Goal: Information Seeking & Learning: Learn about a topic

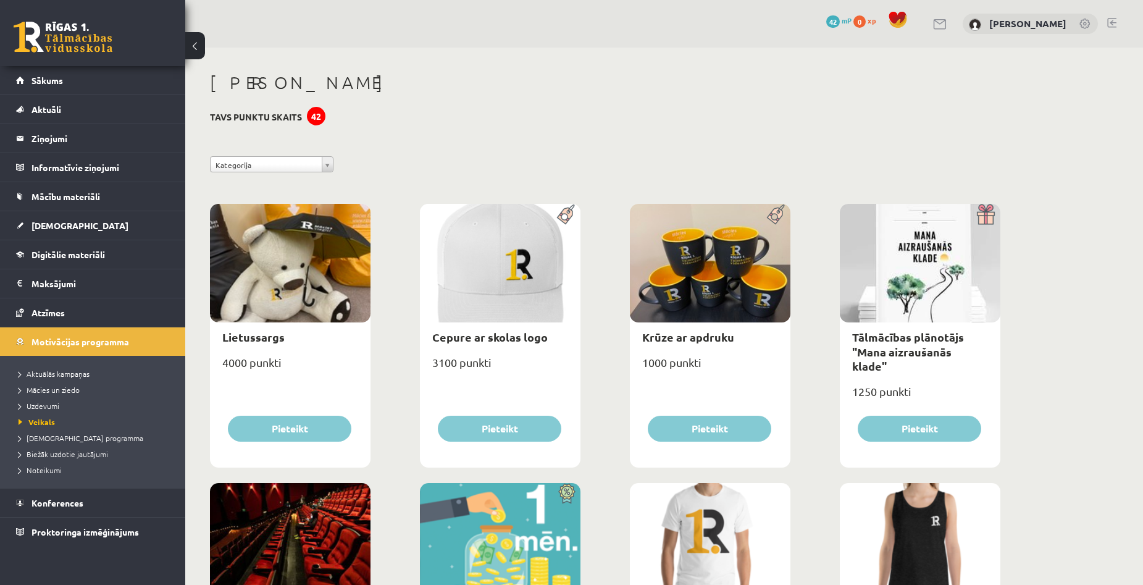
click at [54, 219] on link "[DEMOGRAPHIC_DATA]" at bounding box center [93, 225] width 154 height 28
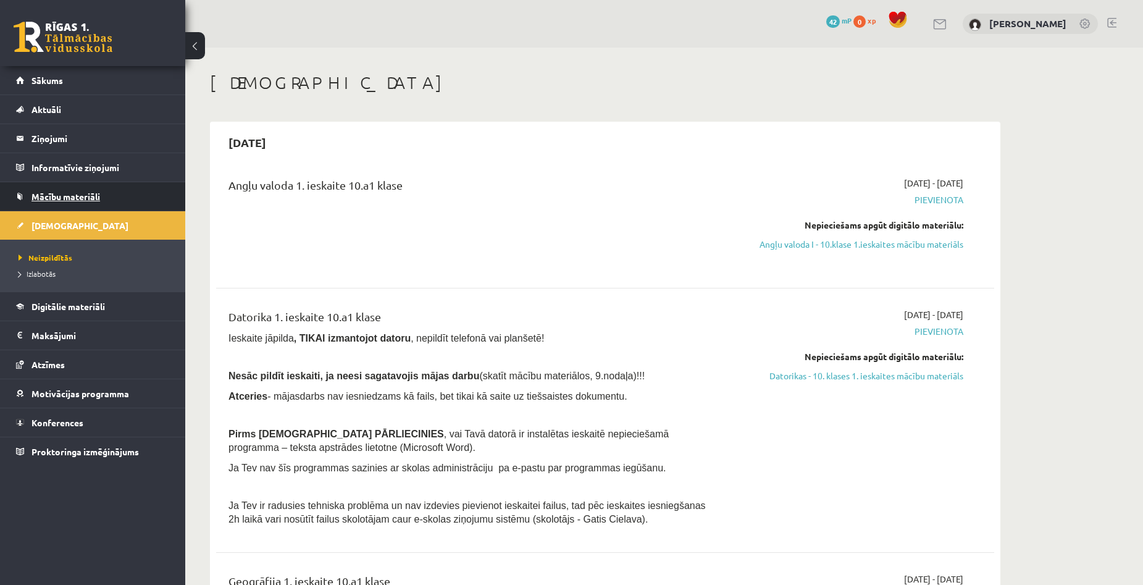
click at [78, 198] on span "Mācību materiāli" at bounding box center [65, 196] width 69 height 11
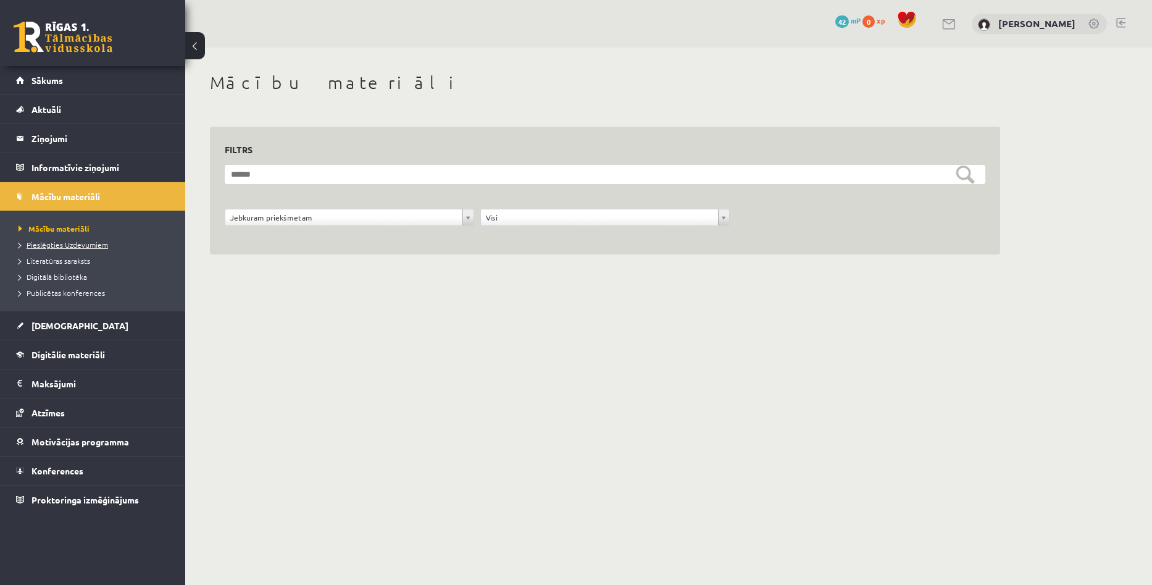
click at [65, 247] on span "Pieslēgties Uzdevumiem" at bounding box center [64, 245] width 90 height 10
click at [86, 361] on link "Digitālie materiāli" at bounding box center [93, 354] width 154 height 28
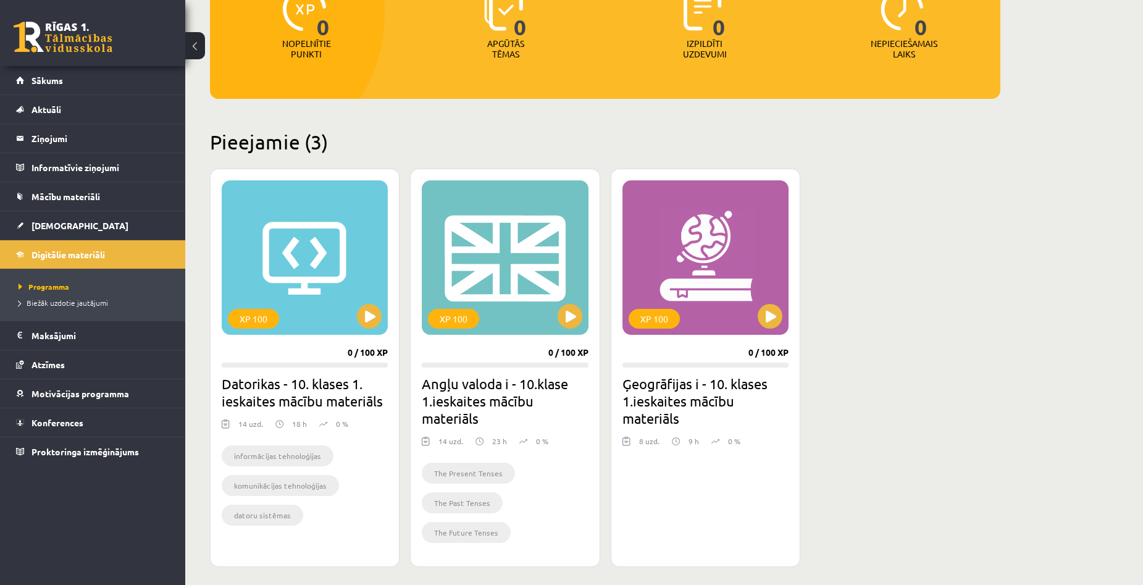
scroll to position [185, 0]
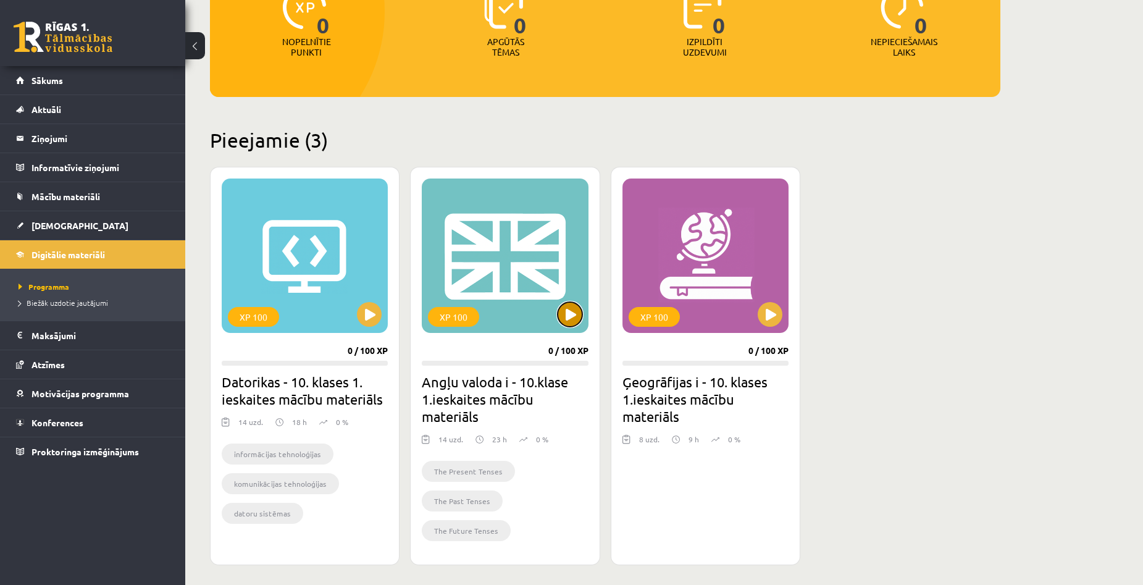
click at [569, 320] on button at bounding box center [569, 314] width 25 height 25
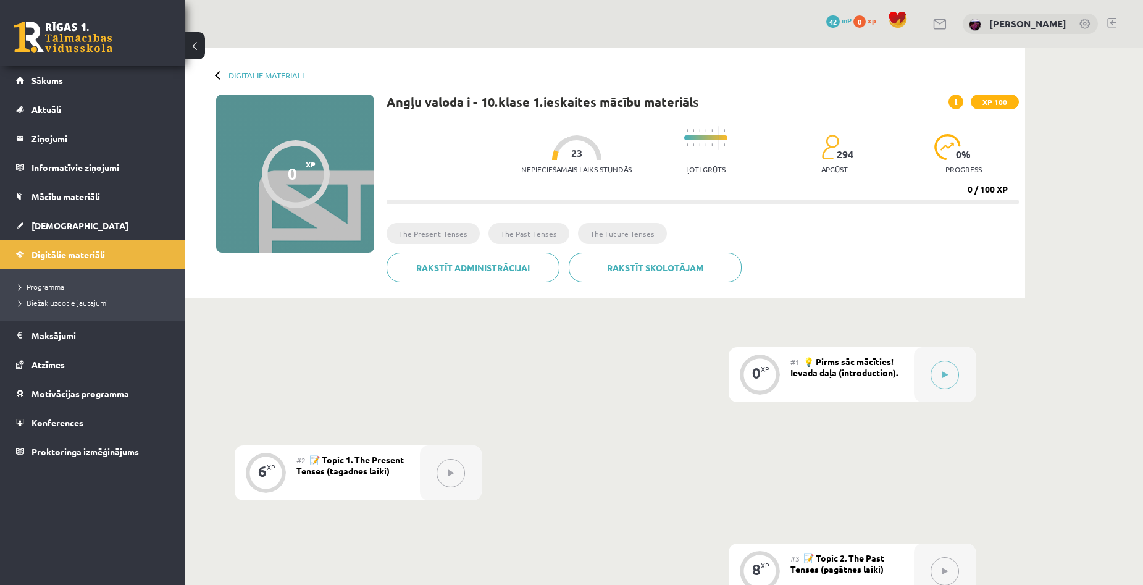
click at [948, 367] on button at bounding box center [944, 375] width 28 height 28
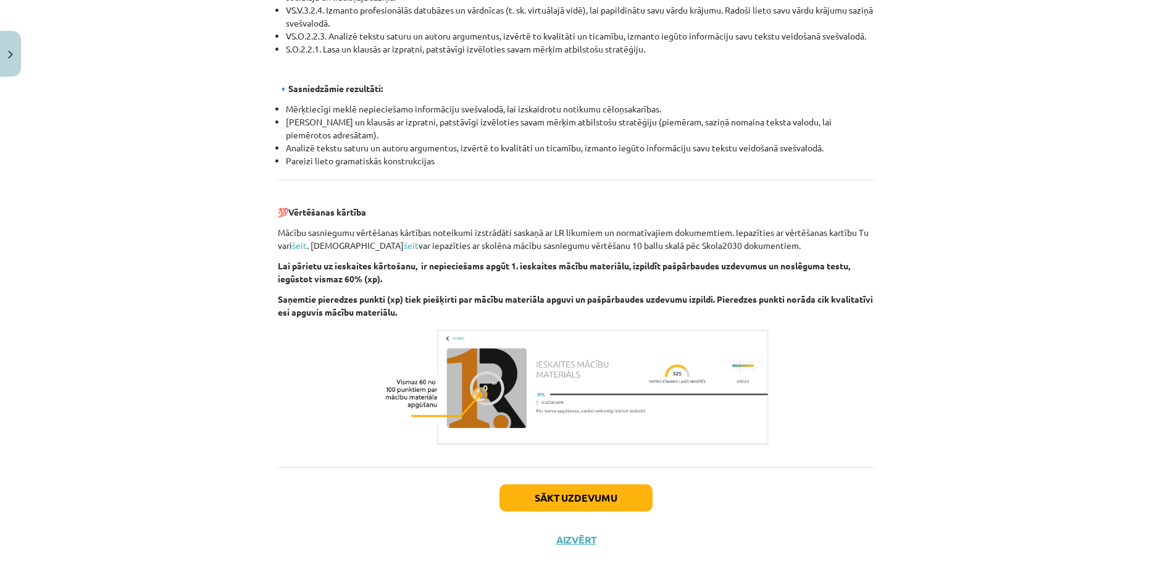
scroll to position [1272, 0]
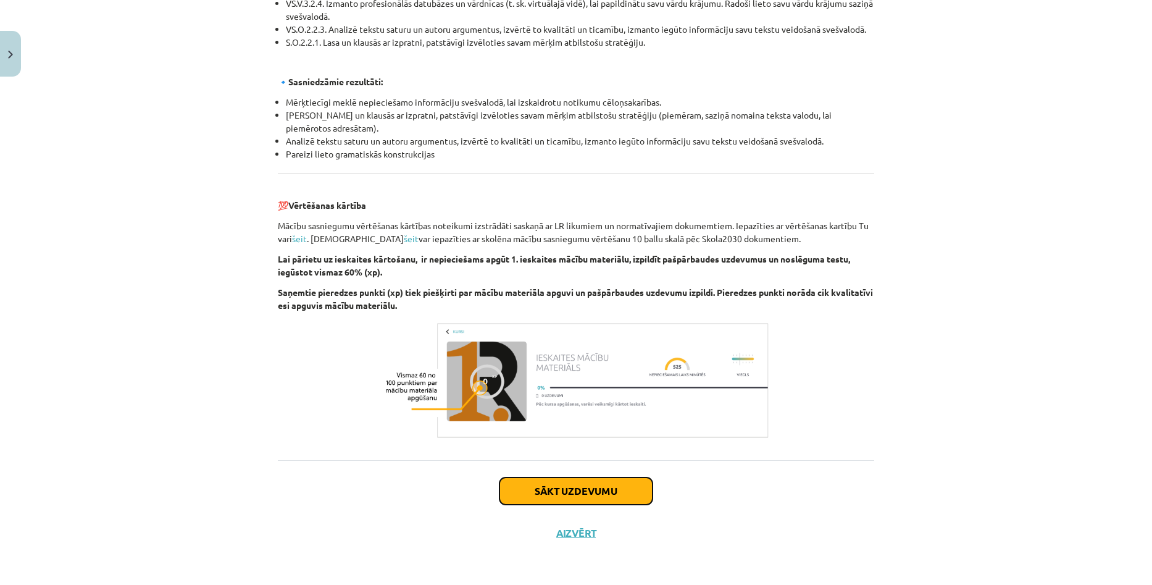
click at [577, 496] on button "Sākt uzdevumu" at bounding box center [575, 490] width 153 height 27
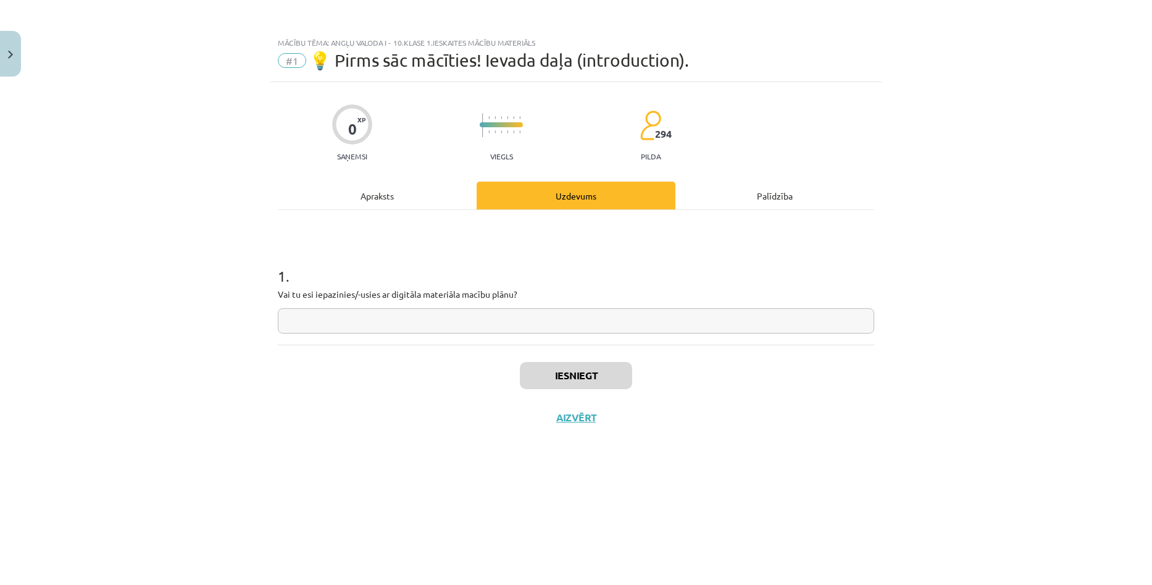
click at [374, 325] on input "text" at bounding box center [576, 320] width 596 height 25
type input "**"
click at [870, 251] on h1 "1 ." at bounding box center [576, 265] width 596 height 38
click at [455, 320] on input "**" at bounding box center [576, 320] width 596 height 25
click at [1048, 270] on div "Mācību tēma: Angļu valoda i - 10.klase 1.ieskaites mācību materiāls #1 💡 Pirms …" at bounding box center [576, 292] width 1152 height 585
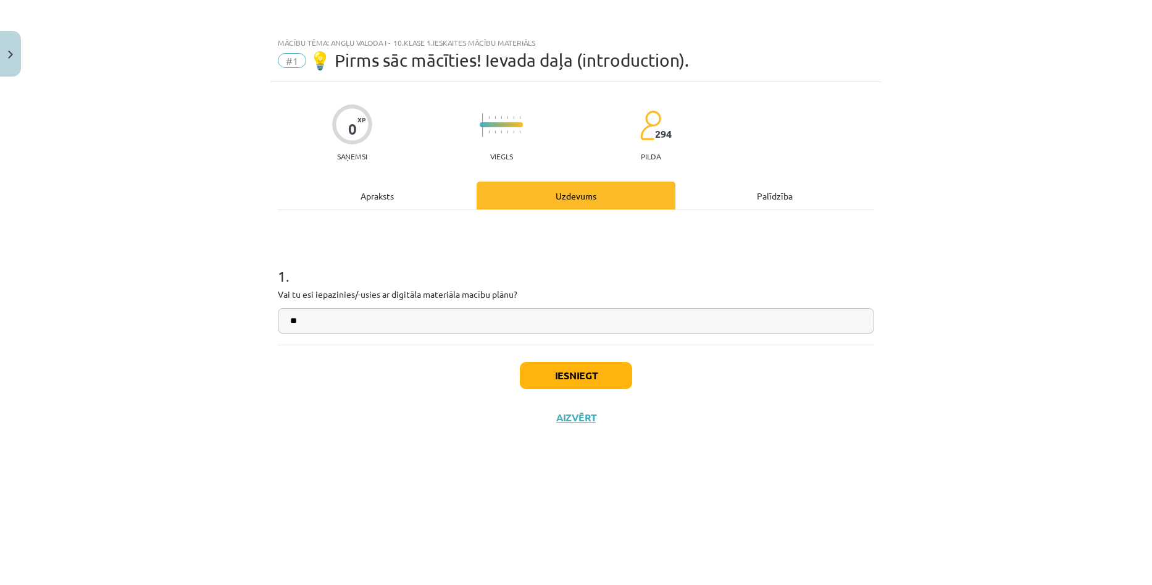
click at [959, 243] on div "Mācību tēma: Angļu valoda i - 10.klase 1.ieskaites mācību materiāls #1 💡 Pirms …" at bounding box center [576, 292] width 1152 height 585
click at [664, 297] on p "Vai tu esi iepazinies/-usies ar digitāla materiāla macību plānu?" at bounding box center [576, 294] width 596 height 13
click at [609, 302] on div "1 . Vai tu esi iepazinies/-usies ar digitāla materiāla macību plānu? **" at bounding box center [576, 290] width 596 height 88
click at [578, 315] on input "**" at bounding box center [576, 320] width 596 height 25
click at [569, 375] on button "Iesniegt" at bounding box center [576, 375] width 112 height 27
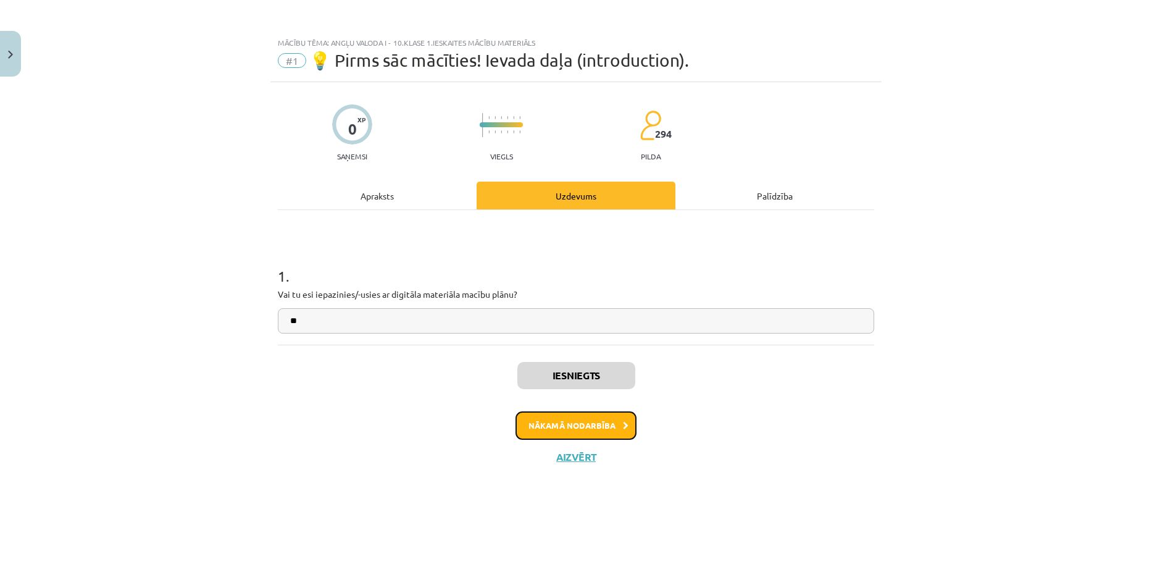
click at [608, 422] on button "Nākamā nodarbība" at bounding box center [575, 425] width 121 height 28
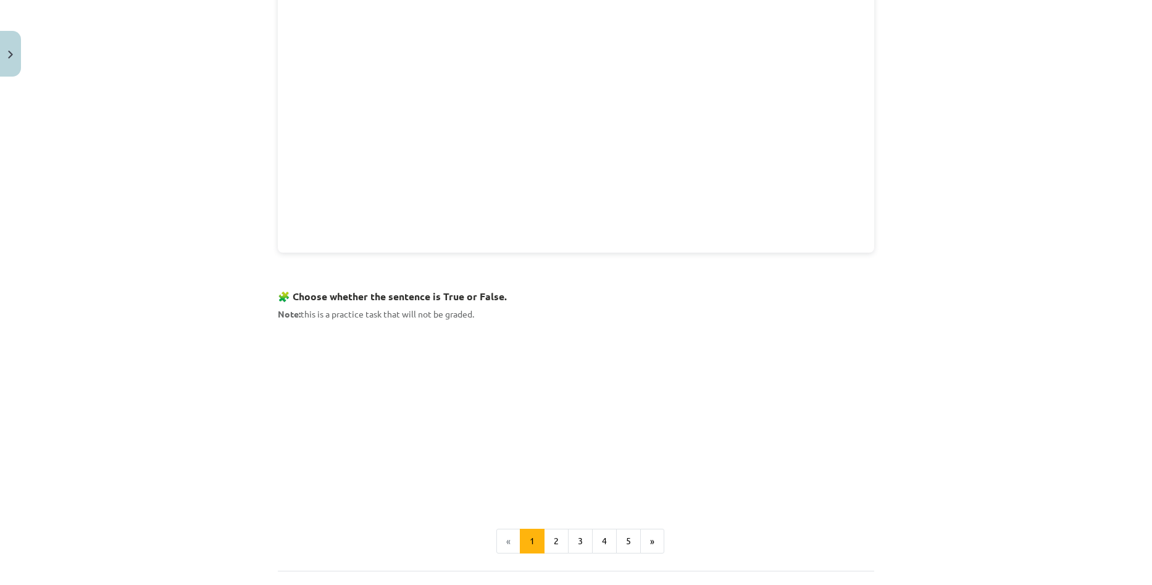
scroll to position [556, 0]
click at [1054, 317] on div "Mācību tēma: Angļu valoda i - 10.klase 1.ieskaites mācību materiāls #2 📝 Topic …" at bounding box center [576, 292] width 1152 height 585
click at [556, 535] on button "2" at bounding box center [556, 539] width 25 height 25
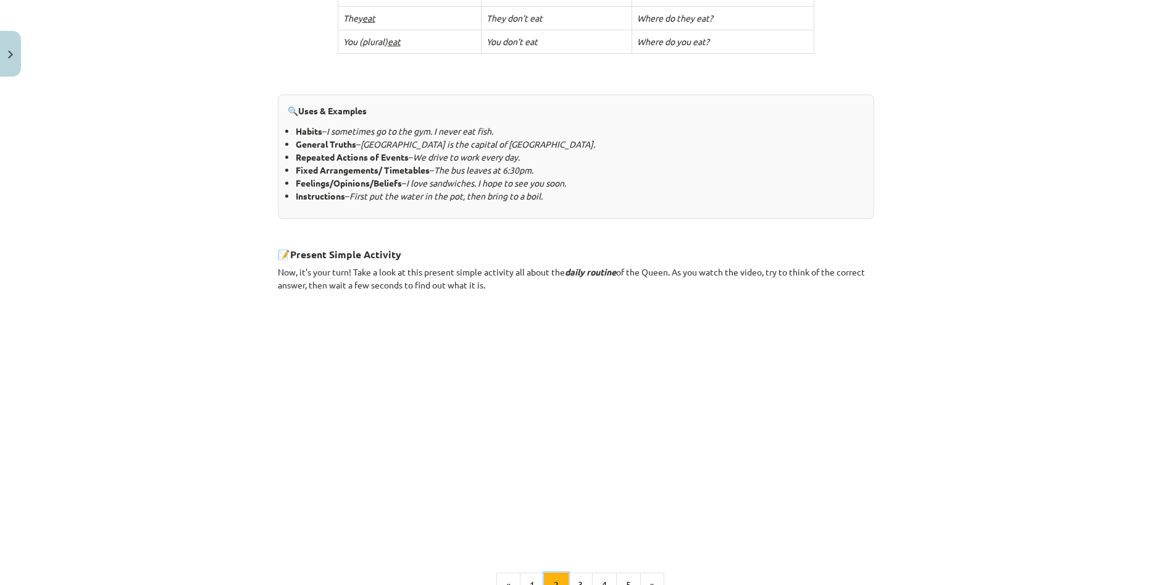
scroll to position [633, 0]
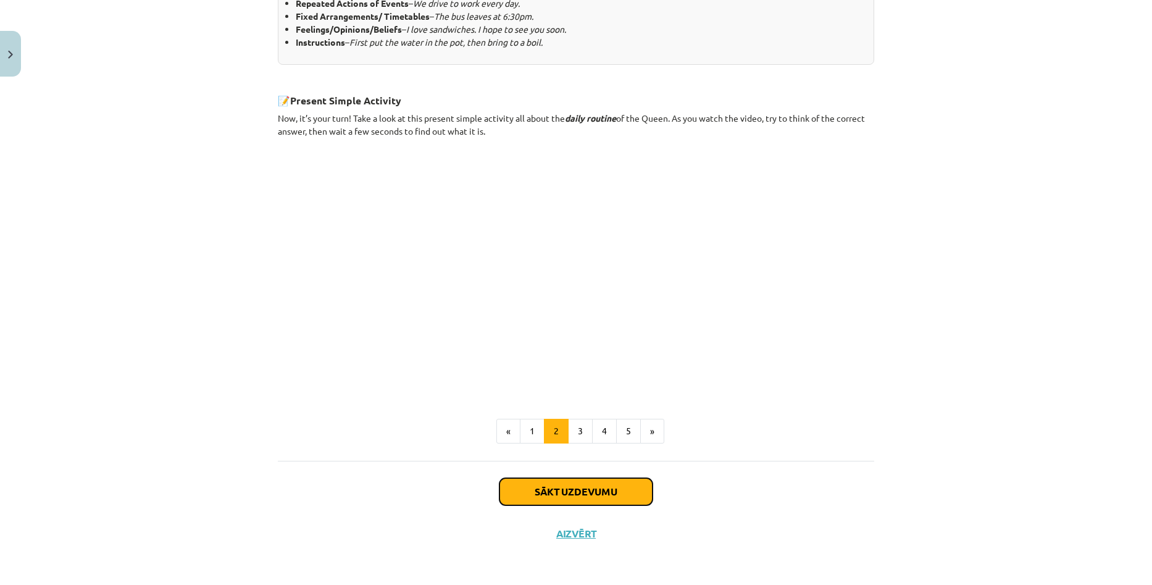
click at [559, 493] on button "Sākt uzdevumu" at bounding box center [575, 491] width 153 height 27
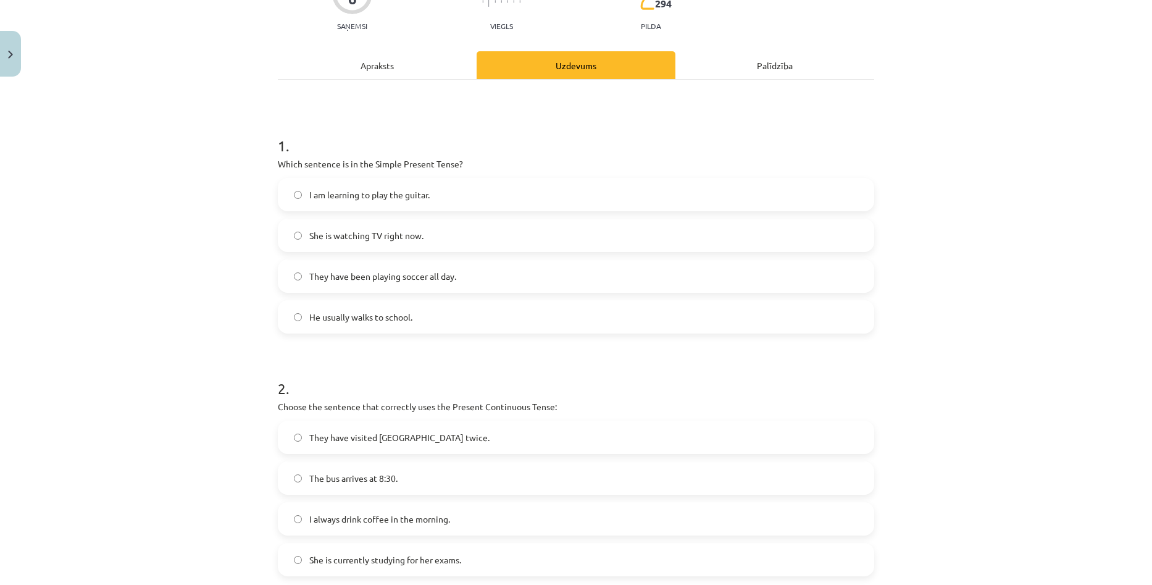
scroll to position [31, 0]
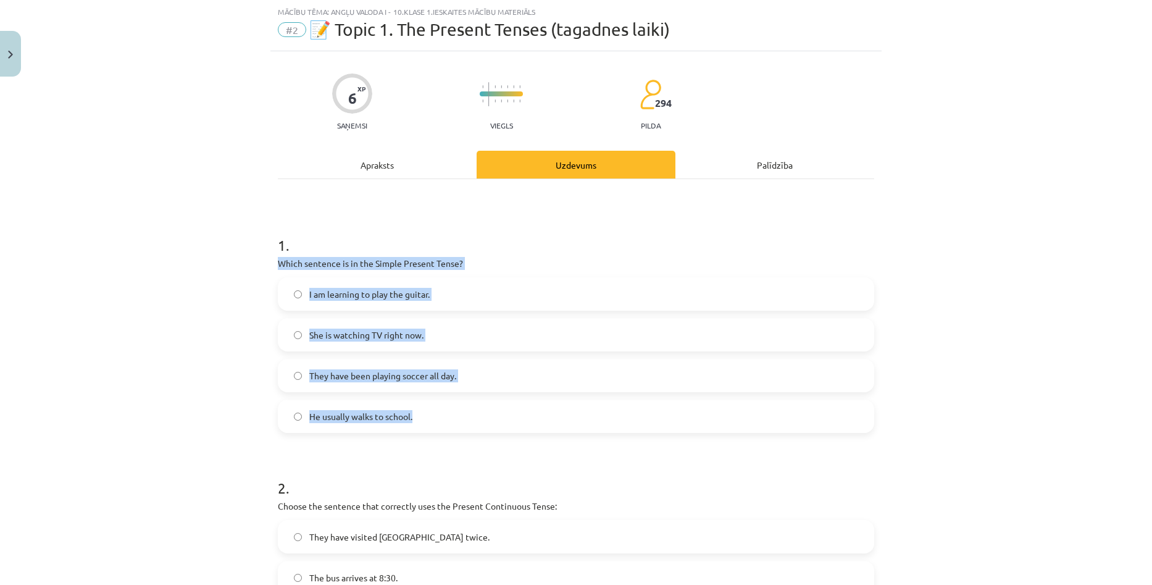
copy div "Which sentence is in the Simple Present Tense? I am learning to play the guitar…"
drag, startPoint x: 289, startPoint y: 262, endPoint x: 503, endPoint y: 407, distance: 258.6
click at [503, 407] on div "1 . Which sentence is in the Simple Present Tense? I am learning to play the gu…" at bounding box center [576, 324] width 596 height 218
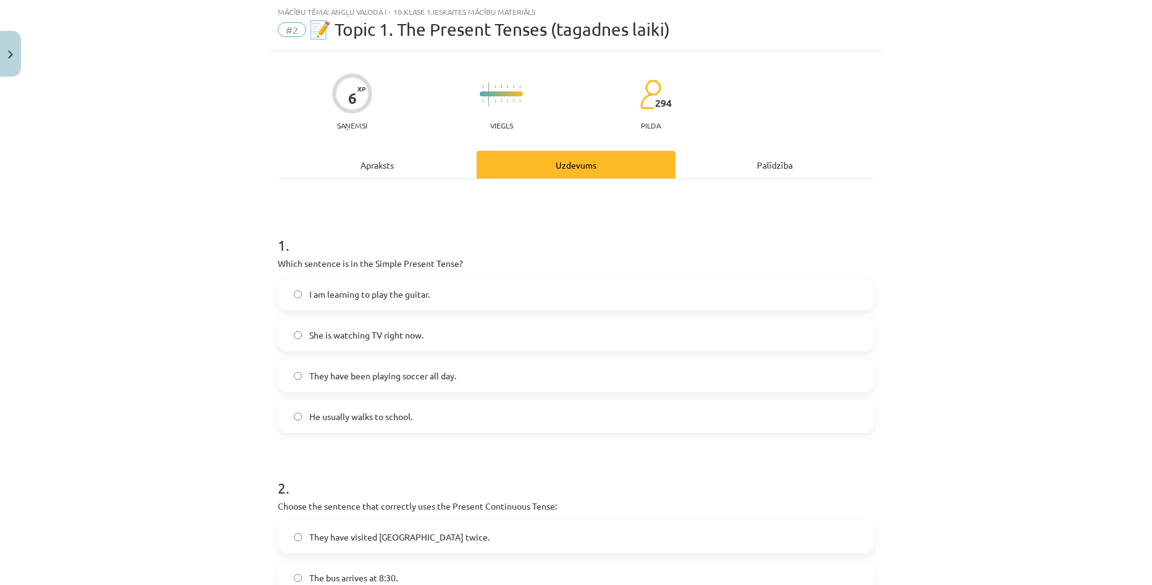
click at [540, 224] on h1 "1 ." at bounding box center [576, 234] width 596 height 38
click at [388, 417] on span "He usually walks to school." at bounding box center [360, 416] width 103 height 13
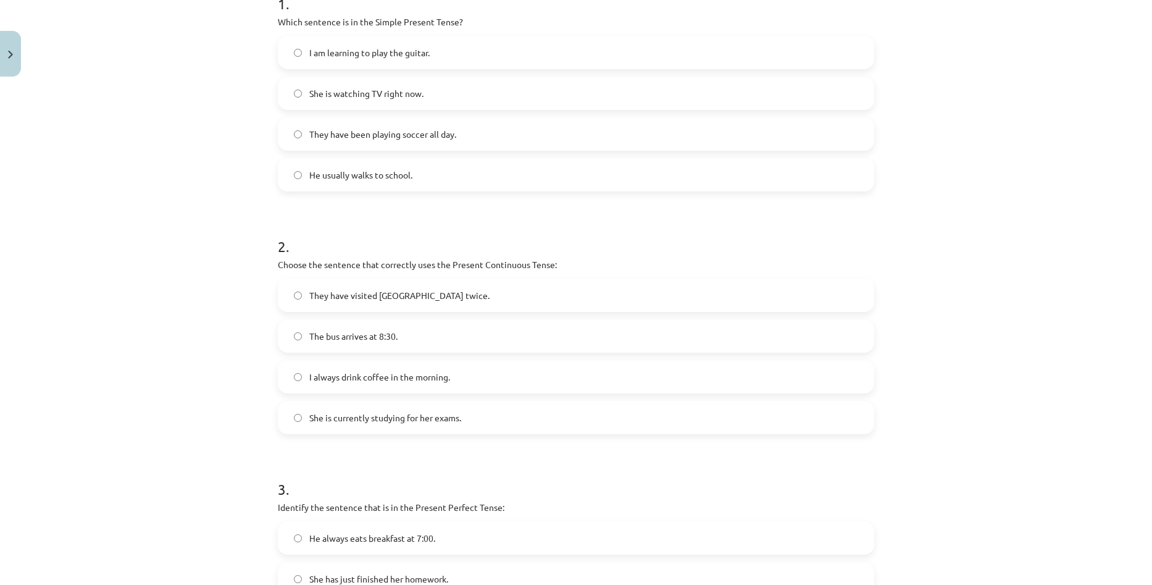
scroll to position [278, 0]
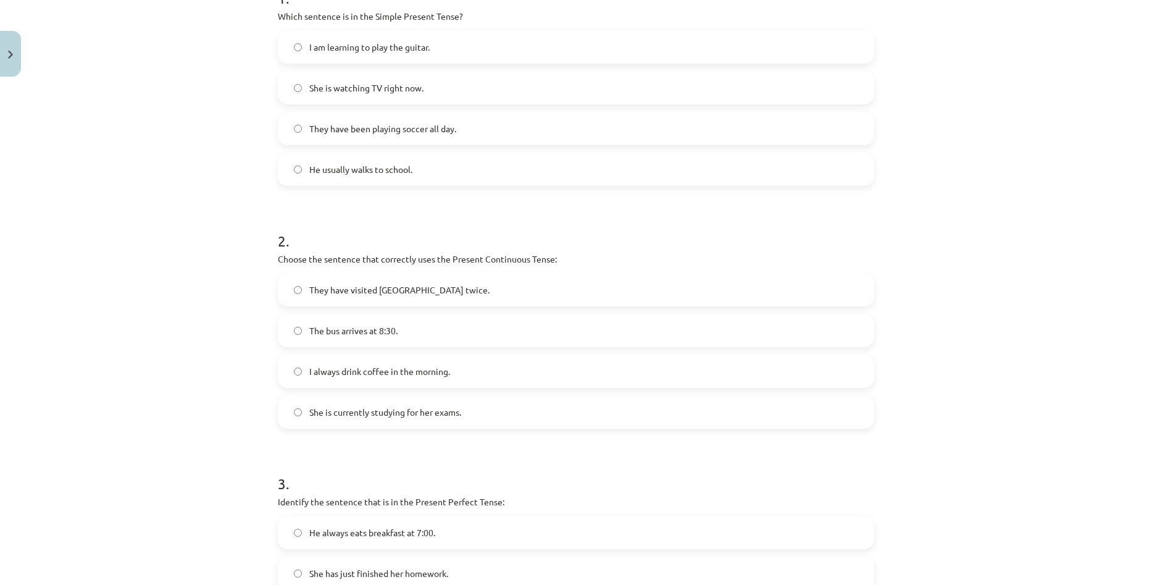
click at [414, 336] on label "The bus arrives at 8:30." at bounding box center [576, 330] width 594 height 31
click at [377, 419] on label "She is currently studying for her exams." at bounding box center [576, 411] width 594 height 31
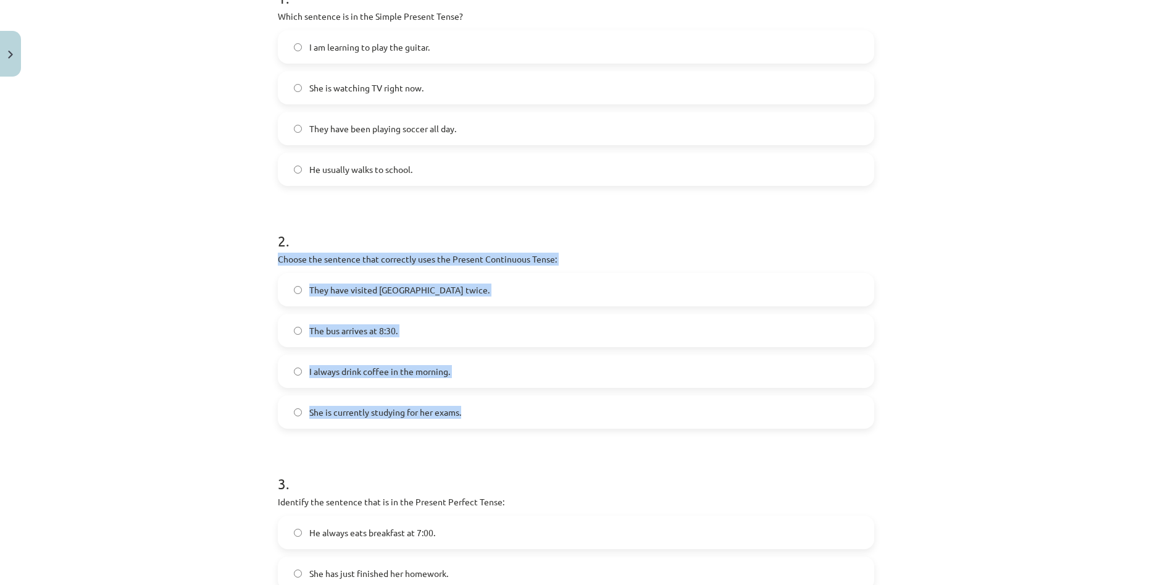
copy div "Choose the sentence that correctly uses the Present Continuous Tense: They have…"
drag, startPoint x: 274, startPoint y: 258, endPoint x: 505, endPoint y: 403, distance: 272.7
click at [505, 403] on div "2 . Choose the sentence that correctly uses the Present Continuous Tense: They …" at bounding box center [576, 320] width 596 height 218
click at [967, 377] on div "Mācību tēma: Angļu valoda i - 10.klase 1.ieskaites mācību materiāls #2 📝 Topic …" at bounding box center [576, 292] width 1152 height 585
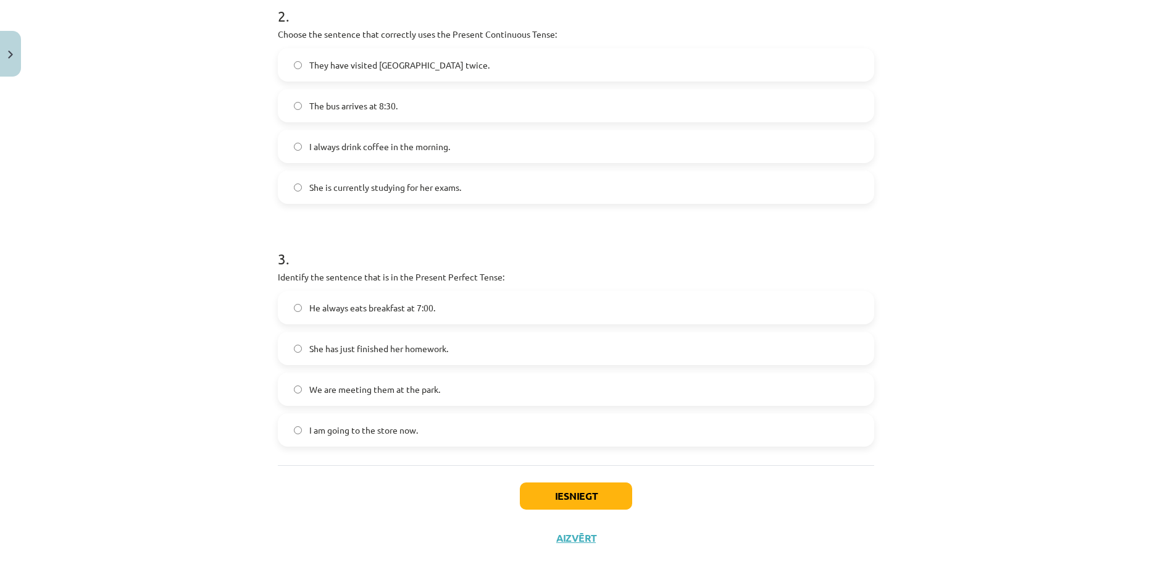
scroll to position [507, 0]
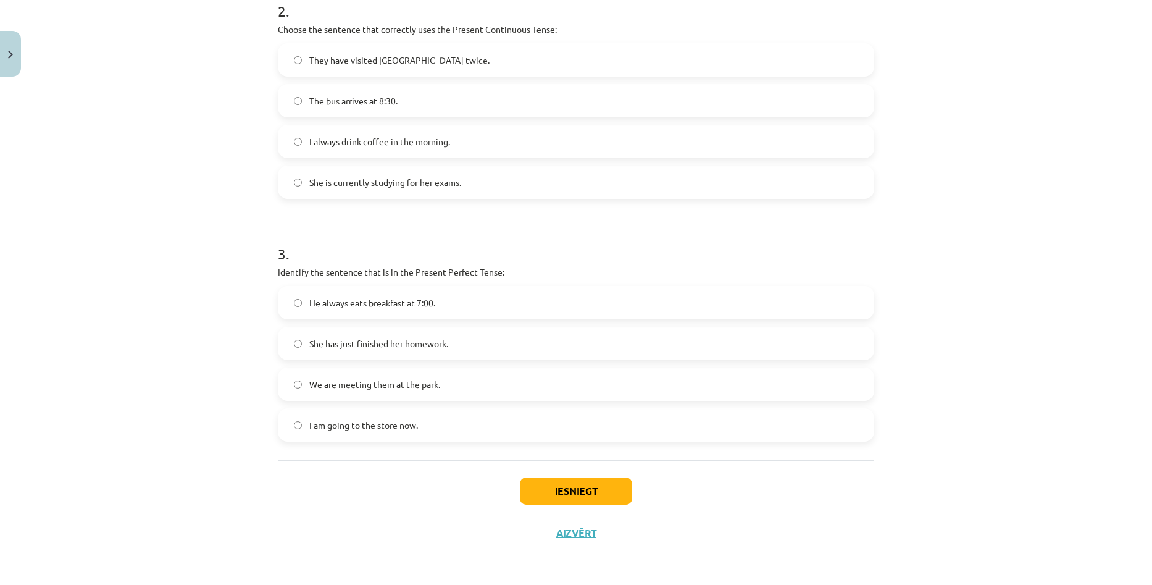
click at [338, 346] on span "She has just finished her homework." at bounding box center [378, 343] width 139 height 13
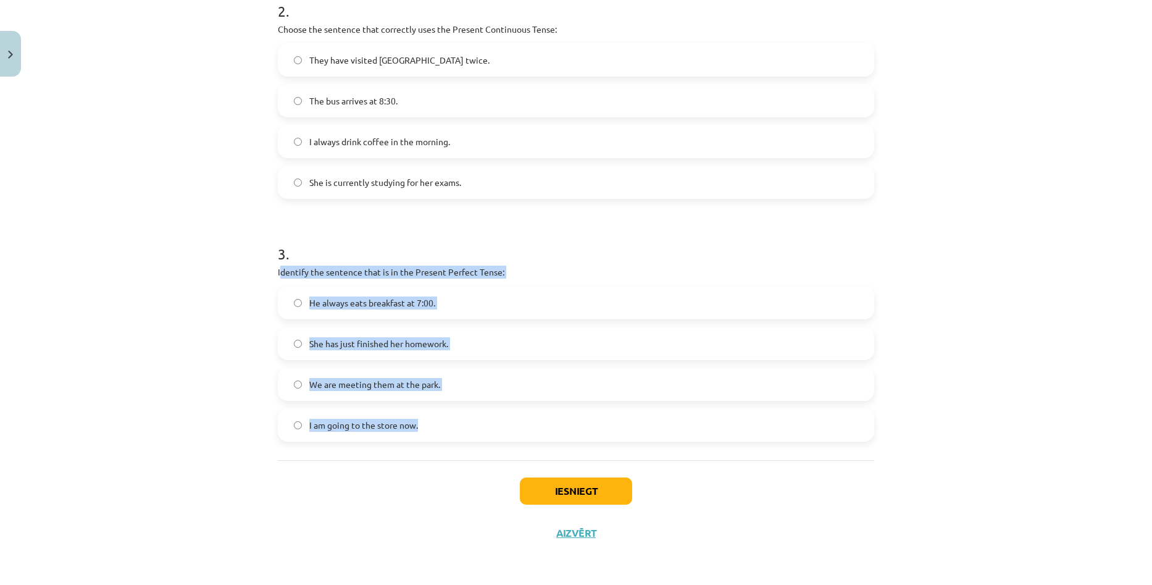
copy div "dentify the sentence that is in the Present Perfect Tense: He always eats break…"
drag, startPoint x: 275, startPoint y: 270, endPoint x: 457, endPoint y: 425, distance: 239.1
click at [457, 425] on div "3 . Identify the sentence that is in the Present Perfect Tense: He always eats …" at bounding box center [576, 332] width 596 height 218
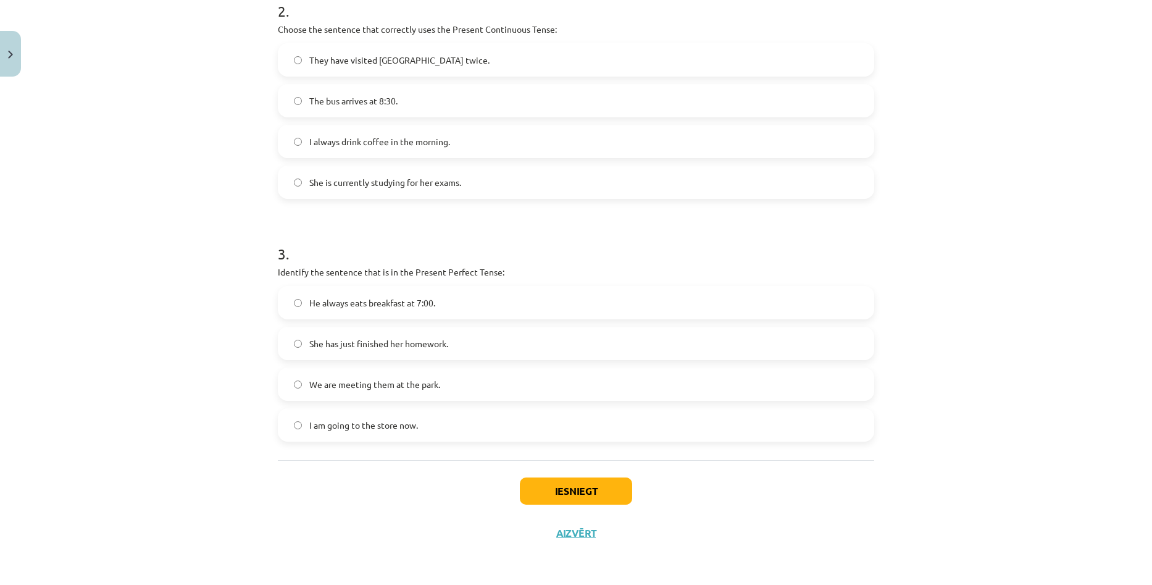
click at [430, 476] on div "Iesniegt Aizvērt" at bounding box center [576, 503] width 596 height 86
click at [588, 491] on button "Iesniegt" at bounding box center [576, 490] width 112 height 27
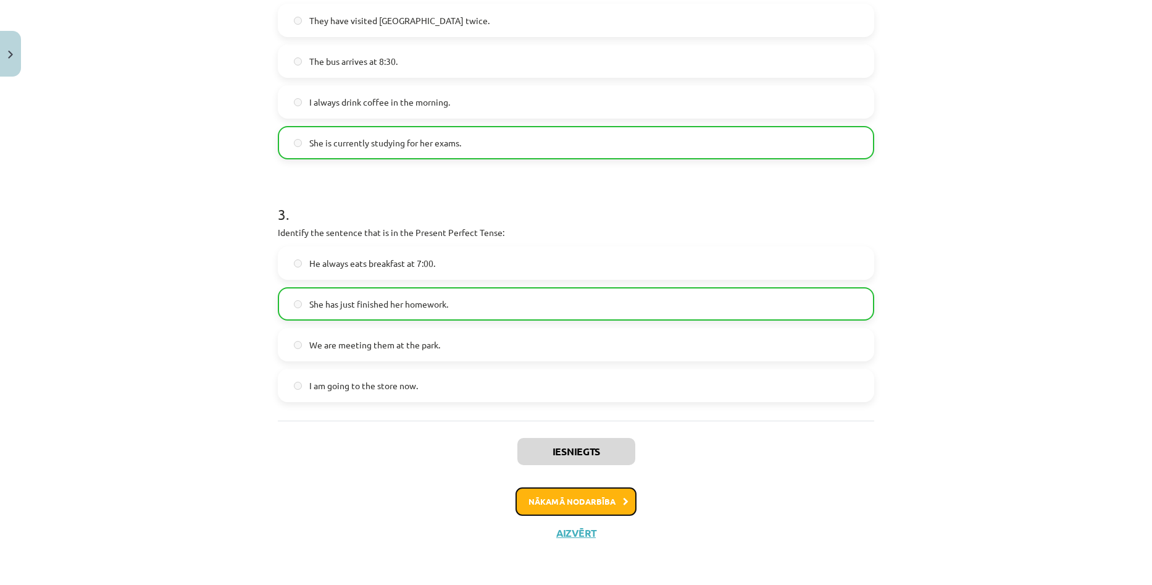
click at [583, 503] on button "Nākamā nodarbība" at bounding box center [575, 501] width 121 height 28
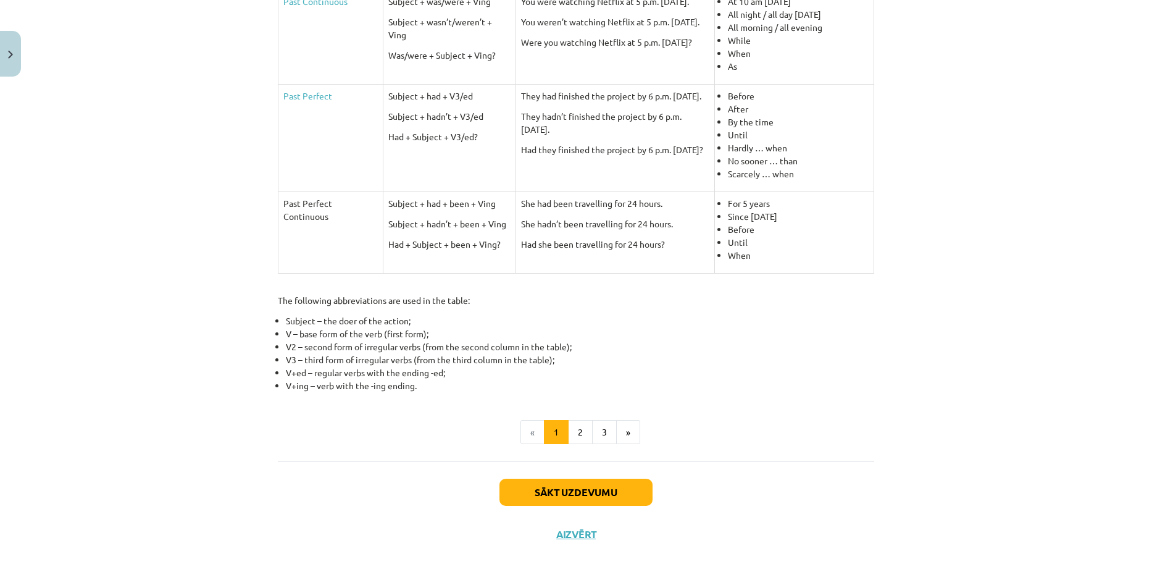
scroll to position [461, 0]
click at [589, 486] on button "Sākt uzdevumu" at bounding box center [575, 490] width 153 height 27
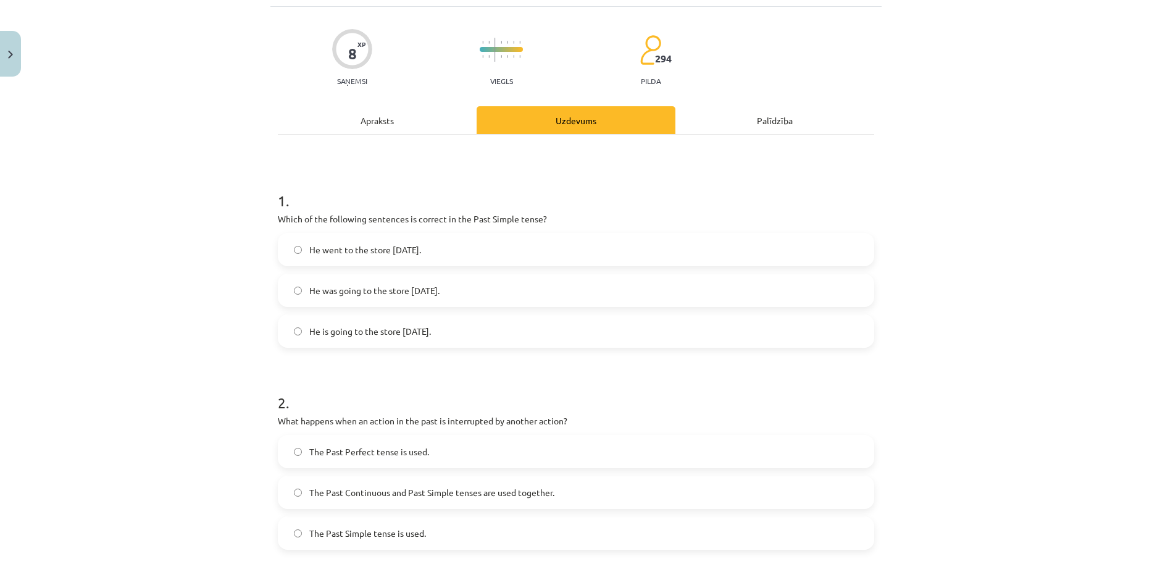
scroll to position [31, 0]
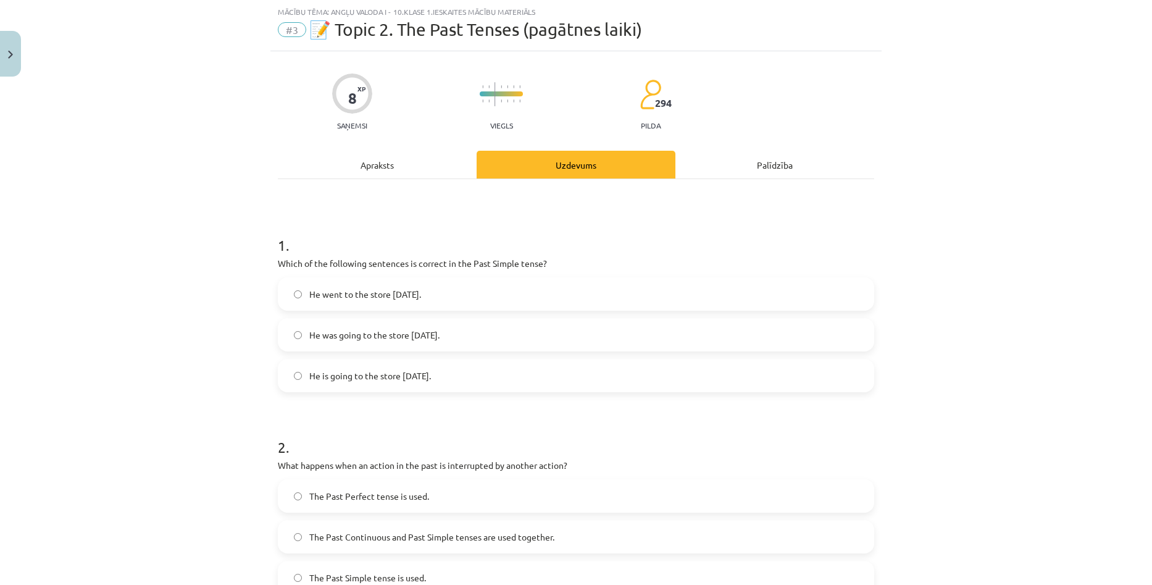
click at [468, 296] on label "He went to the store yesterday." at bounding box center [576, 293] width 594 height 31
drag, startPoint x: 274, startPoint y: 262, endPoint x: 575, endPoint y: 371, distance: 319.9
click at [575, 371] on div "1 . Which of the following sentences is correct in the Past Simple tense? He we…" at bounding box center [576, 303] width 596 height 177
copy div "Which of the following sentences is correct in the Past Simple tense? He went t…"
click at [664, 234] on h1 "1 ." at bounding box center [576, 234] width 596 height 38
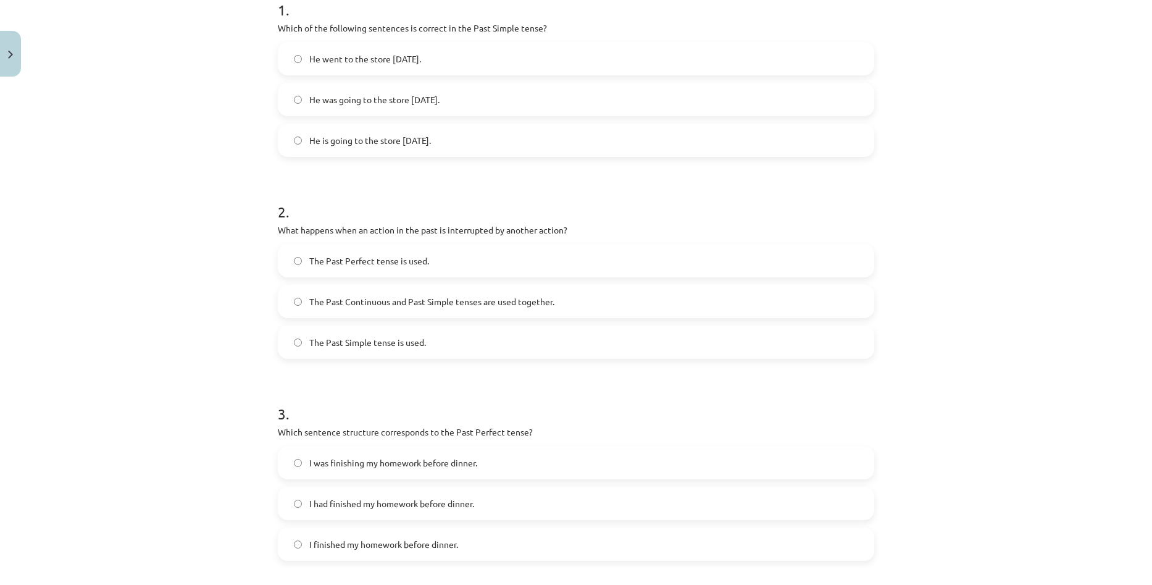
scroll to position [278, 0]
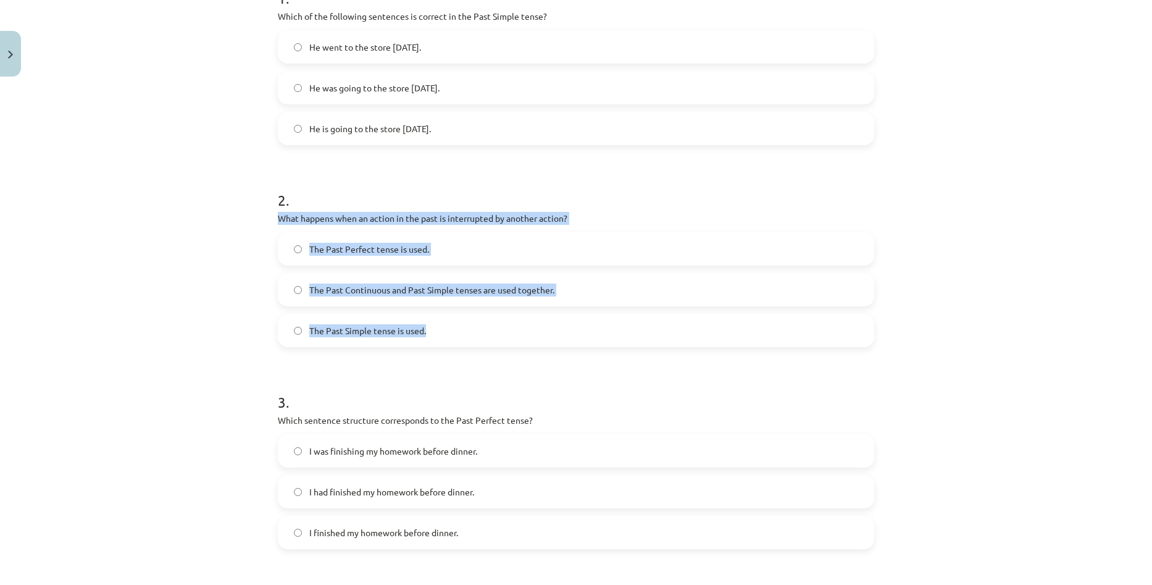
copy div "What happens when an action in the past is interrupted by another action? The P…"
drag, startPoint x: 269, startPoint y: 212, endPoint x: 531, endPoint y: 323, distance: 284.9
click at [531, 323] on div "8 XP Saņemsi Viegls 294 pilda Apraksts Uzdevums Palīdzība 1 . Which of the foll…" at bounding box center [575, 333] width 611 height 1059
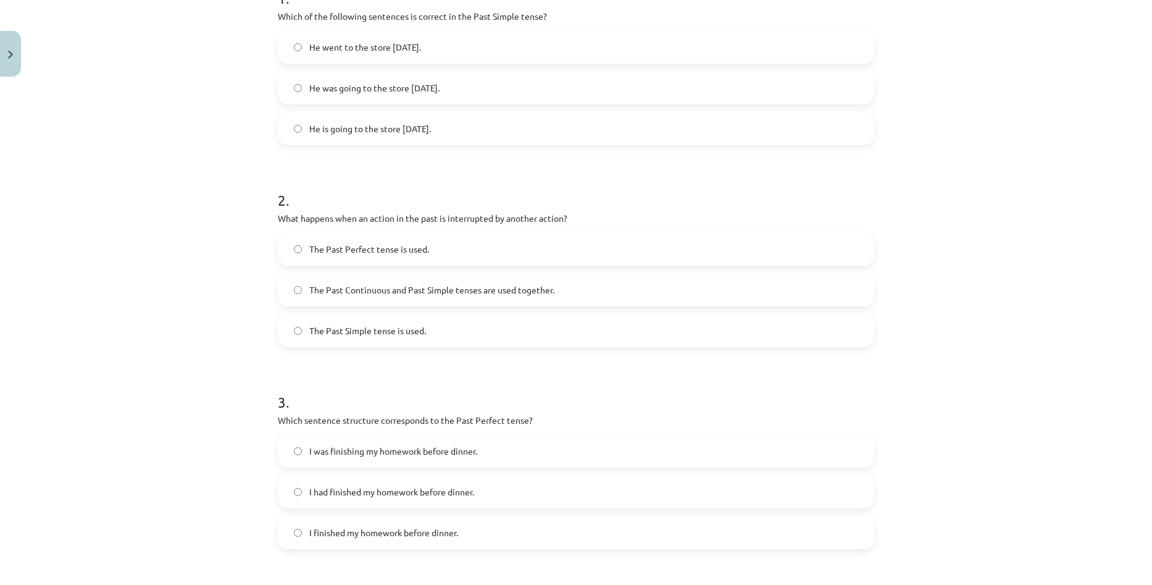
click at [762, 186] on h1 "2 ." at bounding box center [576, 189] width 596 height 38
click at [1022, 286] on div "Mācību tēma: Angļu valoda i - 10.klase 1.ieskaites mācību materiāls #3 📝 Topic …" at bounding box center [576, 292] width 1152 height 585
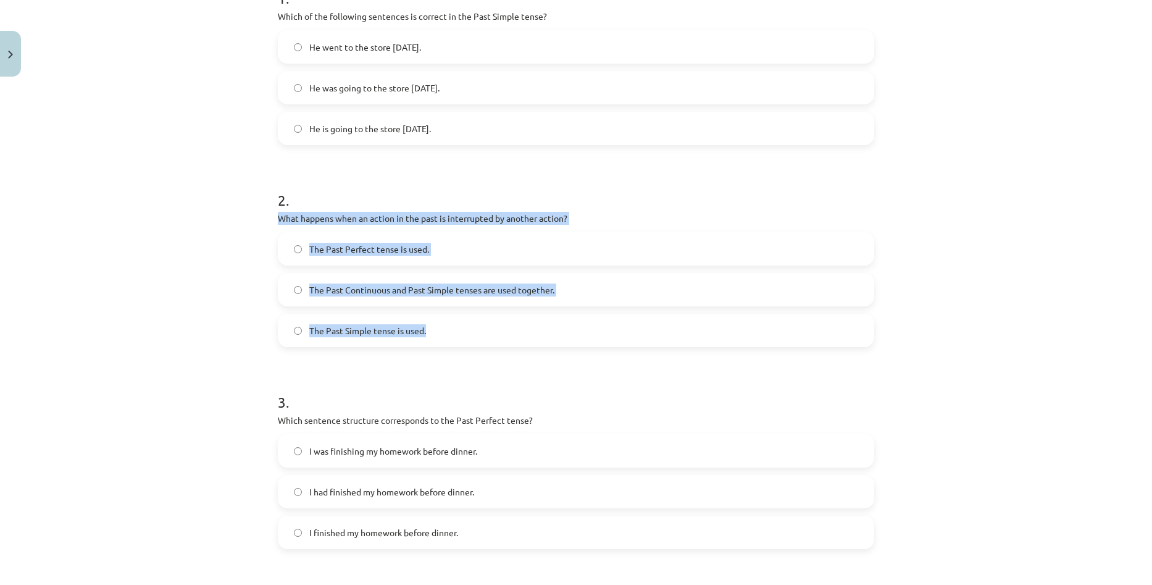
copy div "What happens when an action in the past is interrupted by another action? The P…"
drag, startPoint x: 275, startPoint y: 215, endPoint x: 474, endPoint y: 319, distance: 224.5
click at [474, 319] on div "2 . What happens when an action in the past is interrupted by another action? T…" at bounding box center [576, 258] width 596 height 177
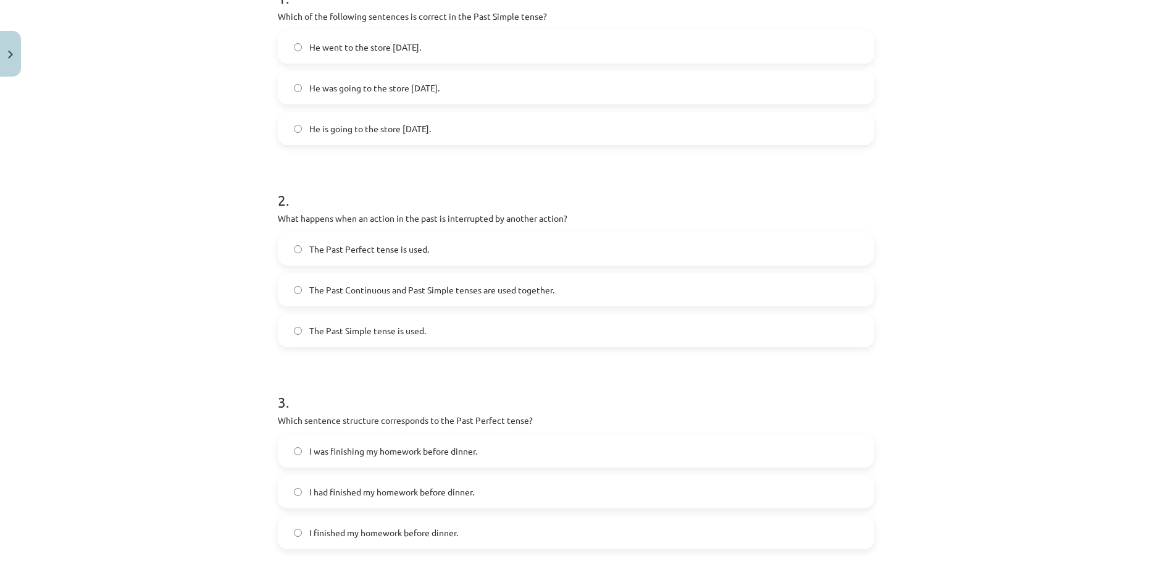
click at [611, 183] on h1 "2 ." at bounding box center [576, 189] width 596 height 38
click at [561, 283] on label "The Past Continuous and Past Simple tenses are used together." at bounding box center [576, 289] width 594 height 31
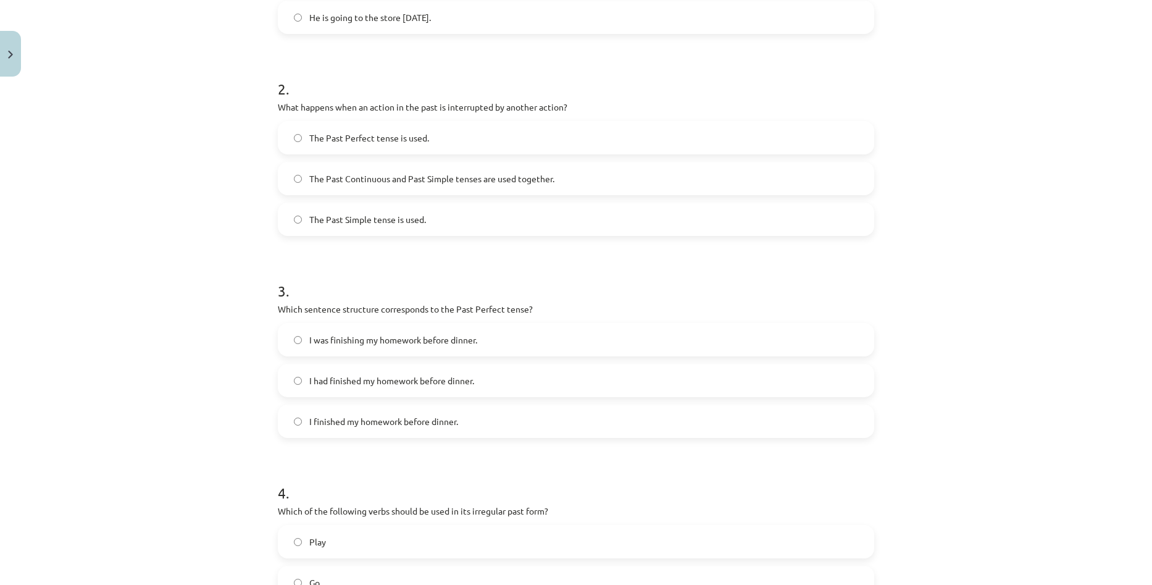
scroll to position [401, 0]
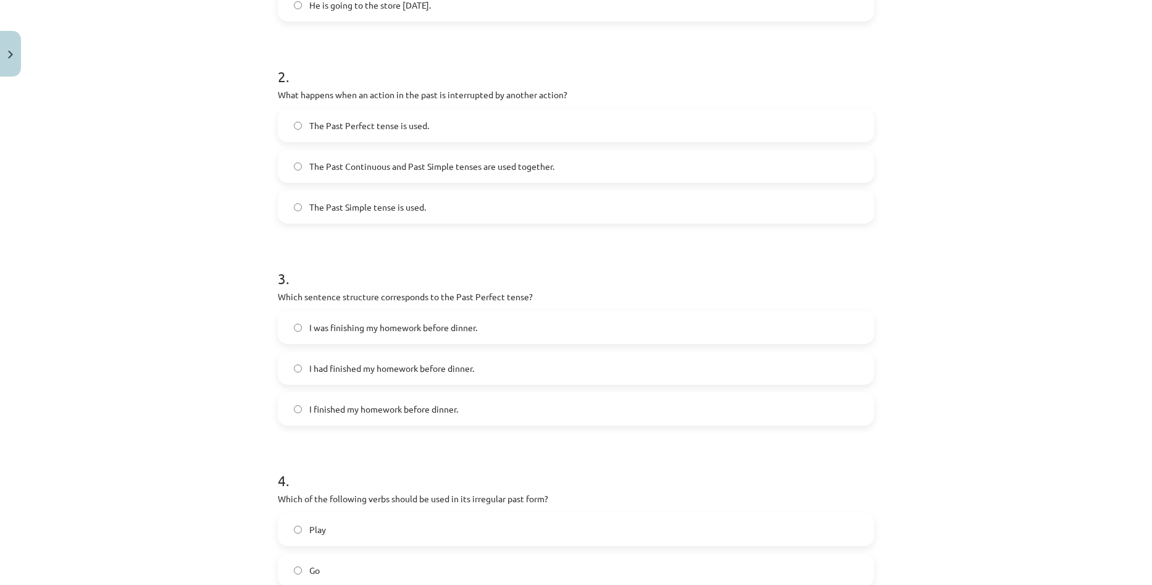
click at [982, 324] on div "Mācību tēma: Angļu valoda i - 10.klase 1.ieskaites mācību materiāls #3 📝 Topic …" at bounding box center [576, 292] width 1152 height 585
click at [996, 347] on div "Mācību tēma: Angļu valoda i - 10.klase 1.ieskaites mācību materiāls #3 📝 Topic …" at bounding box center [576, 292] width 1152 height 585
click at [448, 415] on span "I finished my homework before dinner." at bounding box center [383, 409] width 149 height 13
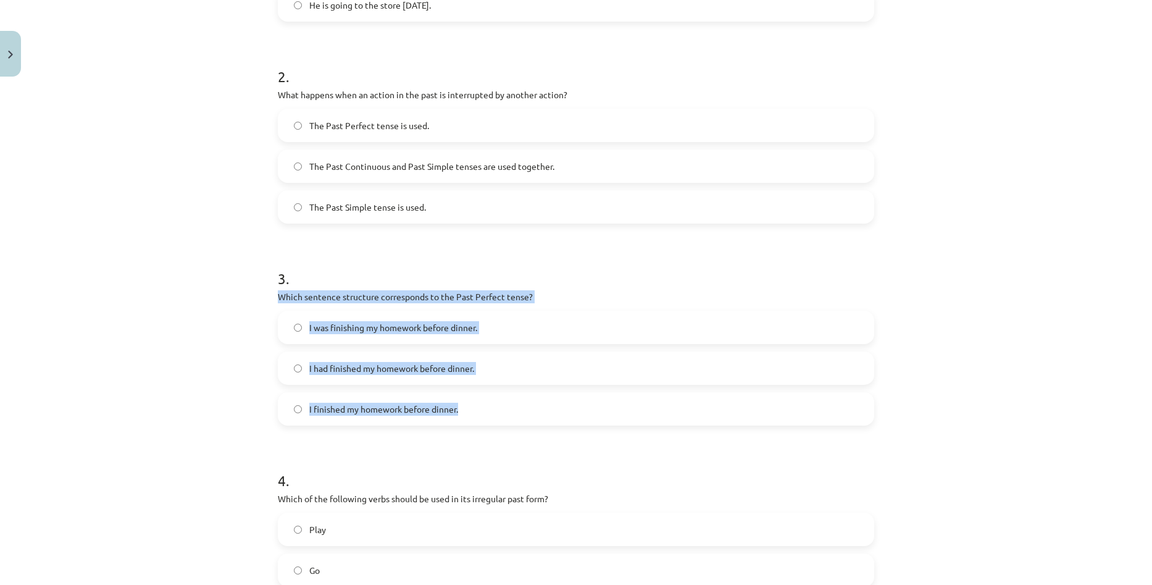
copy div "Which sentence structure corresponds to the Past Perfect tense? I was finishing…"
drag, startPoint x: 273, startPoint y: 297, endPoint x: 485, endPoint y: 407, distance: 238.3
click at [485, 407] on div "3 . Which sentence structure corresponds to the Past Perfect tense? I was finis…" at bounding box center [576, 336] width 596 height 177
click at [469, 357] on label "I had finished my homework before dinner." at bounding box center [576, 368] width 594 height 31
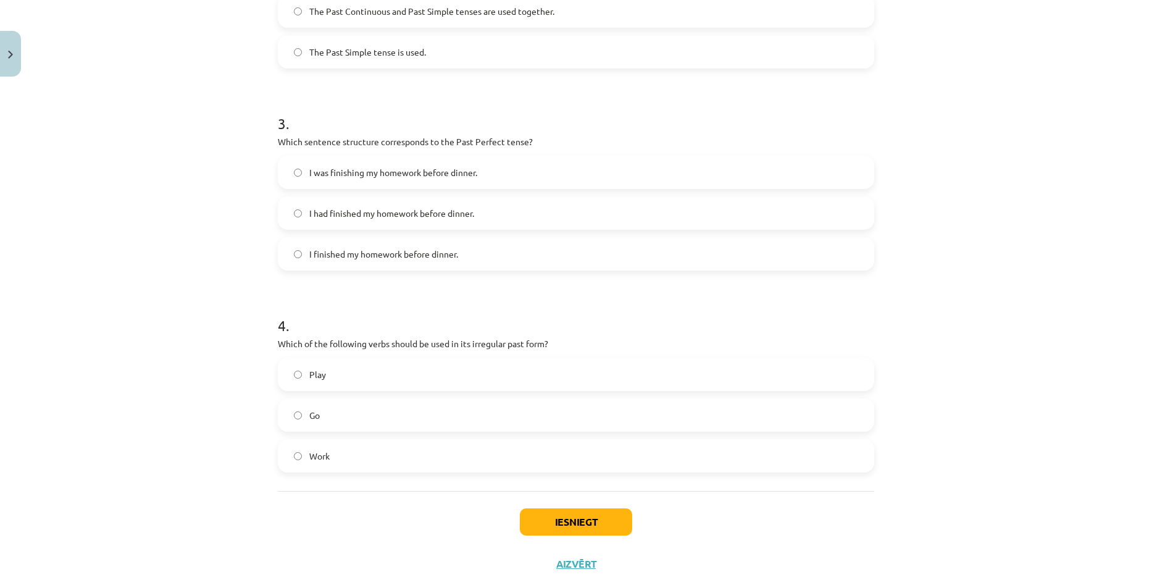
scroll to position [586, 0]
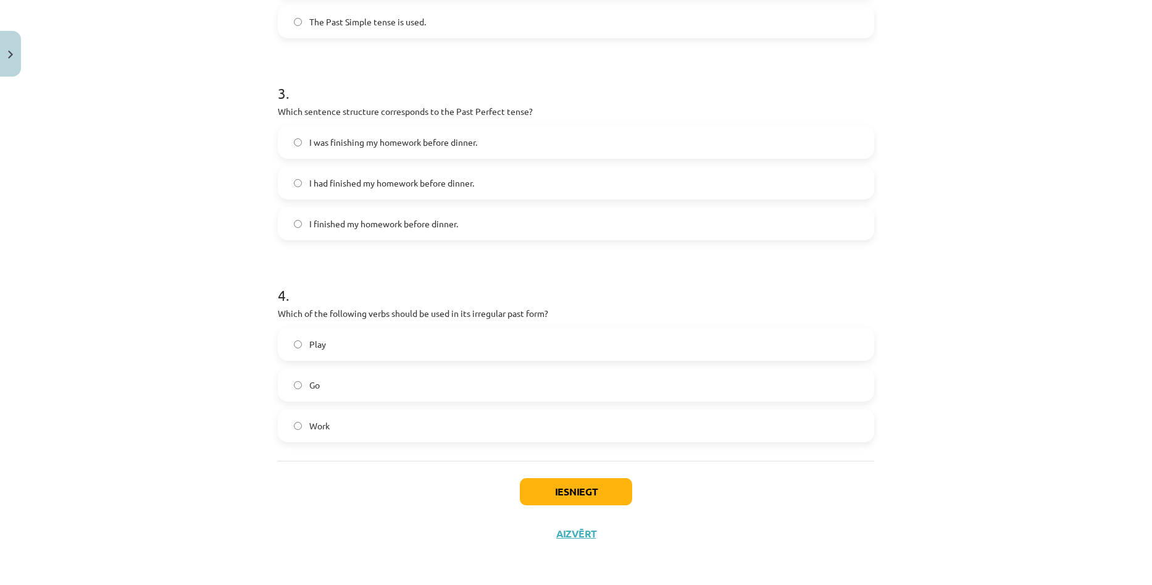
click at [369, 346] on label "Play" at bounding box center [576, 343] width 594 height 31
click at [370, 424] on label "Work" at bounding box center [576, 425] width 594 height 31
drag, startPoint x: 276, startPoint y: 312, endPoint x: 201, endPoint y: 291, distance: 77.8
click at [201, 291] on div "Mācību tēma: Angļu valoda i - 10.klase 1.ieskaites mācību materiāls #3 📝 Topic …" at bounding box center [576, 292] width 1152 height 585
click at [590, 488] on button "Iesniegt" at bounding box center [576, 491] width 112 height 27
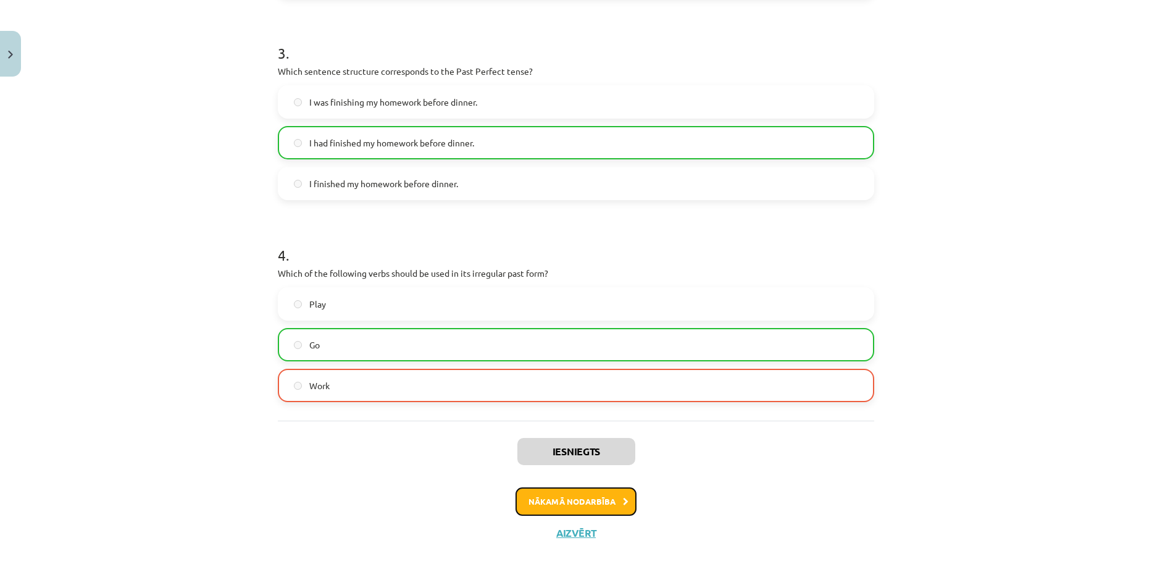
click at [602, 497] on button "Nākamā nodarbība" at bounding box center [575, 501] width 121 height 28
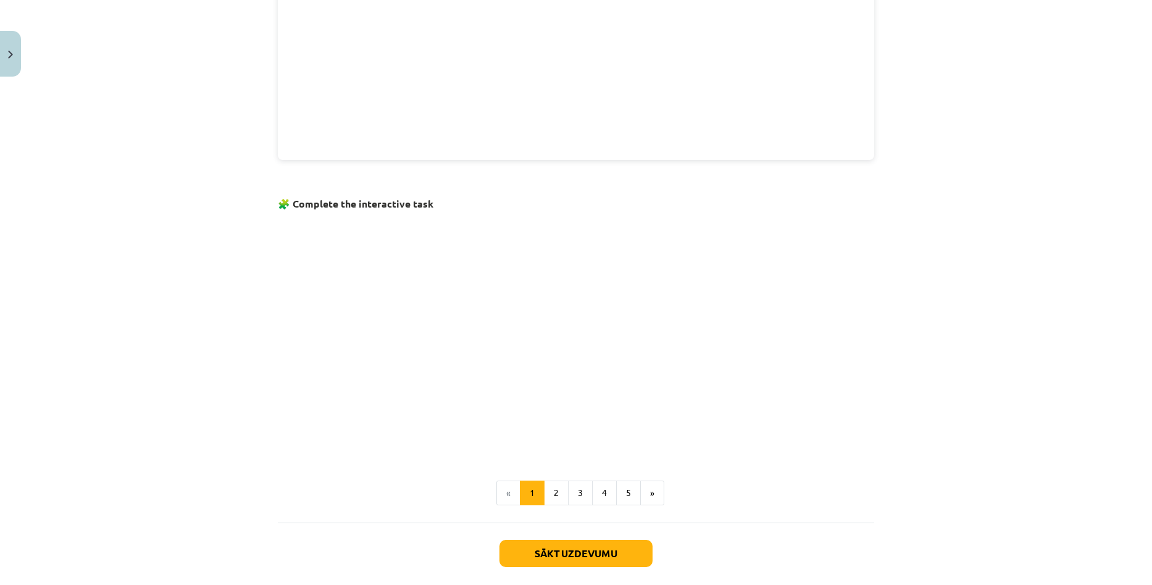
scroll to position [667, 0]
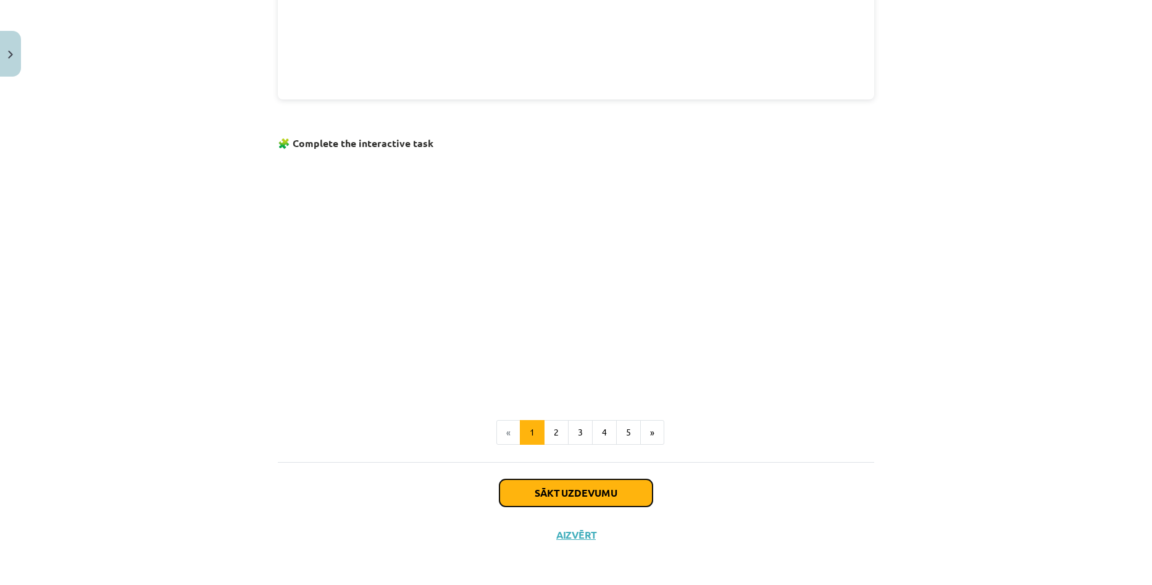
click at [599, 493] on button "Sākt uzdevumu" at bounding box center [575, 492] width 153 height 27
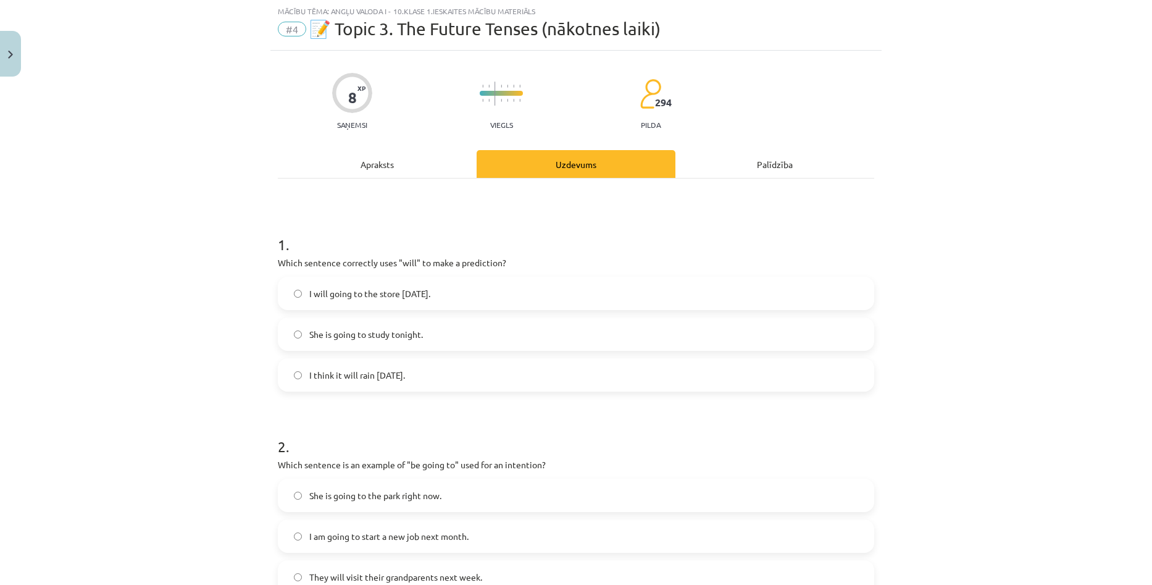
scroll to position [31, 0]
click at [422, 379] on label "I think it will rain tomorrow." at bounding box center [576, 375] width 594 height 31
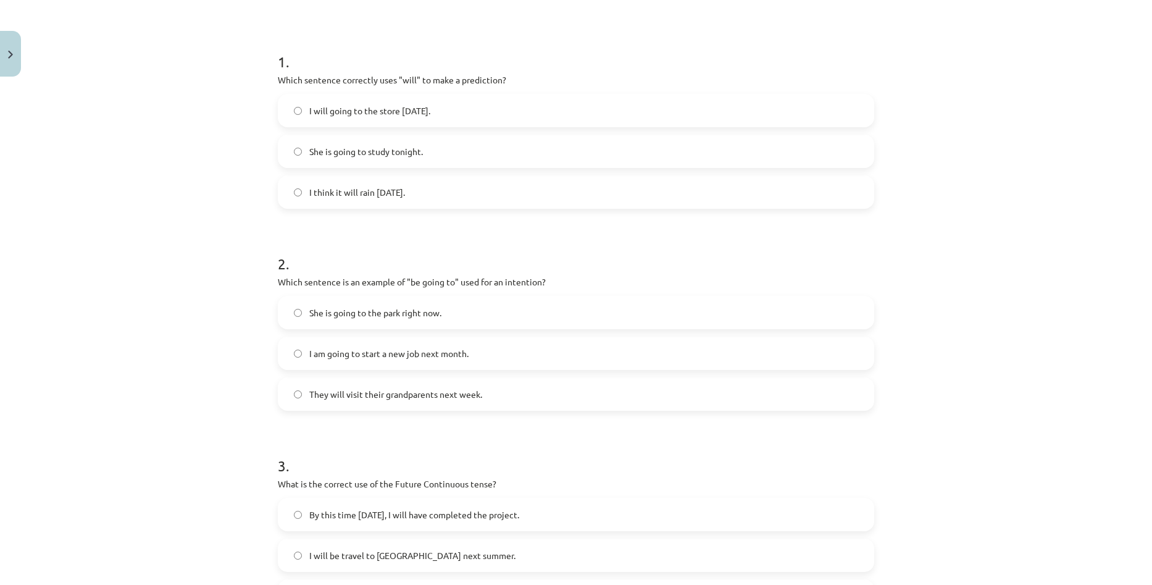
scroll to position [216, 0]
click at [1001, 290] on div "Mācību tēma: Angļu valoda i - 10.klase 1.ieskaites mācību materiāls #4 📝 Topic …" at bounding box center [576, 292] width 1152 height 585
click at [309, 298] on label "She is going to the park right now." at bounding box center [576, 310] width 594 height 31
click at [488, 364] on label "I am going to start a new job next month." at bounding box center [576, 351] width 594 height 31
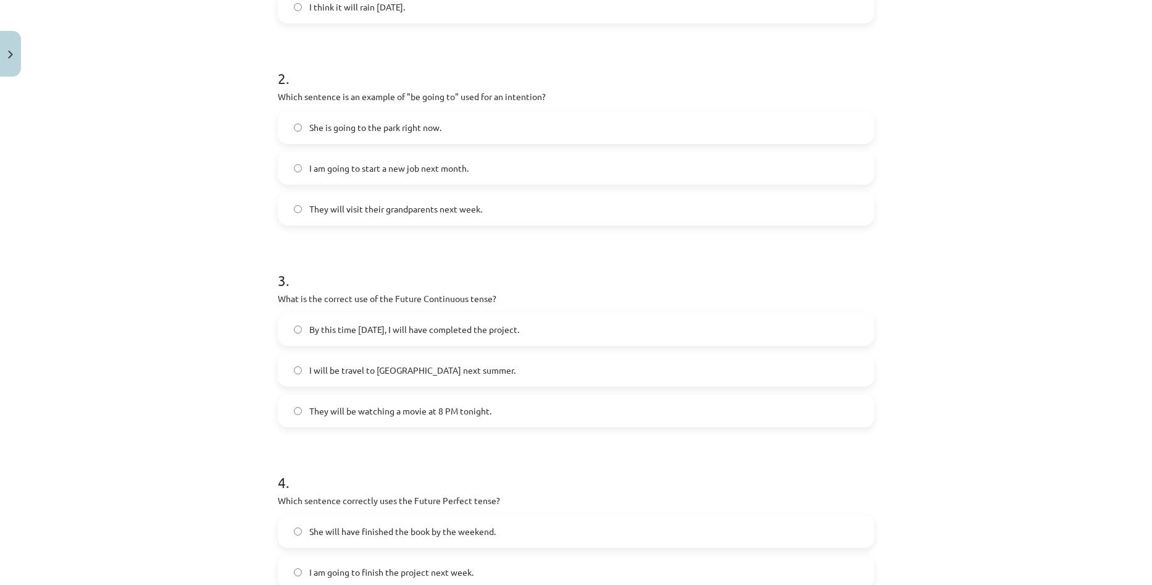
scroll to position [401, 0]
click at [499, 330] on span "By this time tomorrow, I will have completed the project." at bounding box center [414, 327] width 210 height 13
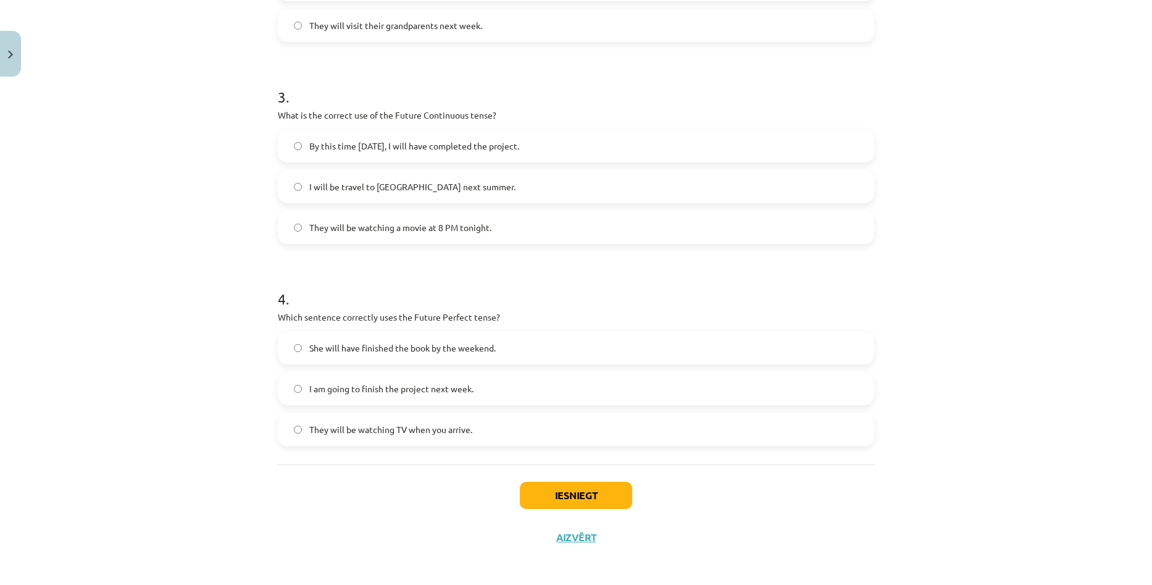
scroll to position [586, 0]
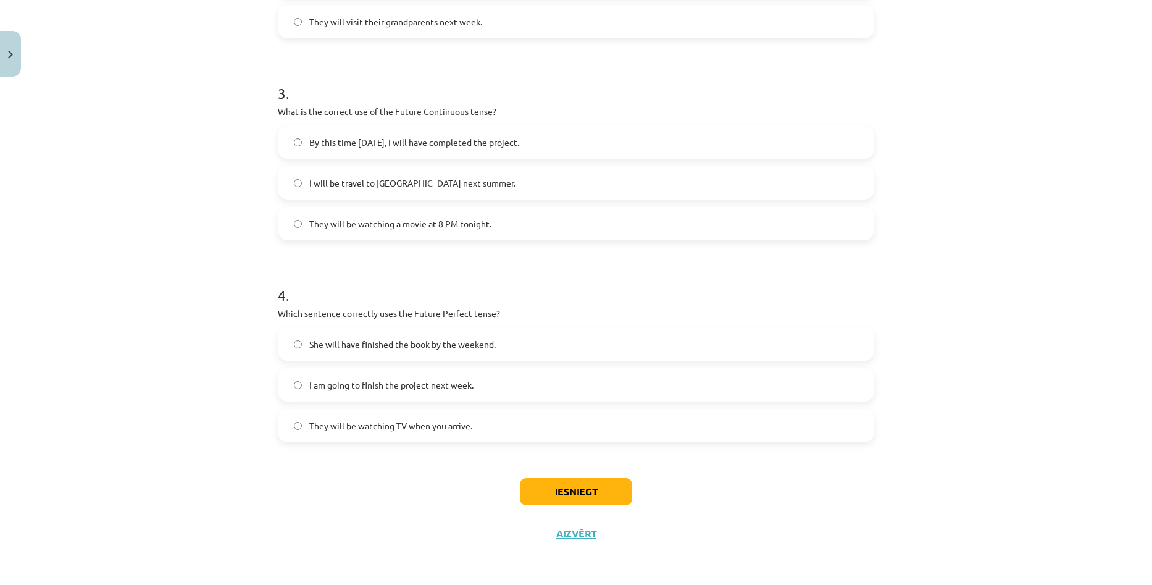
click at [486, 378] on label "I am going to finish the project next week." at bounding box center [576, 384] width 594 height 31
click at [464, 427] on span "They will be watching TV when you arrive." at bounding box center [390, 425] width 163 height 13
click at [546, 492] on button "Iesniegt" at bounding box center [576, 491] width 112 height 27
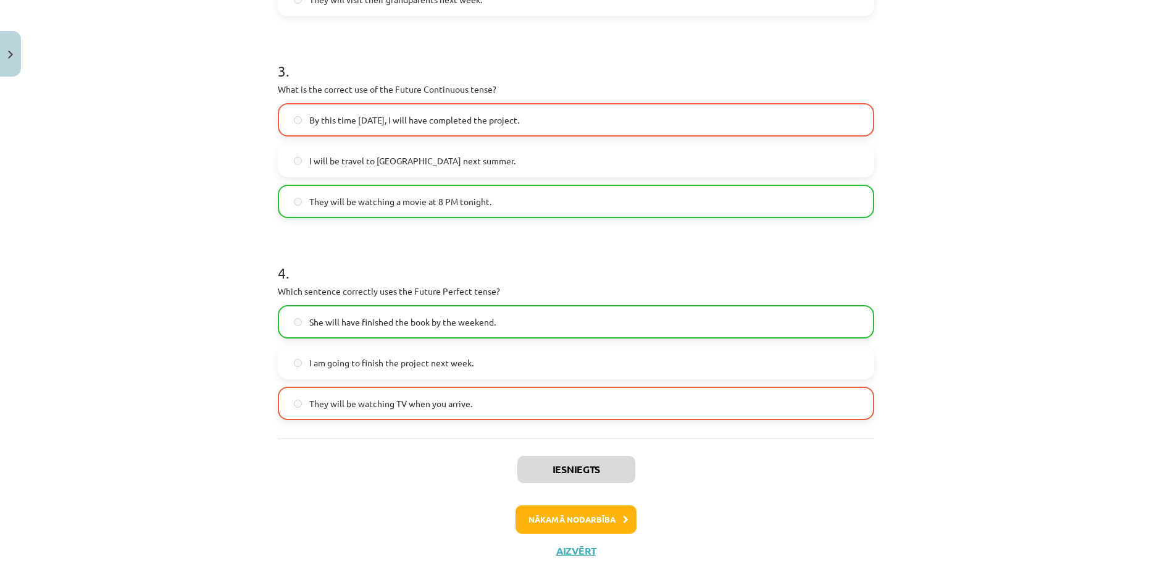
scroll to position [627, 0]
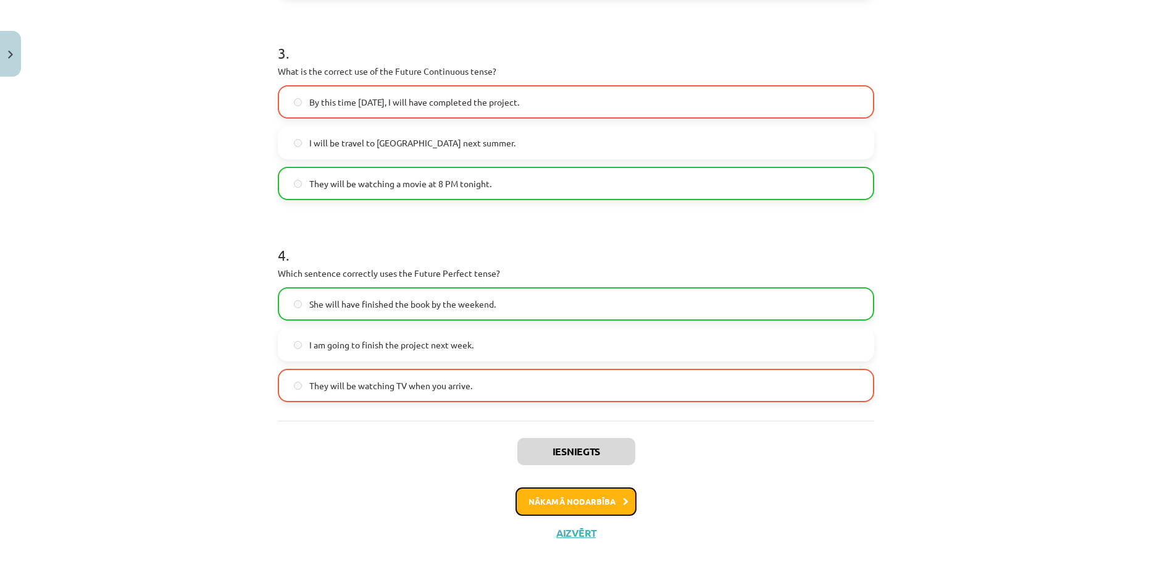
click at [565, 499] on button "Nākamā nodarbība" at bounding box center [575, 501] width 121 height 28
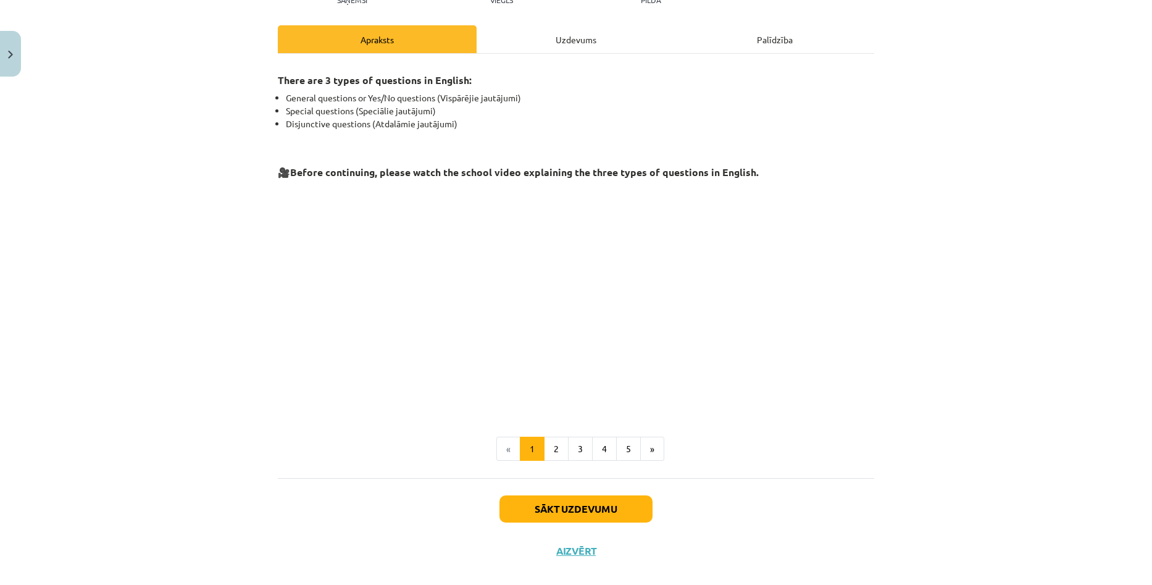
scroll to position [173, 0]
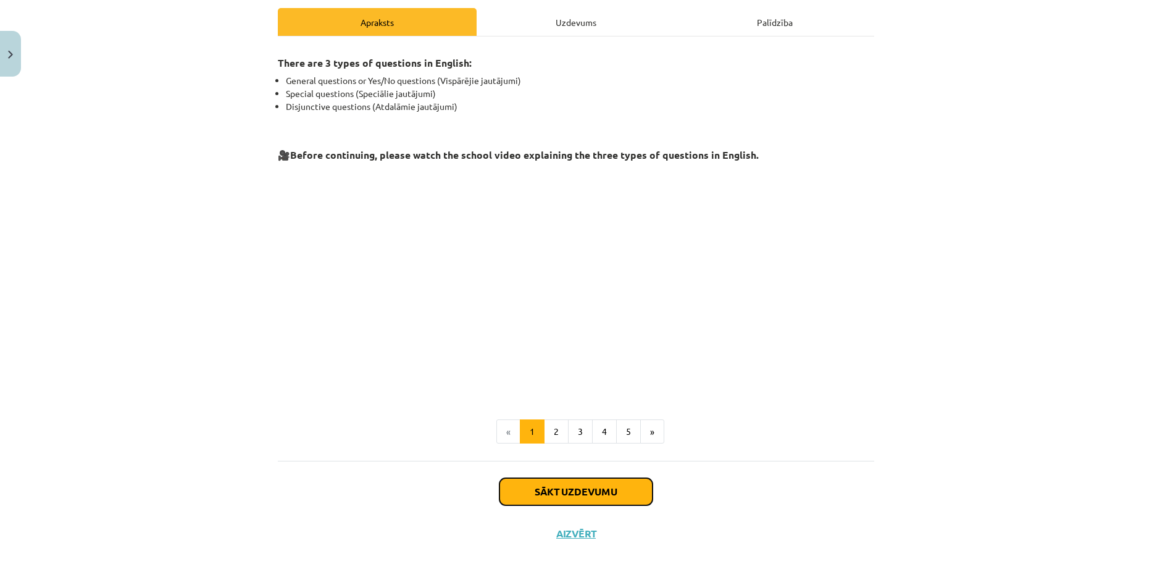
click at [590, 489] on button "Sākt uzdevumu" at bounding box center [575, 491] width 153 height 27
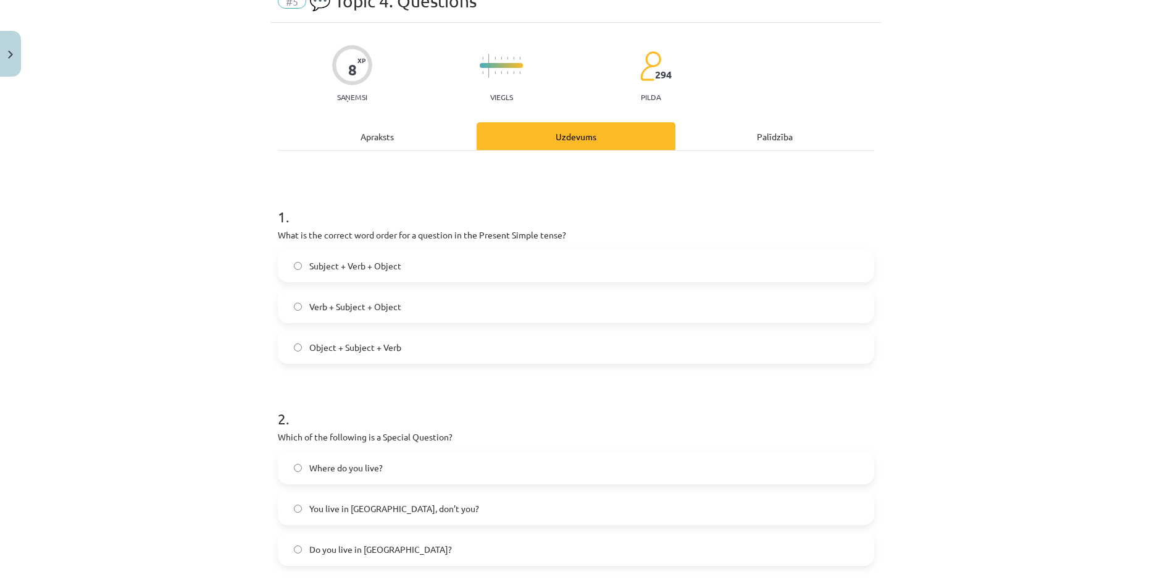
scroll to position [31, 0]
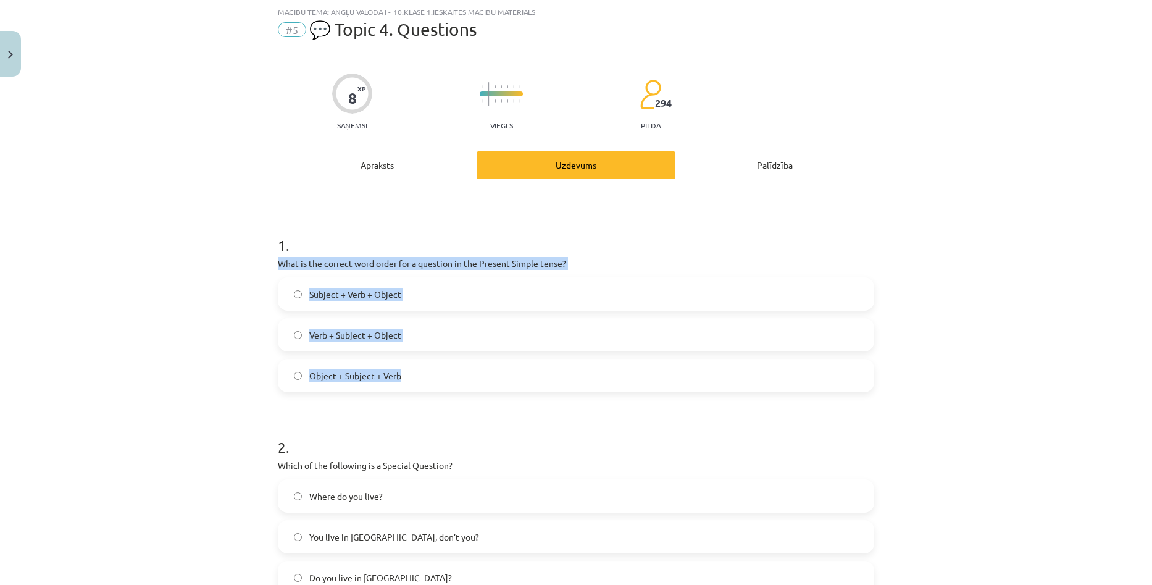
copy div "What is the correct word order for a question in the Present Simple tense? Subj…"
drag, startPoint x: 274, startPoint y: 259, endPoint x: 471, endPoint y: 360, distance: 221.4
click at [471, 360] on div "1 . What is the correct word order for a question in the Present Simple tense? …" at bounding box center [576, 303] width 596 height 177
click at [415, 335] on label "Verb + Subject + Object" at bounding box center [576, 334] width 594 height 31
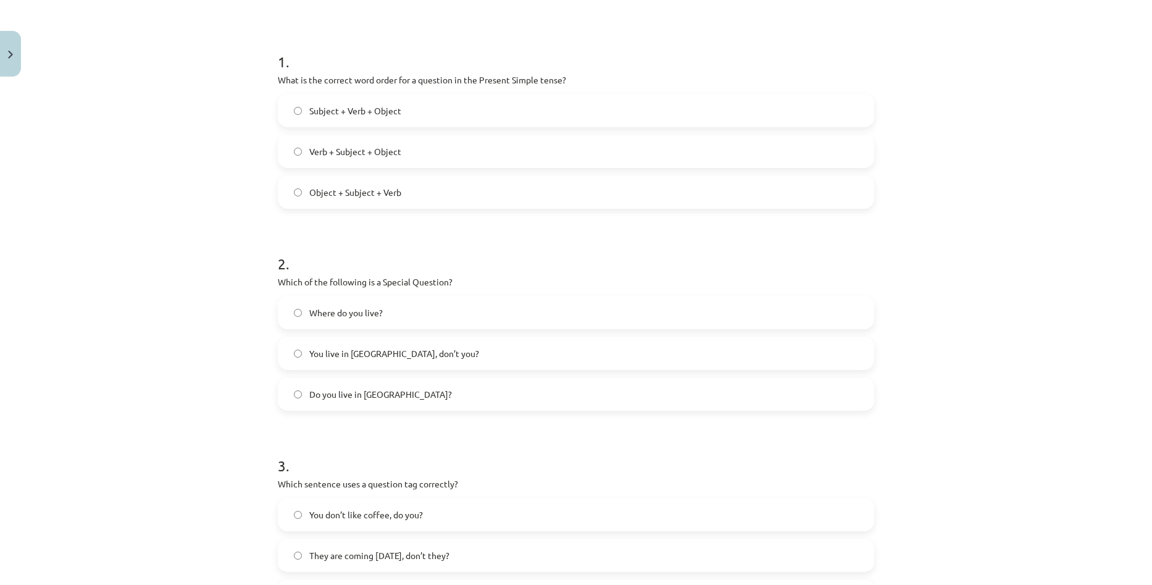
scroll to position [216, 0]
click at [395, 355] on span "You live in Riga, don’t you?" at bounding box center [394, 351] width 170 height 13
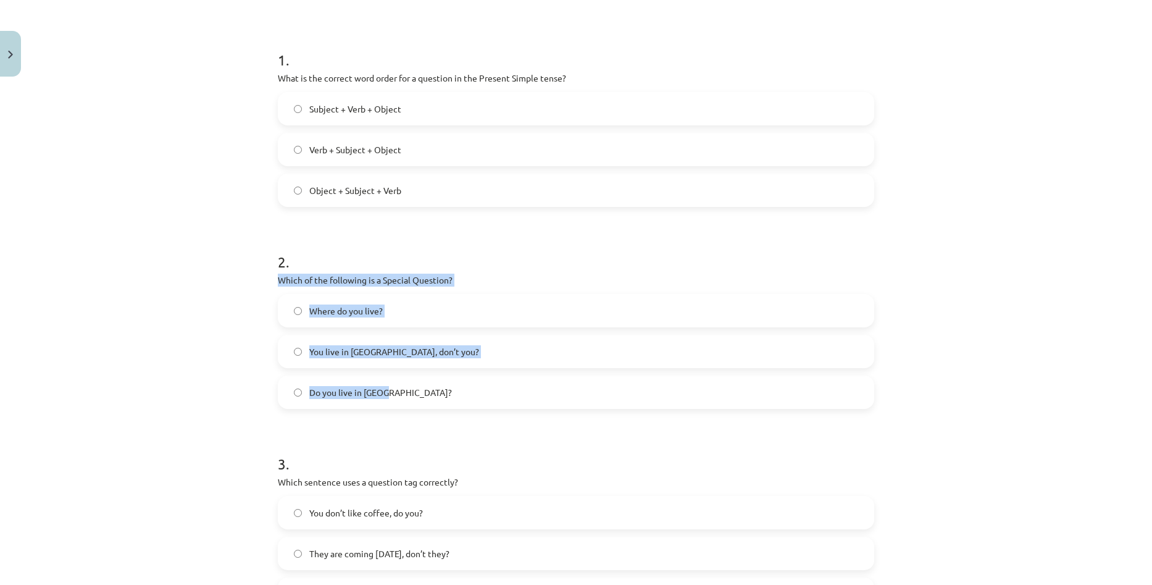
copy div "Which of the following is a Special Question? Where do you live? You live in Ri…"
drag, startPoint x: 275, startPoint y: 277, endPoint x: 461, endPoint y: 376, distance: 210.7
click at [461, 376] on div "2 . Which of the following is a Special Question? Where do you live? You live i…" at bounding box center [576, 320] width 596 height 177
click at [451, 298] on label "Where do you live?" at bounding box center [576, 310] width 594 height 31
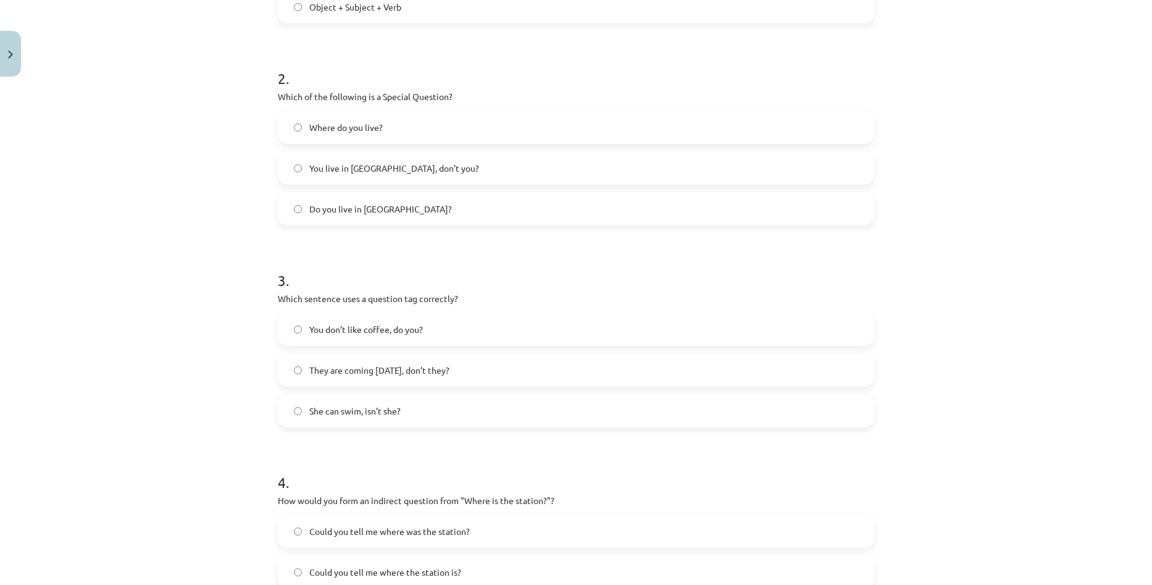
scroll to position [401, 0]
click at [452, 333] on label "You don’t like coffee, do you?" at bounding box center [576, 327] width 594 height 31
click at [378, 412] on span "She can swim, isn’t she?" at bounding box center [354, 409] width 91 height 13
click at [394, 332] on span "You don’t like coffee, do you?" at bounding box center [366, 327] width 114 height 13
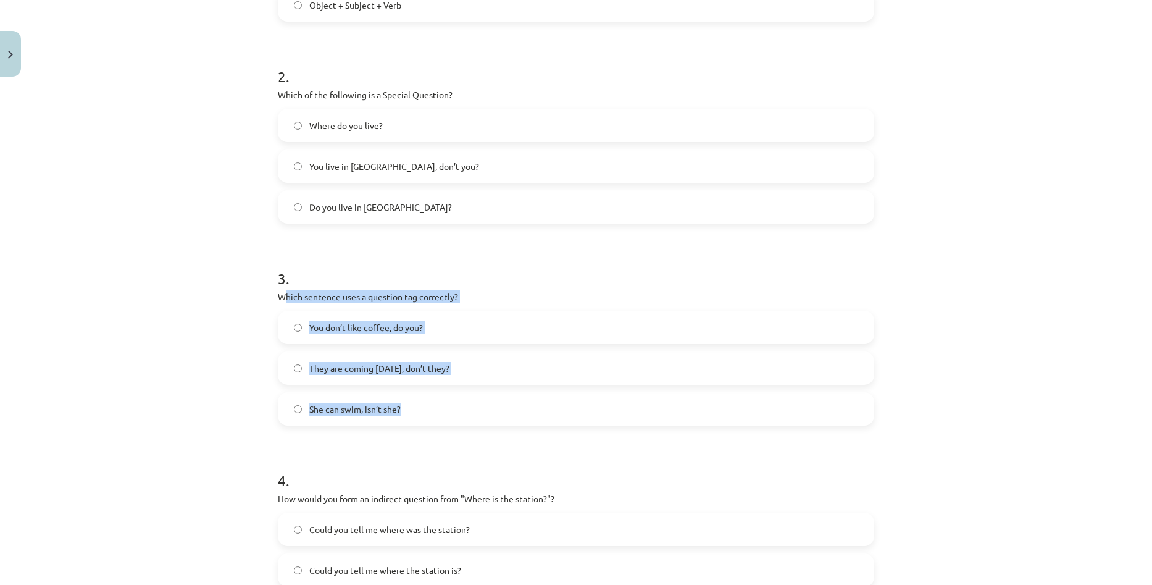
drag, startPoint x: 283, startPoint y: 292, endPoint x: 481, endPoint y: 411, distance: 231.2
click at [481, 411] on div "3 . Which sentence uses a question tag correctly? You don’t like coffee, do you…" at bounding box center [576, 336] width 596 height 177
copy div "hich sentence uses a question tag correctly? You don’t like coffee, do you? The…"
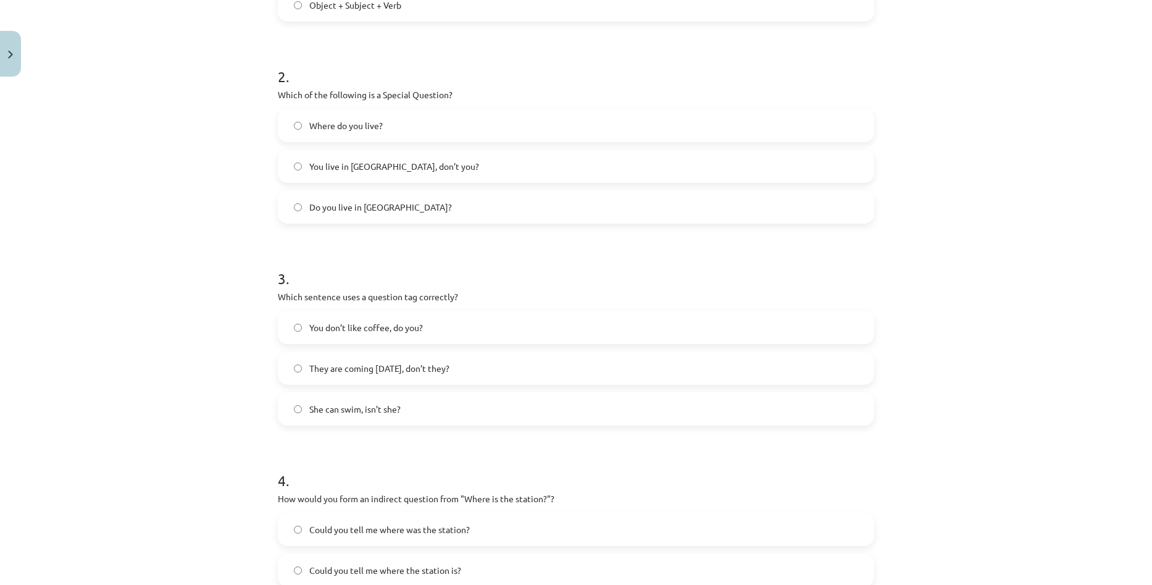
click at [610, 280] on h1 "3 ." at bounding box center [576, 267] width 596 height 38
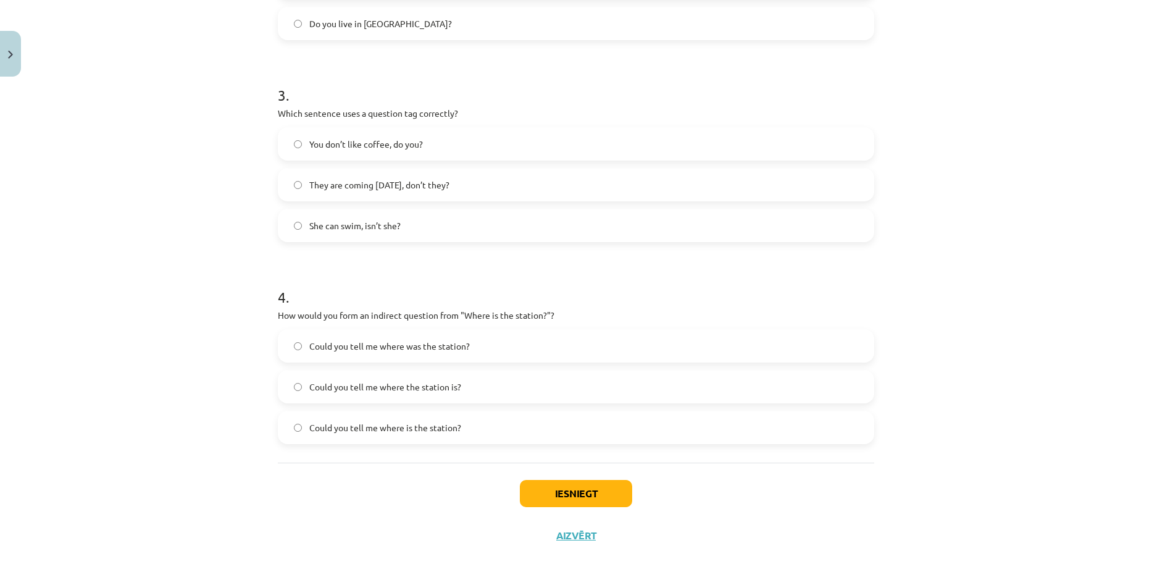
scroll to position [586, 0]
click at [480, 344] on label "Could you tell me where was the station?" at bounding box center [576, 343] width 594 height 31
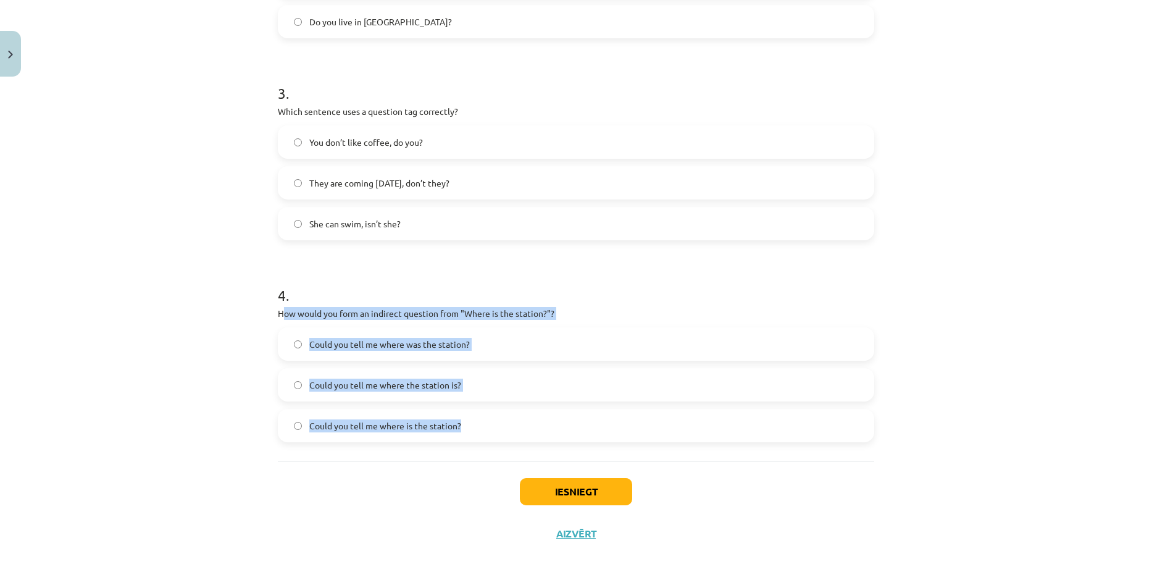
drag, startPoint x: 278, startPoint y: 312, endPoint x: 557, endPoint y: 411, distance: 295.8
click at [557, 411] on div "4 . How would you form an indirect question from "Where is the station?"? Could…" at bounding box center [576, 353] width 596 height 177
click at [482, 388] on label "Could you tell me where the station is?" at bounding box center [576, 384] width 594 height 31
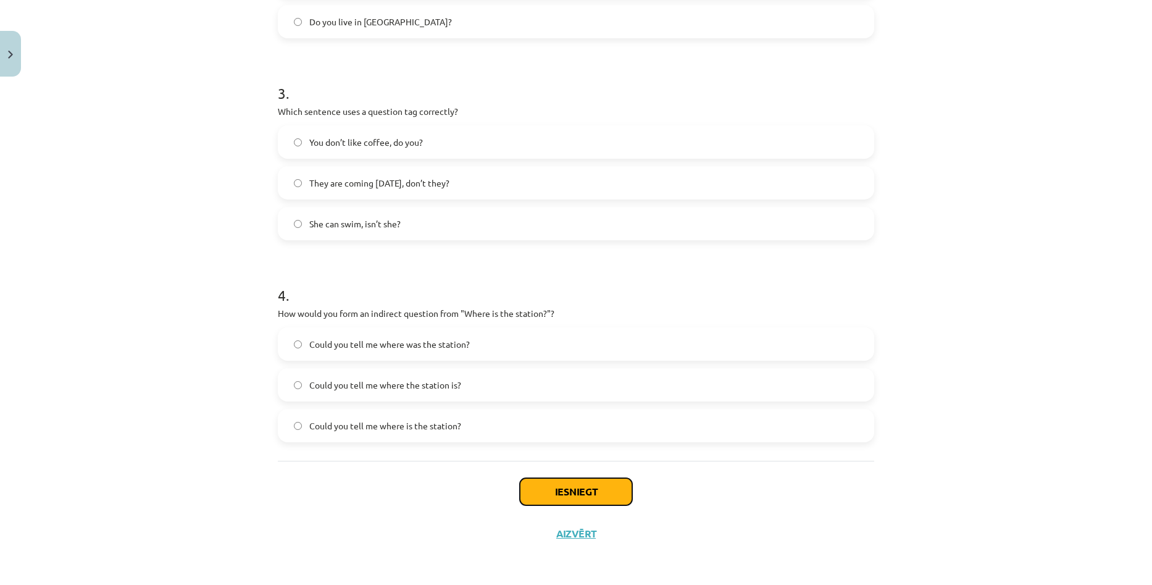
click at [567, 496] on button "Iesniegt" at bounding box center [576, 491] width 112 height 27
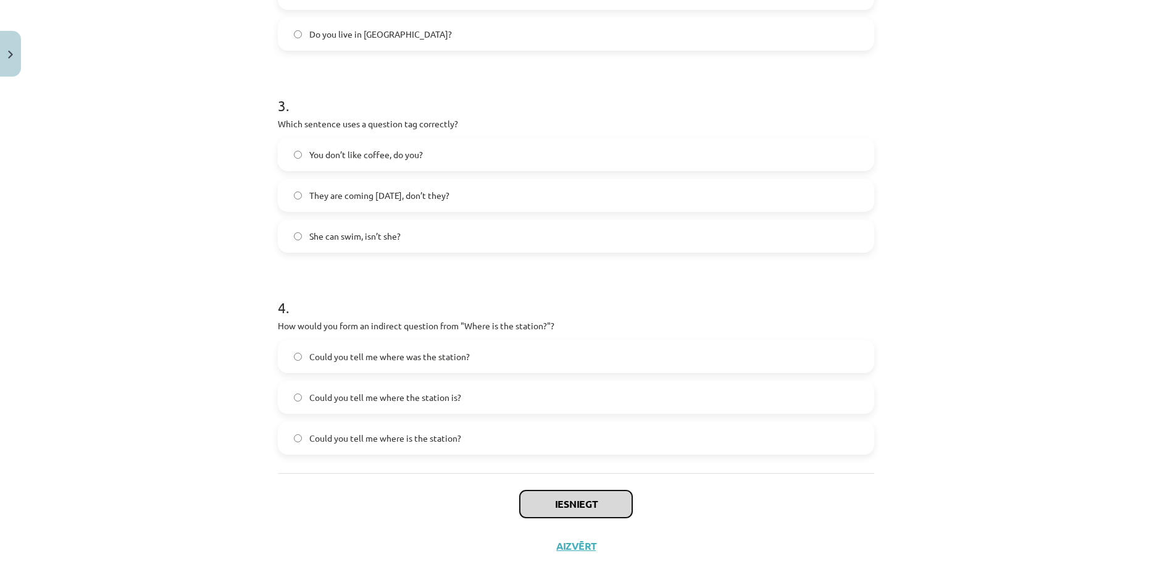
scroll to position [587, 0]
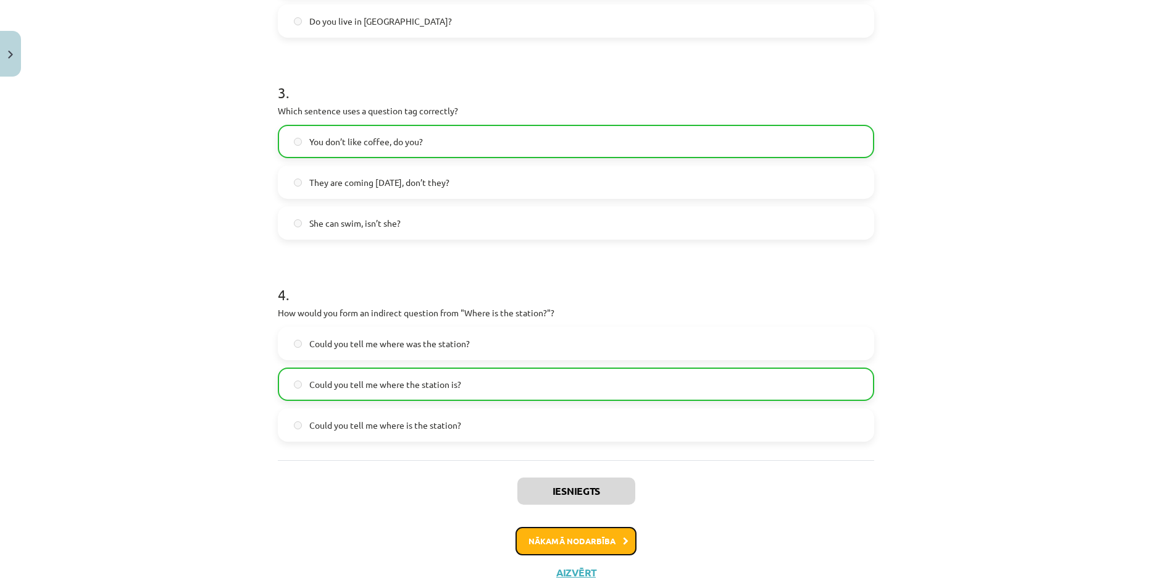
click at [574, 544] on button "Nākamā nodarbība" at bounding box center [575, 541] width 121 height 28
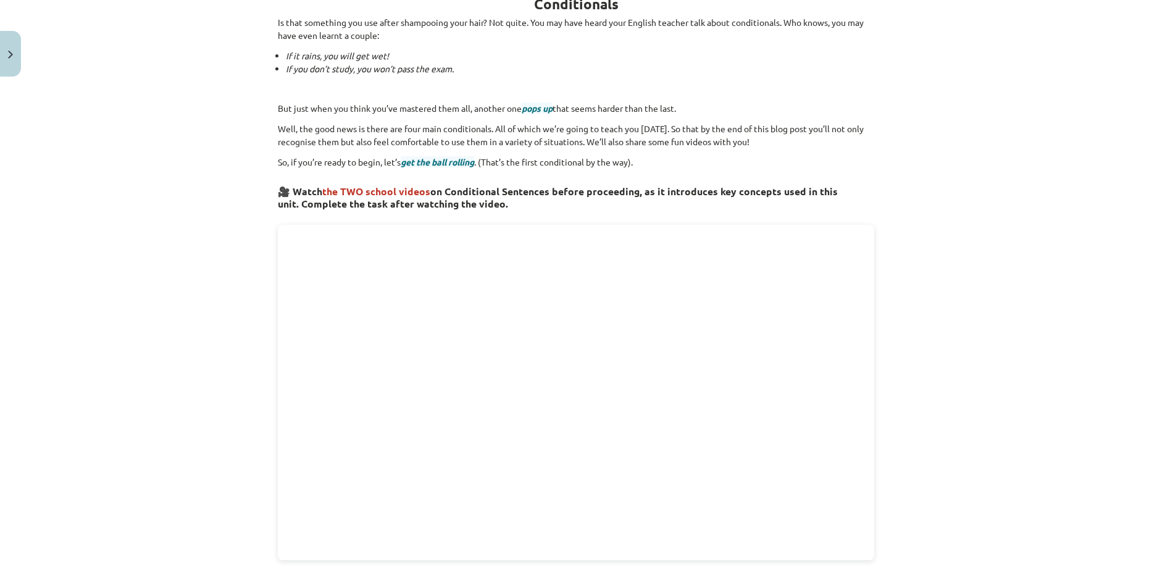
scroll to position [276, 0]
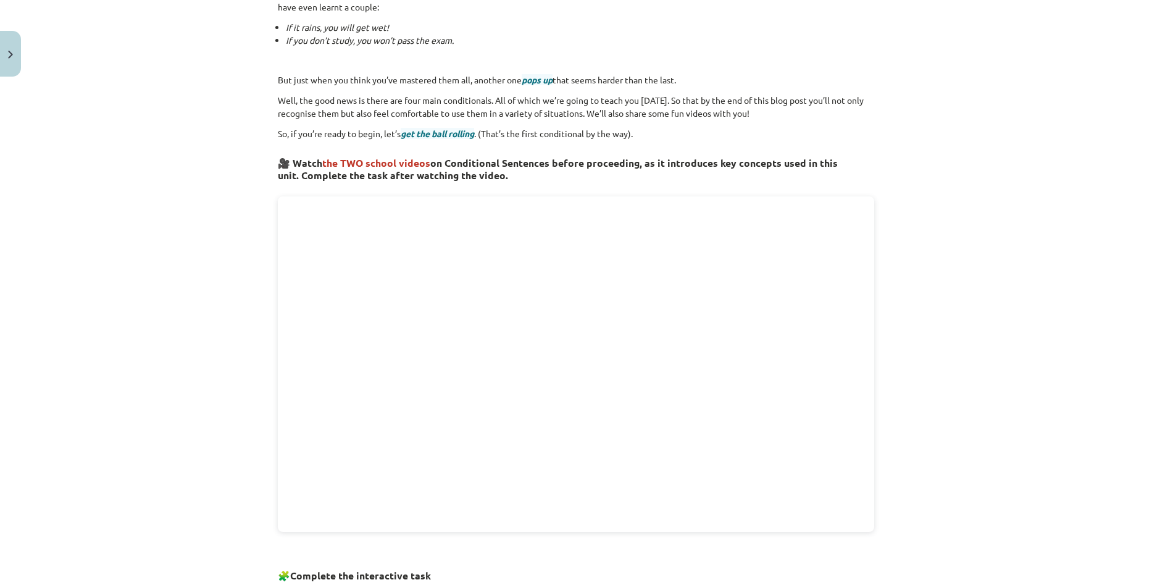
click at [1108, 395] on div "Mācību tēma: Angļu valoda i - 10.klase 1.ieskaites mācību materiāls #6 📝 Topic …" at bounding box center [576, 292] width 1152 height 585
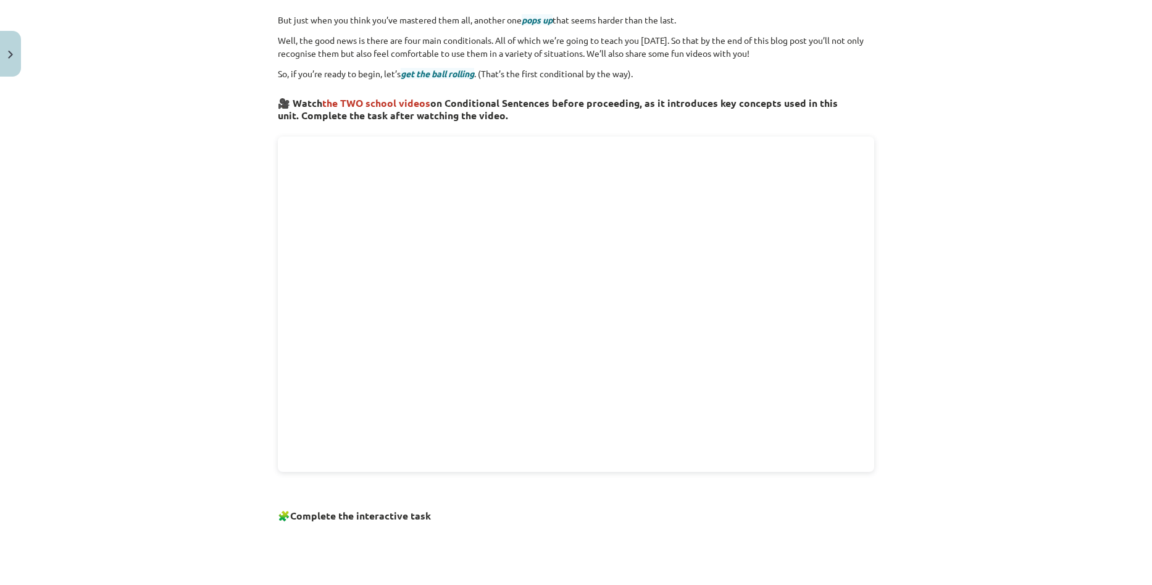
scroll to position [338, 0]
click at [1012, 315] on div "Mācību tēma: Angļu valoda i - 10.klase 1.ieskaites mācību materiāls #6 📝 Topic …" at bounding box center [576, 292] width 1152 height 585
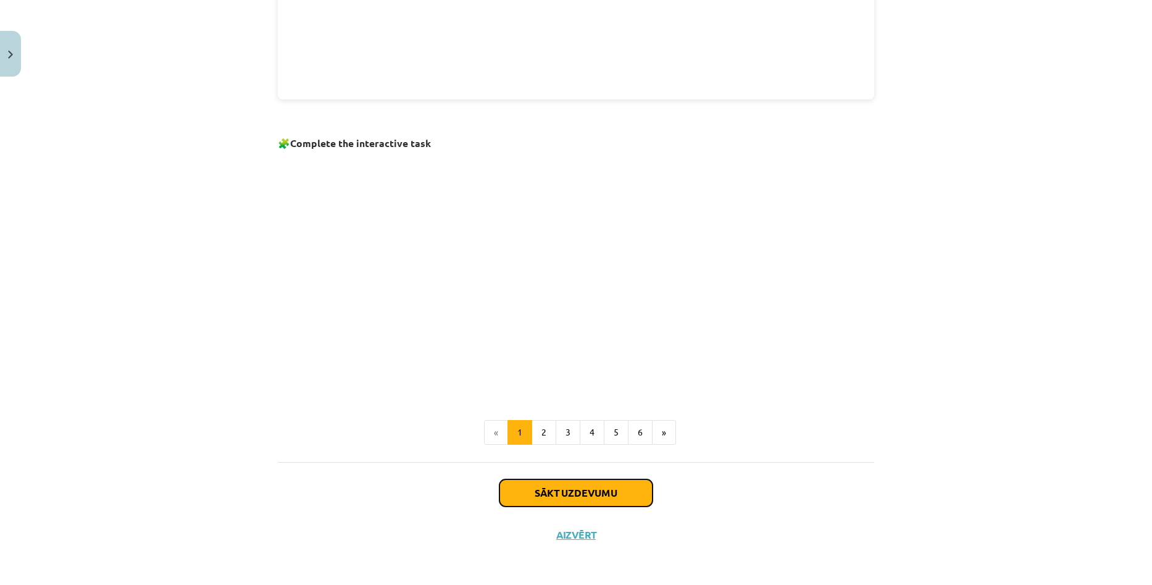
click at [604, 497] on button "Sākt uzdevumu" at bounding box center [575, 492] width 153 height 27
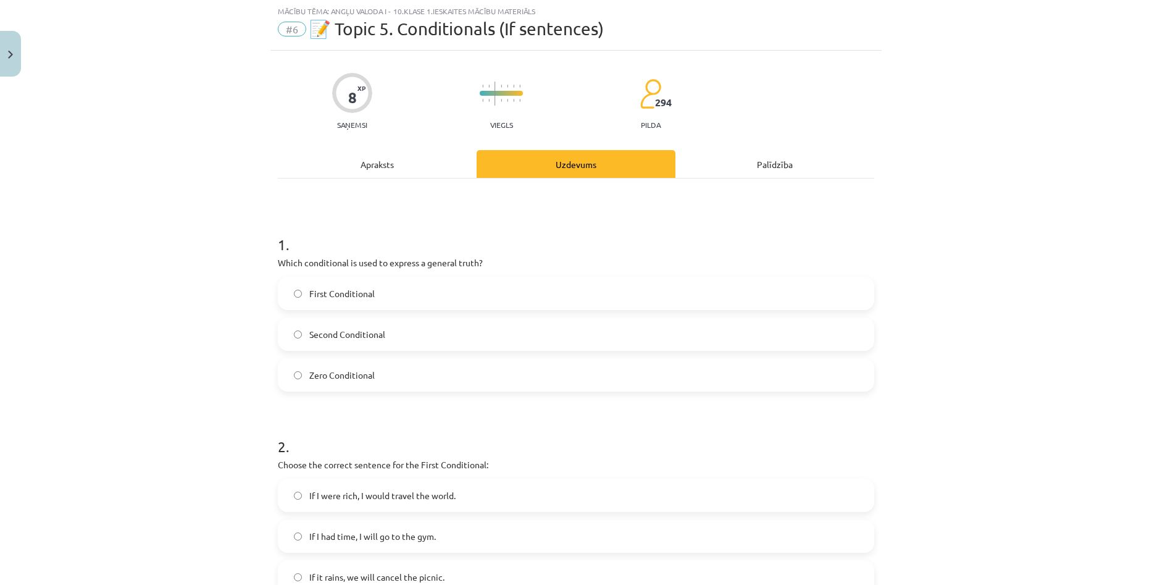
scroll to position [31, 0]
click at [1014, 307] on div "Mācību tēma: Angļu valoda i - 10.klase 1.ieskaites mācību materiāls #6 📝 Topic …" at bounding box center [576, 292] width 1152 height 585
click at [1014, 325] on div "Mācību tēma: Angļu valoda i - 10.klase 1.ieskaites mācību materiāls #6 📝 Topic …" at bounding box center [576, 292] width 1152 height 585
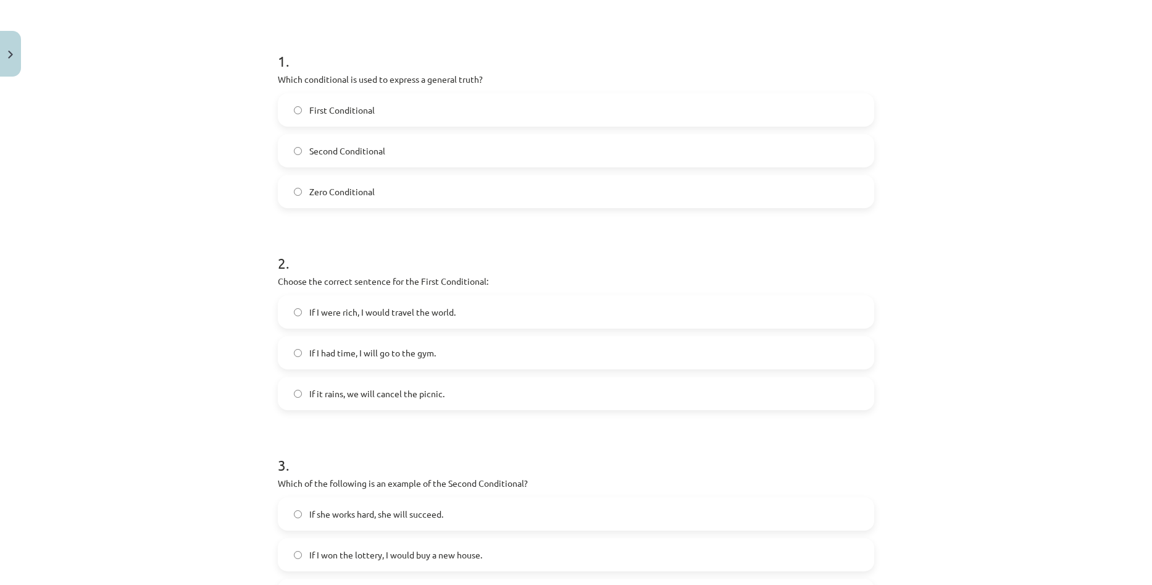
scroll to position [217, 0]
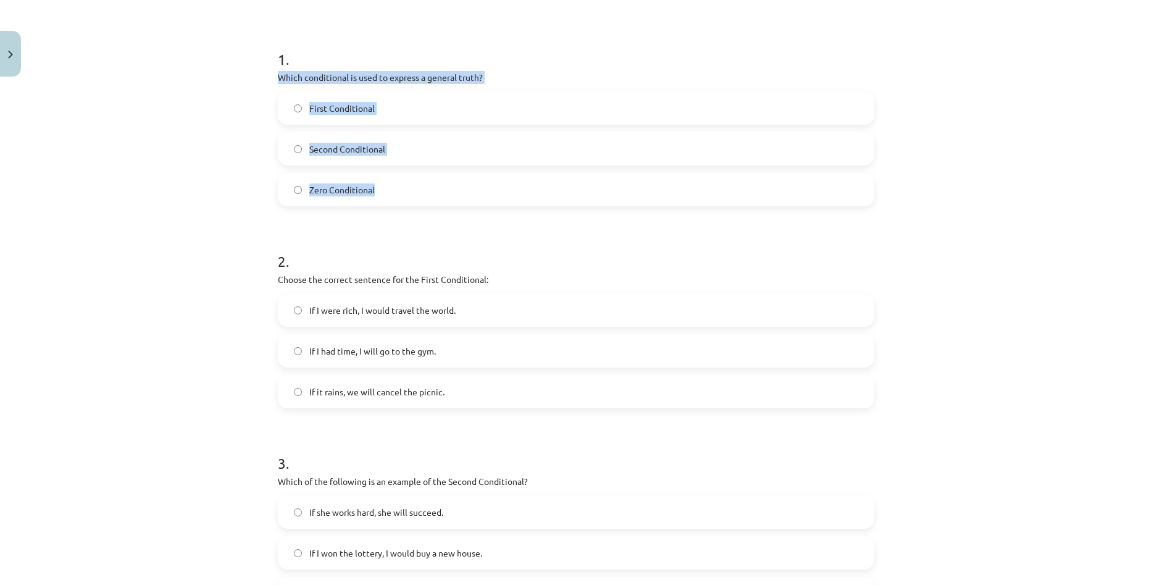
drag, startPoint x: 274, startPoint y: 75, endPoint x: 427, endPoint y: 193, distance: 193.2
click at [427, 193] on div "1 . Which conditional is used to express a general truth? First Conditional Sec…" at bounding box center [576, 117] width 596 height 177
click at [388, 188] on label "Zero Conditional" at bounding box center [576, 189] width 594 height 31
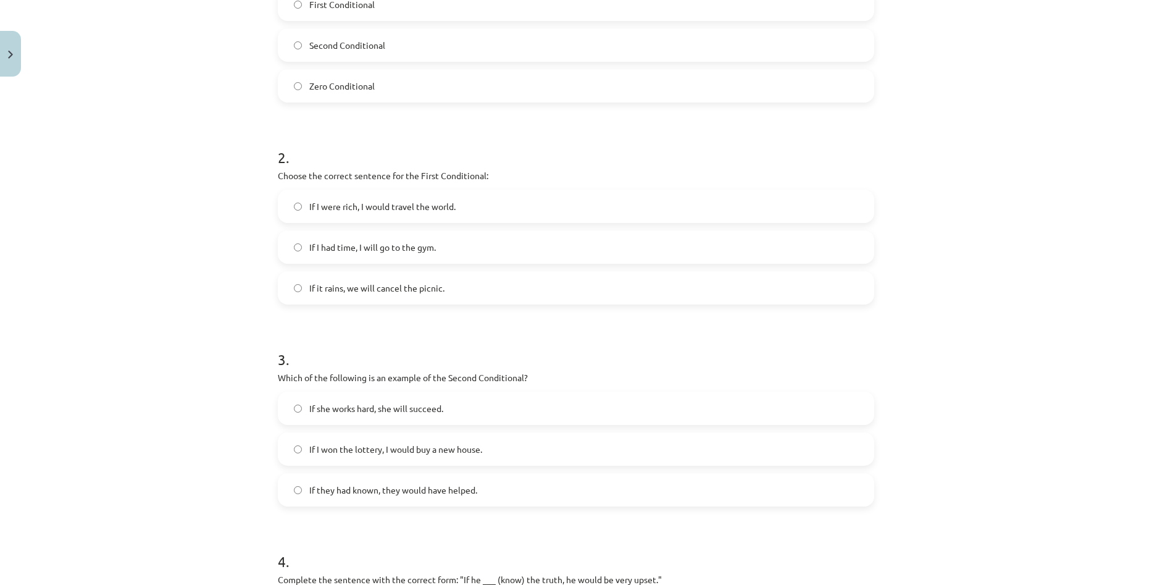
scroll to position [340, 0]
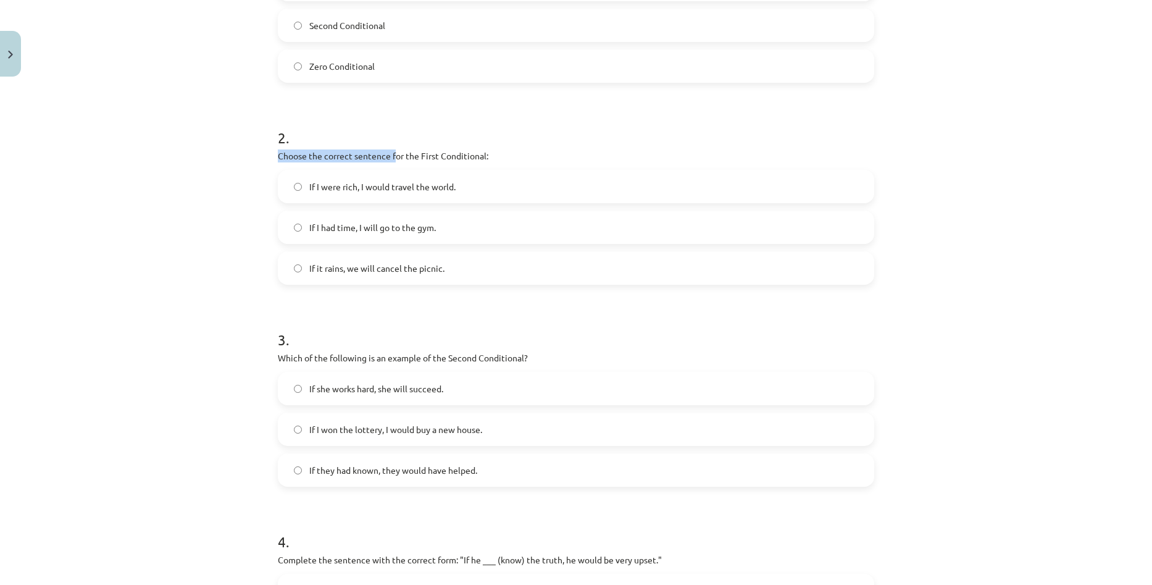
drag, startPoint x: 273, startPoint y: 154, endPoint x: 393, endPoint y: 161, distance: 120.0
click at [393, 161] on p "Choose the correct sentence for the First Conditional:" at bounding box center [576, 155] width 596 height 13
click at [554, 146] on div "2 . Choose the correct sentence for the First Conditional: If I were rich, I wo…" at bounding box center [576, 195] width 596 height 177
click at [365, 193] on label "If I were rich, I would travel the world." at bounding box center [576, 186] width 594 height 31
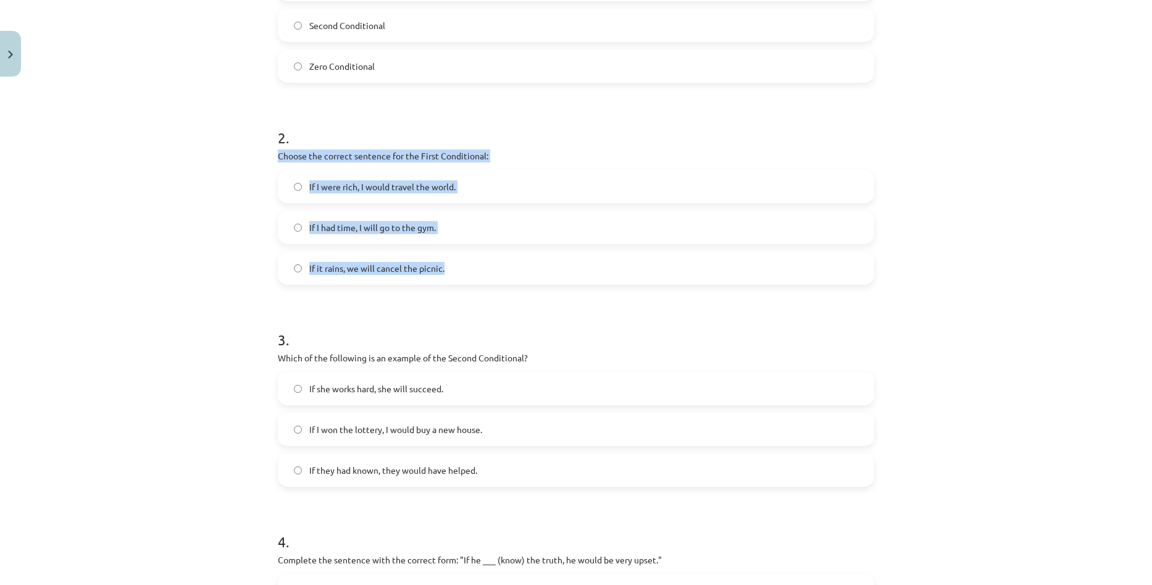
drag, startPoint x: 273, startPoint y: 155, endPoint x: 483, endPoint y: 264, distance: 236.1
click at [483, 264] on div "2 . Choose the correct sentence for the First Conditional: If I were rich, I wo…" at bounding box center [576, 195] width 596 height 177
click at [431, 269] on span "If it rains, we will cancel the picnic." at bounding box center [376, 268] width 135 height 13
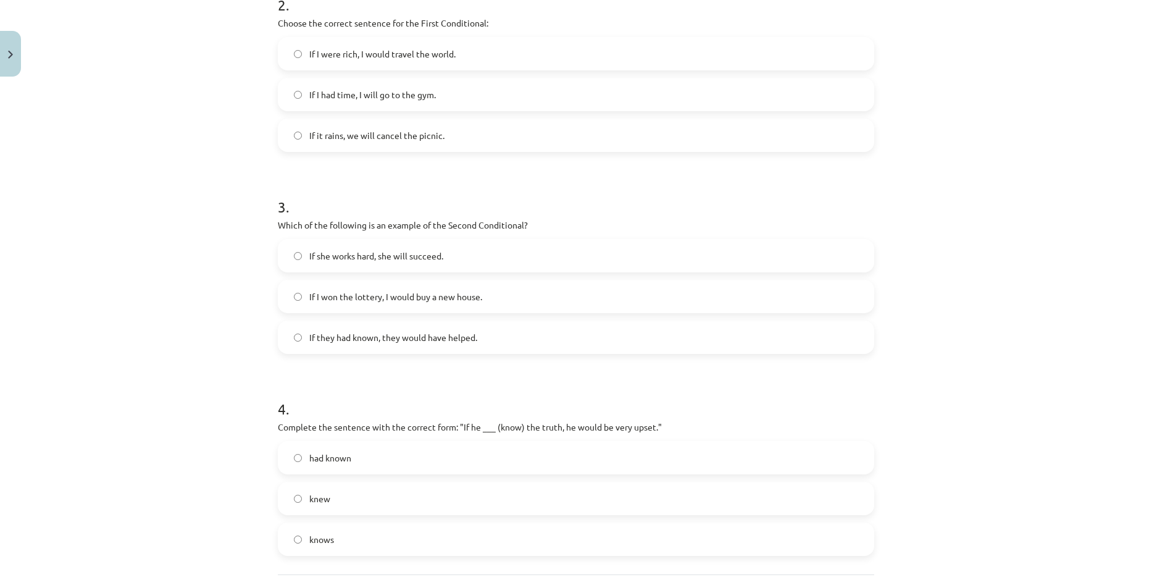
scroll to position [525, 0]
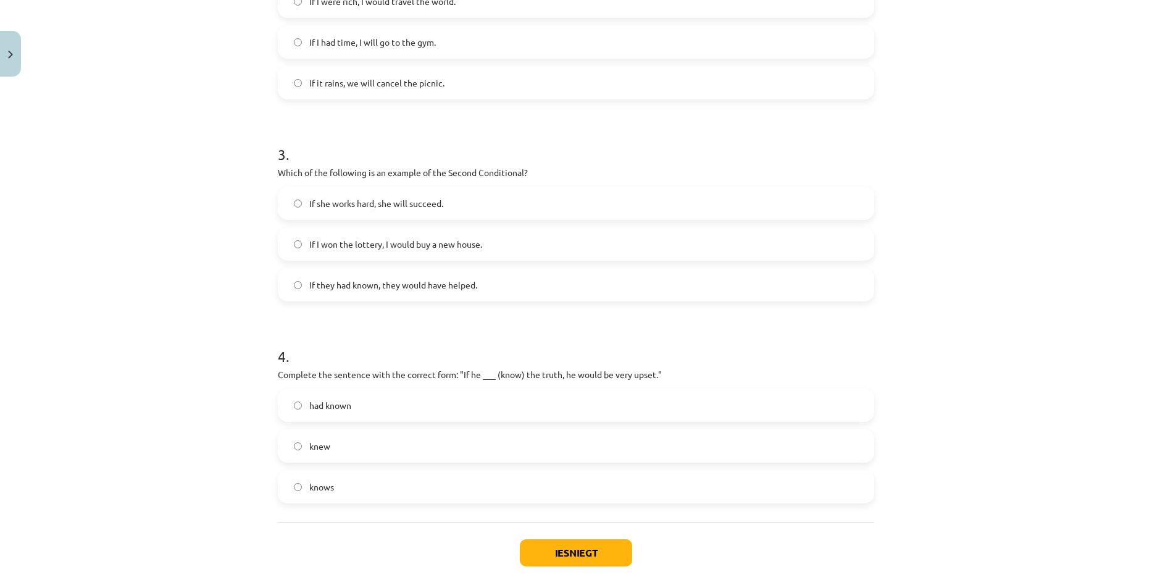
click at [367, 204] on span "If she works hard, she will succeed." at bounding box center [376, 203] width 134 height 13
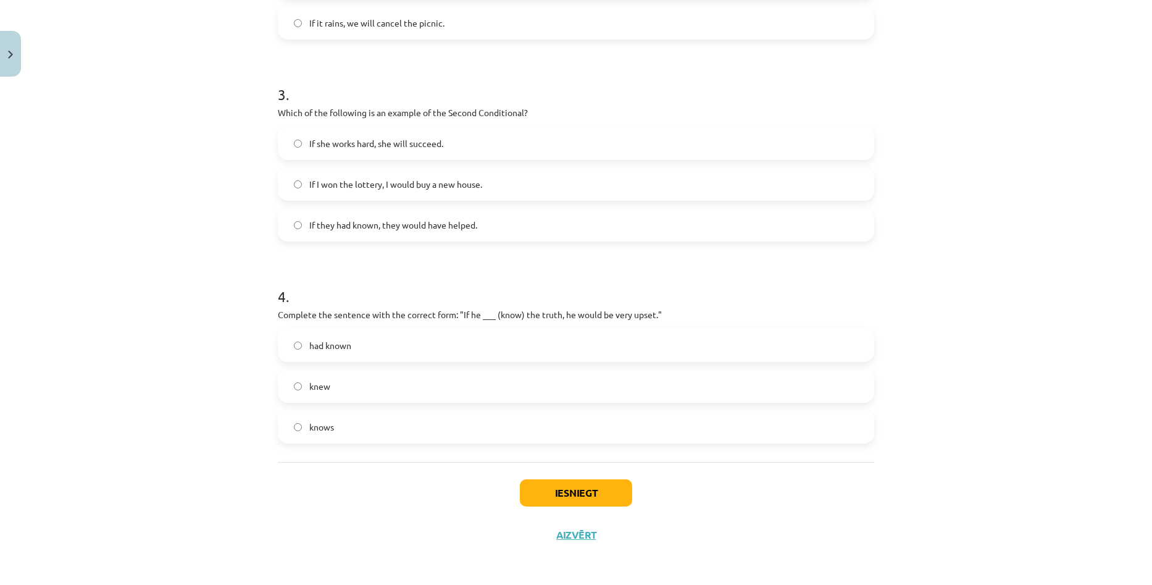
scroll to position [587, 0]
click at [435, 382] on label "knew" at bounding box center [576, 384] width 594 height 31
click at [571, 488] on button "Iesniegt" at bounding box center [576, 490] width 112 height 27
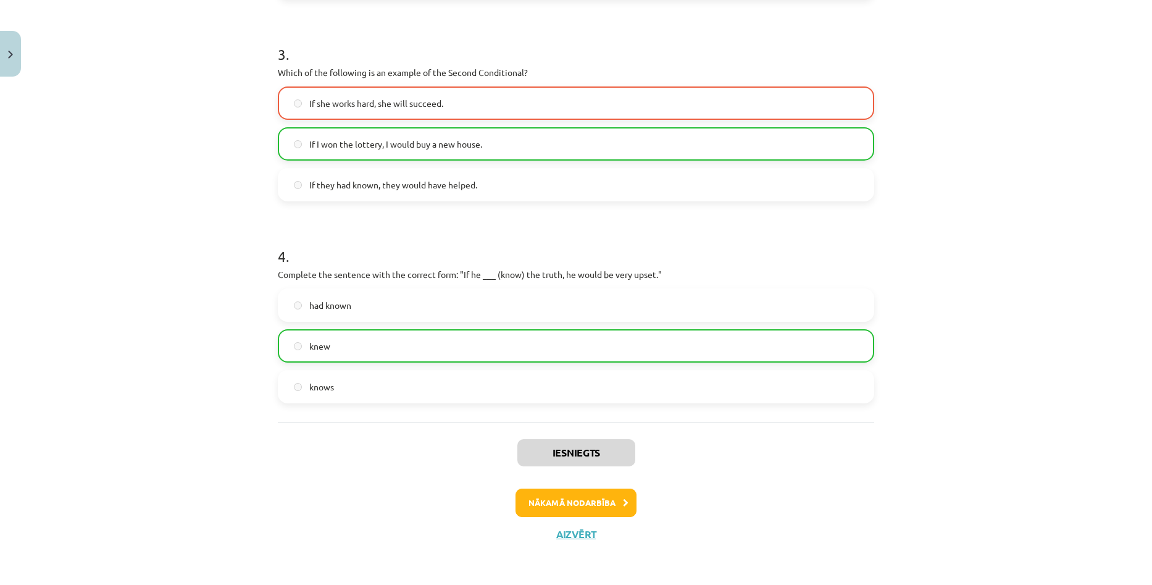
scroll to position [627, 0]
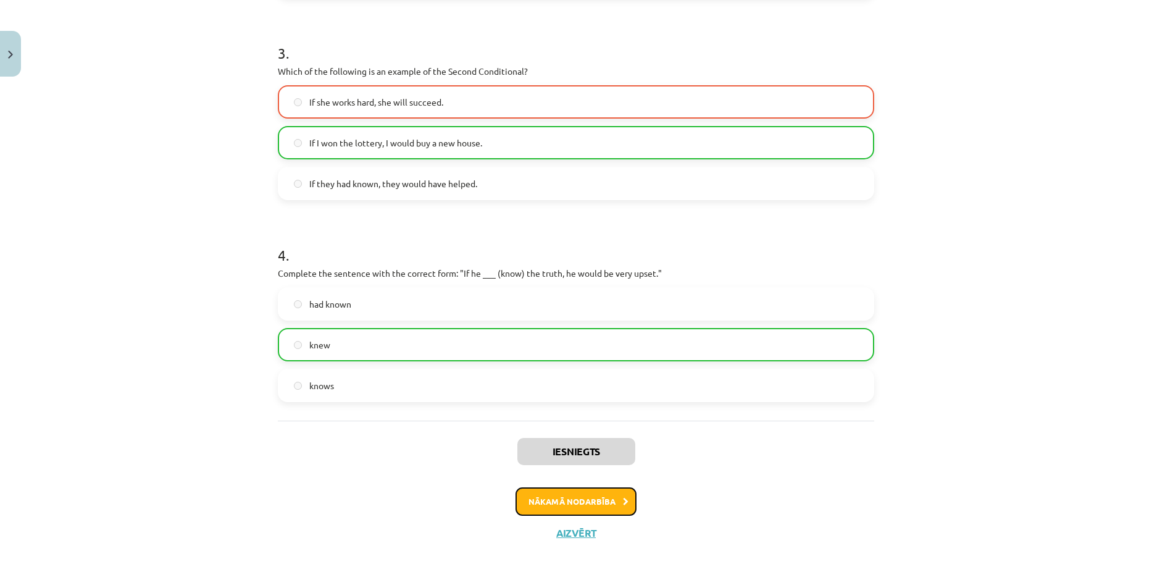
click at [587, 497] on button "Nākamā nodarbība" at bounding box center [575, 501] width 121 height 28
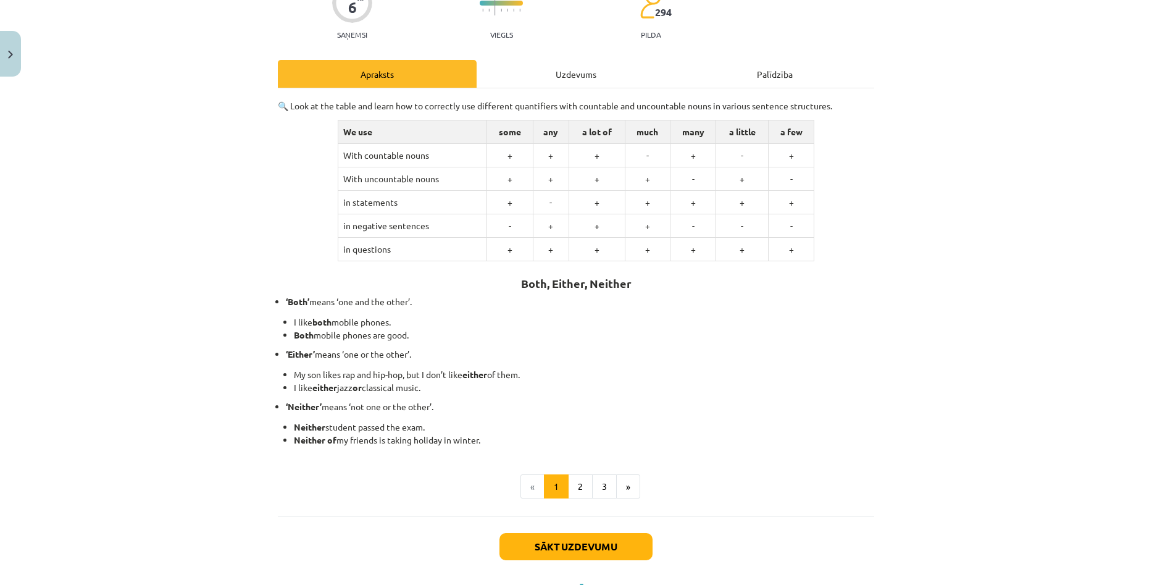
scroll to position [123, 0]
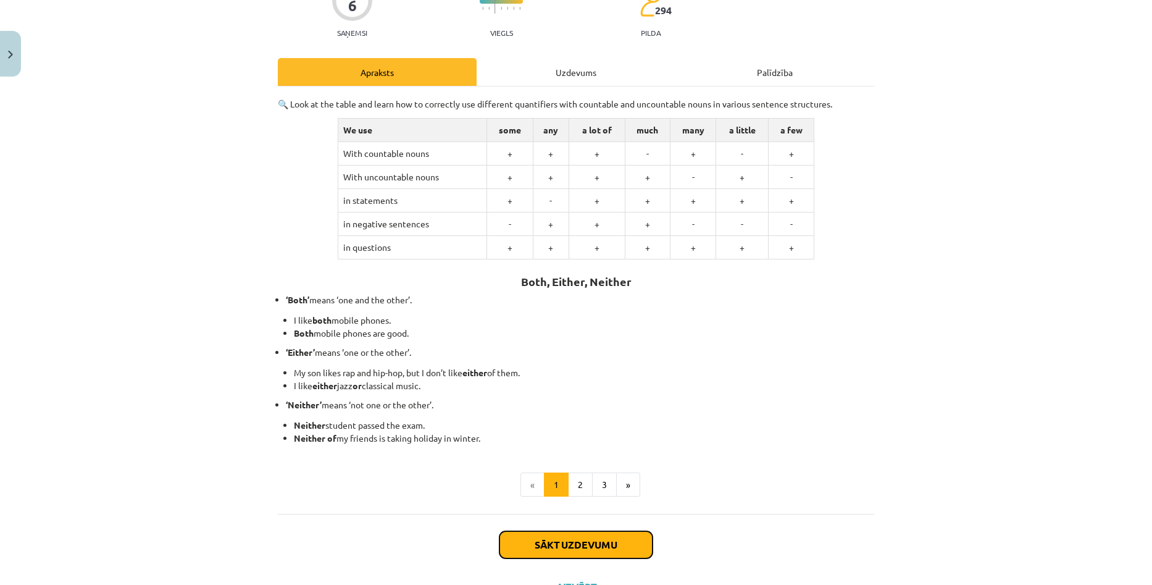
click at [564, 536] on button "Sākt uzdevumu" at bounding box center [575, 544] width 153 height 27
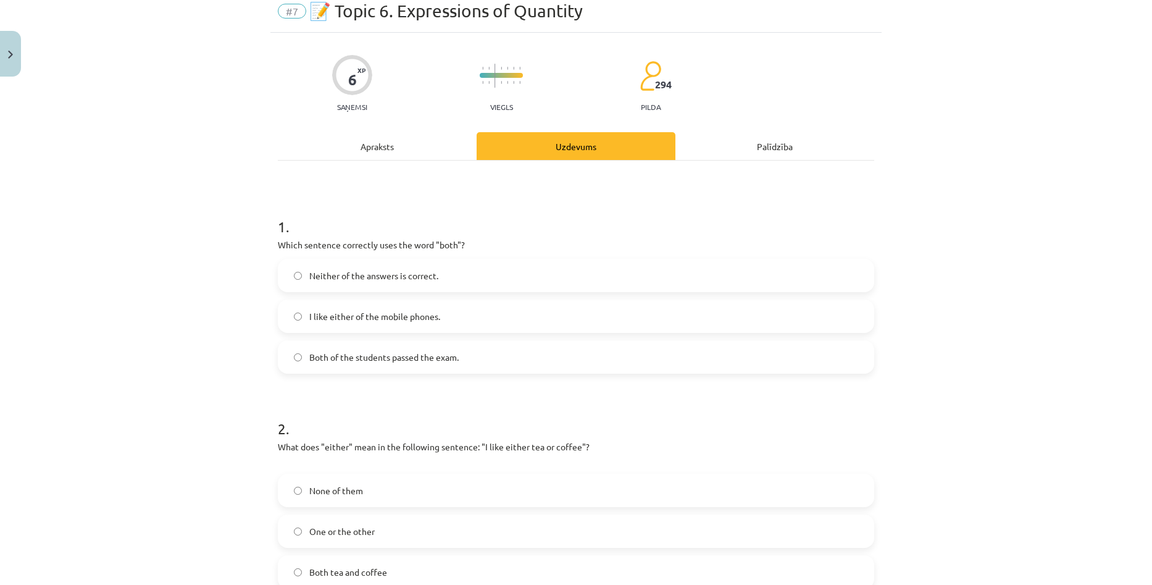
scroll to position [93, 0]
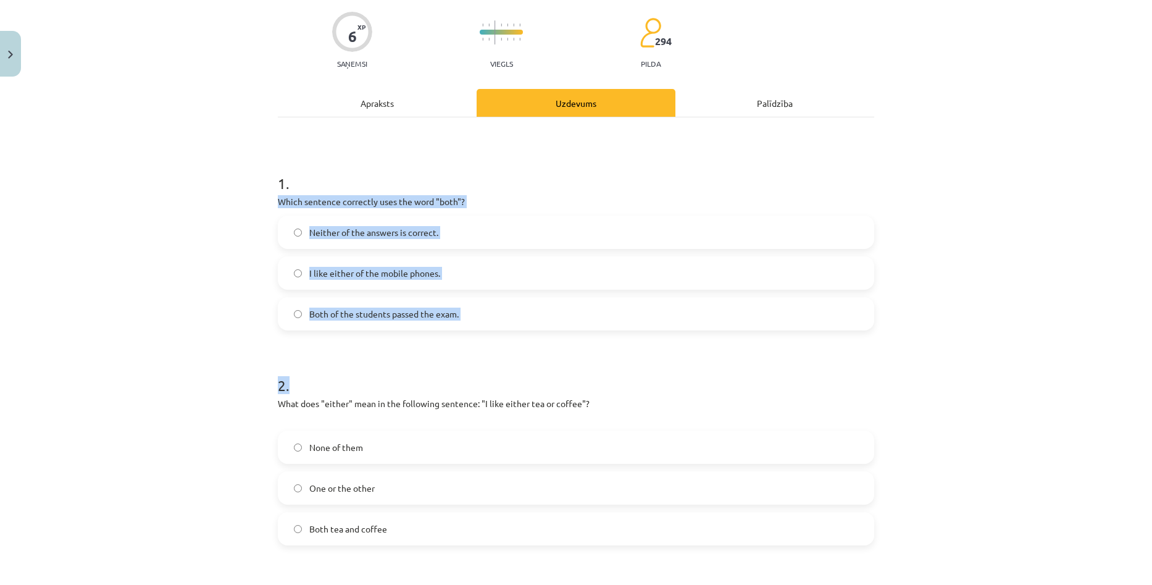
drag, startPoint x: 277, startPoint y: 199, endPoint x: 648, endPoint y: 351, distance: 401.1
click at [648, 351] on form "1 . Which sentence correctly uses the word "both"? Neither of the answers is co…" at bounding box center [576, 450] width 596 height 594
click at [1140, 353] on div "Mācību tēma: Angļu valoda i - 10.klase 1.ieskaites mācību materiāls #7 📝 Topic …" at bounding box center [576, 292] width 1152 height 585
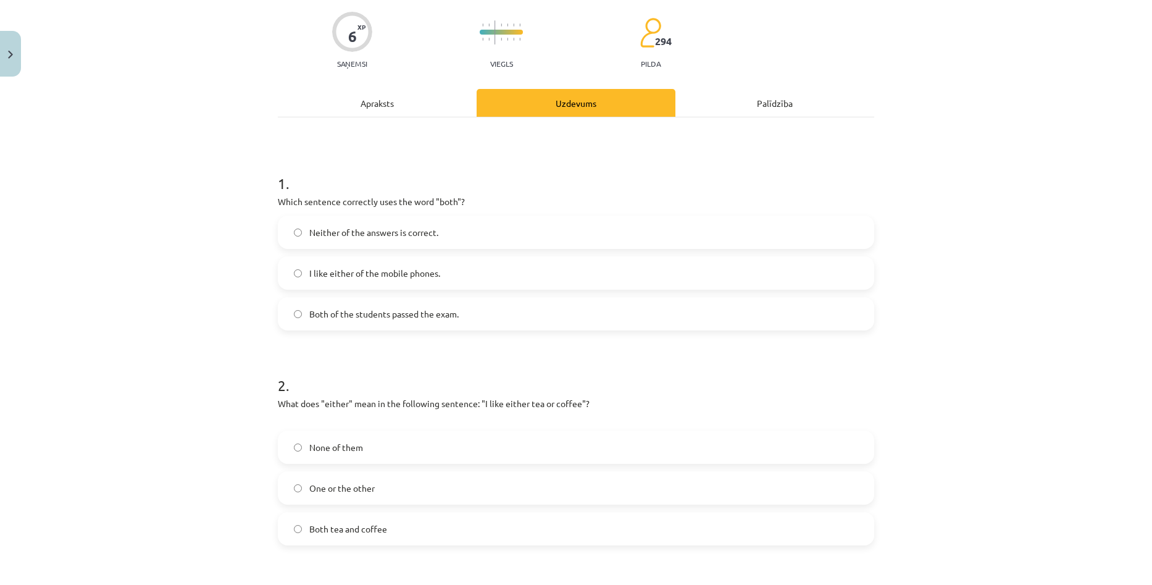
click at [404, 319] on span "Both of the students passed the exam." at bounding box center [383, 313] width 149 height 13
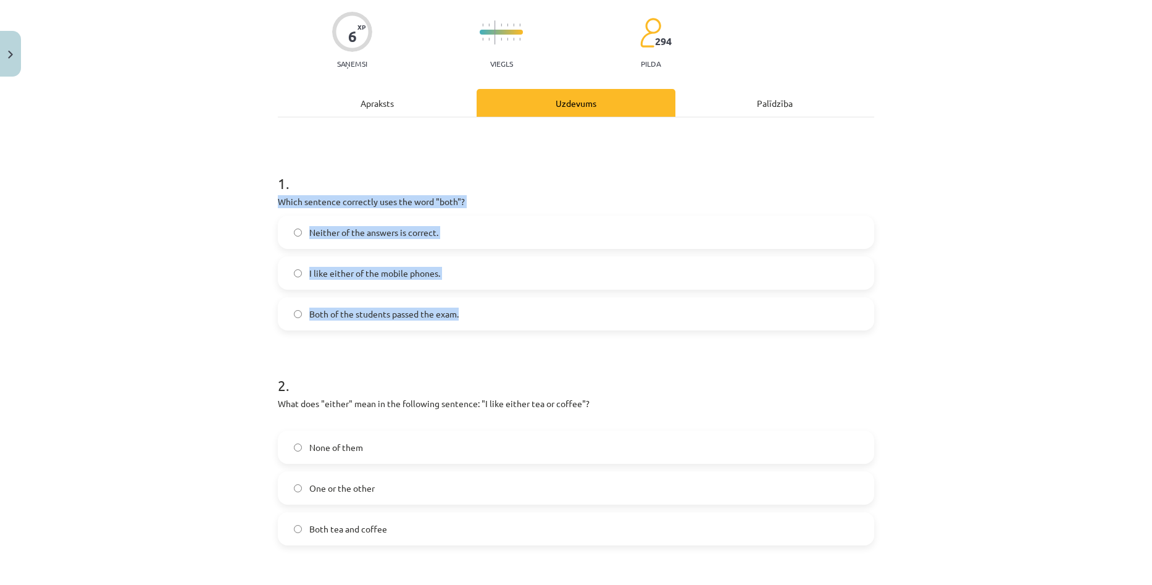
drag, startPoint x: 277, startPoint y: 202, endPoint x: 462, endPoint y: 322, distance: 220.6
click at [462, 322] on div "1 . Which sentence correctly uses the word "both"? Neither of the answers is co…" at bounding box center [576, 241] width 596 height 177
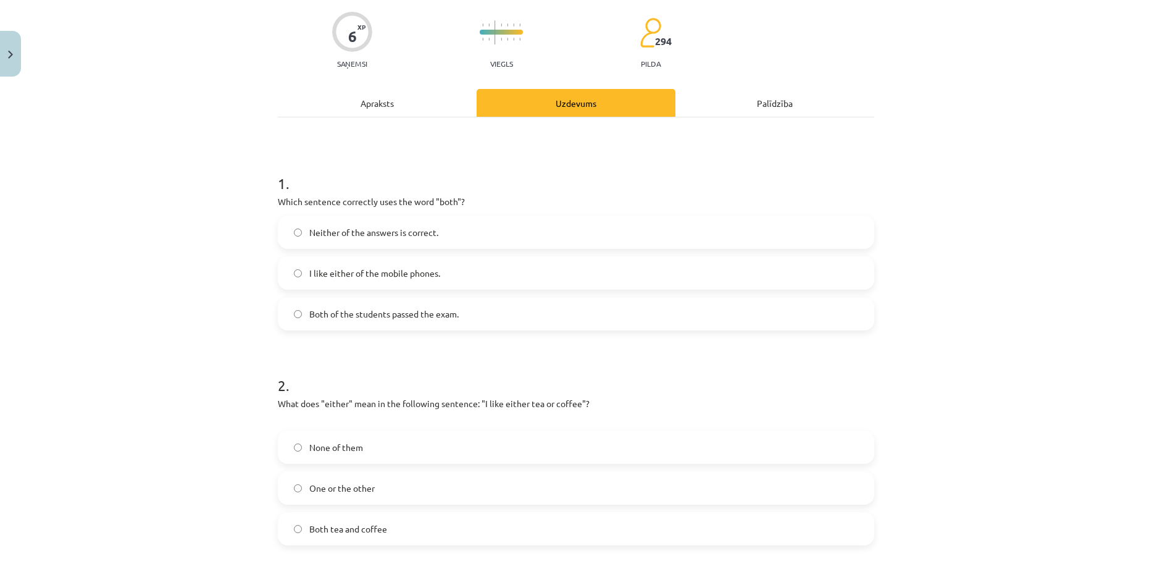
click at [674, 365] on h1 "2 ." at bounding box center [576, 374] width 596 height 38
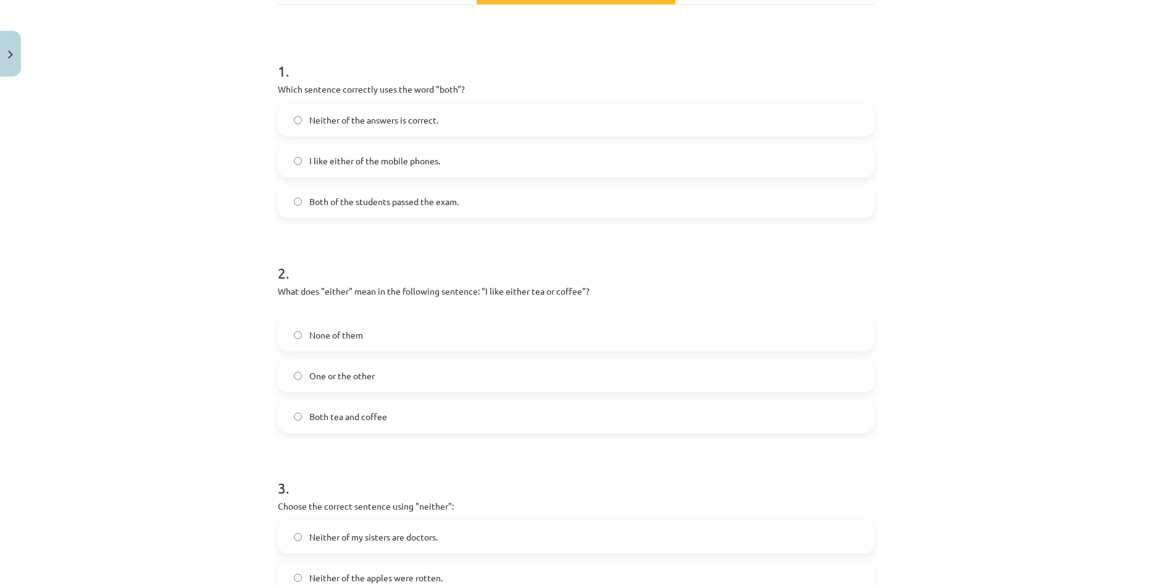
scroll to position [216, 0]
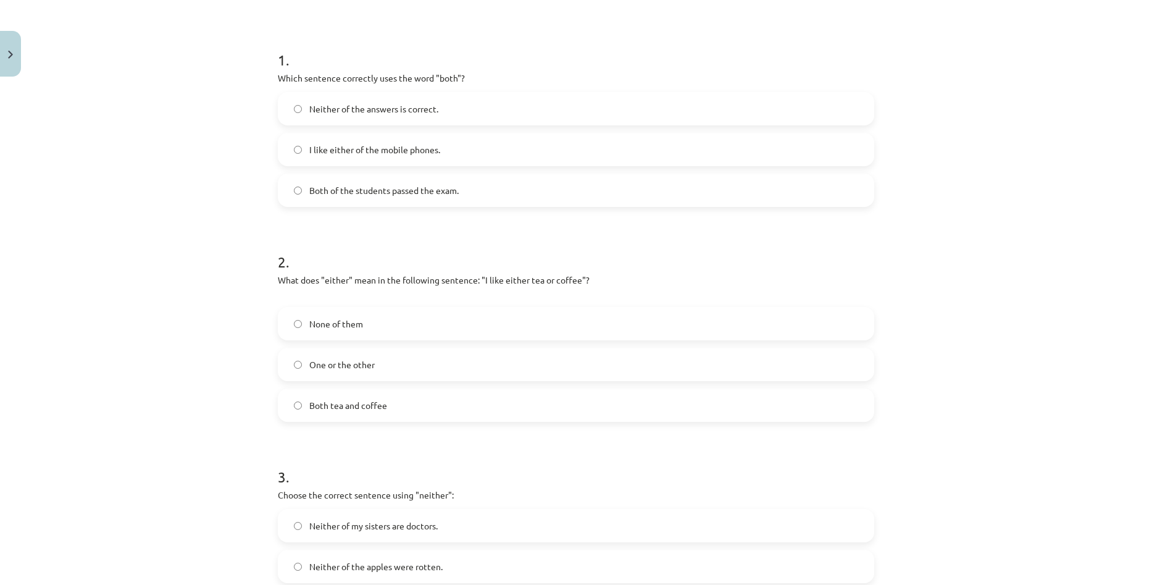
click at [414, 361] on label "One or the other" at bounding box center [576, 364] width 594 height 31
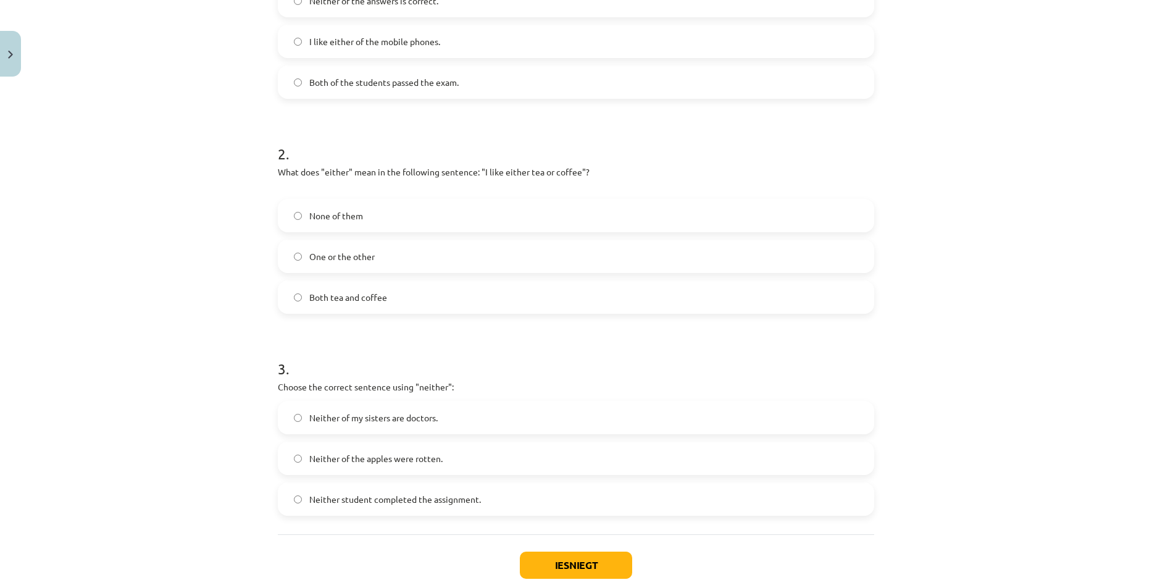
scroll to position [340, 0]
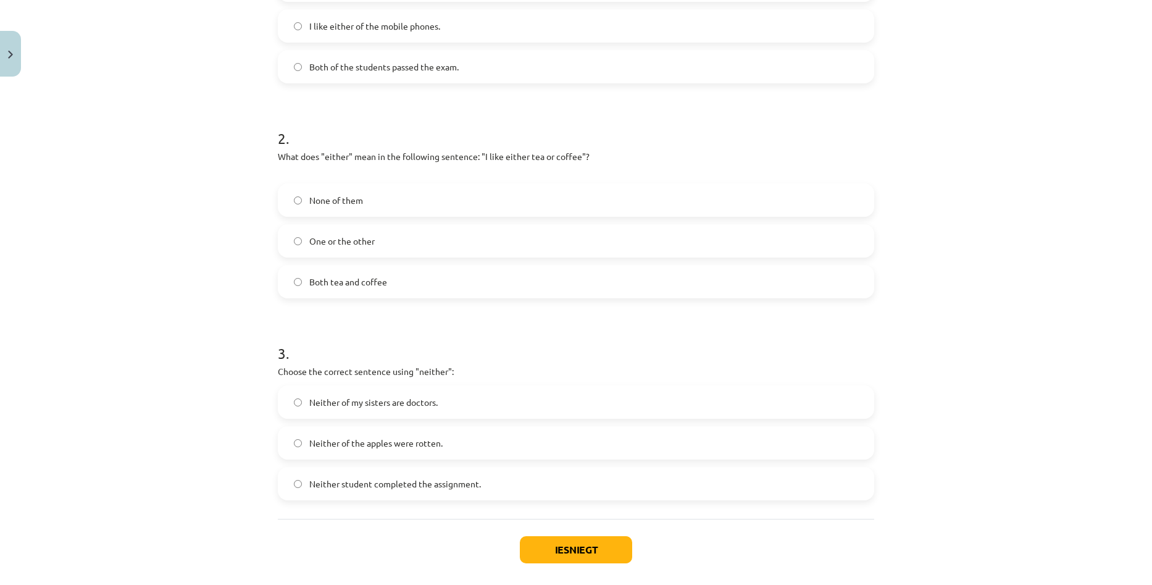
click at [467, 403] on label "Neither of my sisters are doctors." at bounding box center [576, 401] width 594 height 31
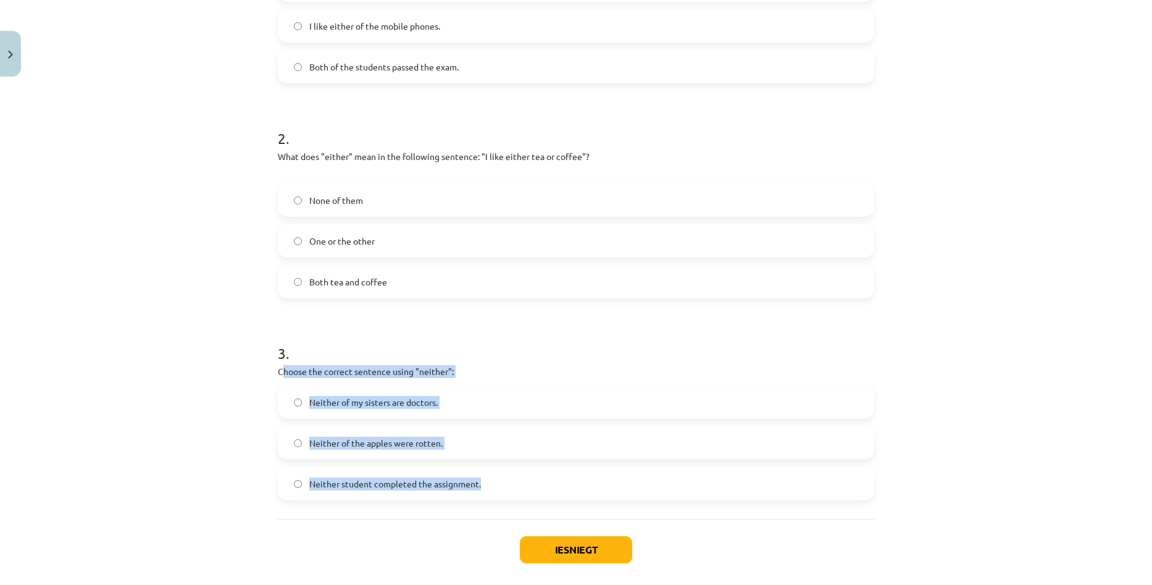
drag, startPoint x: 276, startPoint y: 369, endPoint x: 495, endPoint y: 482, distance: 246.6
click at [495, 482] on div "3 . Choose the correct sentence using "neither": Neither of my sisters are doct…" at bounding box center [576, 411] width 596 height 177
click at [501, 469] on label "Neither student completed the assignment." at bounding box center [576, 483] width 594 height 31
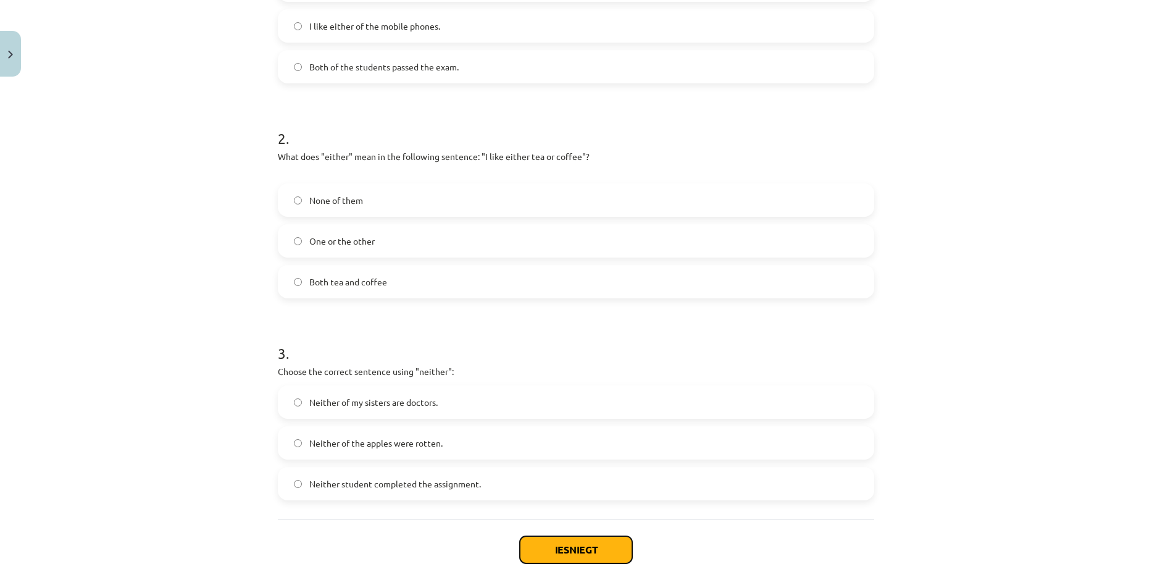
click at [568, 548] on button "Iesniegt" at bounding box center [576, 549] width 112 height 27
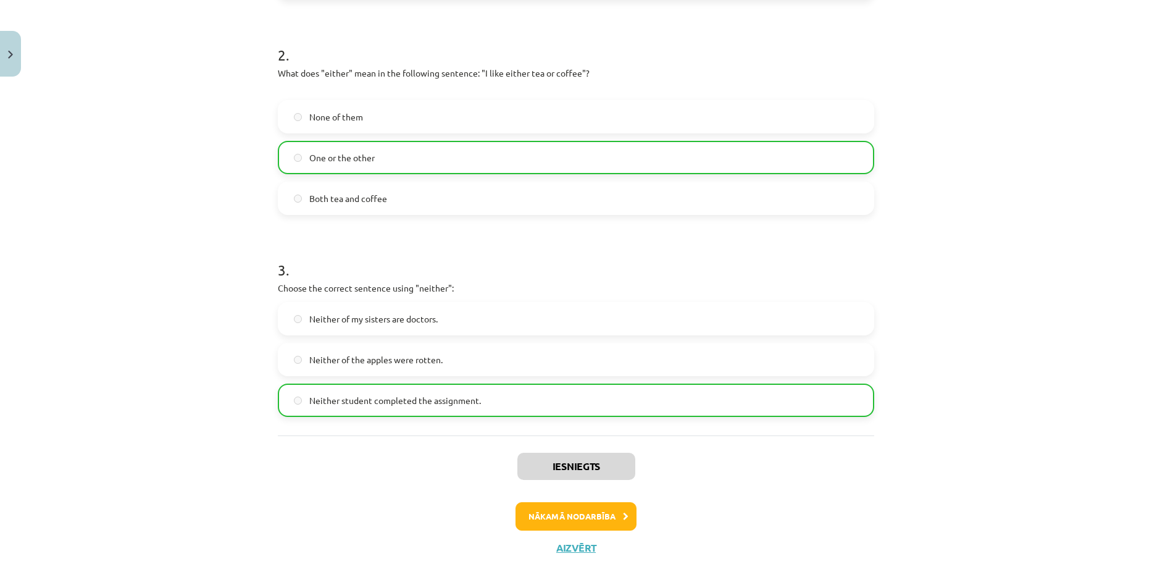
scroll to position [438, 0]
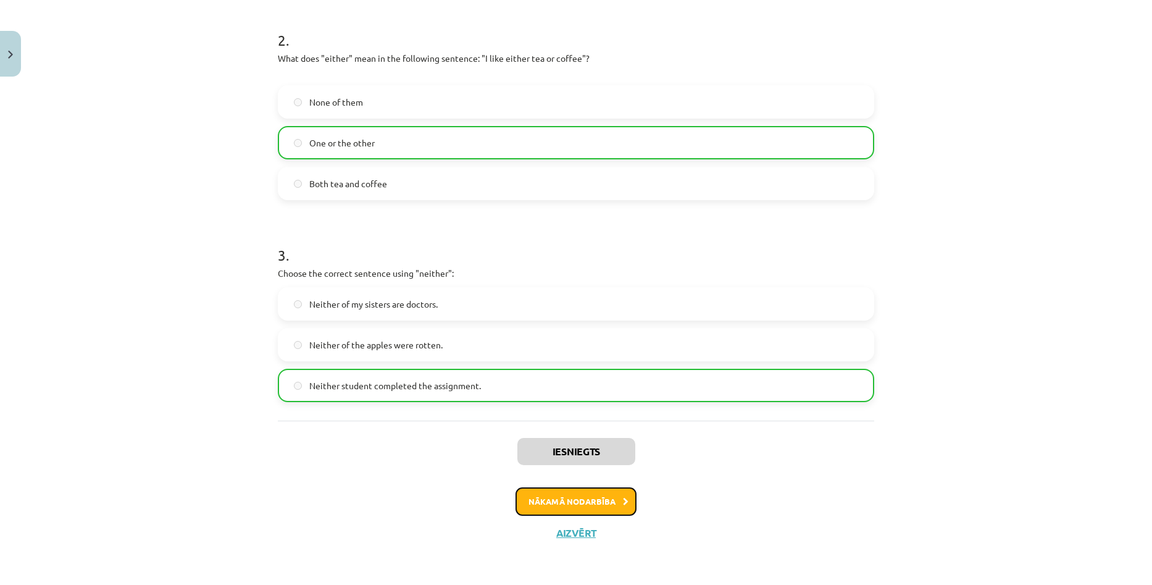
click at [591, 496] on button "Nākamā nodarbība" at bounding box center [575, 501] width 121 height 28
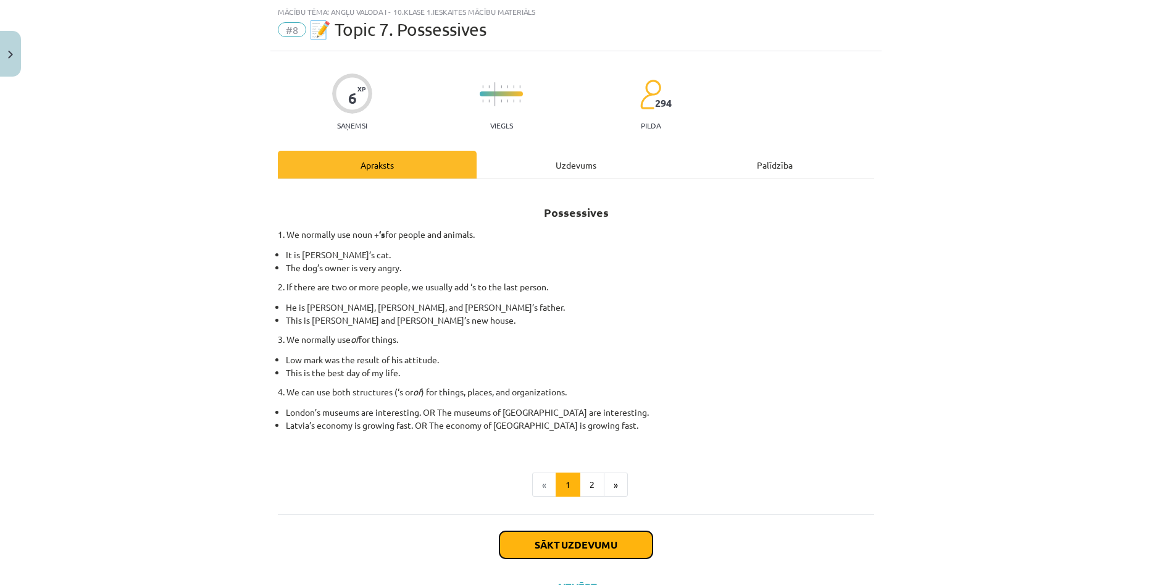
click at [570, 541] on button "Sākt uzdevumu" at bounding box center [575, 544] width 153 height 27
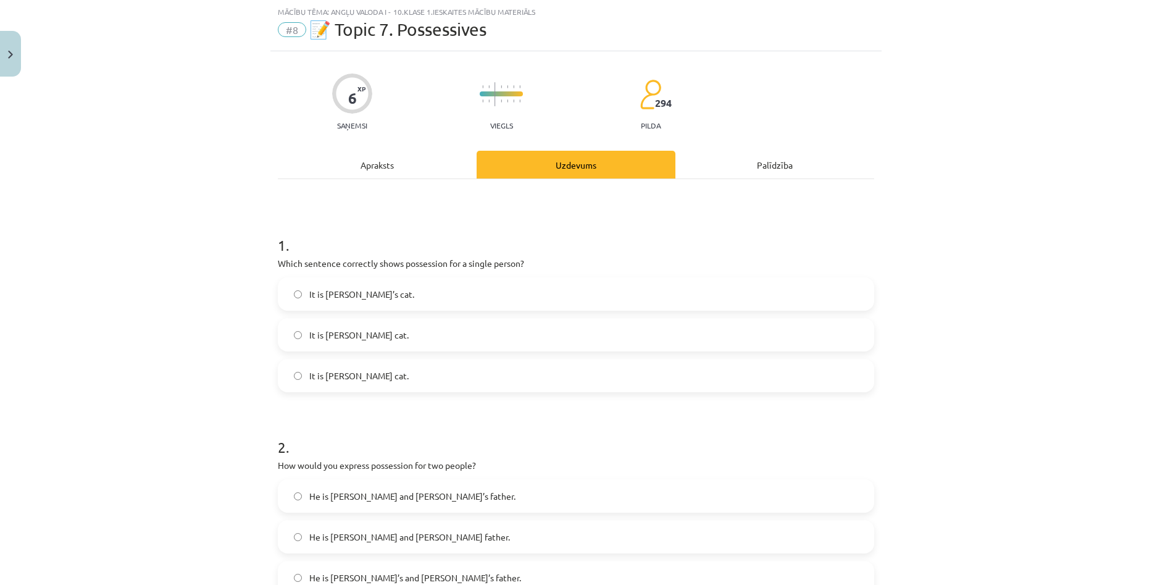
click at [416, 299] on label "It is Jane’s cat." at bounding box center [576, 293] width 594 height 31
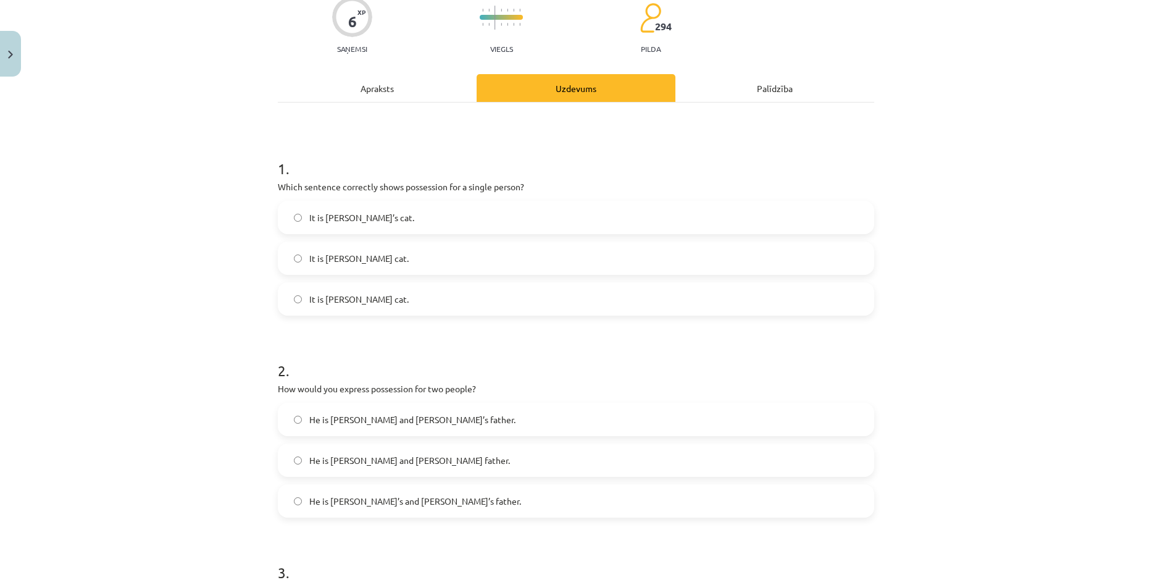
scroll to position [154, 0]
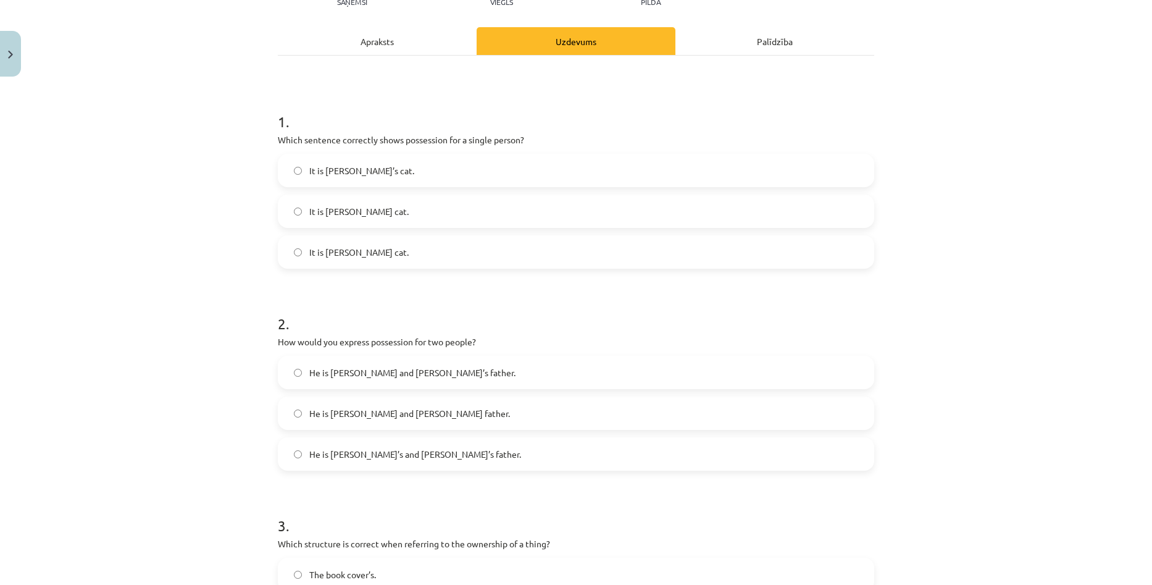
click at [399, 380] on label "He is Alice and James’s father." at bounding box center [576, 372] width 594 height 31
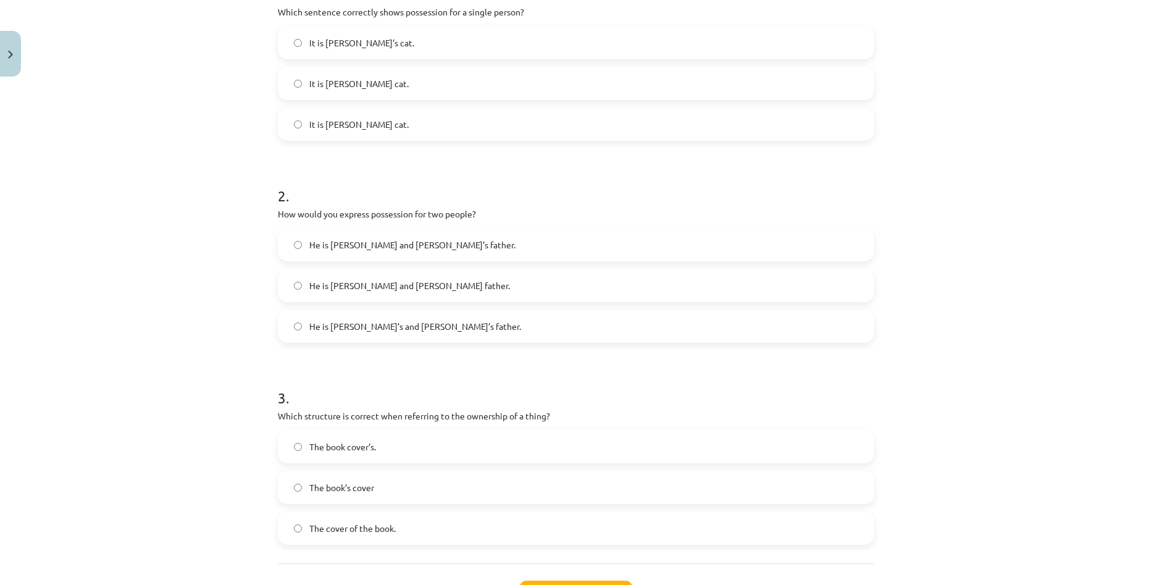
scroll to position [340, 0]
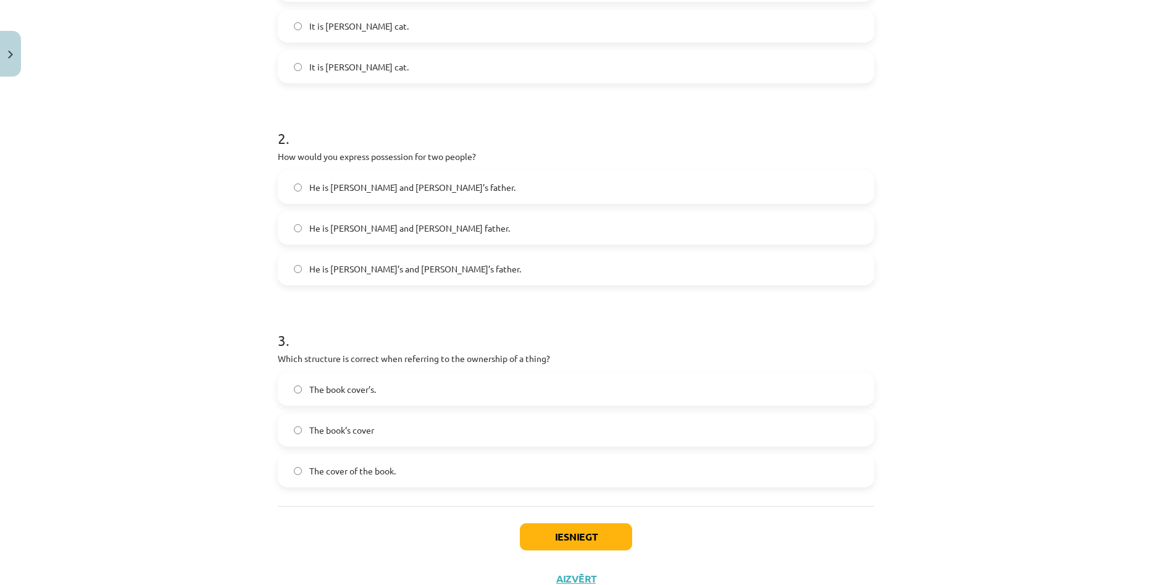
click at [396, 438] on label "The book’s cover" at bounding box center [576, 429] width 594 height 31
click at [547, 542] on button "Iesniegt" at bounding box center [576, 536] width 112 height 27
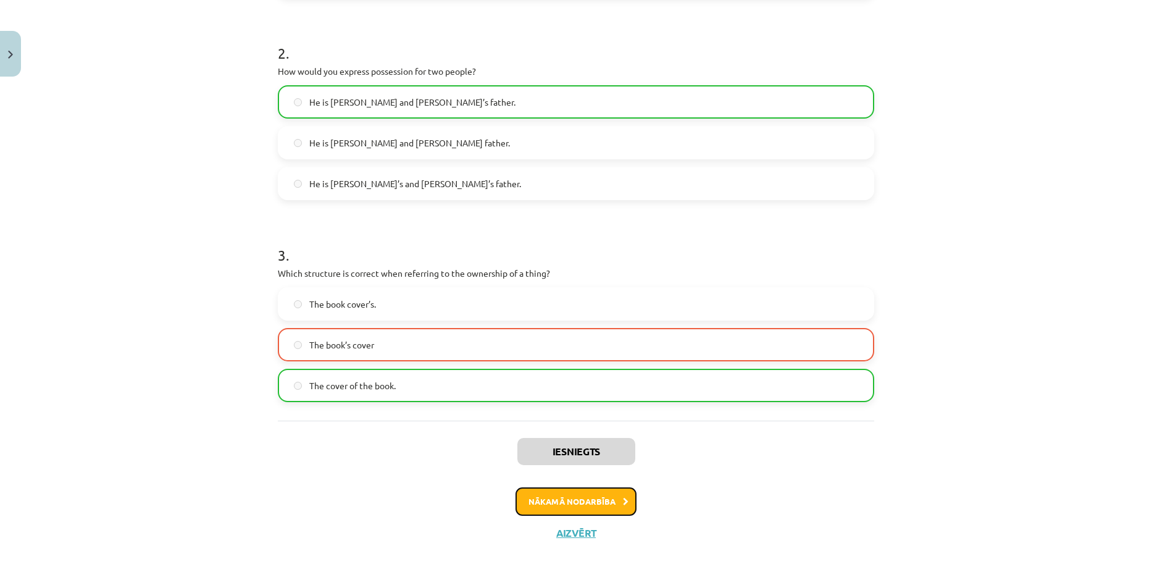
drag, startPoint x: 644, startPoint y: 556, endPoint x: 578, endPoint y: 509, distance: 81.0
click at [579, 509] on button "Nākamā nodarbība" at bounding box center [575, 501] width 121 height 28
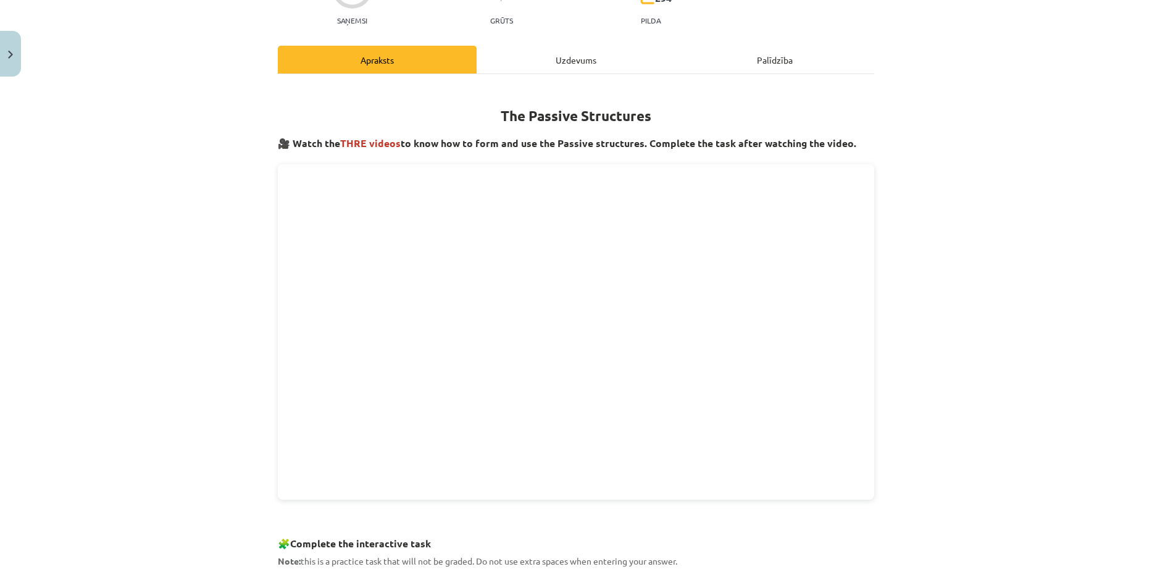
scroll to position [154, 0]
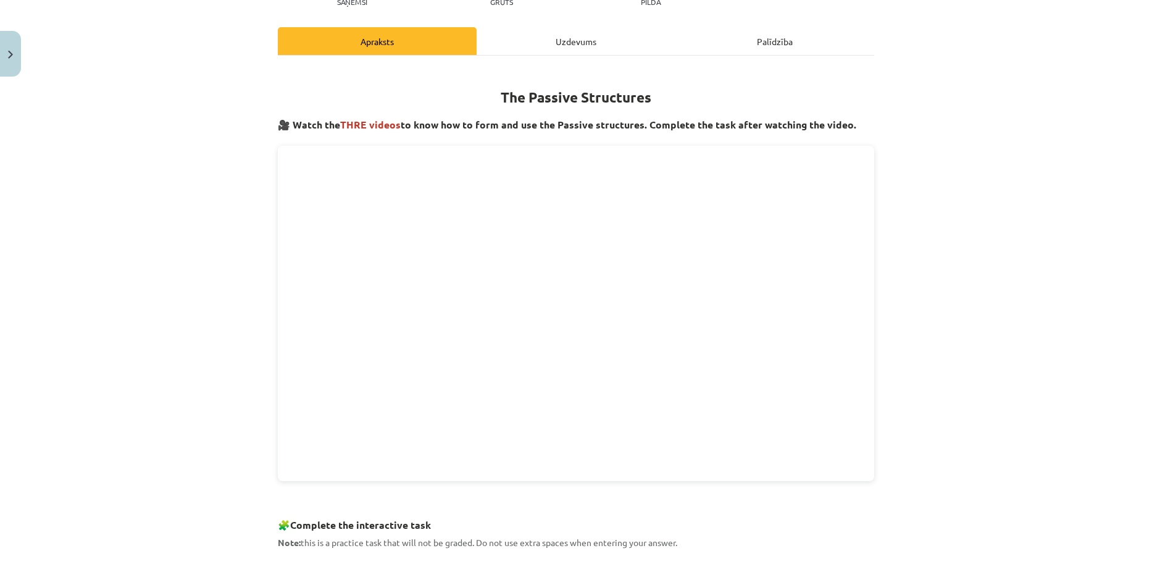
click at [993, 285] on div "Mācību tēma: Angļu valoda i - 10.klase 1.ieskaites mācību materiāls #9 📝 Topic …" at bounding box center [576, 292] width 1152 height 585
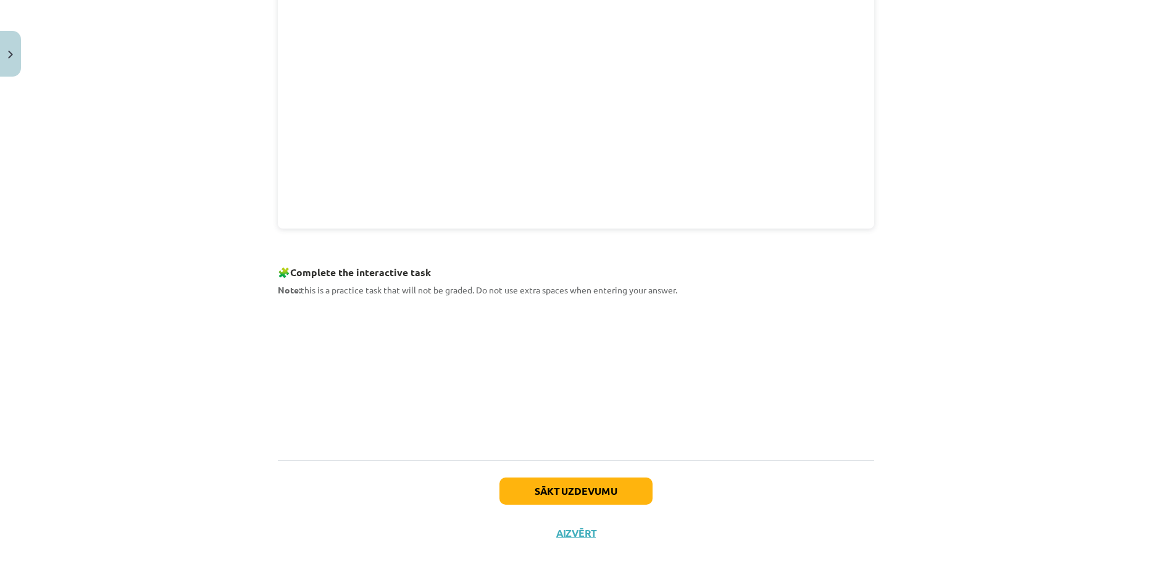
scroll to position [406, 0]
click at [601, 485] on button "Sākt uzdevumu" at bounding box center [575, 491] width 153 height 27
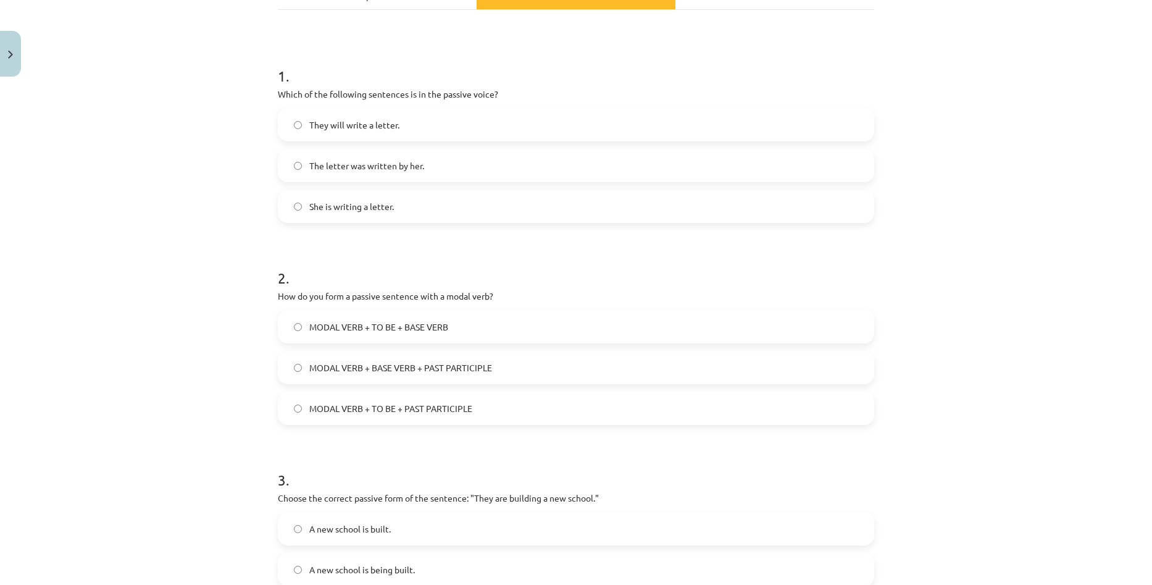
scroll to position [0, 0]
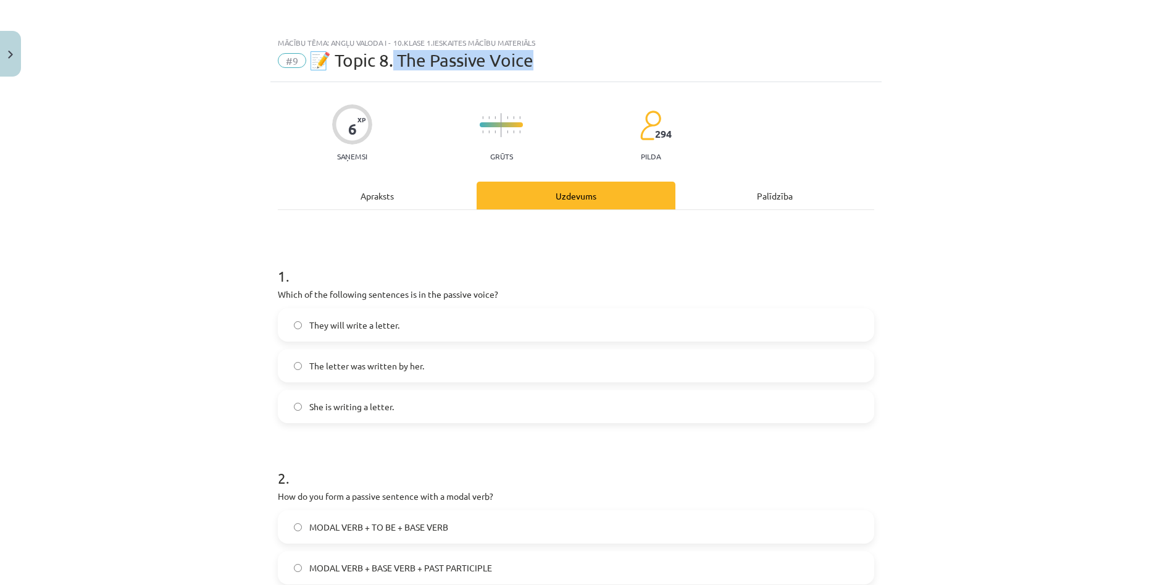
drag, startPoint x: 393, startPoint y: 59, endPoint x: 588, endPoint y: 64, distance: 194.5
click at [588, 64] on div "#9 📝 Topic 8. The Passive Voice" at bounding box center [576, 61] width 596 height 20
click at [485, 361] on label "The letter was written by her." at bounding box center [576, 365] width 594 height 31
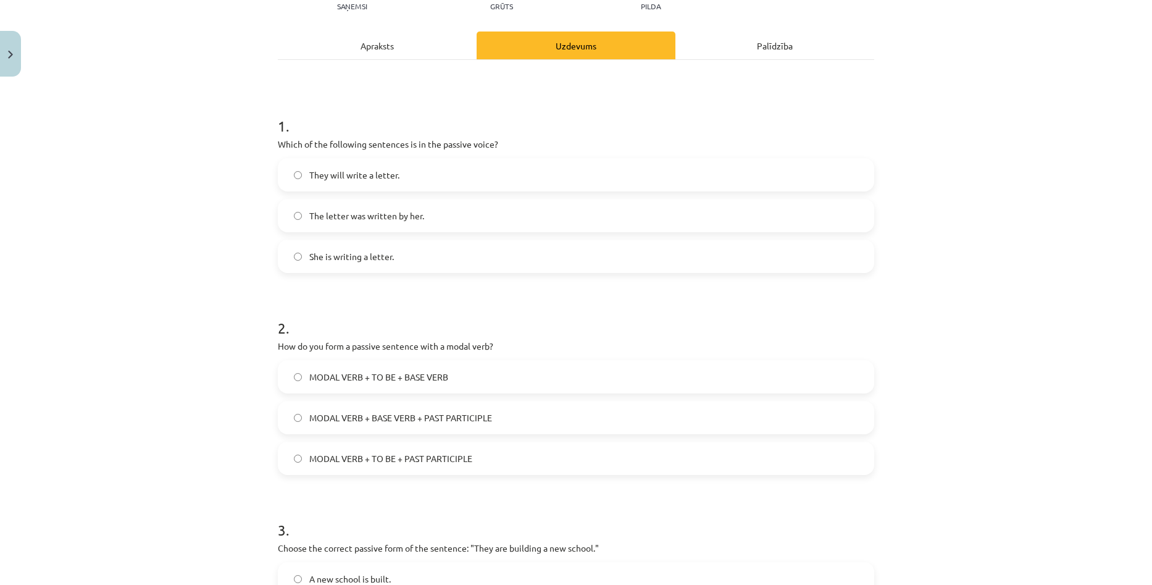
scroll to position [185, 0]
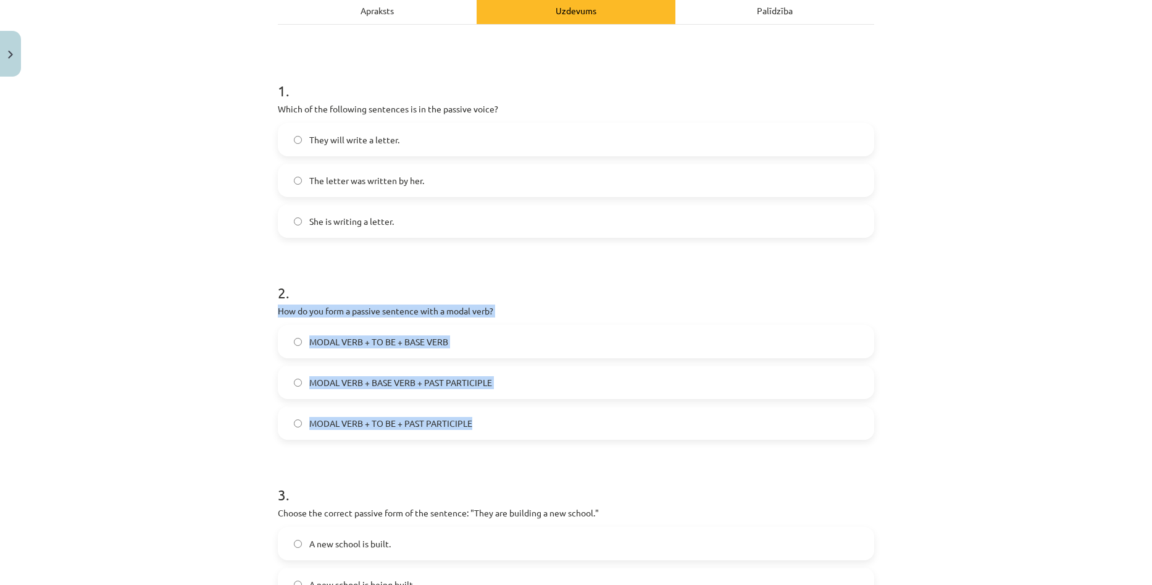
drag, startPoint x: 273, startPoint y: 310, endPoint x: 517, endPoint y: 414, distance: 265.0
click at [517, 414] on div "2 . How do you form a passive sentence with a modal verb? MODAL VERB + TO BE + …" at bounding box center [576, 350] width 596 height 177
click at [475, 343] on label "MODAL VERB + TO BE + BASE VERB" at bounding box center [576, 341] width 594 height 31
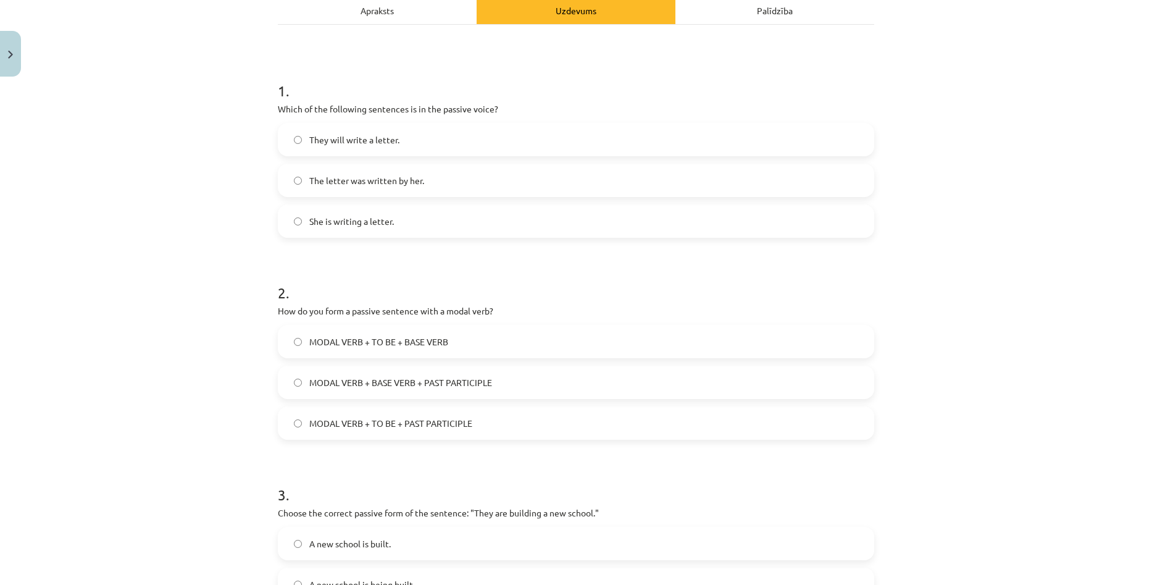
click at [519, 380] on label "MODAL VERB + BASE VERB + PAST PARTICIPLE" at bounding box center [576, 382] width 594 height 31
click at [516, 422] on label "MODAL VERB + TO BE + PAST PARTICIPLE" at bounding box center [576, 422] width 594 height 31
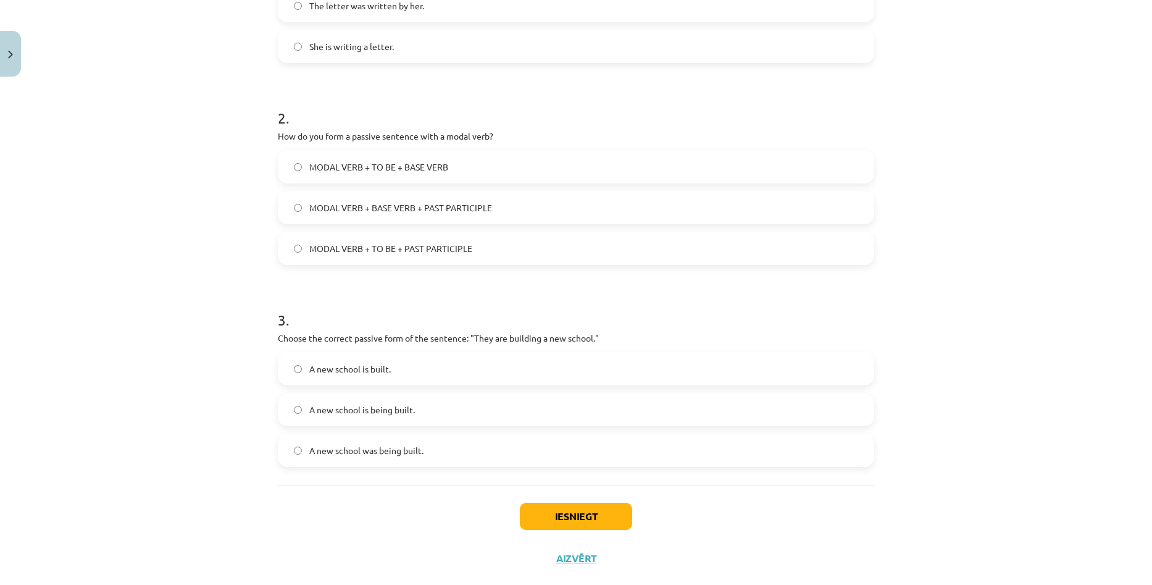
scroll to position [370, 0]
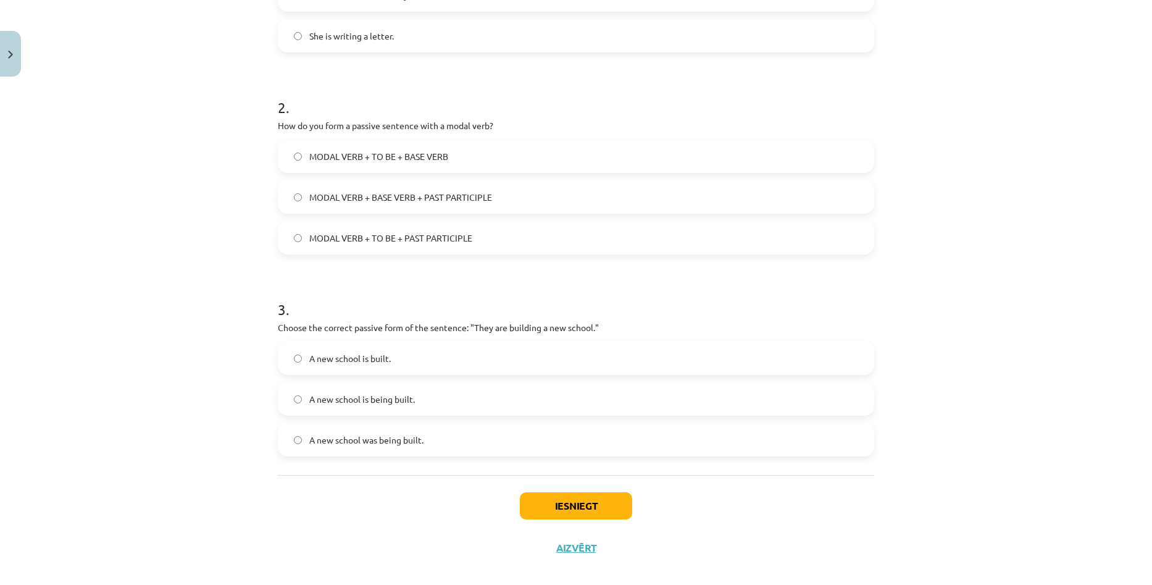
click at [425, 356] on label "A new school is built." at bounding box center [576, 358] width 594 height 31
click at [432, 396] on label "A new school is being built." at bounding box center [576, 398] width 594 height 31
click at [546, 503] on button "Iesniegt" at bounding box center [576, 505] width 112 height 27
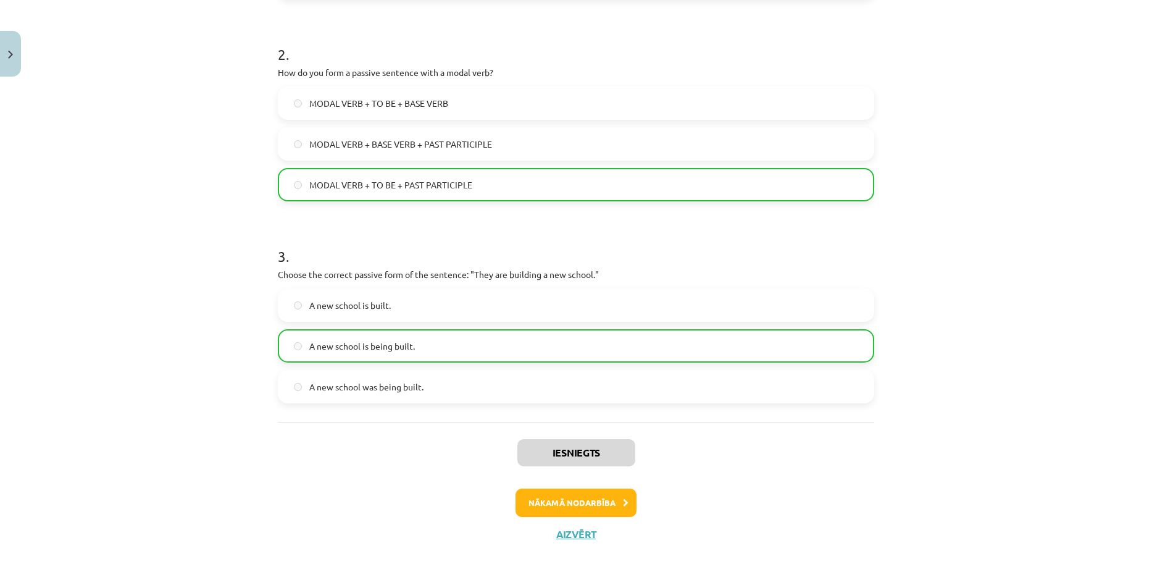
scroll to position [425, 0]
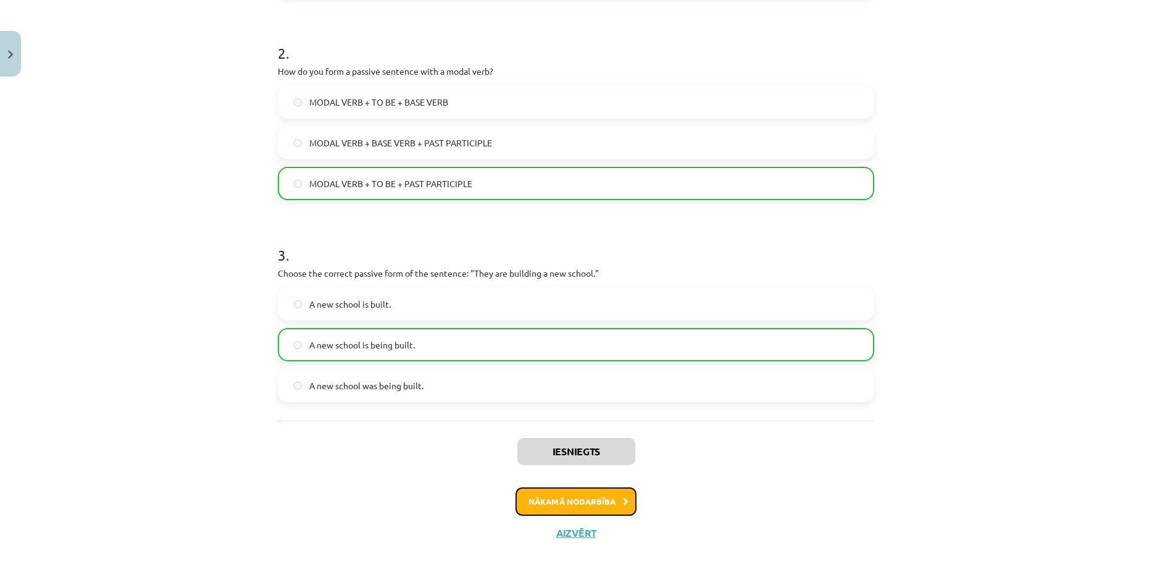
click at [573, 506] on button "Nākamā nodarbība" at bounding box center [575, 501] width 121 height 28
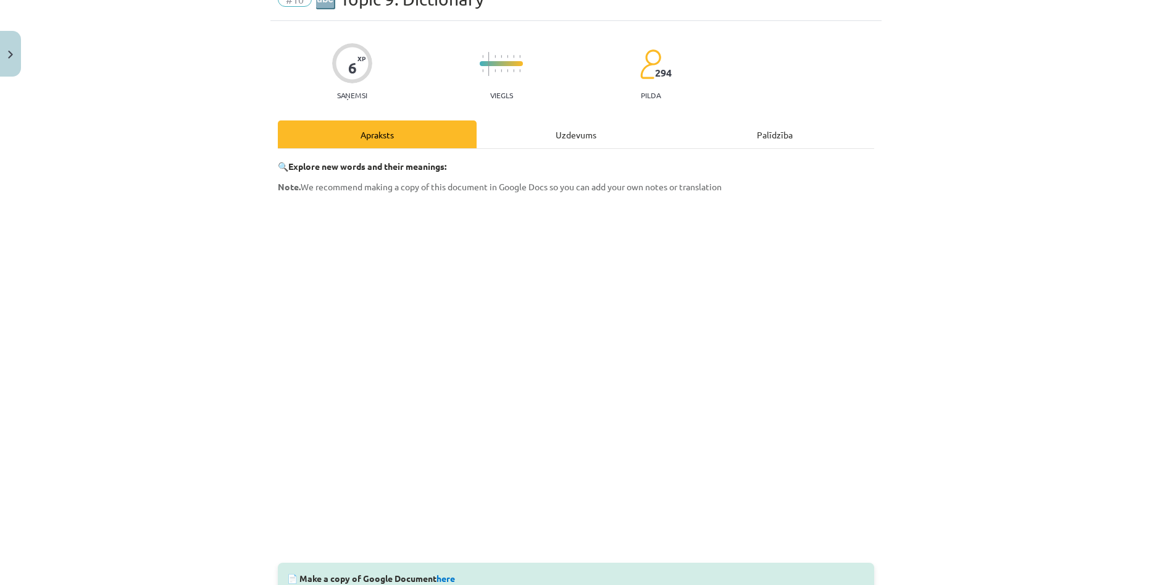
scroll to position [28, 0]
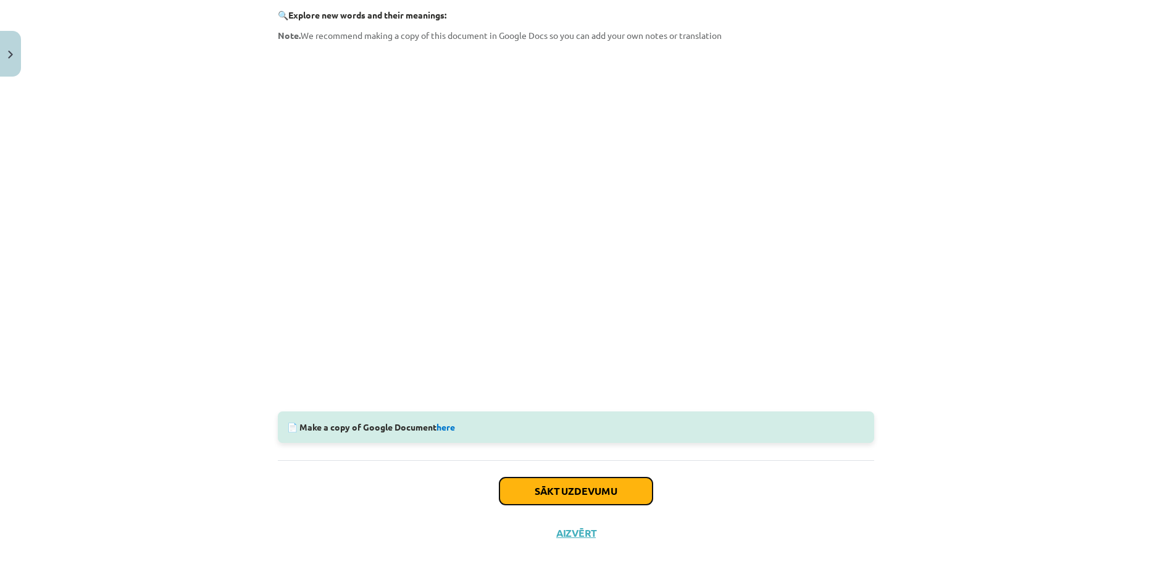
click at [607, 488] on button "Sākt uzdevumu" at bounding box center [575, 490] width 153 height 27
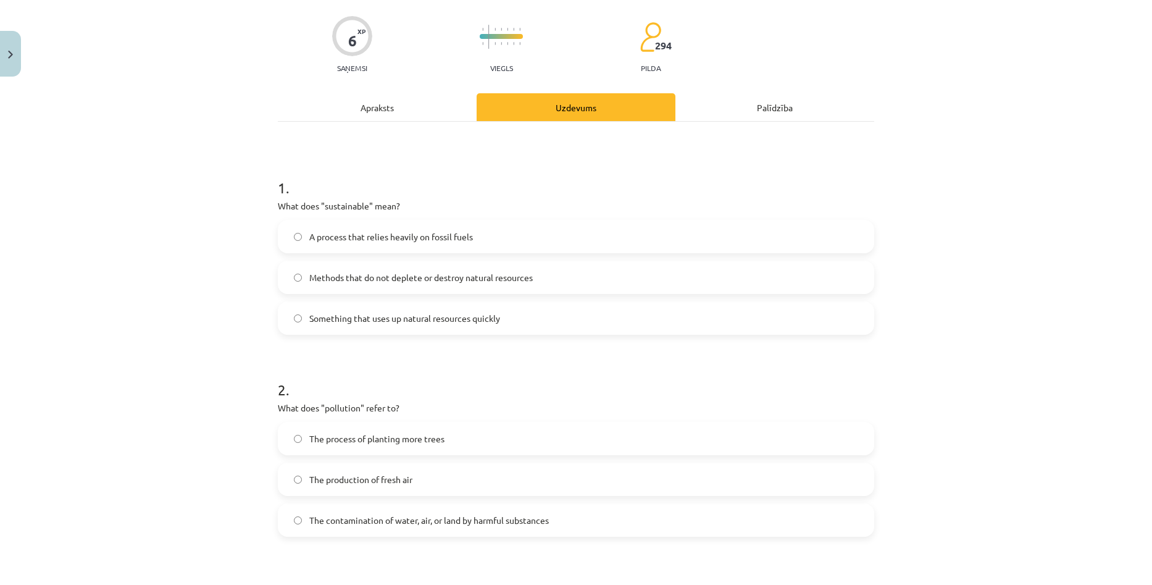
scroll to position [31, 0]
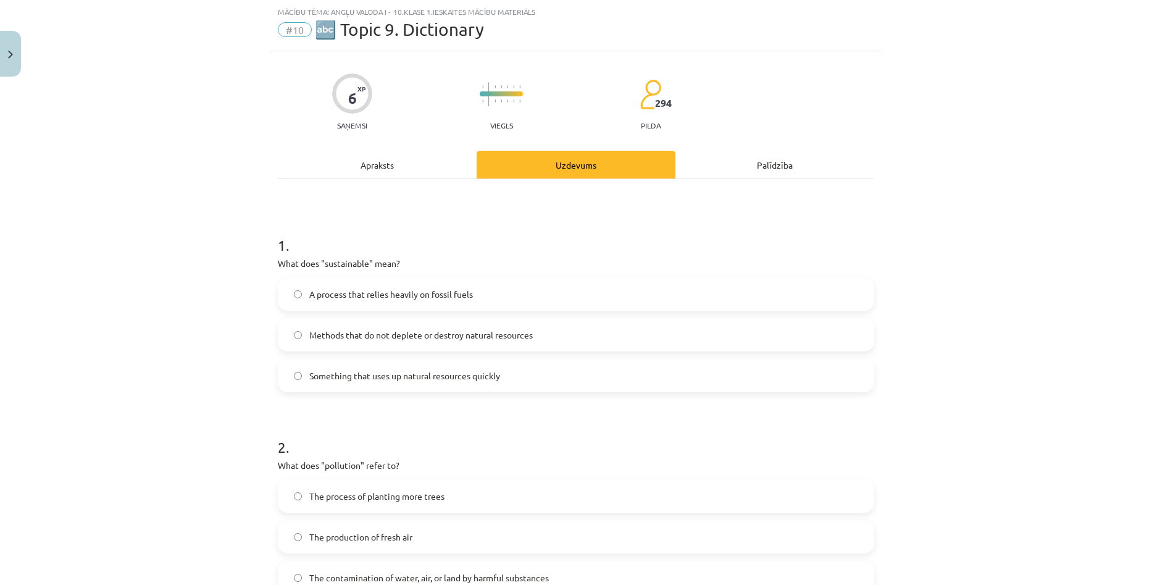
click at [470, 331] on span "Methods that do not deplete or destroy natural resources" at bounding box center [420, 334] width 223 height 13
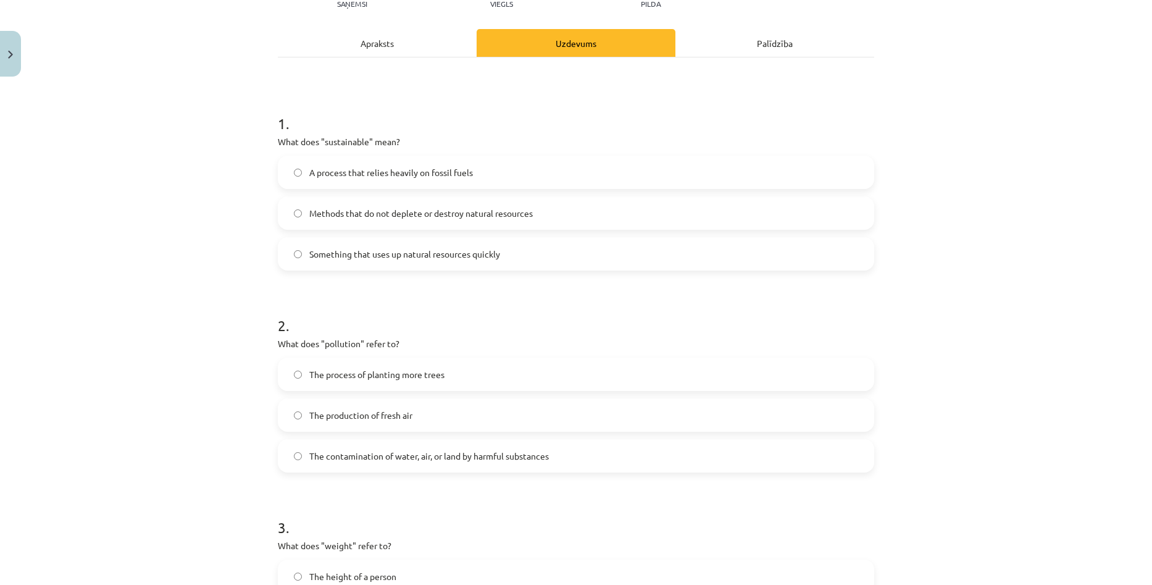
scroll to position [154, 0]
click at [546, 456] on span "The contamination of water, air, or land by harmful substances" at bounding box center [429, 454] width 240 height 13
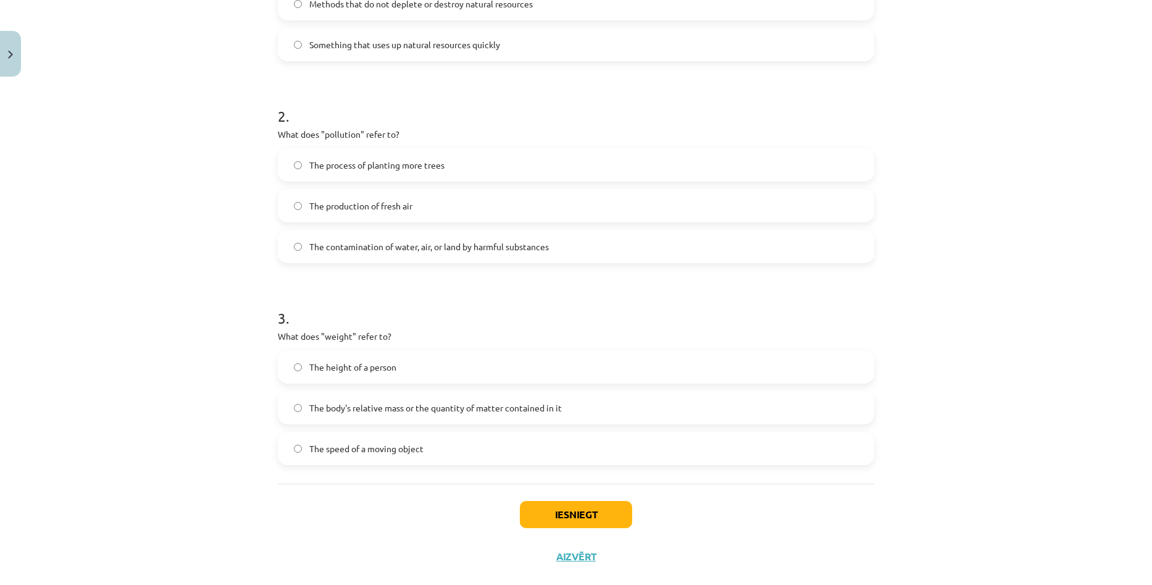
scroll to position [385, 0]
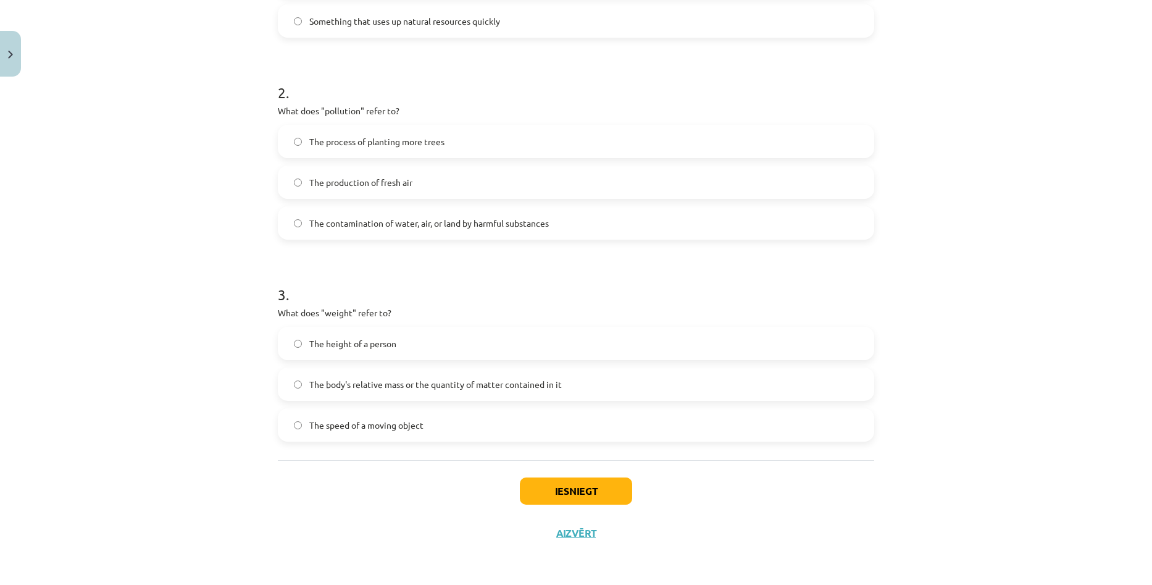
click at [498, 386] on span "The body's relative mass or the quantity of matter contained in it" at bounding box center [435, 384] width 252 height 13
drag, startPoint x: 1042, startPoint y: 420, endPoint x: 869, endPoint y: 403, distance: 174.3
click at [1042, 420] on div "Mācību tēma: Angļu valoda i - 10.klase 1.ieskaites mācību materiāls #10 🔤 Topic…" at bounding box center [576, 292] width 1152 height 585
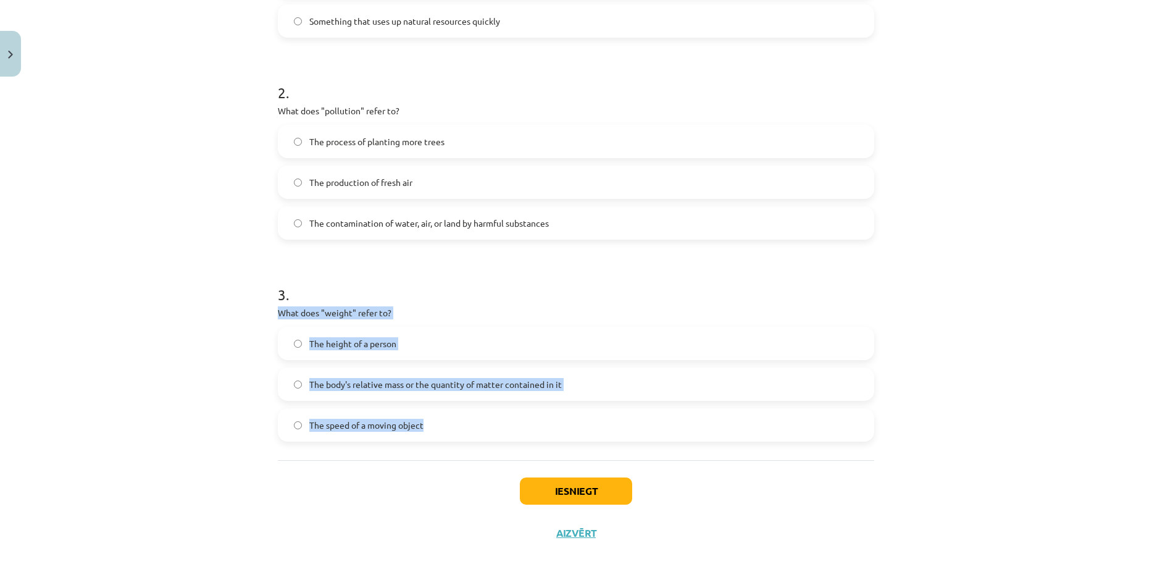
drag, startPoint x: 273, startPoint y: 307, endPoint x: 525, endPoint y: 406, distance: 270.0
click at [525, 406] on div "3 . What does "weight" refer to? The height of a person The body's relative mas…" at bounding box center [576, 352] width 596 height 177
click at [1003, 348] on div "Mācību tēma: Angļu valoda i - 10.klase 1.ieskaites mācību materiāls #10 🔤 Topic…" at bounding box center [576, 292] width 1152 height 585
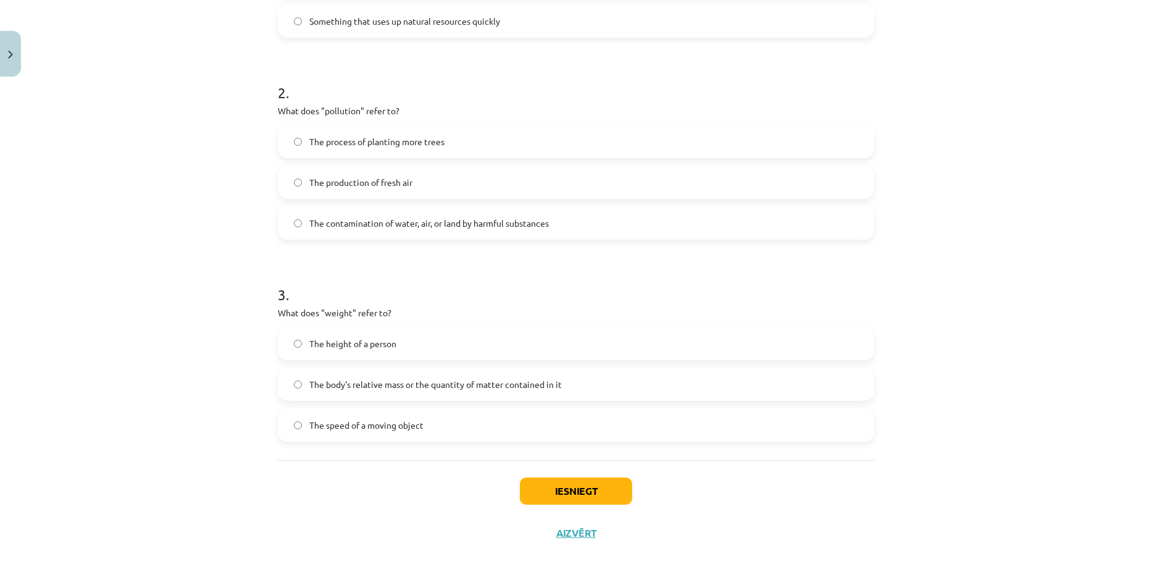
click at [1052, 321] on div "Mācību tēma: Angļu valoda i - 10.klase 1.ieskaites mācību materiāls #10 🔤 Topic…" at bounding box center [576, 292] width 1152 height 585
click at [599, 484] on button "Iesniegt" at bounding box center [576, 490] width 112 height 27
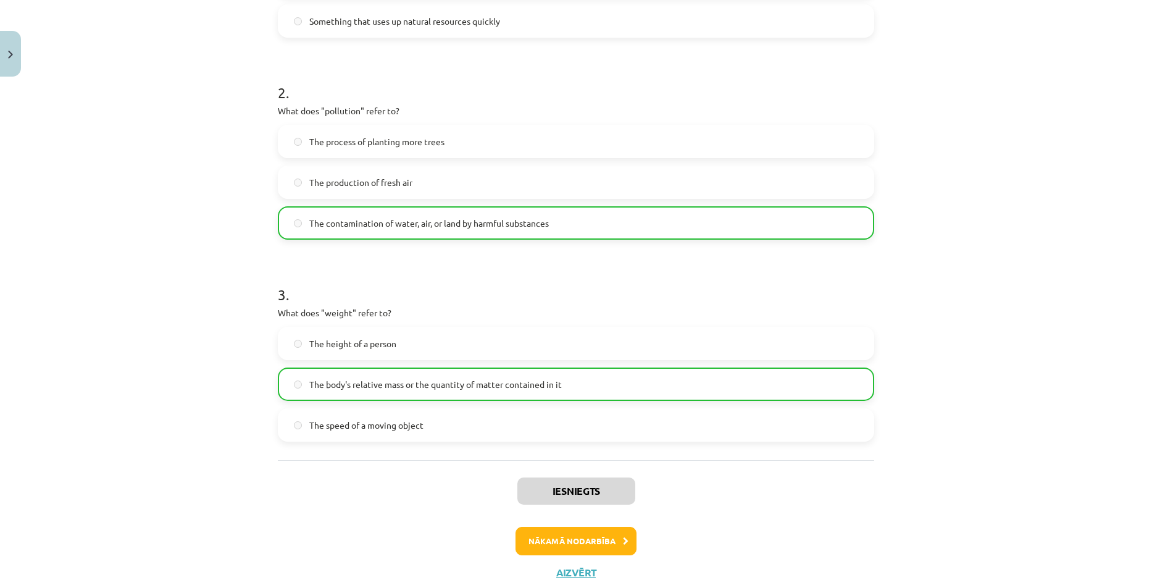
click at [996, 350] on div "Mācību tēma: Angļu valoda i - 10.klase 1.ieskaites mācību materiāls #10 🔤 Topic…" at bounding box center [576, 292] width 1152 height 585
click at [596, 544] on button "Nākamā nodarbība" at bounding box center [575, 541] width 121 height 28
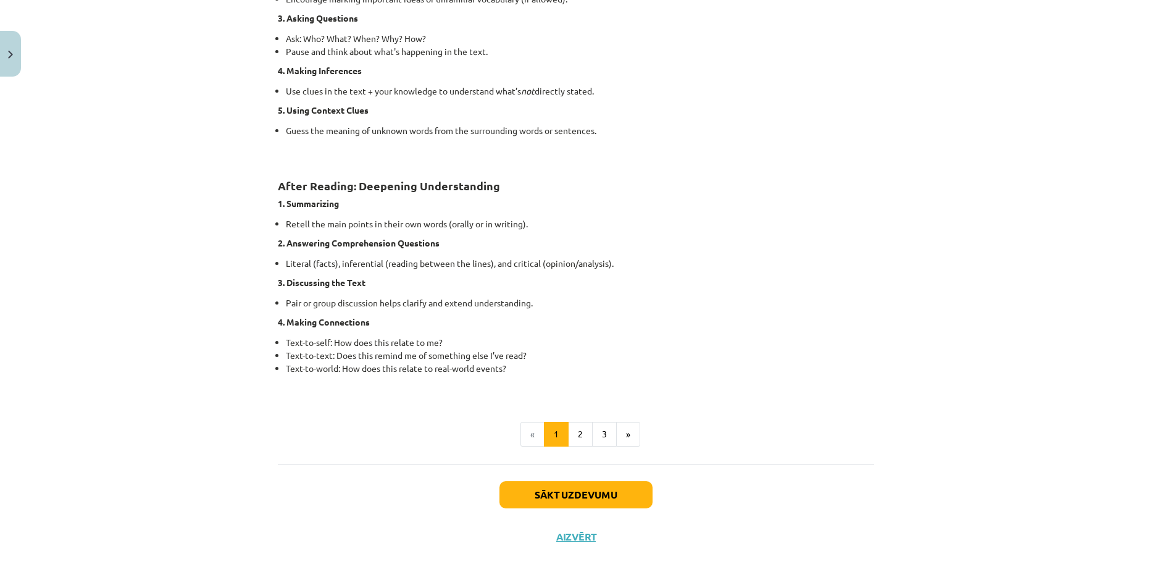
scroll to position [842, 0]
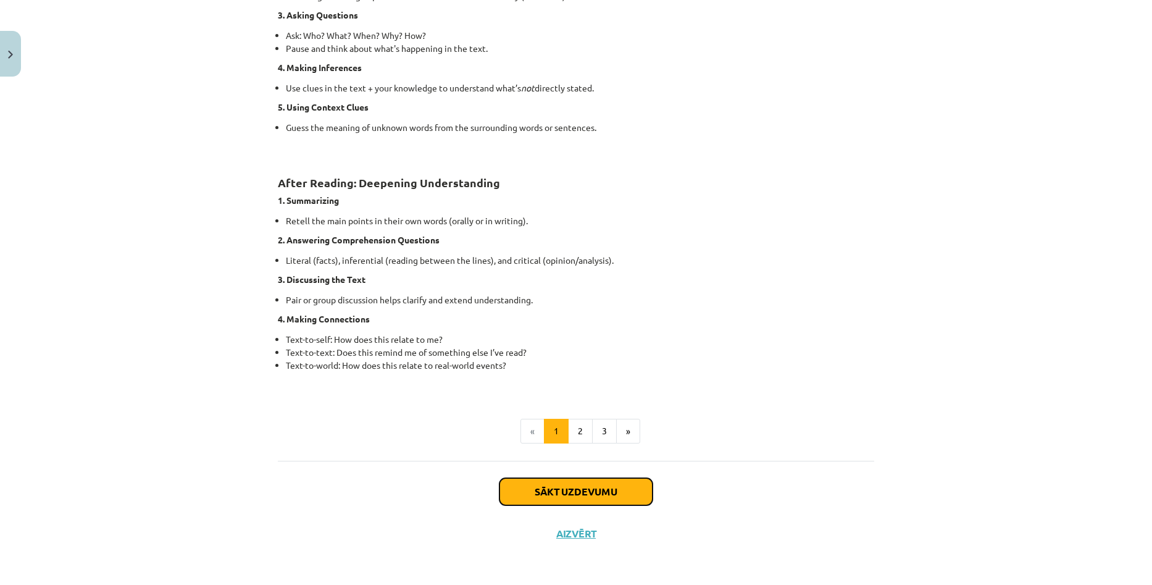
click at [617, 494] on button "Sākt uzdevumu" at bounding box center [575, 491] width 153 height 27
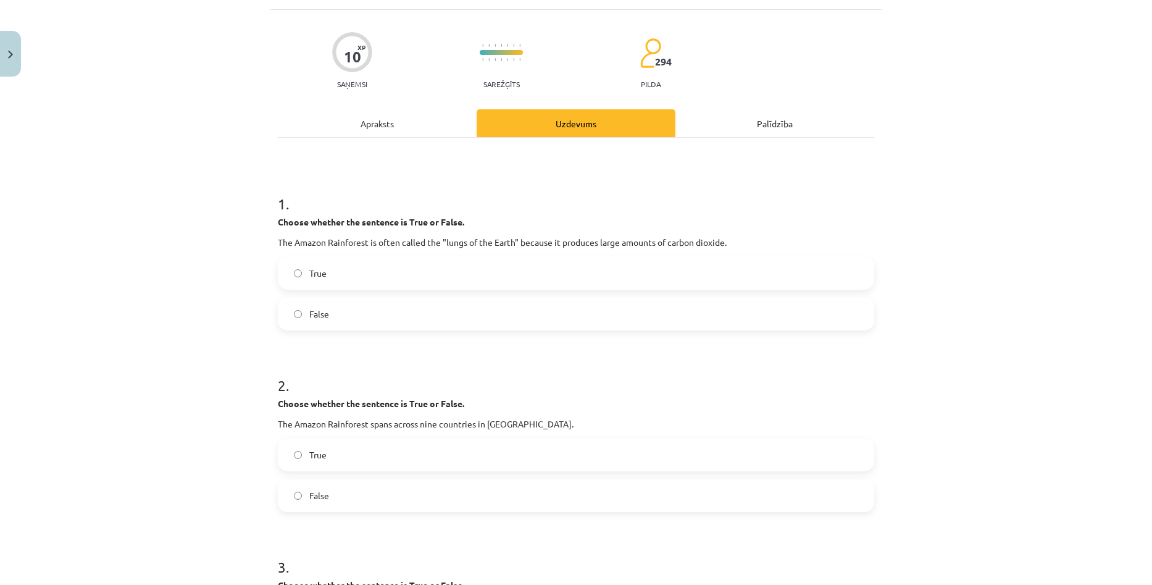
scroll to position [31, 0]
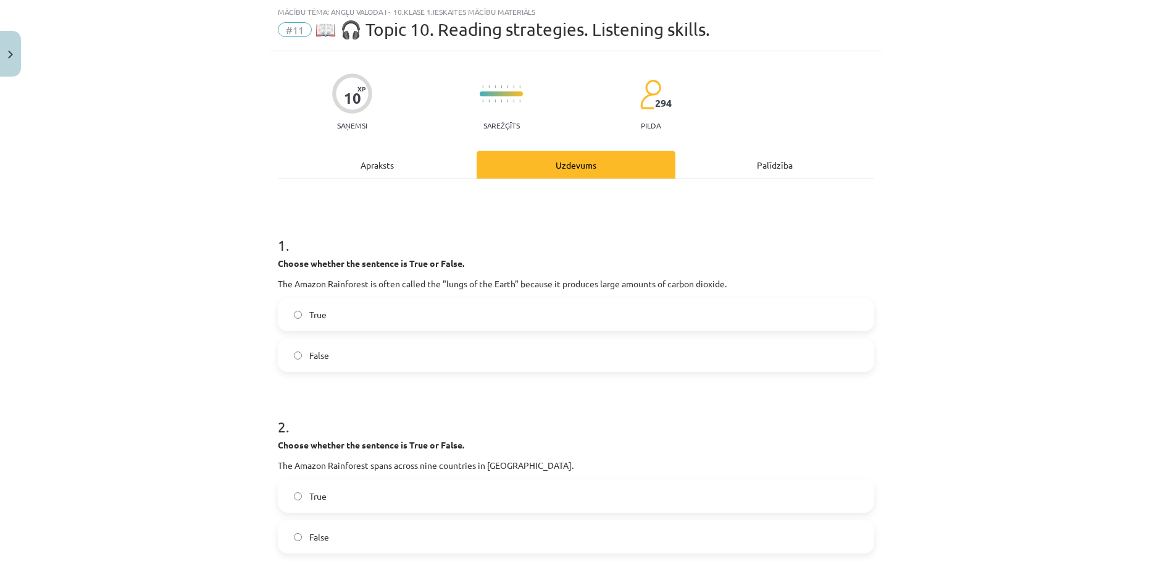
click at [1021, 306] on div "Mācību tēma: Angļu valoda i - 10.klase 1.ieskaites mācību materiāls #11 📖 🎧 Top…" at bounding box center [576, 292] width 1152 height 585
drag, startPoint x: 699, startPoint y: 282, endPoint x: 727, endPoint y: 280, distance: 27.2
click at [727, 280] on p "The Amazon Rainforest is often called the "lungs of the Earth" because it produ…" at bounding box center [576, 283] width 596 height 13
click at [741, 283] on p "The Amazon Rainforest is often called the "lungs of the Earth" because it produ…" at bounding box center [576, 283] width 596 height 13
click at [699, 280] on p "The Amazon Rainforest is often called the "lungs of the Earth" because it produ…" at bounding box center [576, 283] width 596 height 13
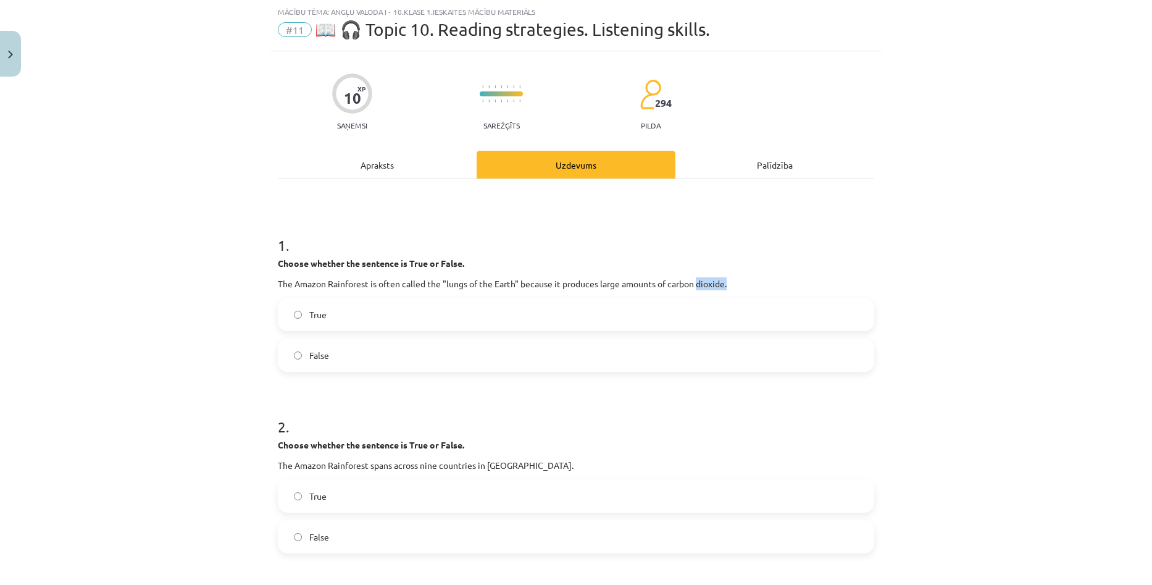
drag, startPoint x: 697, startPoint y: 281, endPoint x: 733, endPoint y: 285, distance: 36.0
click at [733, 285] on p "The Amazon Rainforest is often called the "lungs of the Earth" because it produ…" at bounding box center [576, 283] width 596 height 13
click at [380, 355] on label "False" at bounding box center [576, 355] width 594 height 31
drag, startPoint x: 1093, startPoint y: 198, endPoint x: 1075, endPoint y: 187, distance: 20.8
click at [1093, 198] on div "Mācību tēma: Angļu valoda i - 10.klase 1.ieskaites mācību materiāls #11 📖 🎧 Top…" at bounding box center [576, 292] width 1152 height 585
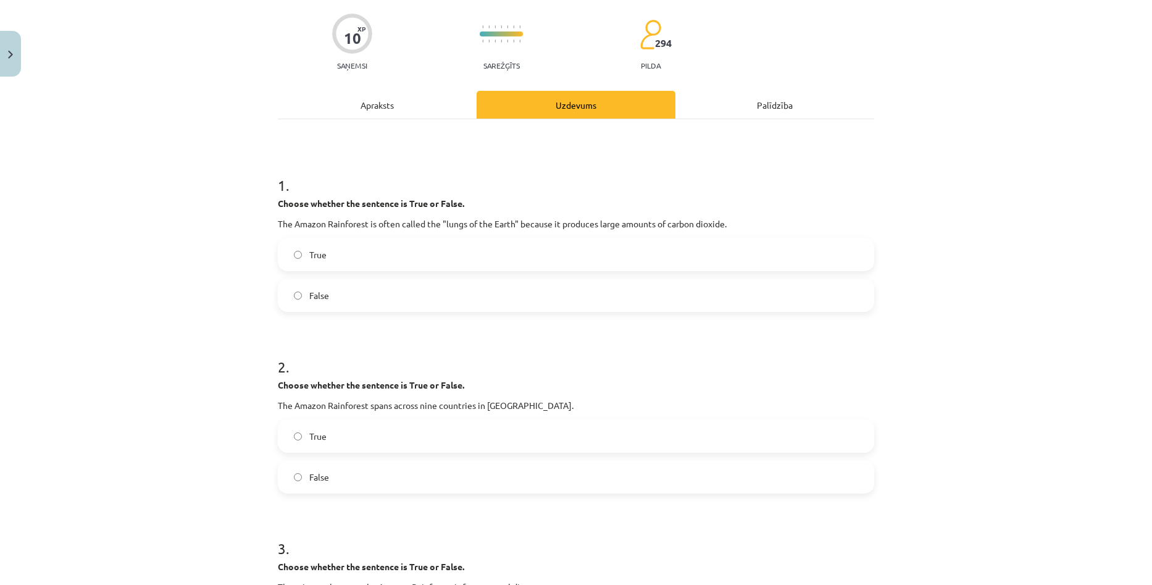
scroll to position [93, 0]
click at [1006, 300] on div "Mācību tēma: Angļu valoda i - 10.klase 1.ieskaites mācību materiāls #11 📖 🎧 Top…" at bounding box center [576, 292] width 1152 height 585
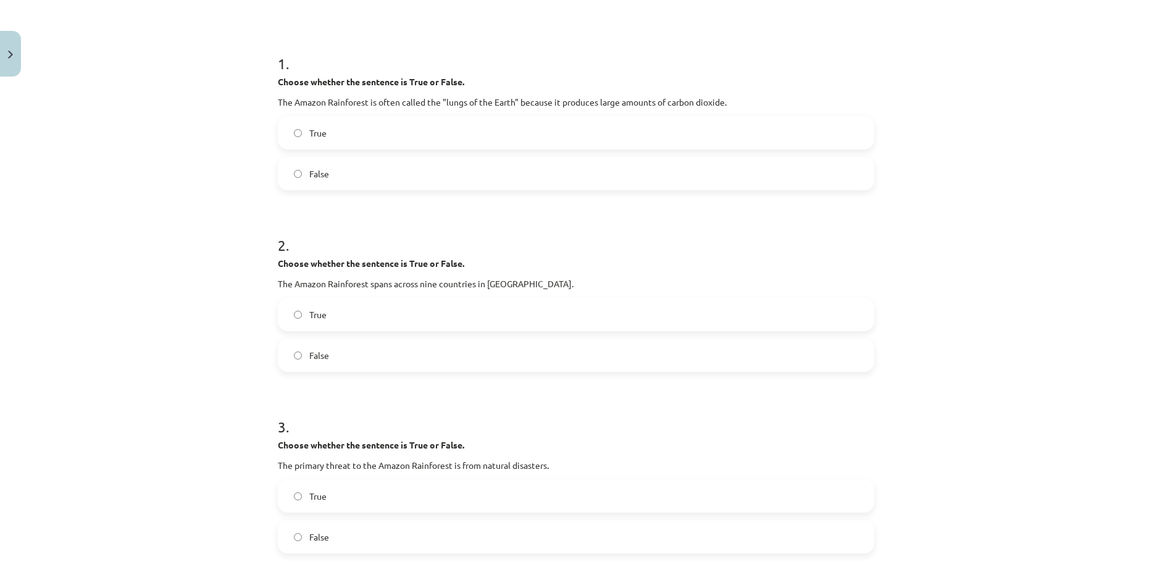
scroll to position [216, 0]
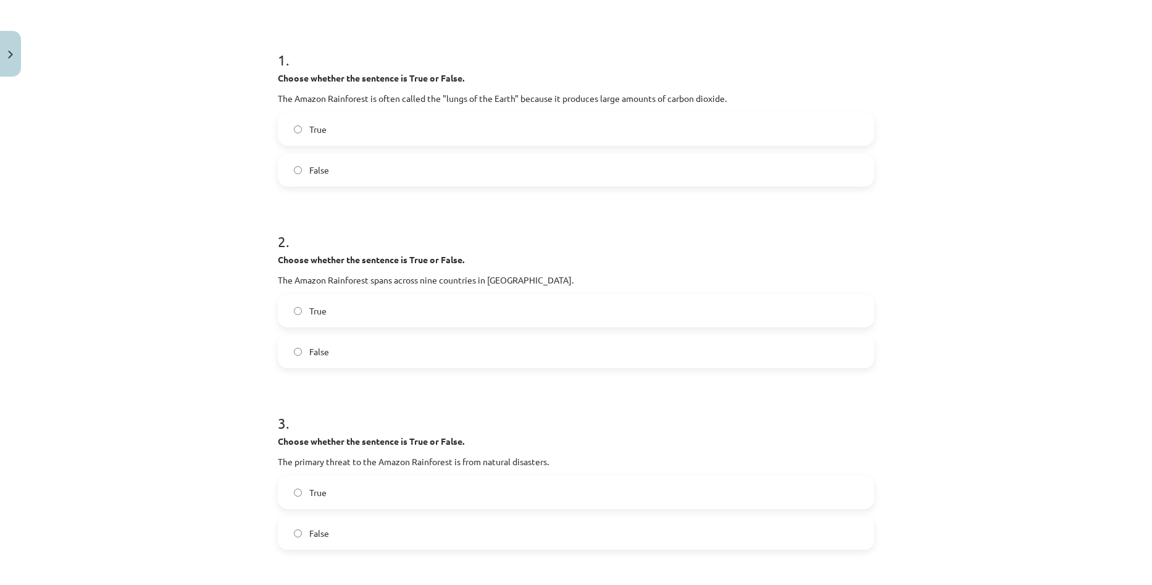
click at [1024, 279] on div "Mācību tēma: Angļu valoda i - 10.klase 1.ieskaites mācību materiāls #11 📖 🎧 Top…" at bounding box center [576, 292] width 1152 height 585
drag, startPoint x: 273, startPoint y: 277, endPoint x: 551, endPoint y: 279, distance: 277.8
click at [551, 279] on p "The Amazon Rainforest spans across nine countries in South America." at bounding box center [576, 279] width 596 height 13
click at [404, 311] on label "True" at bounding box center [576, 310] width 594 height 31
click at [578, 255] on p "Choose whether the sentence is True or False." at bounding box center [576, 259] width 596 height 13
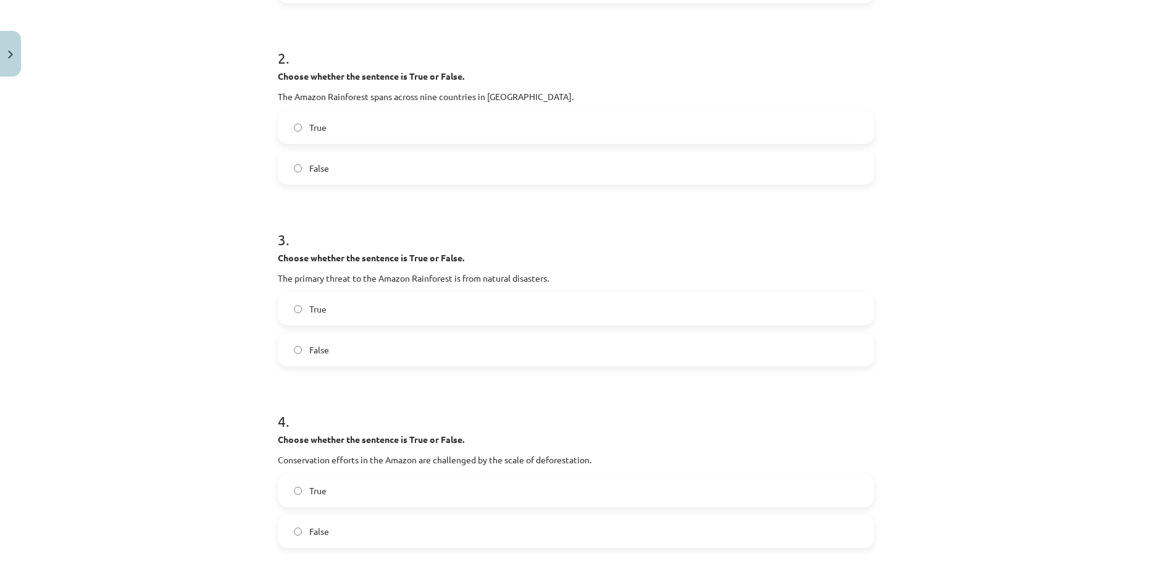
scroll to position [401, 0]
click at [987, 270] on div "Mācību tēma: Angļu valoda i - 10.klase 1.ieskaites mācību materiāls #11 📖 🎧 Top…" at bounding box center [576, 292] width 1152 height 585
click at [981, 269] on div "Mācību tēma: Angļu valoda i - 10.klase 1.ieskaites mācību materiāls #11 📖 🎧 Top…" at bounding box center [576, 292] width 1152 height 585
click at [522, 353] on label "False" at bounding box center [576, 347] width 594 height 31
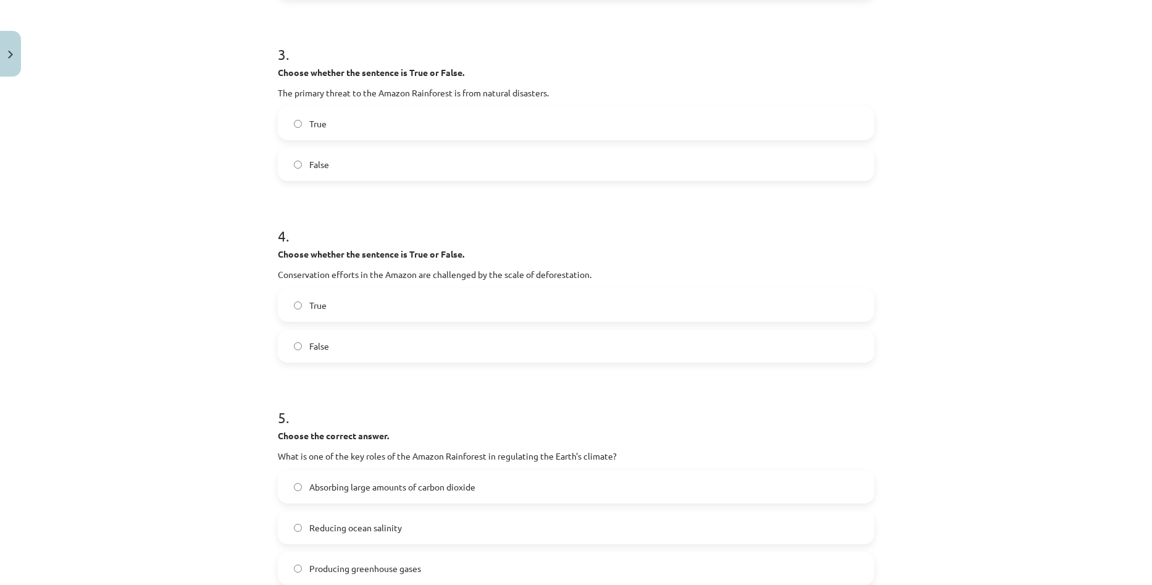
scroll to position [586, 0]
click at [1035, 280] on div "Mācību tēma: Angļu valoda i - 10.klase 1.ieskaites mācību materiāls #11 📖 🎧 Top…" at bounding box center [576, 292] width 1152 height 585
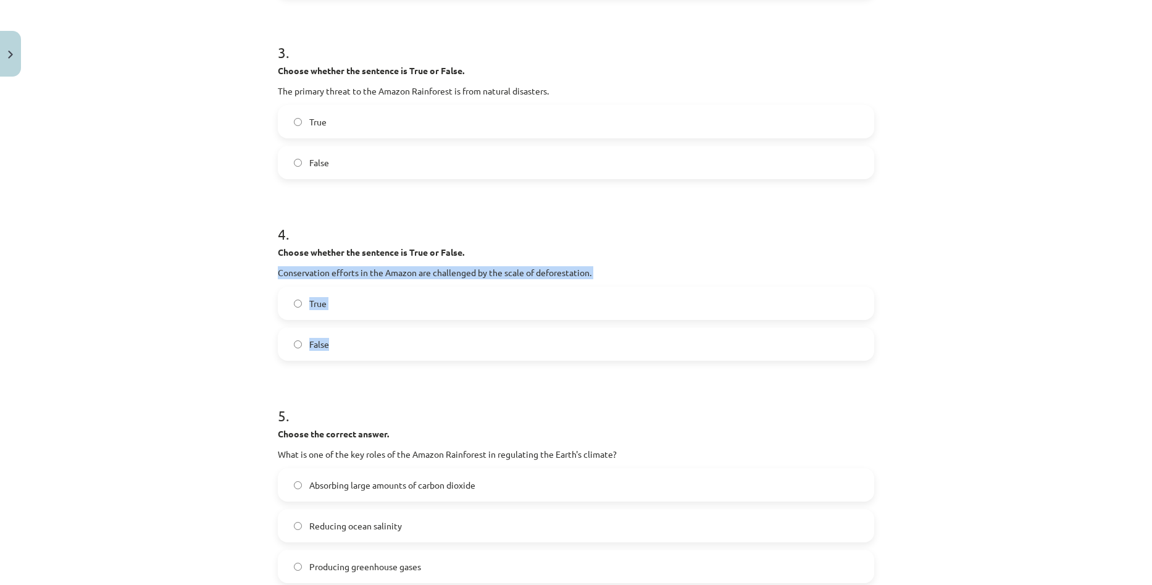
drag, startPoint x: 274, startPoint y: 272, endPoint x: 536, endPoint y: 343, distance: 271.4
click at [536, 343] on div "4 . Choose whether the sentence is True or False. Conservation efforts in the A…" at bounding box center [576, 282] width 596 height 157
click at [420, 301] on label "True" at bounding box center [576, 303] width 594 height 31
click at [1051, 312] on div "Mācību tēma: Angļu valoda i - 10.klase 1.ieskaites mācību materiāls #11 📖 🎧 Top…" at bounding box center [576, 292] width 1152 height 585
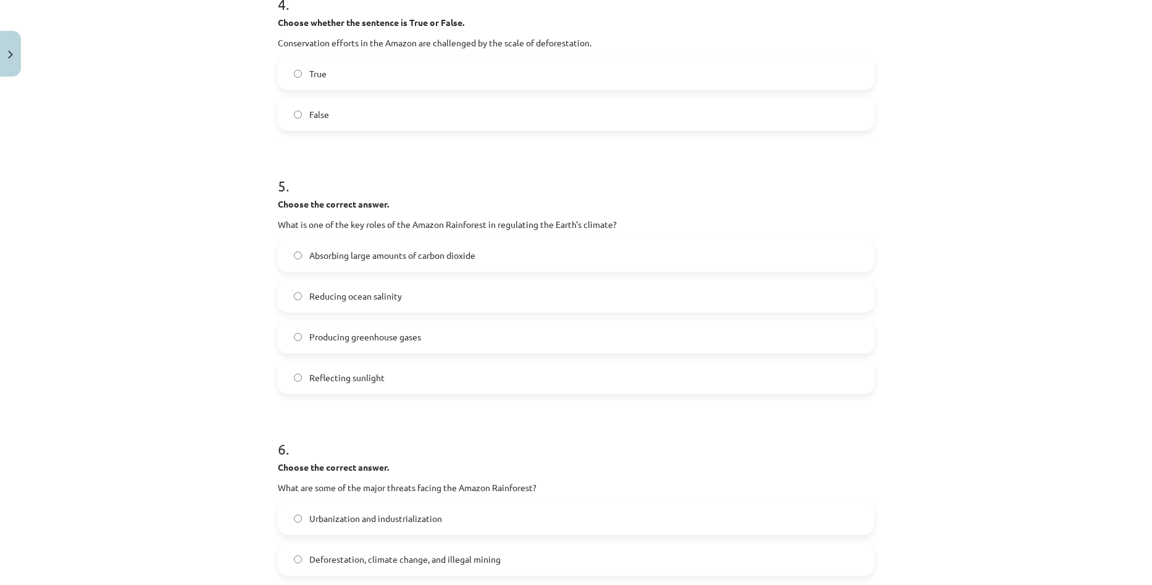
scroll to position [833, 0]
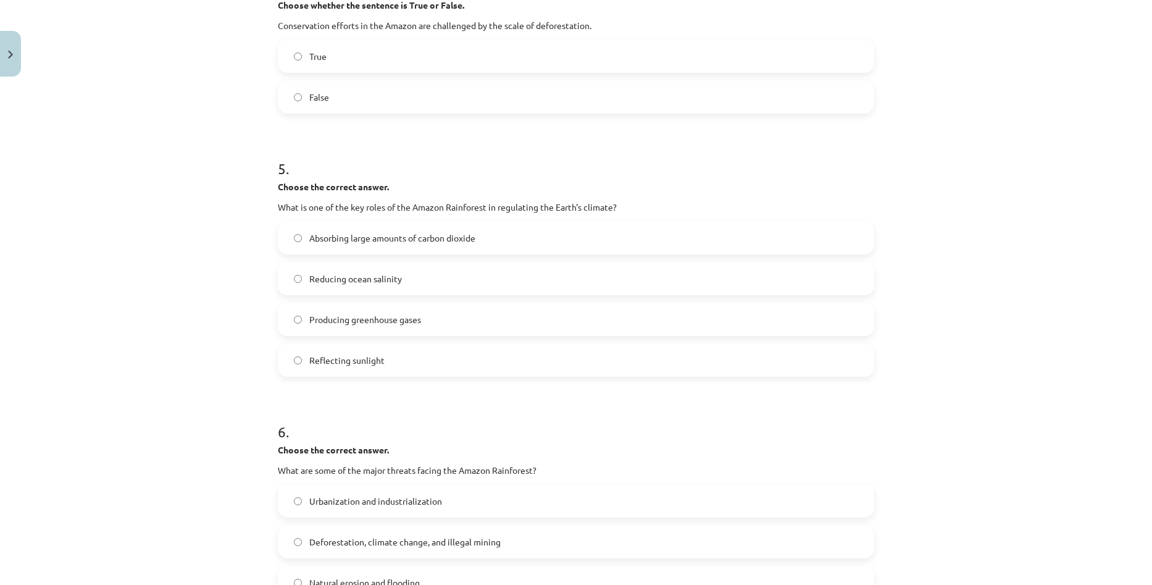
click at [428, 322] on label "Producing greenhouse gases" at bounding box center [576, 319] width 594 height 31
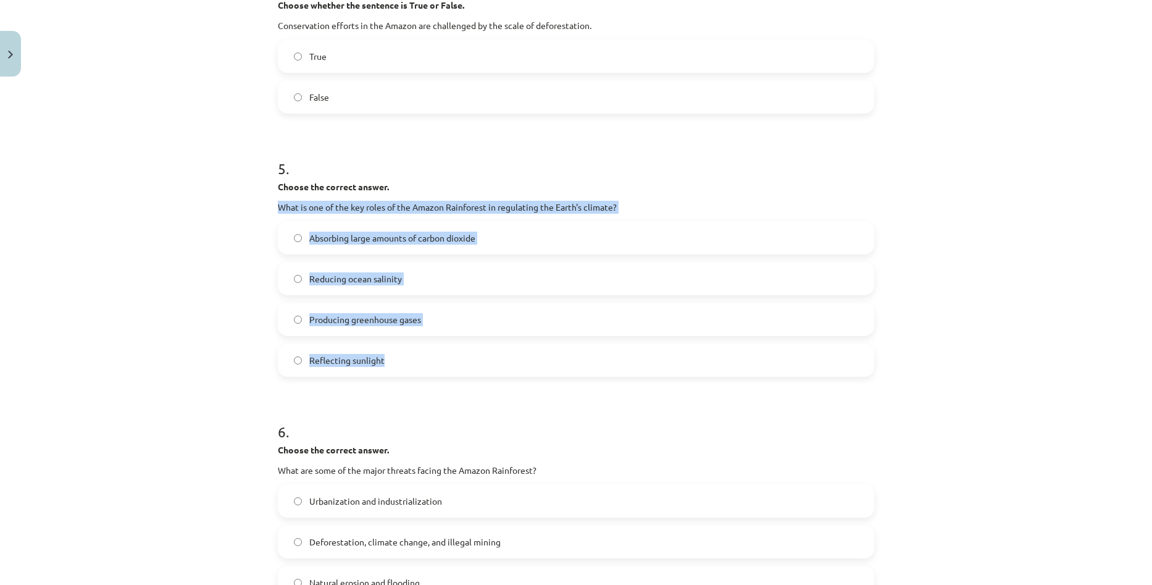
drag, startPoint x: 275, startPoint y: 206, endPoint x: 479, endPoint y: 370, distance: 262.1
click at [479, 370] on div "5 . Choose the correct answer. What is one of the key roles of the Amazon Rainf…" at bounding box center [576, 257] width 596 height 238
click at [443, 241] on span "Absorbing large amounts of carbon dioxide" at bounding box center [392, 238] width 166 height 13
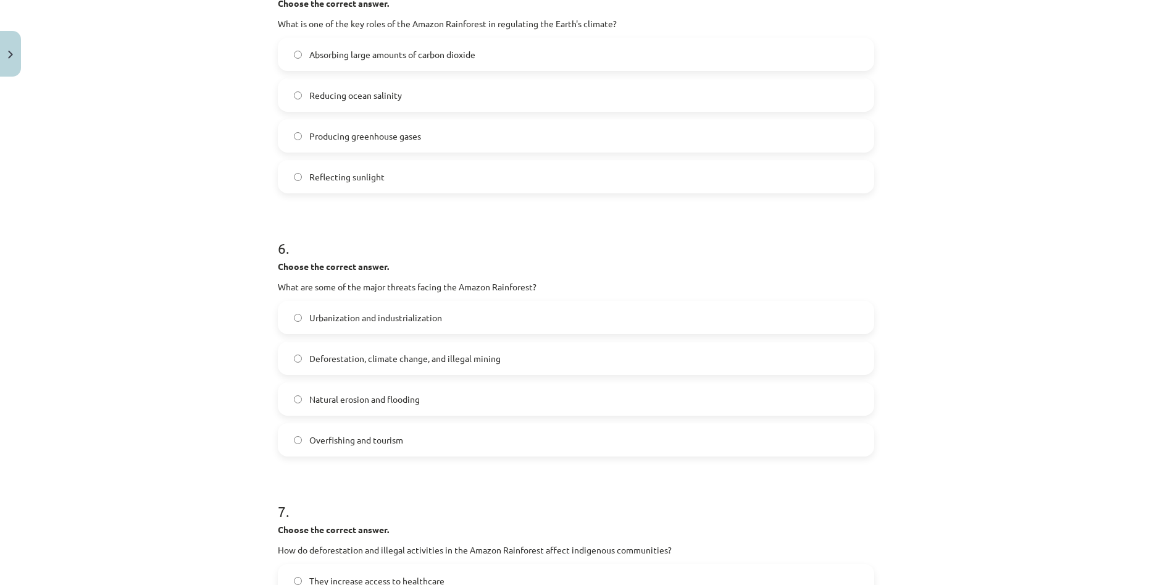
scroll to position [1019, 0]
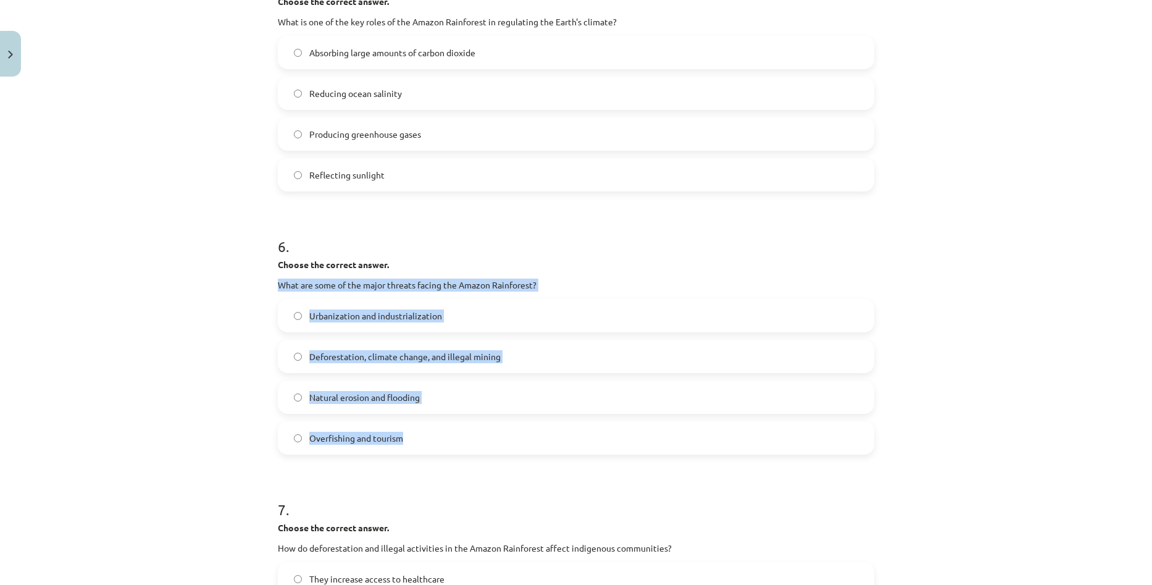
drag, startPoint x: 277, startPoint y: 284, endPoint x: 456, endPoint y: 422, distance: 225.4
click at [456, 422] on div "6 . Choose the correct answer. What are some of the major threats facing the Am…" at bounding box center [576, 335] width 596 height 238
click at [456, 360] on span "Deforestation, climate change, and illegal mining" at bounding box center [404, 356] width 191 height 13
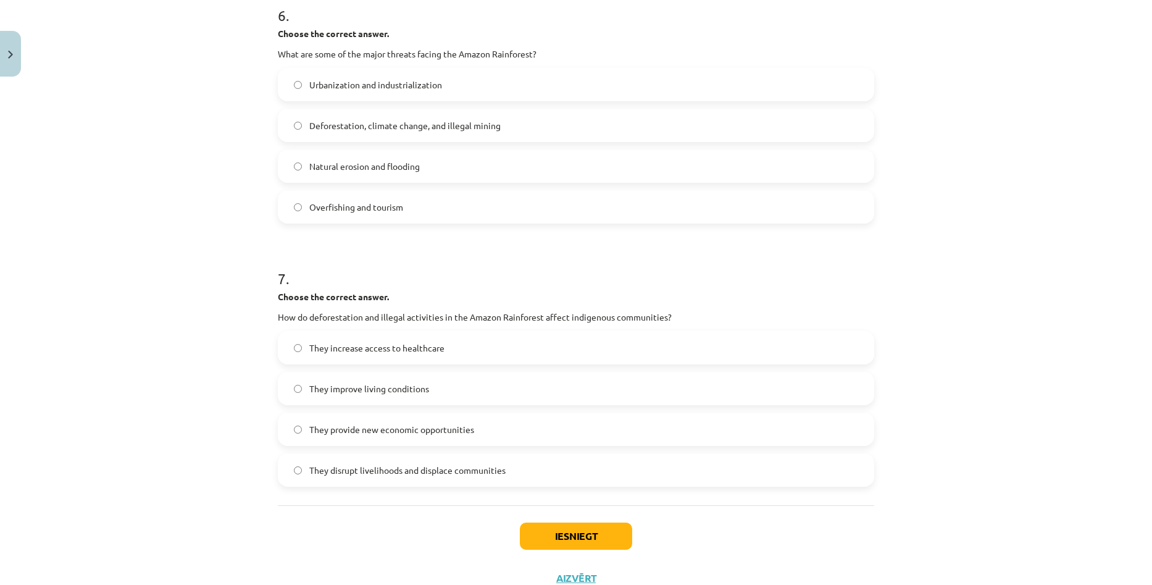
scroll to position [1295, 0]
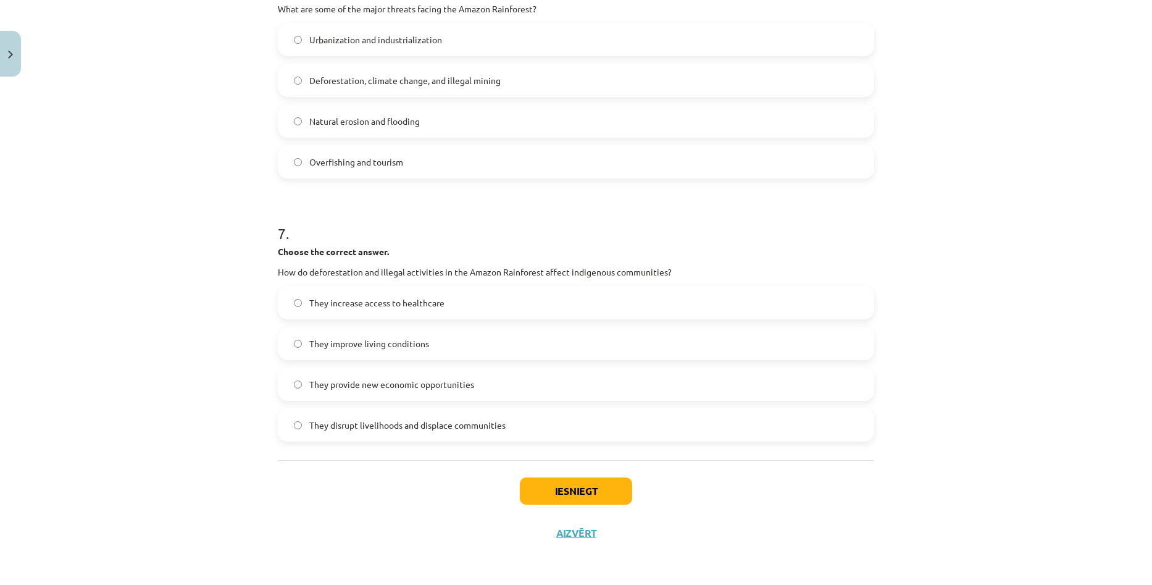
click at [496, 425] on span "They disrupt livelihoods and displace communities" at bounding box center [407, 425] width 196 height 13
click at [562, 482] on button "Iesniegt" at bounding box center [576, 490] width 112 height 27
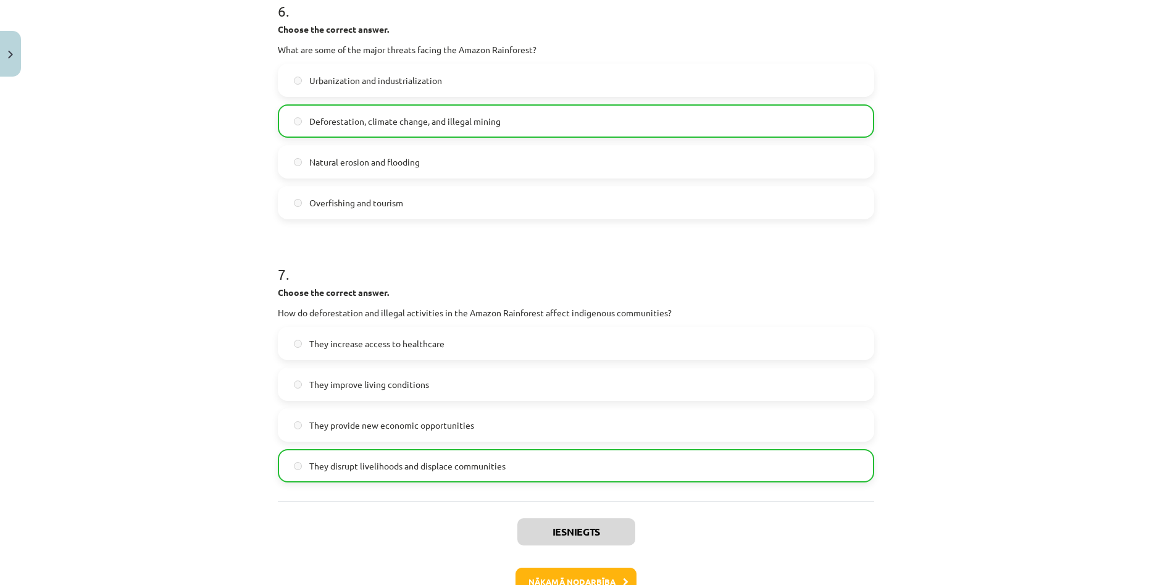
scroll to position [1296, 0]
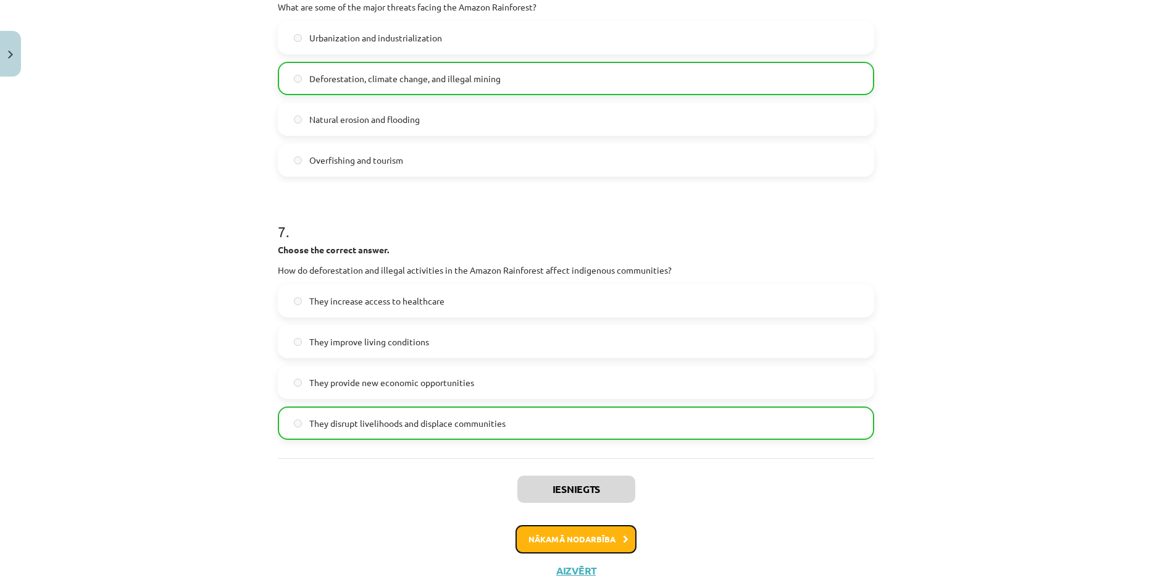
click at [578, 545] on button "Nākamā nodarbība" at bounding box center [575, 539] width 121 height 28
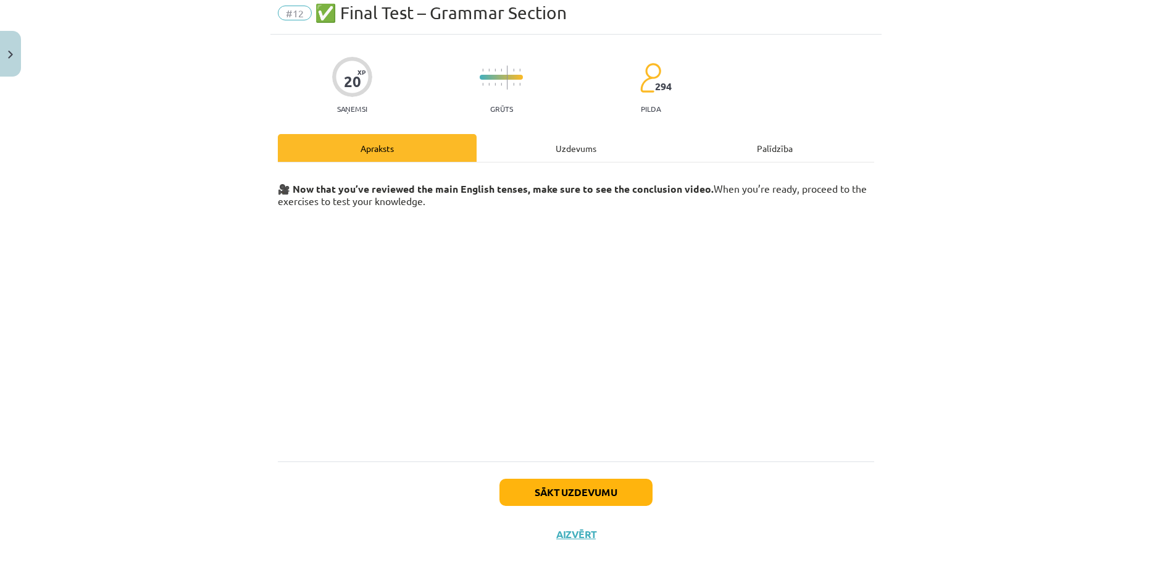
scroll to position [49, 0]
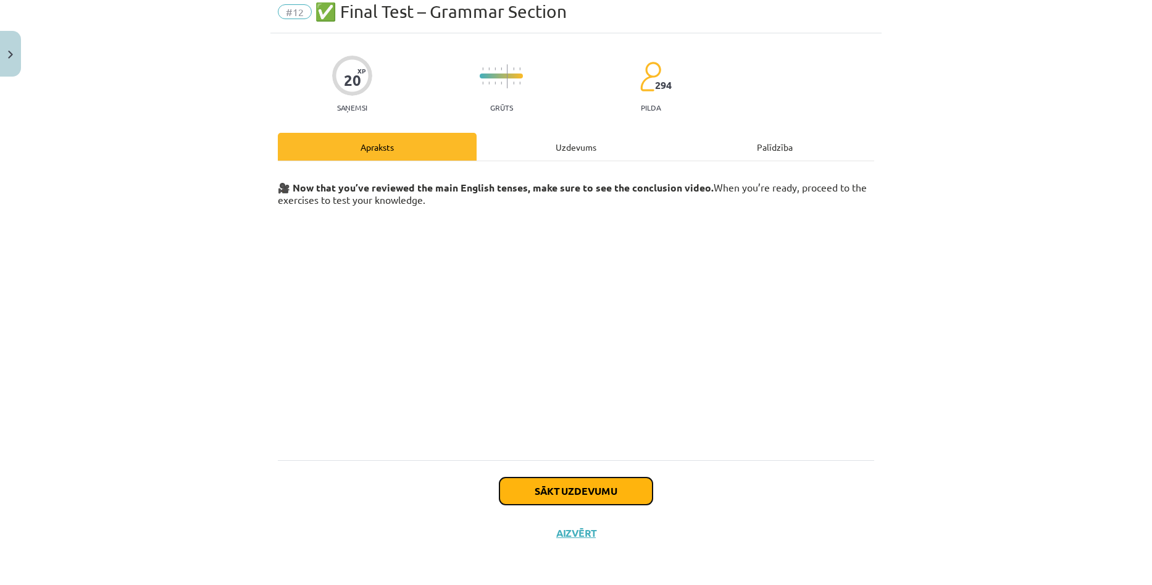
click at [600, 495] on button "Sākt uzdevumu" at bounding box center [575, 490] width 153 height 27
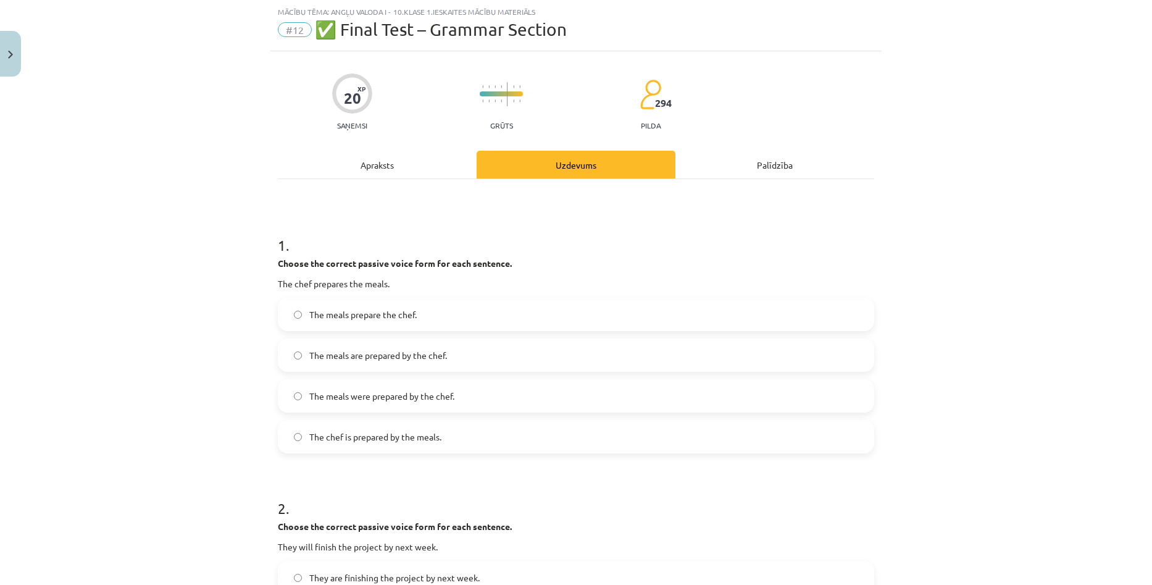
click at [1004, 201] on div "Mācību tēma: Angļu valoda i - 10.klase 1.ieskaites mācību materiāls #12 ✅ Final…" at bounding box center [576, 292] width 1152 height 585
click at [1058, 424] on div "Mācību tēma: Angļu valoda i - 10.klase 1.ieskaites mācību materiāls #12 ✅ Final…" at bounding box center [576, 292] width 1152 height 585
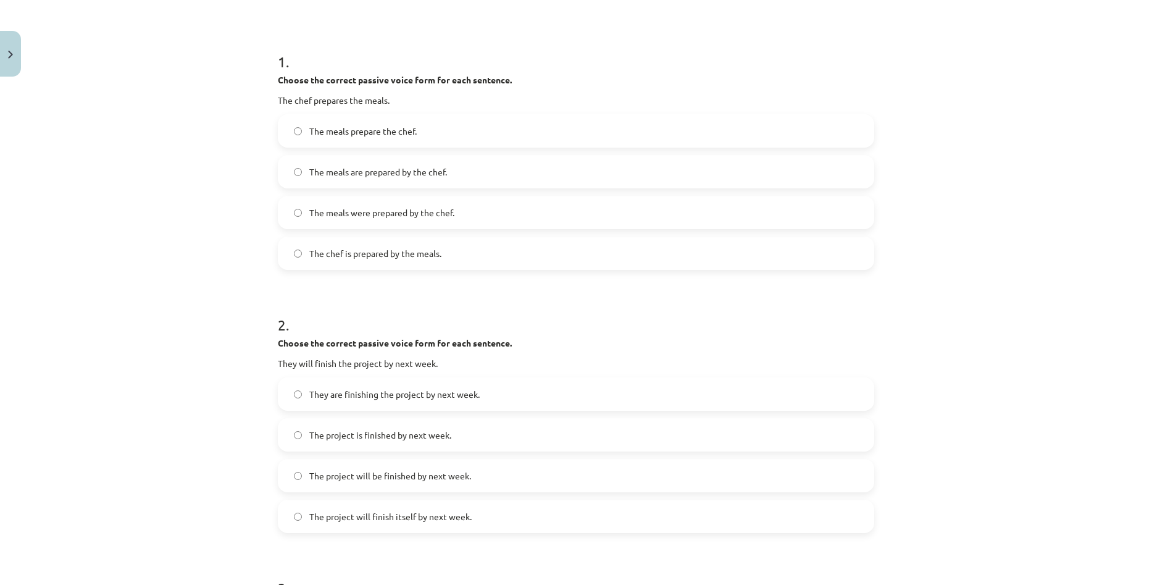
scroll to position [216, 0]
click at [993, 278] on div "Mācību tēma: Angļu valoda i - 10.klase 1.ieskaites mācību materiāls #12 ✅ Final…" at bounding box center [576, 292] width 1152 height 585
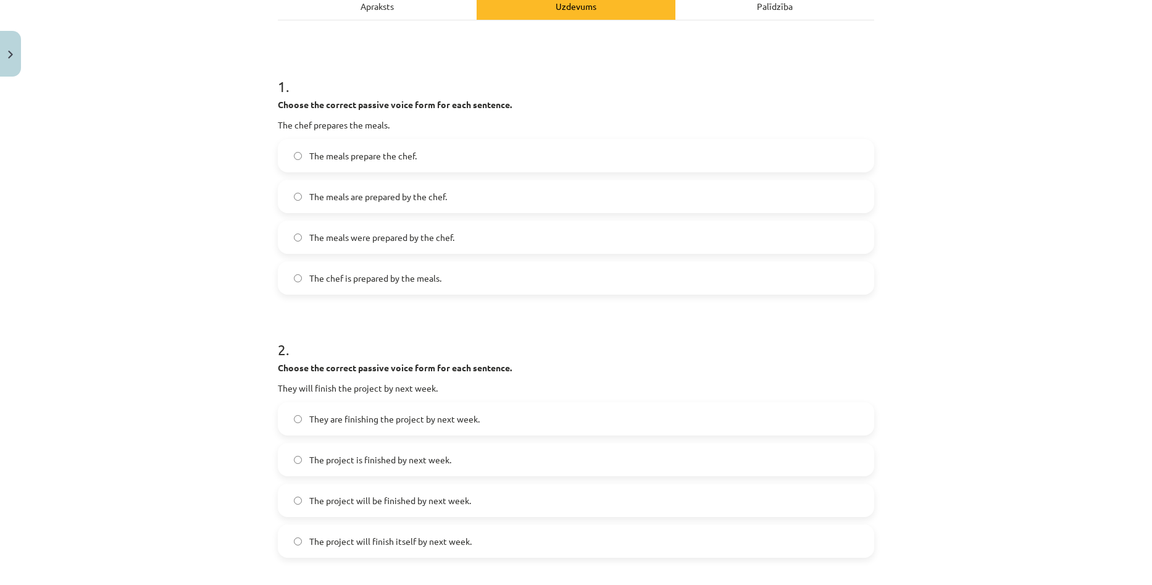
scroll to position [154, 0]
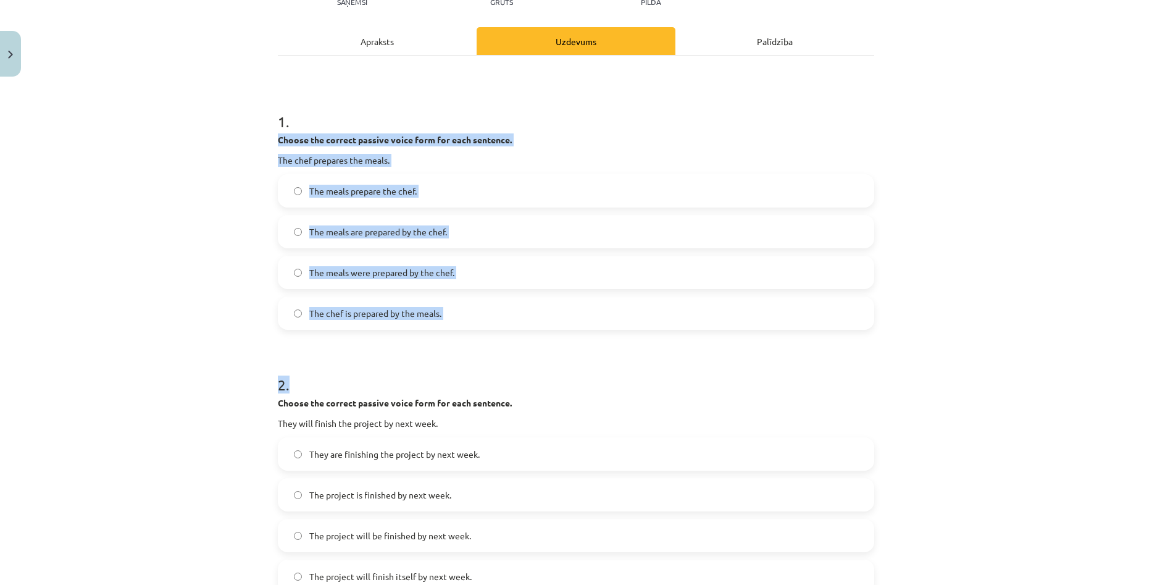
drag, startPoint x: 273, startPoint y: 141, endPoint x: 524, endPoint y: 332, distance: 314.6
click at [448, 271] on span "The meals were prepared by the chef." at bounding box center [381, 272] width 145 height 13
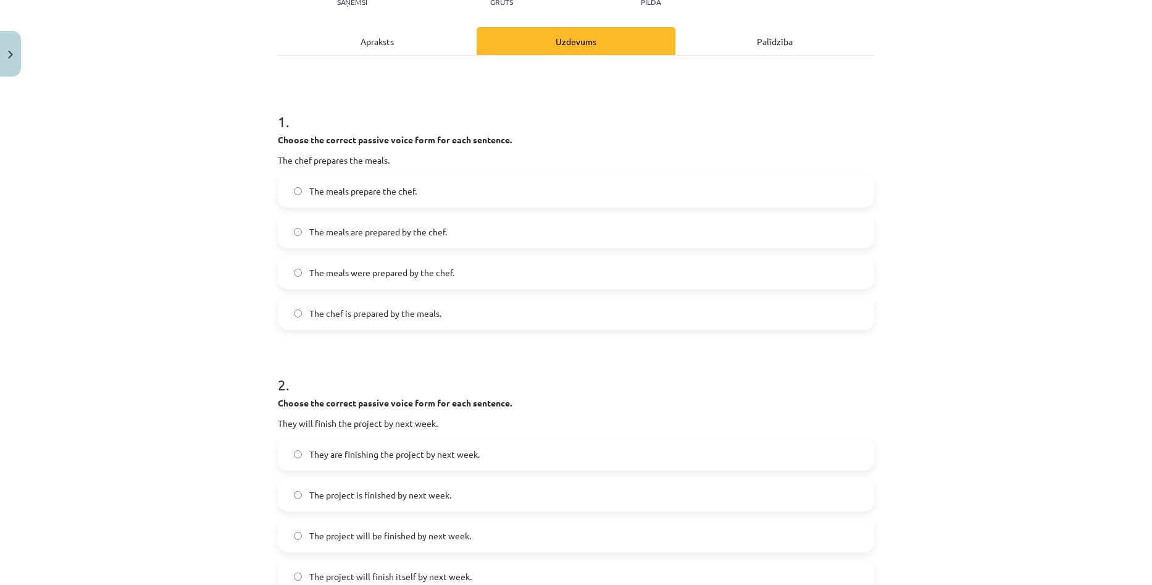
click at [454, 241] on label "The meals are prepared by the chef." at bounding box center [576, 231] width 594 height 31
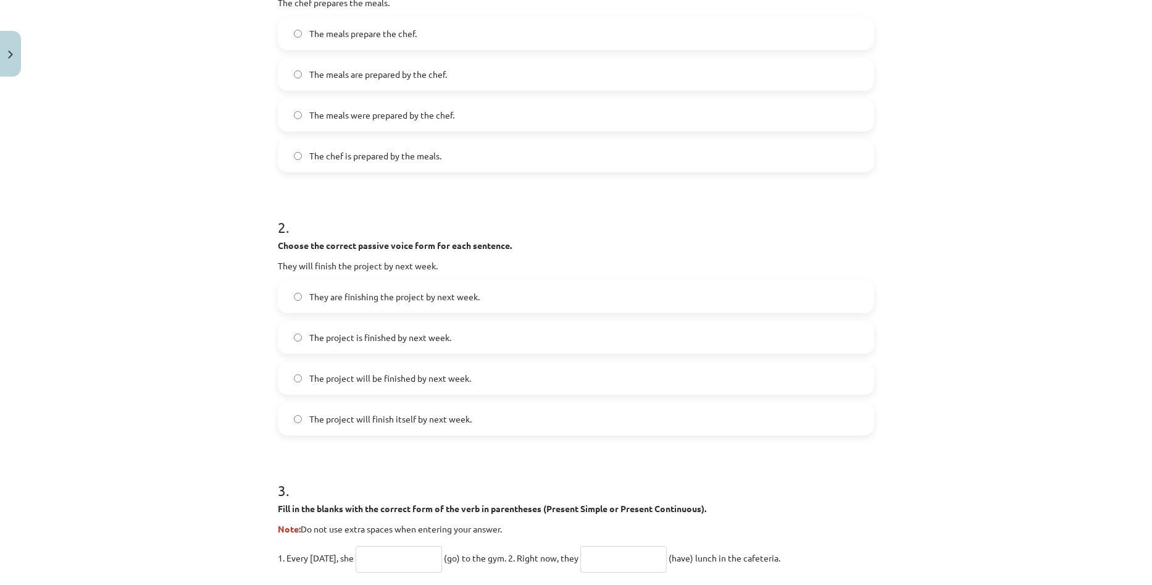
scroll to position [340, 0]
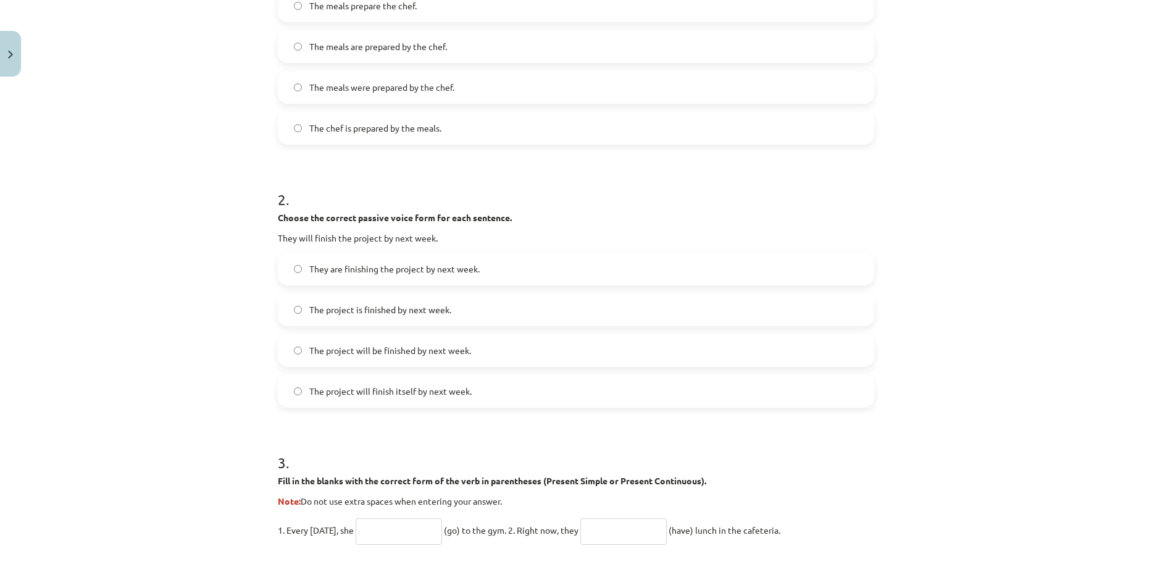
click at [1013, 305] on div "Mācību tēma: Angļu valoda i - 10.klase 1.ieskaites mācību materiāls #12 ✅ Final…" at bounding box center [576, 292] width 1152 height 585
drag, startPoint x: 355, startPoint y: 215, endPoint x: 409, endPoint y: 212, distance: 54.5
click at [409, 212] on p "Choose the correct passive voice form for each sentence." at bounding box center [576, 217] width 596 height 13
click at [561, 183] on h1 "2 ." at bounding box center [576, 188] width 596 height 38
click at [395, 352] on span "The project will be finished by next week." at bounding box center [390, 350] width 162 height 13
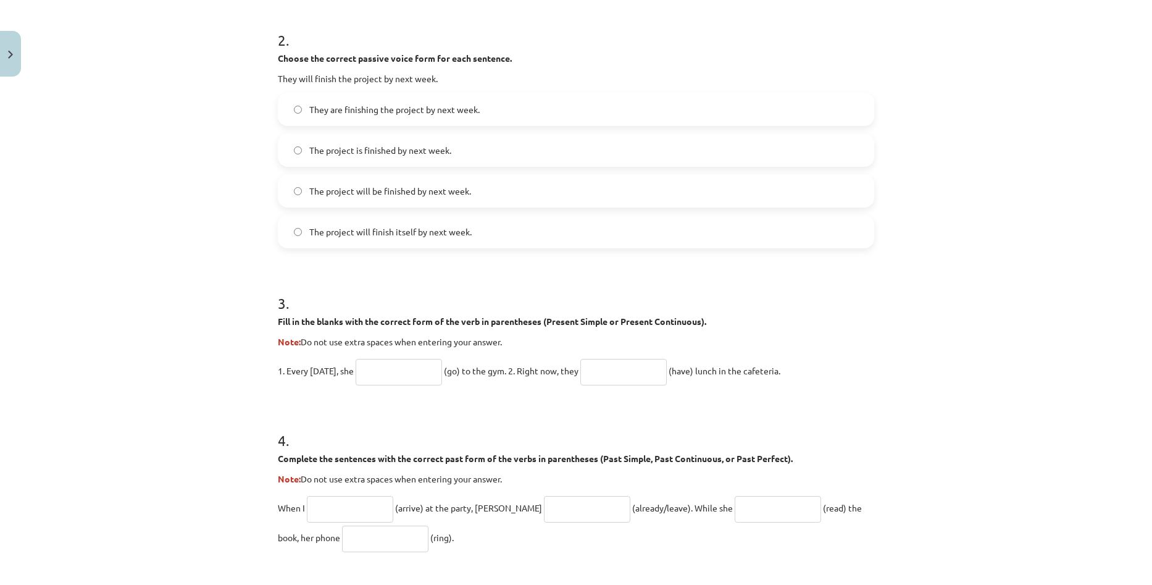
scroll to position [525, 0]
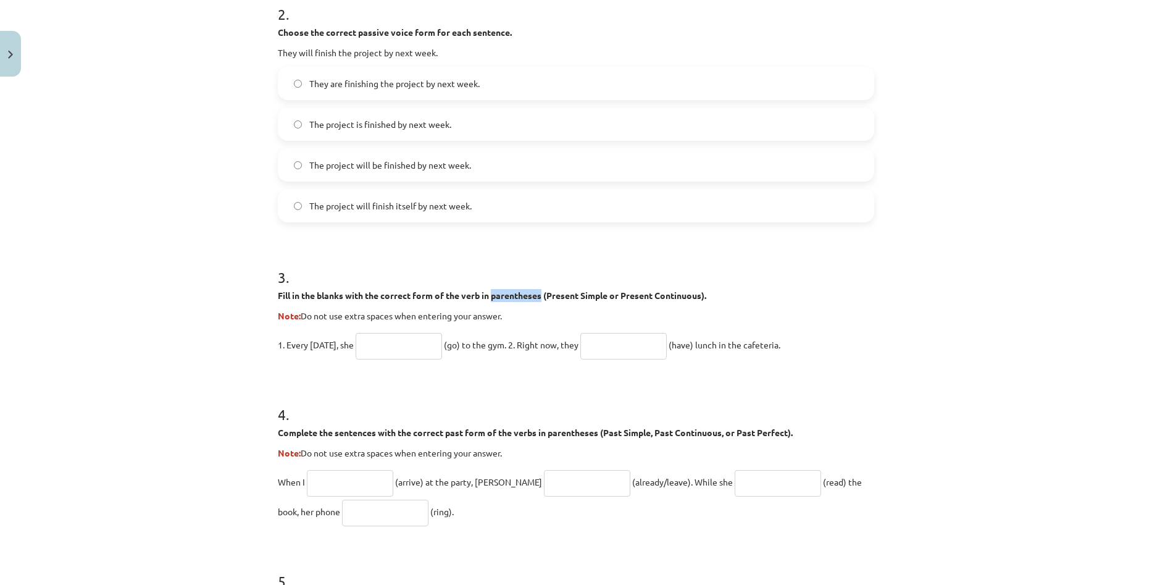
drag, startPoint x: 491, startPoint y: 293, endPoint x: 542, endPoint y: 298, distance: 50.9
click at [542, 298] on strong "Fill in the blanks with the correct form of the verb in parentheses (Present Si…" at bounding box center [492, 295] width 428 height 11
click at [373, 346] on input "text" at bounding box center [399, 346] width 86 height 27
type input "****"
click at [601, 351] on input "text" at bounding box center [623, 346] width 86 height 27
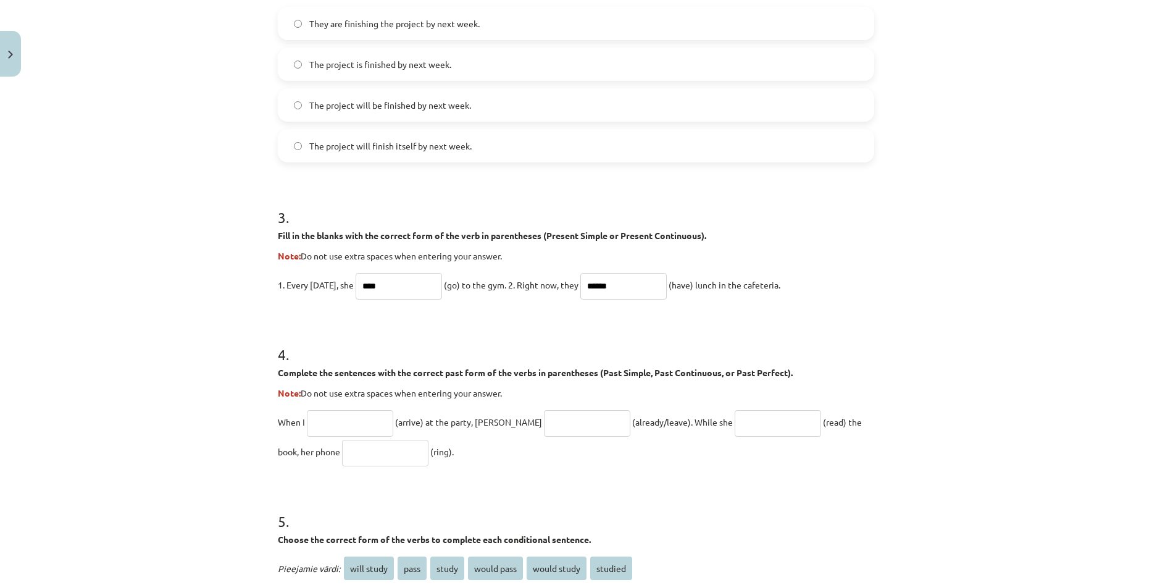
scroll to position [586, 0]
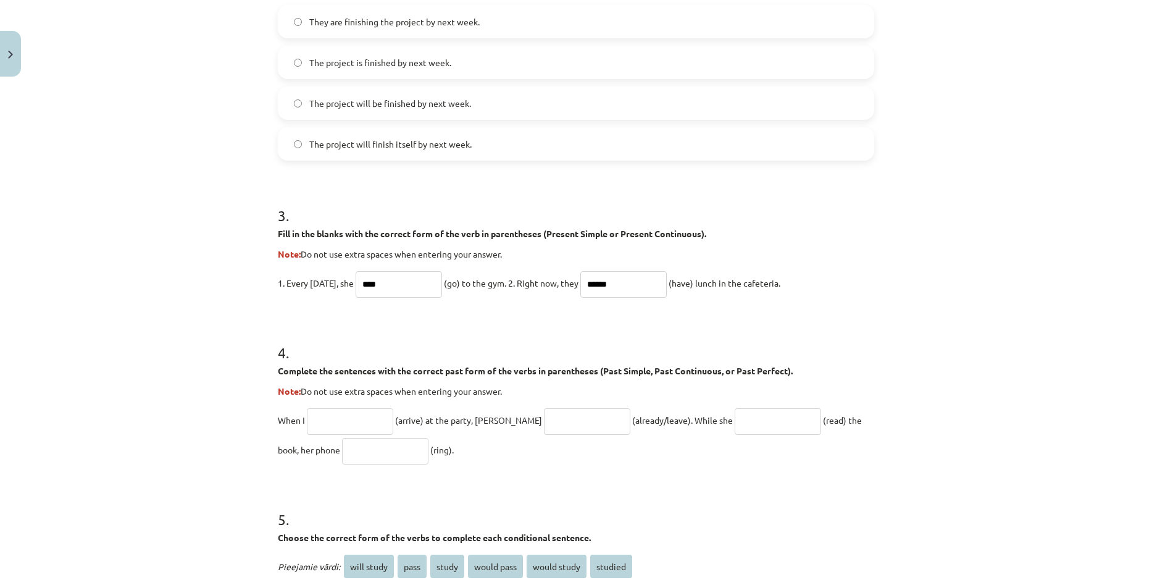
type input "******"
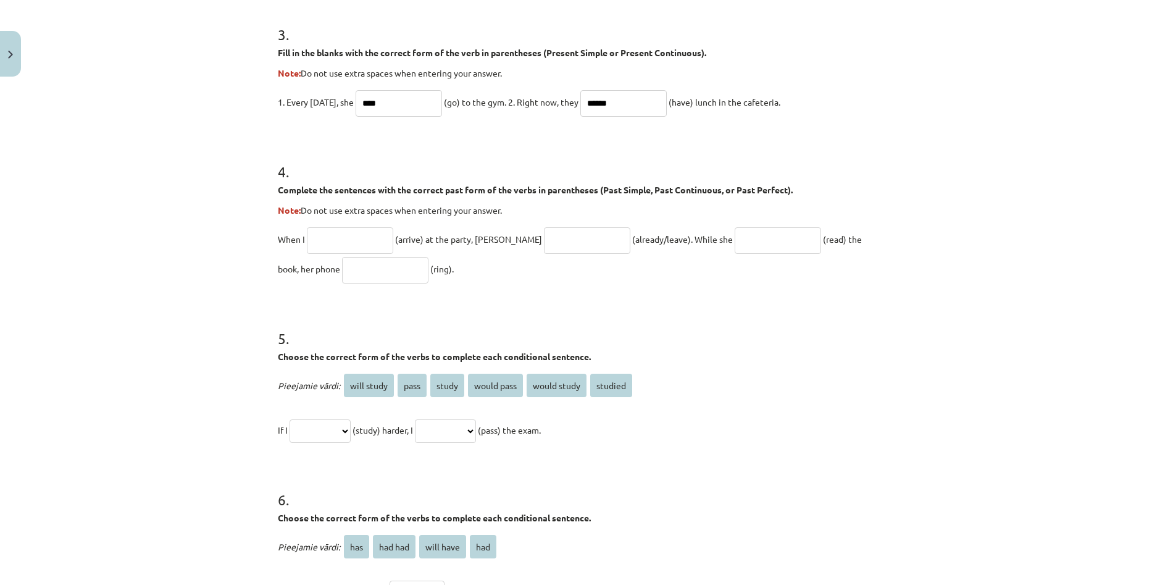
scroll to position [772, 0]
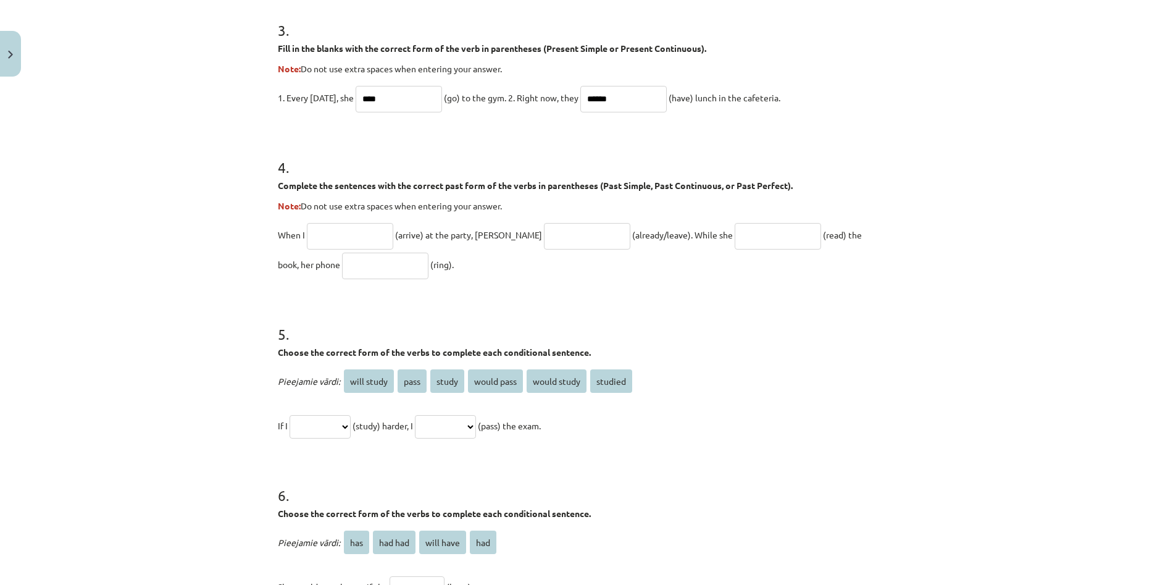
click at [364, 240] on input "text" at bounding box center [350, 236] width 86 height 27
type input "*******"
click at [544, 231] on input "text" at bounding box center [587, 236] width 86 height 27
type input "**********"
click at [735, 233] on input "text" at bounding box center [778, 236] width 86 height 27
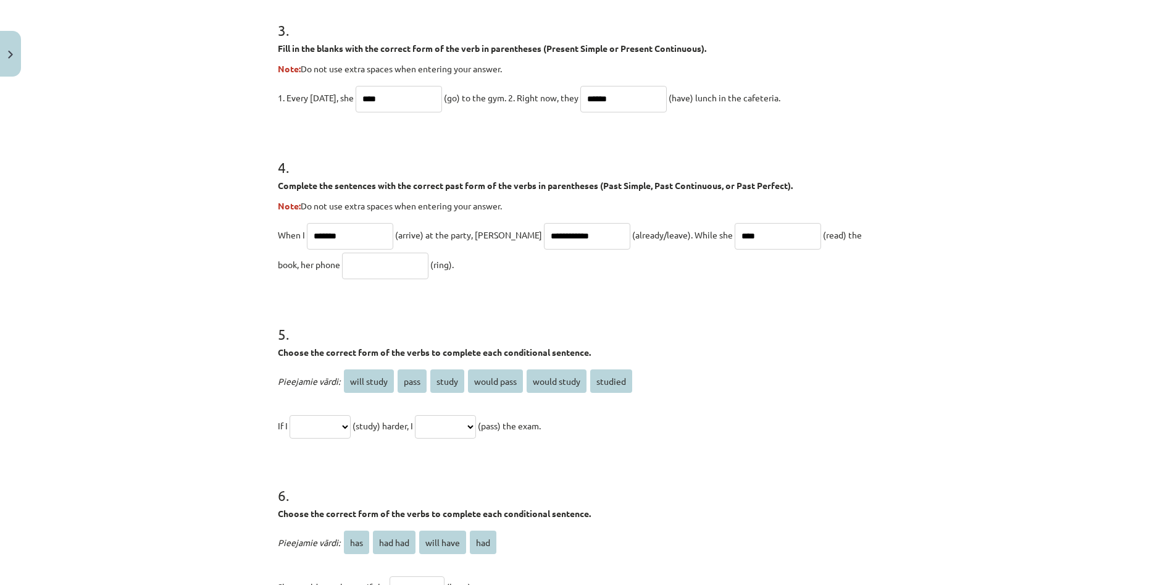
type input "****"
click at [1027, 228] on div "**********" at bounding box center [576, 292] width 1152 height 585
click at [353, 257] on input "text" at bounding box center [385, 265] width 86 height 27
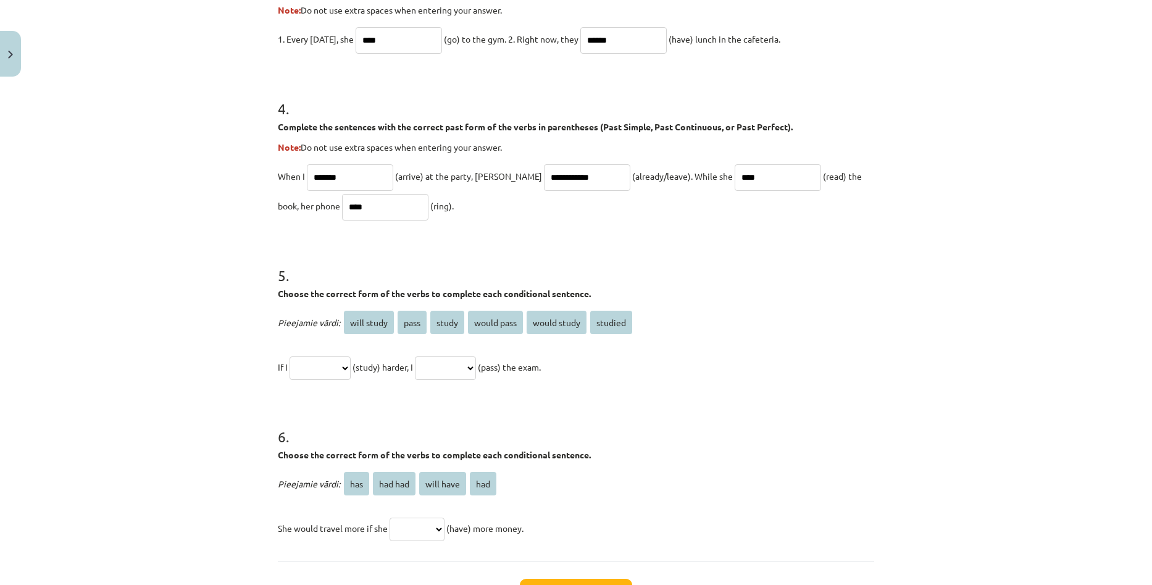
scroll to position [833, 0]
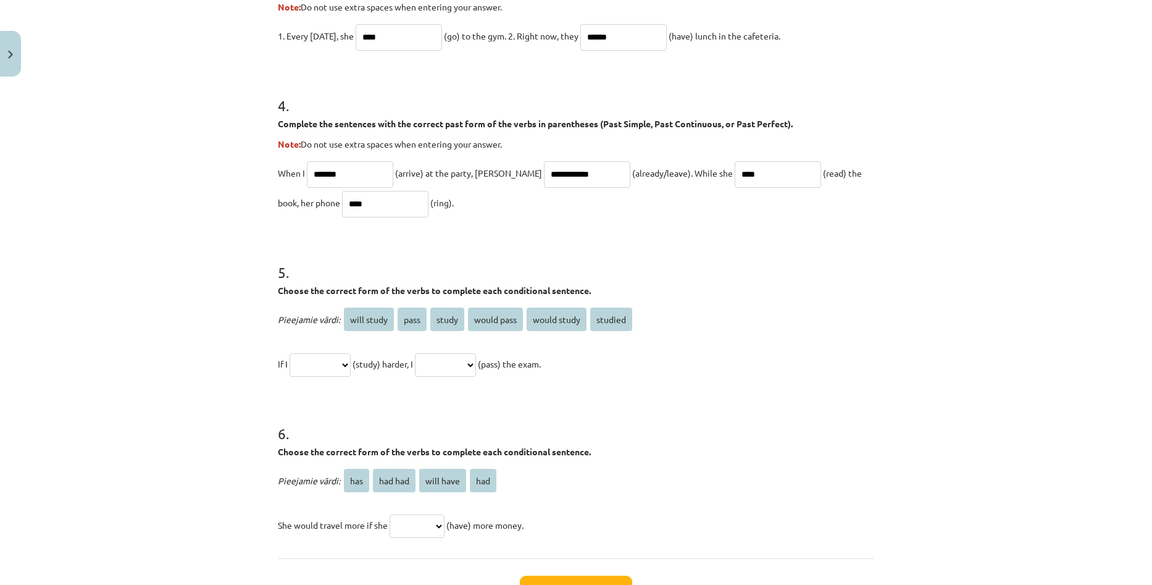
type input "****"
click at [351, 370] on select "**********" at bounding box center [320, 364] width 61 height 23
click at [1007, 308] on div "**********" at bounding box center [576, 292] width 1152 height 585
click at [328, 364] on select "**********" at bounding box center [320, 364] width 61 height 23
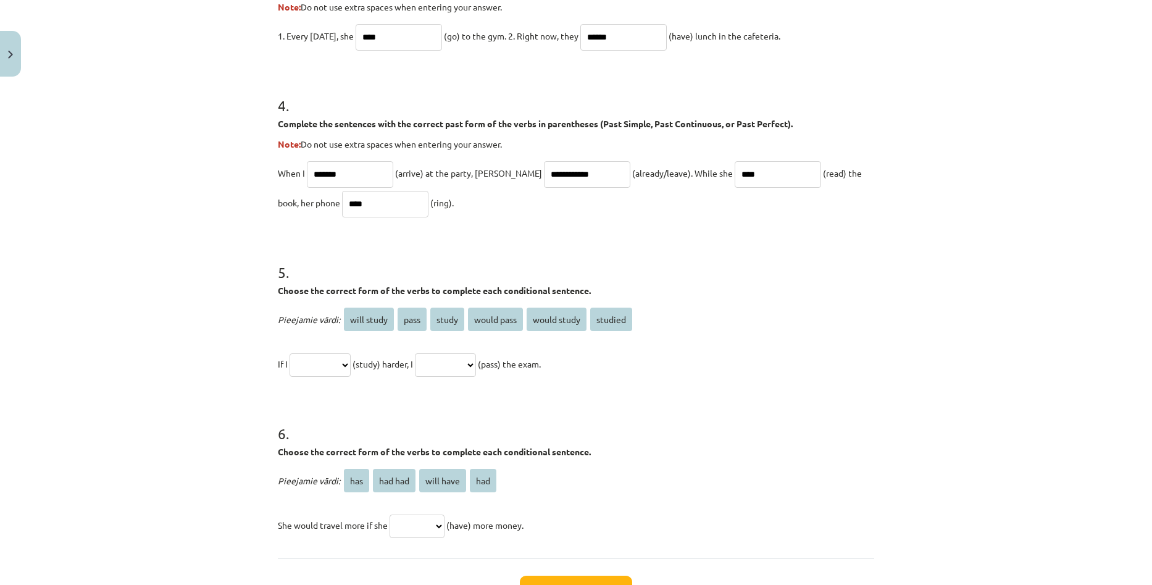
click at [409, 375] on p "**********" at bounding box center [576, 364] width 596 height 30
drag, startPoint x: 522, startPoint y: 293, endPoint x: 640, endPoint y: 288, distance: 118.0
click at [640, 288] on p "Choose the correct form of the verbs to complete each conditional sentence." at bounding box center [576, 290] width 596 height 13
click at [1006, 314] on div "**********" at bounding box center [576, 292] width 1152 height 585
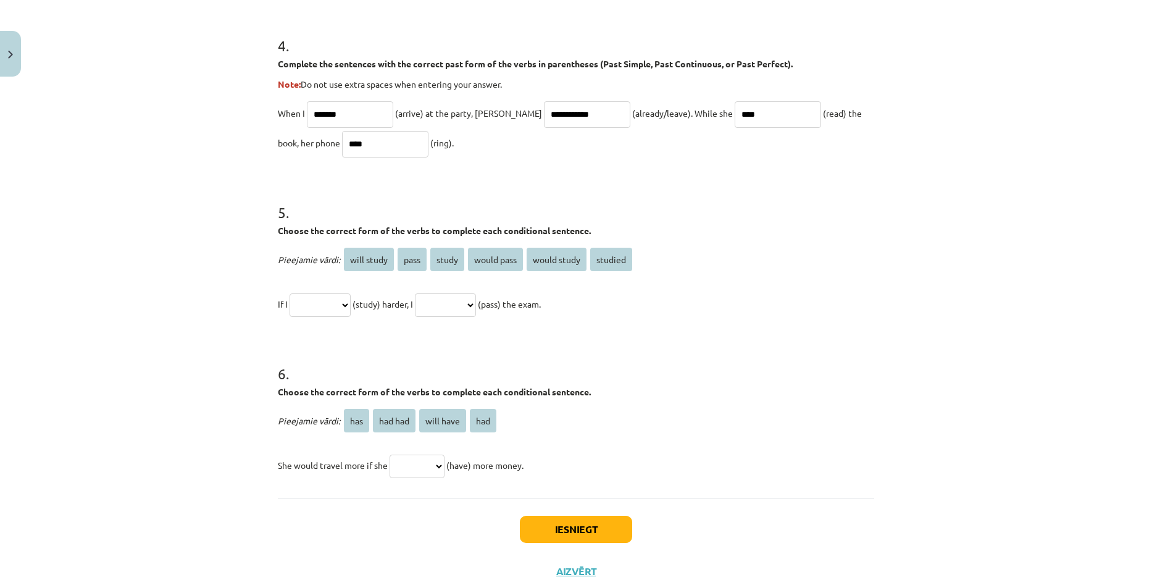
scroll to position [895, 0]
click at [351, 293] on select "**********" at bounding box center [320, 302] width 61 height 23
click at [351, 303] on select "**********" at bounding box center [320, 302] width 61 height 23
select select "**********"
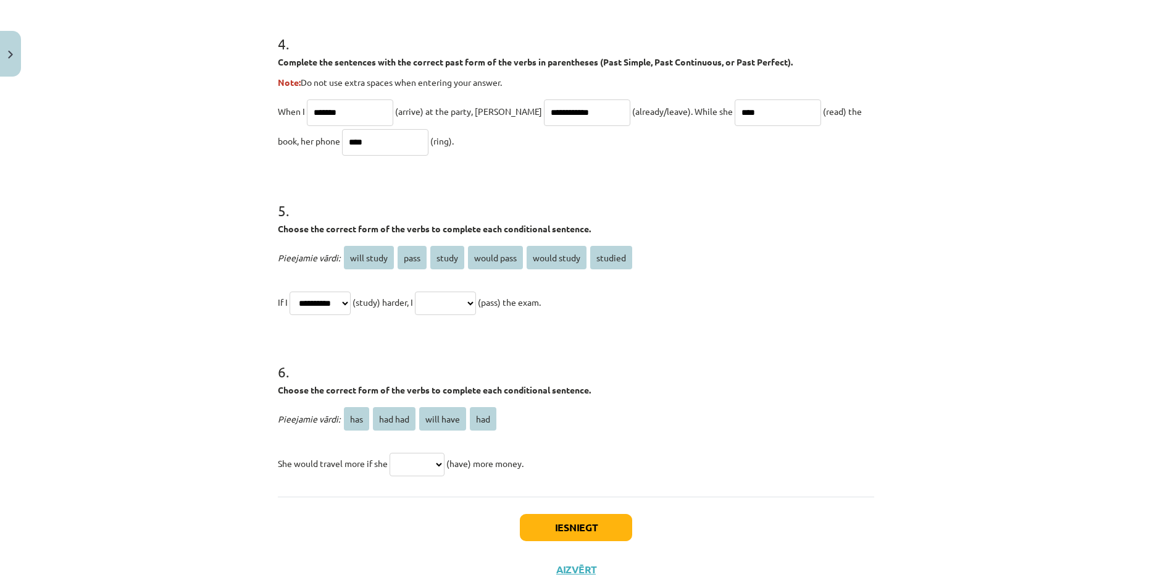
click at [290, 291] on select "**********" at bounding box center [320, 302] width 61 height 23
click at [475, 306] on select "**********" at bounding box center [445, 302] width 61 height 23
select select "**********"
click at [430, 291] on select "**********" at bounding box center [445, 302] width 61 height 23
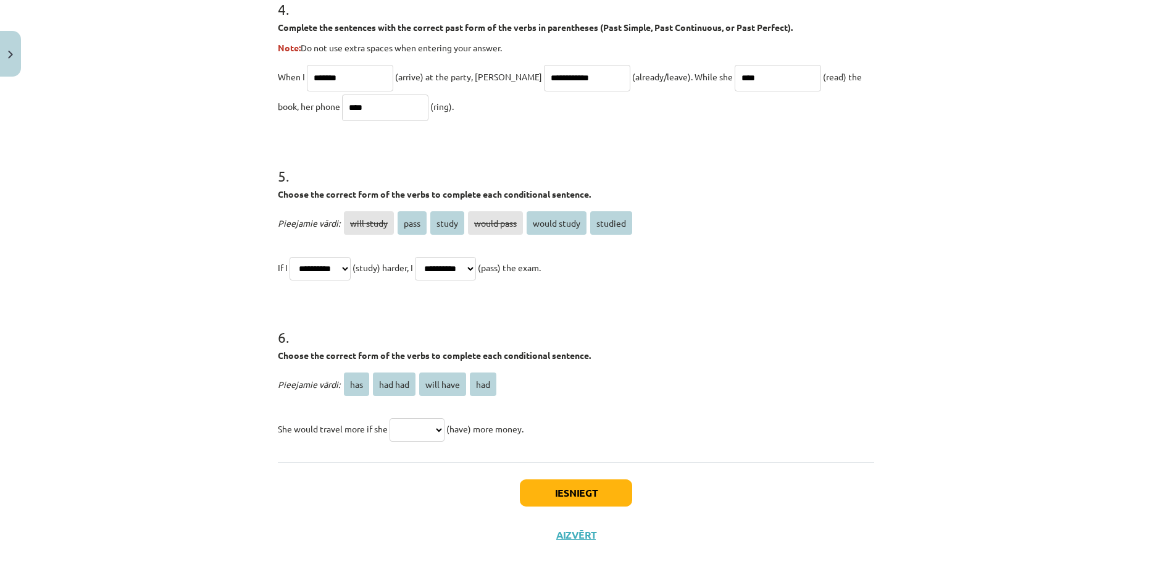
scroll to position [932, 0]
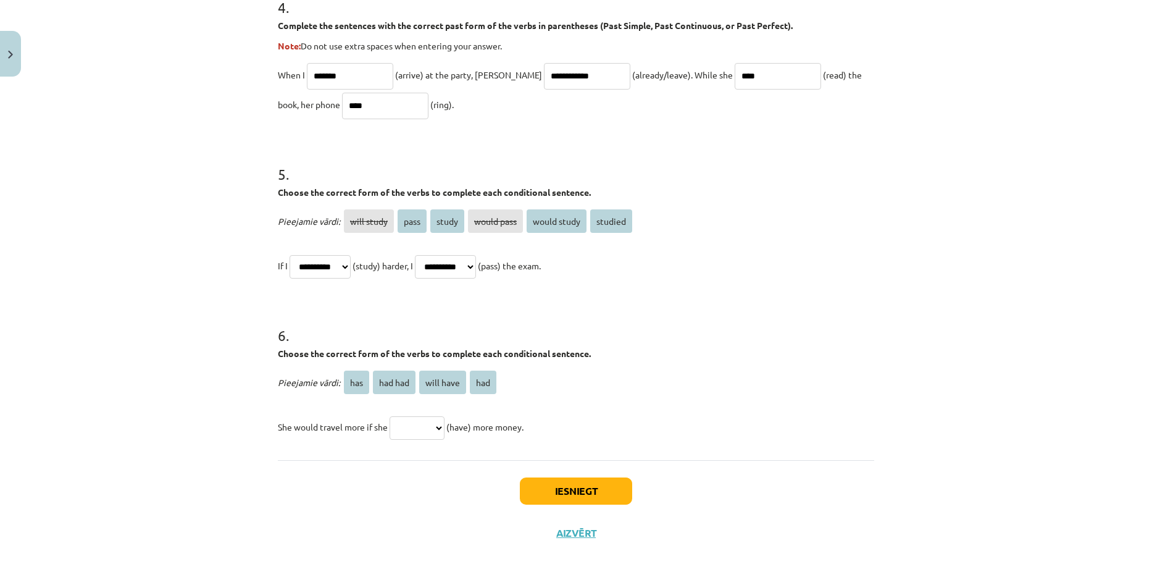
click at [444, 426] on select "*** ******* ********* ***" at bounding box center [417, 427] width 55 height 23
click at [530, 414] on p "She would travel more if she *** ******* ********* *** (have) more money." at bounding box center [576, 427] width 596 height 30
click at [425, 435] on select "*** ******* ********* ***" at bounding box center [417, 427] width 55 height 23
select select "***"
click at [390, 416] on select "*** ******* ********* ***" at bounding box center [417, 427] width 55 height 23
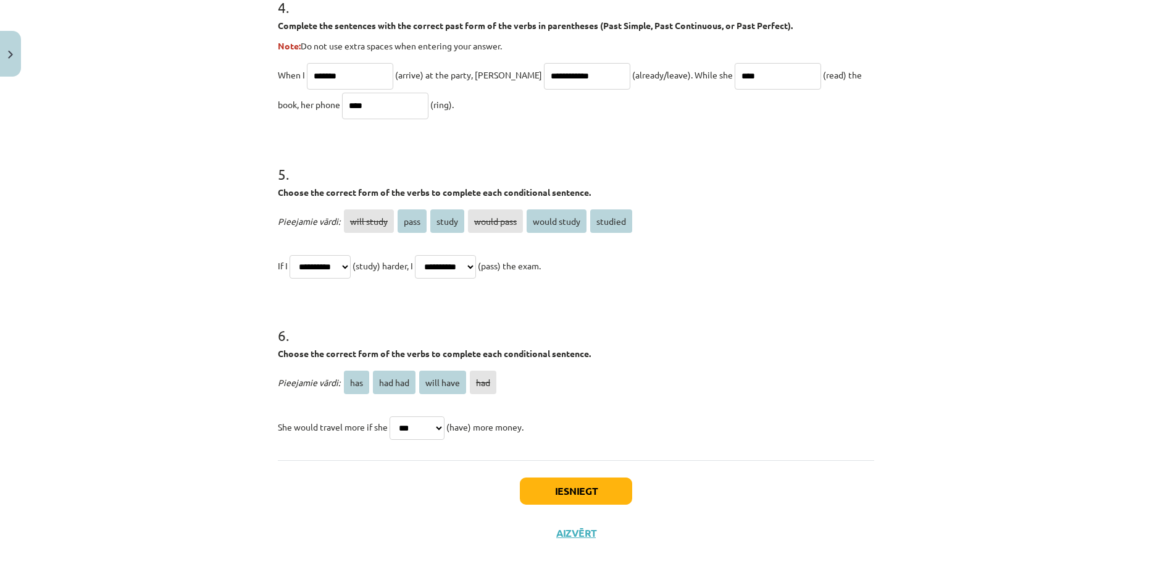
drag, startPoint x: 1029, startPoint y: 225, endPoint x: 1004, endPoint y: 230, distance: 25.8
click at [1029, 225] on div "**********" at bounding box center [576, 292] width 1152 height 585
click at [590, 477] on button "Iesniegt" at bounding box center [576, 490] width 112 height 27
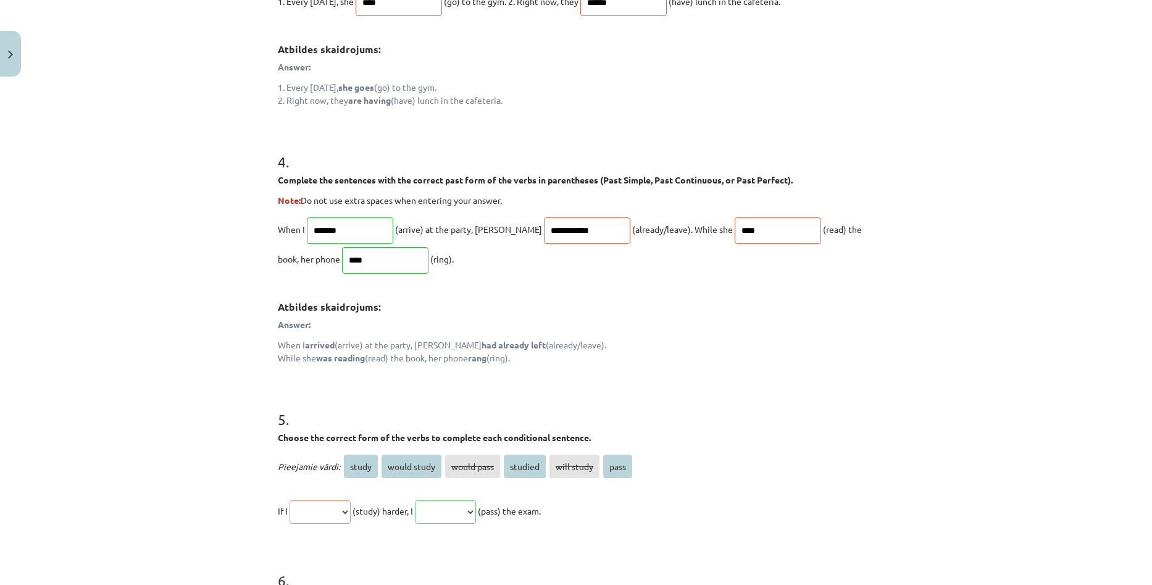
scroll to position [837, 0]
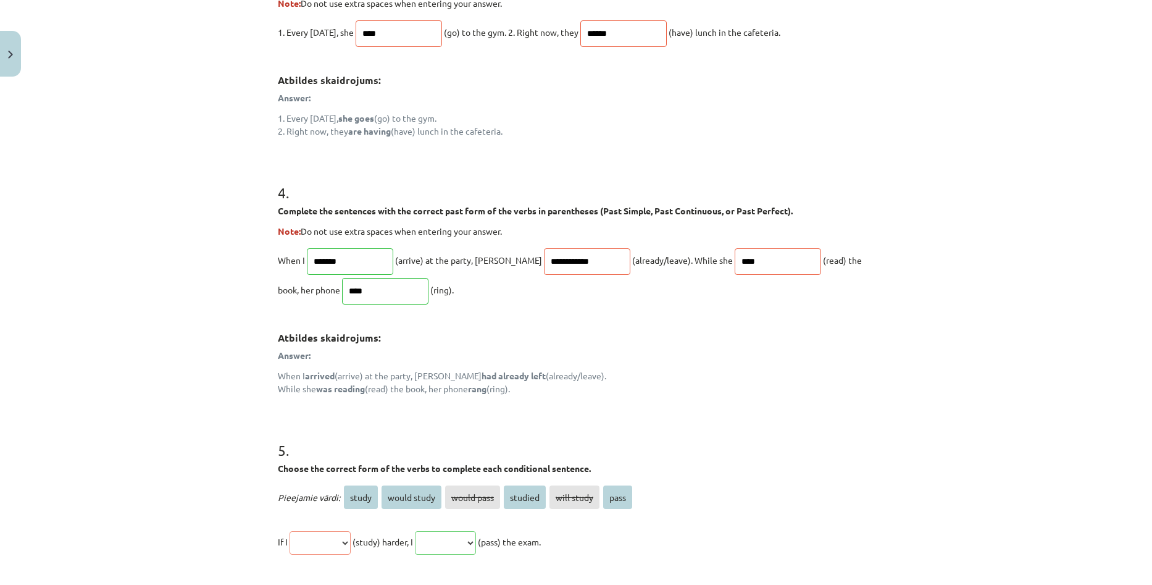
click at [756, 262] on p "**********" at bounding box center [576, 274] width 596 height 59
click at [697, 346] on div "Atbildes skaidrojums: Answer: When I arrived (arrive) at the party, John had al…" at bounding box center [576, 359] width 596 height 72
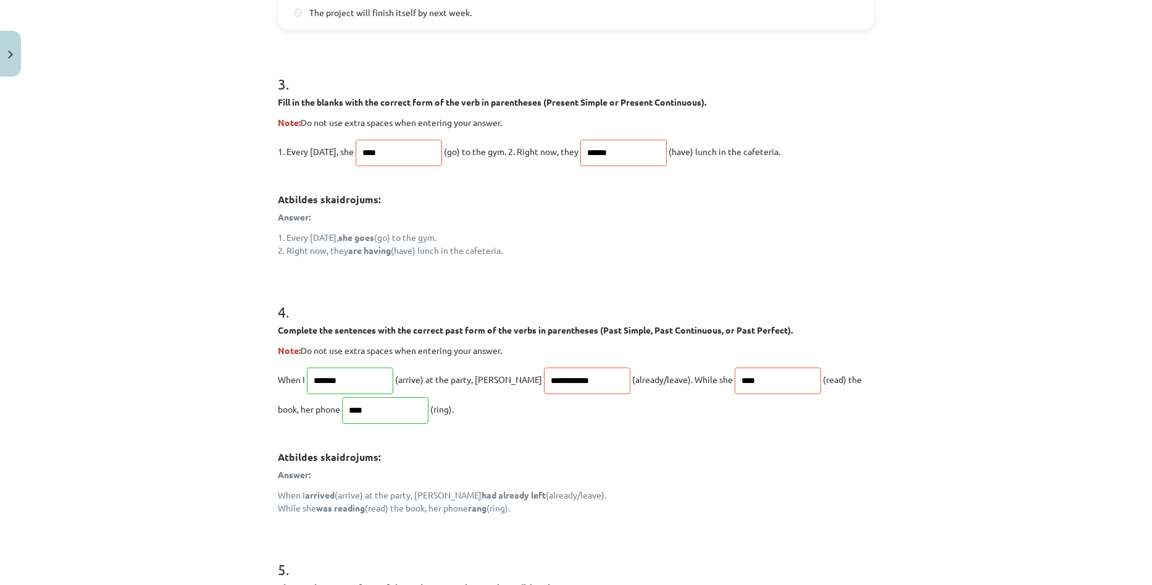
scroll to position [714, 0]
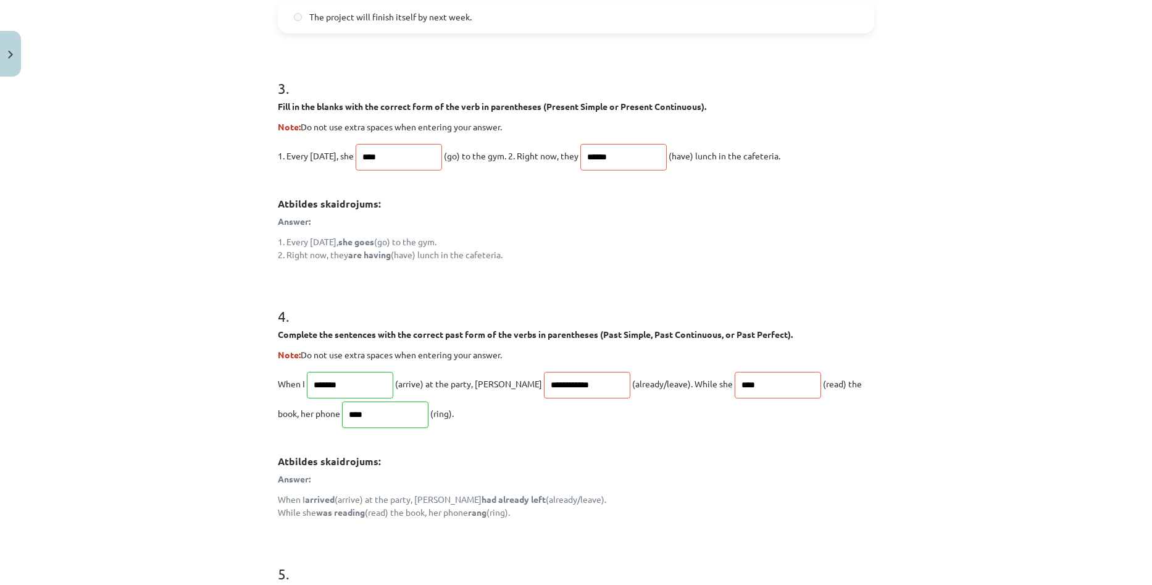
click at [1012, 283] on div "Mācību tēma: Angļu valoda i - 10.klase 1.ieskaites mācību materiāls #12 ✅ Final…" at bounding box center [576, 292] width 1152 height 585
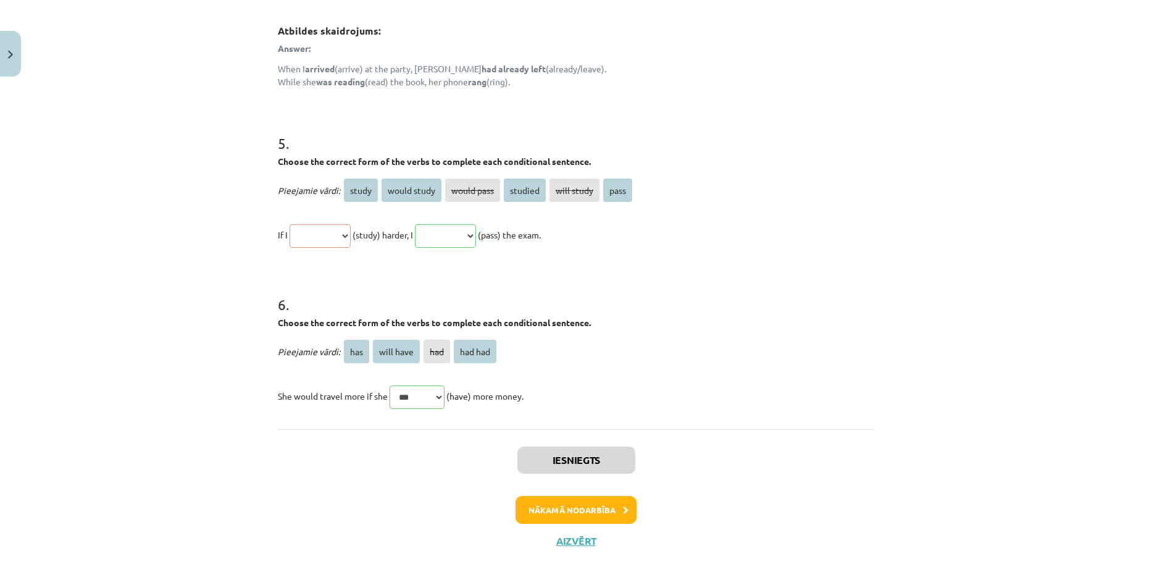
scroll to position [1152, 0]
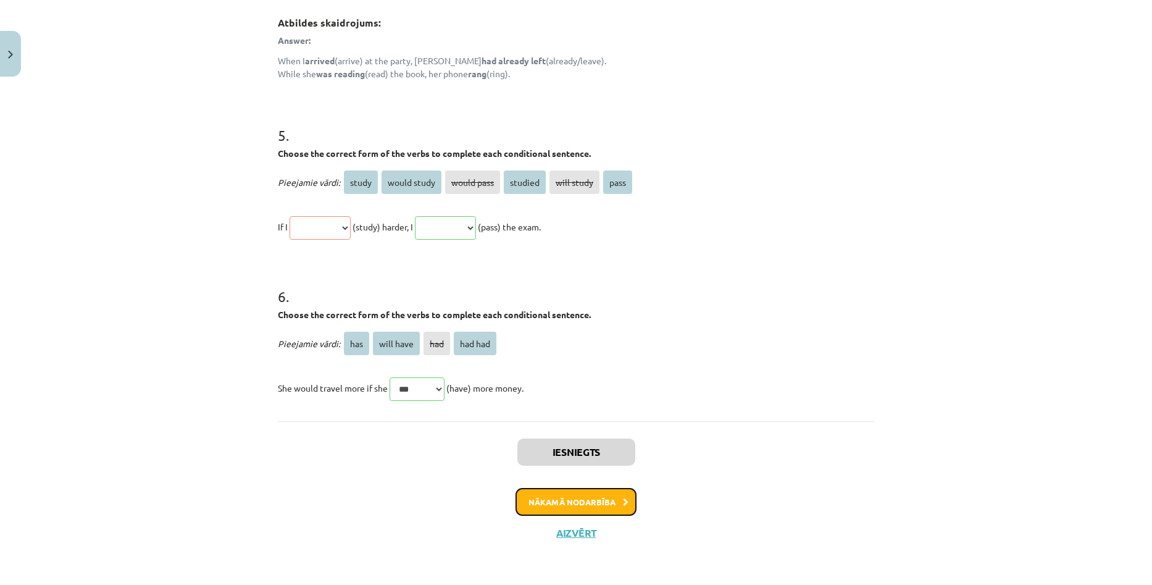
click at [578, 506] on button "Nākamā nodarbība" at bounding box center [575, 502] width 121 height 28
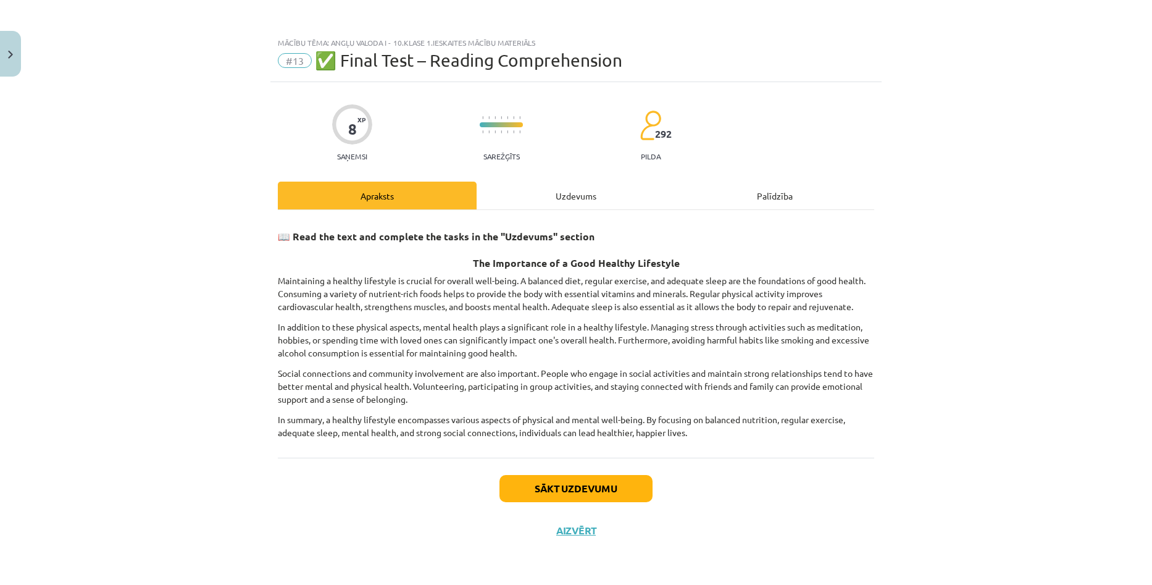
scroll to position [0, 0]
click at [577, 493] on button "Sākt uzdevumu" at bounding box center [575, 488] width 153 height 27
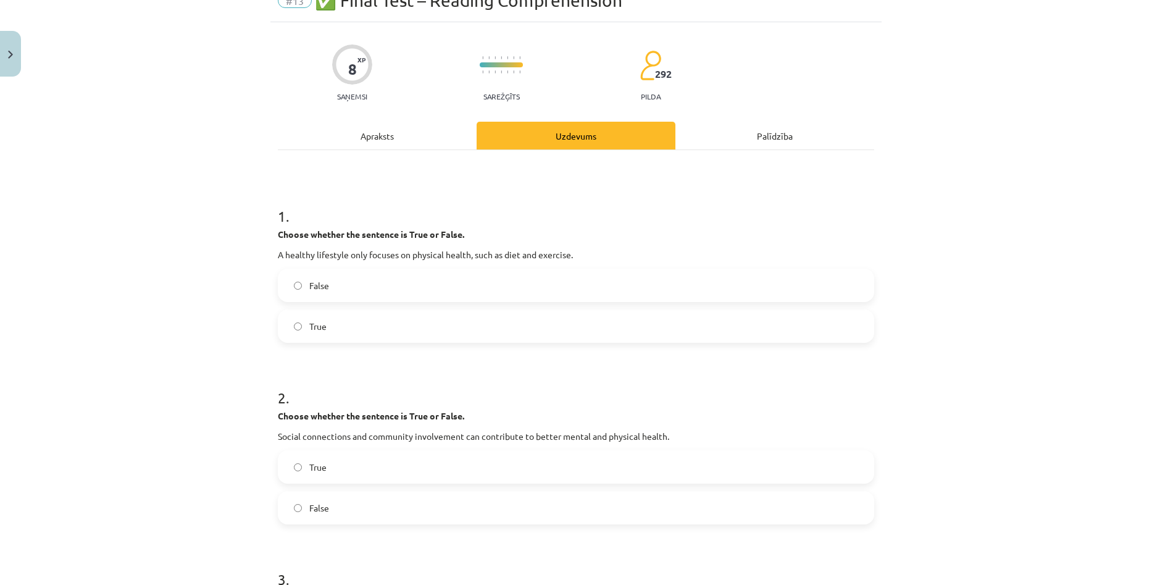
scroll to position [62, 0]
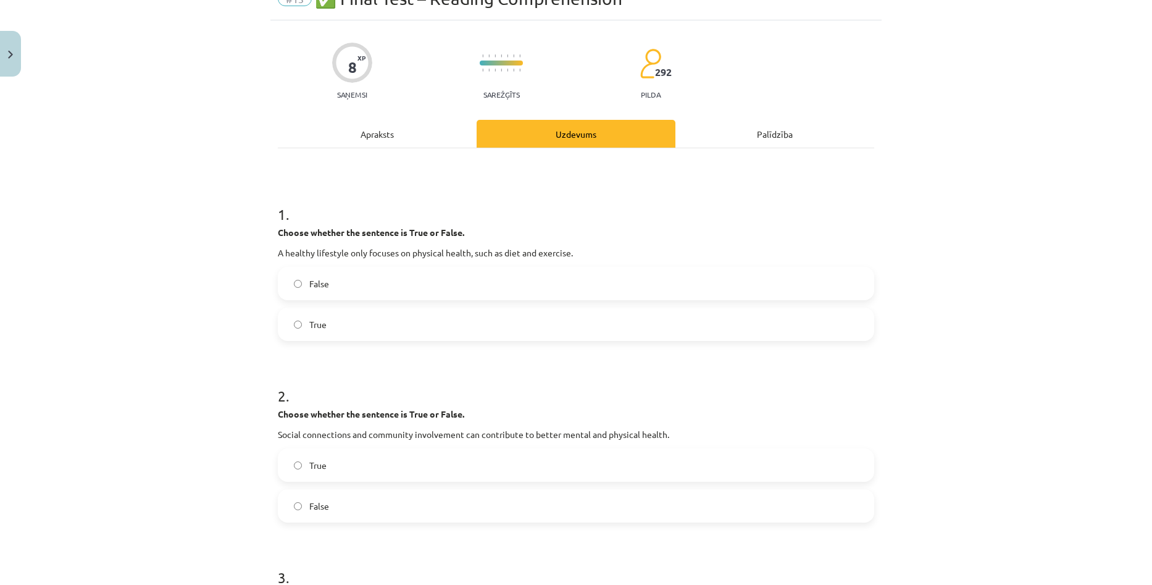
click at [405, 312] on label "True" at bounding box center [576, 324] width 594 height 31
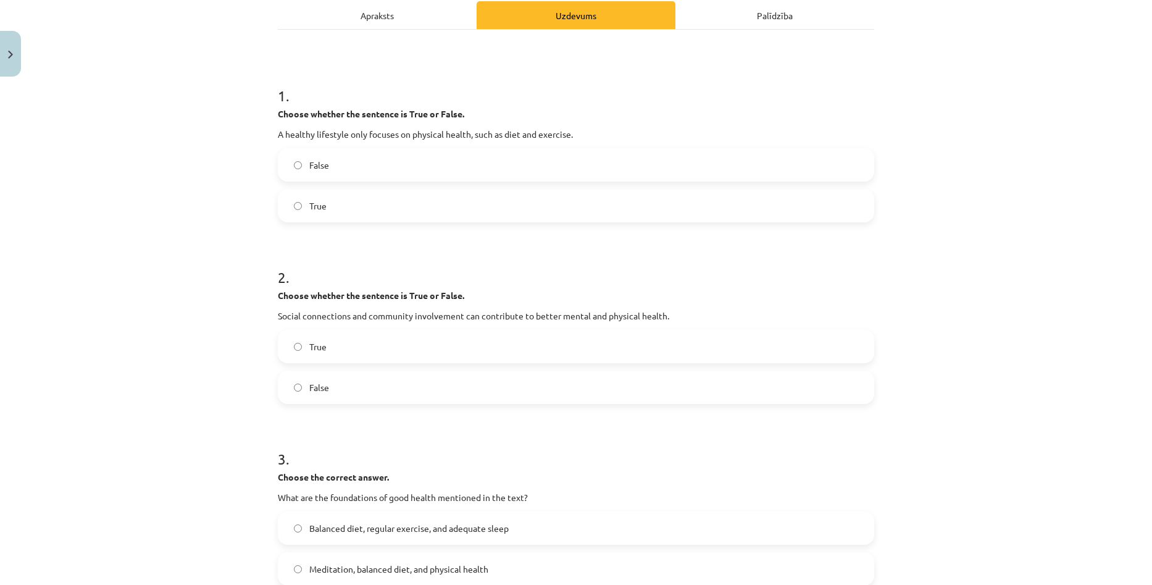
scroll to position [185, 0]
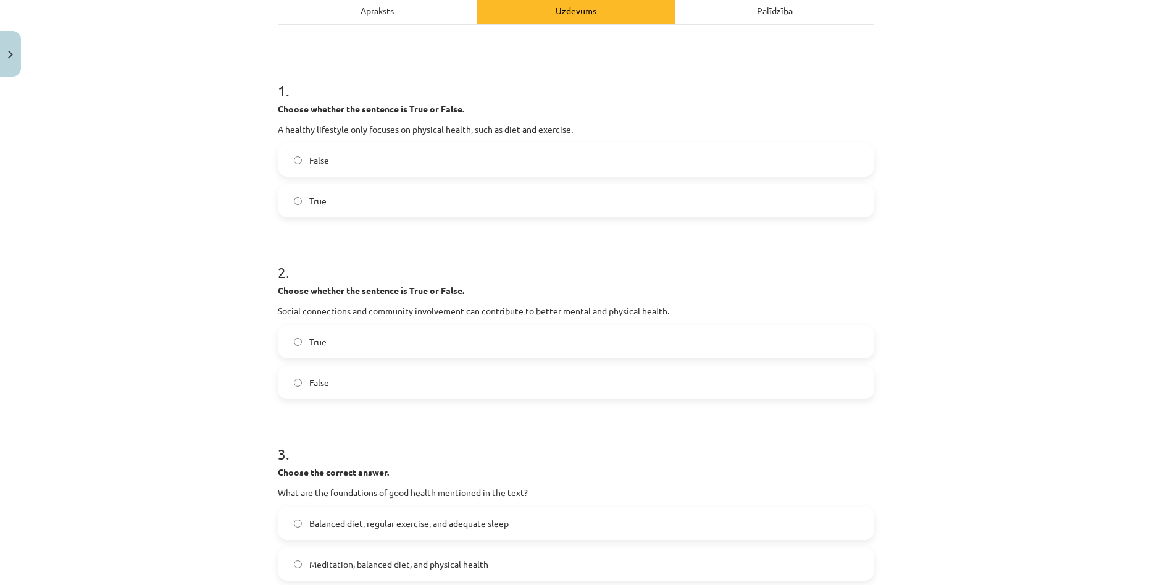
click at [996, 286] on div "Mācību tēma: Angļu valoda i - 10.klase 1.ieskaites mācību materiāls #13 ✅ Final…" at bounding box center [576, 292] width 1152 height 585
click at [350, 346] on label "True" at bounding box center [576, 341] width 594 height 31
click at [1023, 322] on div "Mācību tēma: Angļu valoda i - 10.klase 1.ieskaites mācību materiāls #13 ✅ Final…" at bounding box center [576, 292] width 1152 height 585
click at [1037, 277] on div "Mācību tēma: Angļu valoda i - 10.klase 1.ieskaites mācību materiāls #13 ✅ Final…" at bounding box center [576, 292] width 1152 height 585
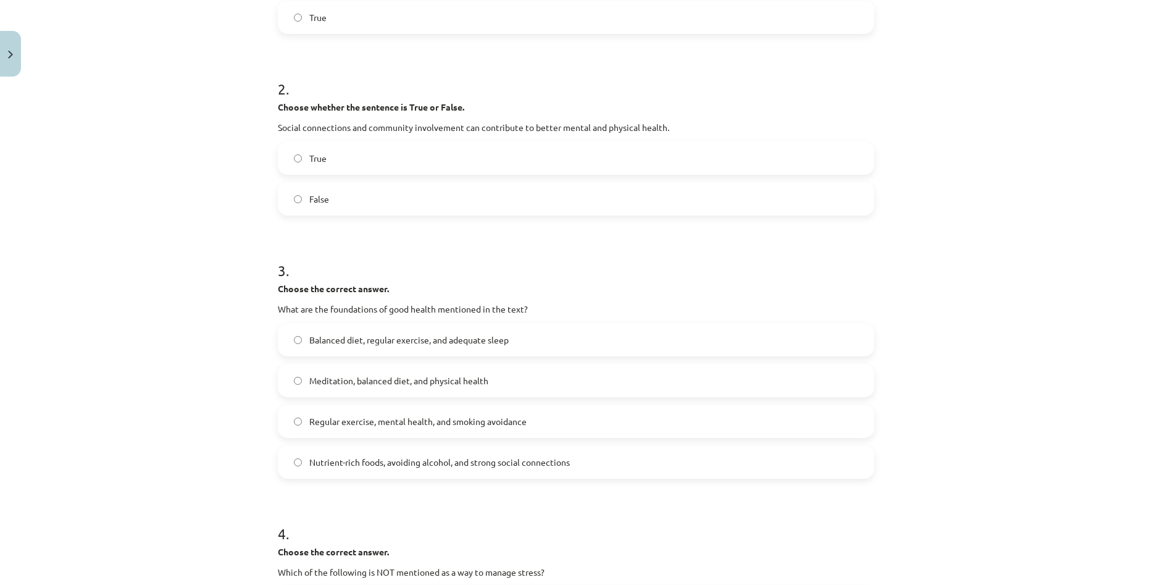
scroll to position [370, 0]
drag, startPoint x: 447, startPoint y: 341, endPoint x: 482, endPoint y: 342, distance: 34.6
click at [482, 342] on span "Balanced diet, regular exercise, and adequate sleep" at bounding box center [408, 338] width 199 height 13
click at [554, 265] on h1 "3 ." at bounding box center [576, 257] width 596 height 38
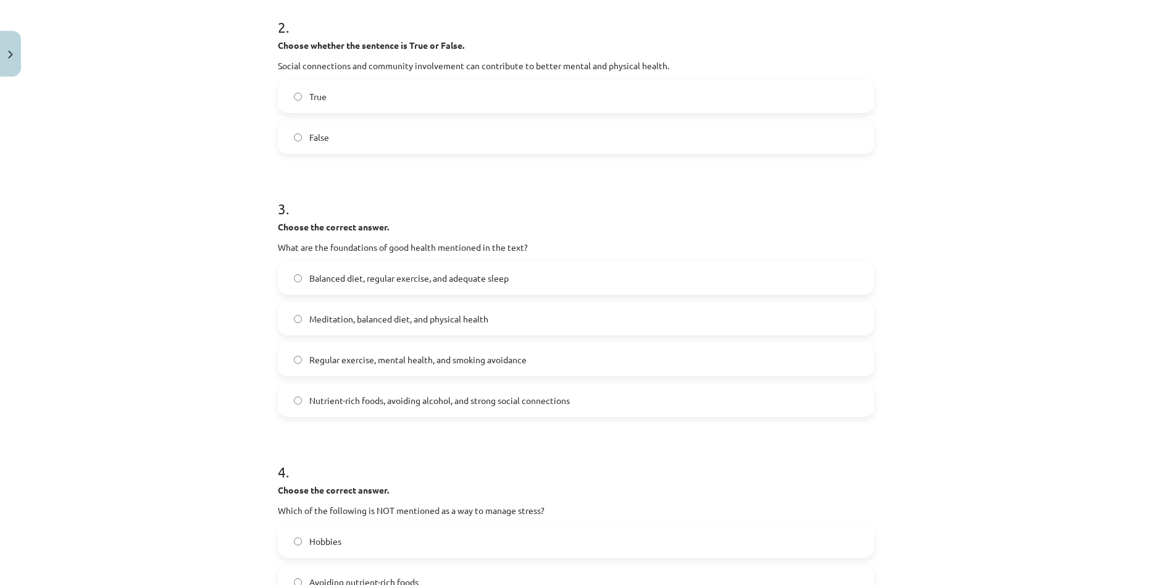
scroll to position [432, 0]
drag, startPoint x: 1043, startPoint y: 335, endPoint x: 1054, endPoint y: 331, distance: 11.1
click at [1043, 335] on div "Mācību tēma: Angļu valoda i - 10.klase 1.ieskaites mācību materiāls #13 ✅ Final…" at bounding box center [576, 292] width 1152 height 585
click at [516, 391] on label "Nutrient-rich foods, avoiding alcohol, and strong social connections" at bounding box center [576, 398] width 594 height 31
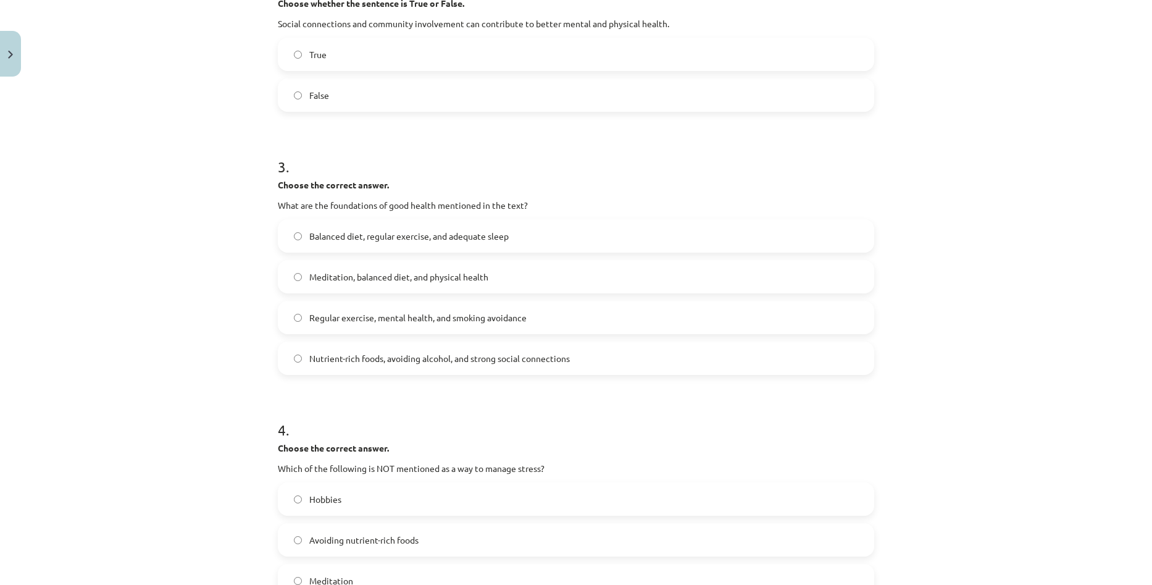
scroll to position [617, 0]
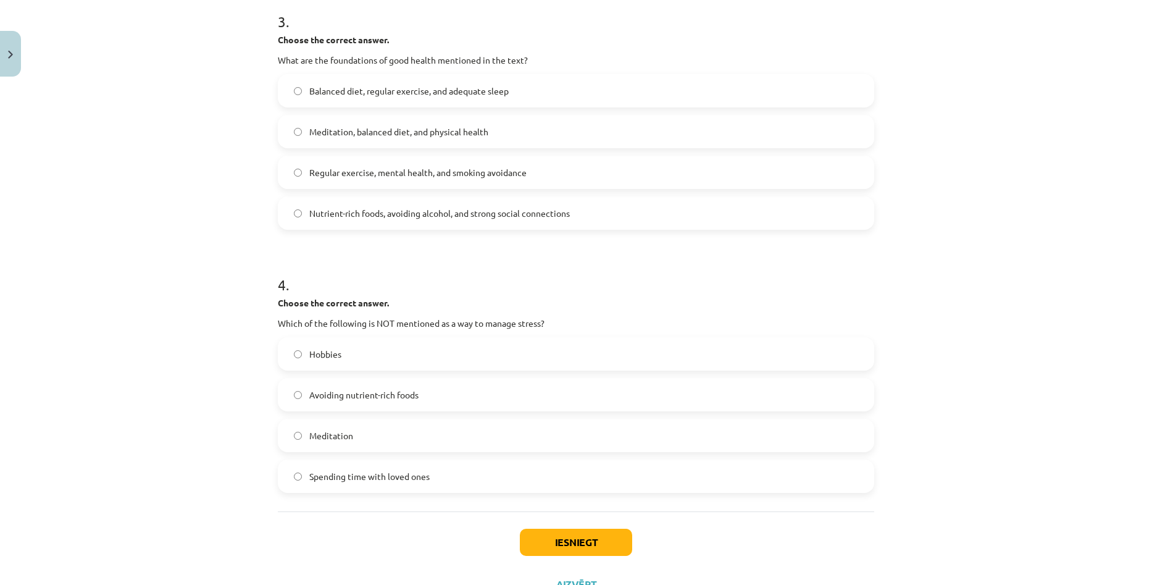
click at [1072, 269] on div "Mācību tēma: Angļu valoda i - 10.klase 1.ieskaites mācību materiāls #13 ✅ Final…" at bounding box center [576, 292] width 1152 height 585
click at [1025, 300] on div "Mācību tēma: Angļu valoda i - 10.klase 1.ieskaites mācību materiāls #13 ✅ Final…" at bounding box center [576, 292] width 1152 height 585
click at [488, 399] on label "Avoiding nutrient-rich foods" at bounding box center [576, 394] width 594 height 31
click at [560, 538] on button "Iesniegt" at bounding box center [576, 541] width 112 height 27
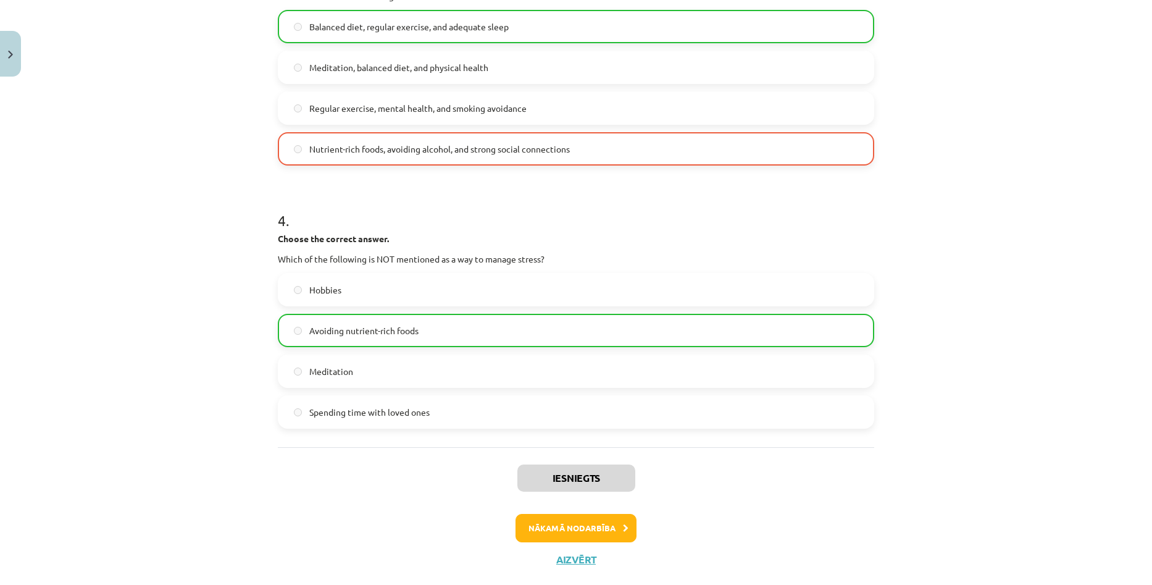
scroll to position [708, 0]
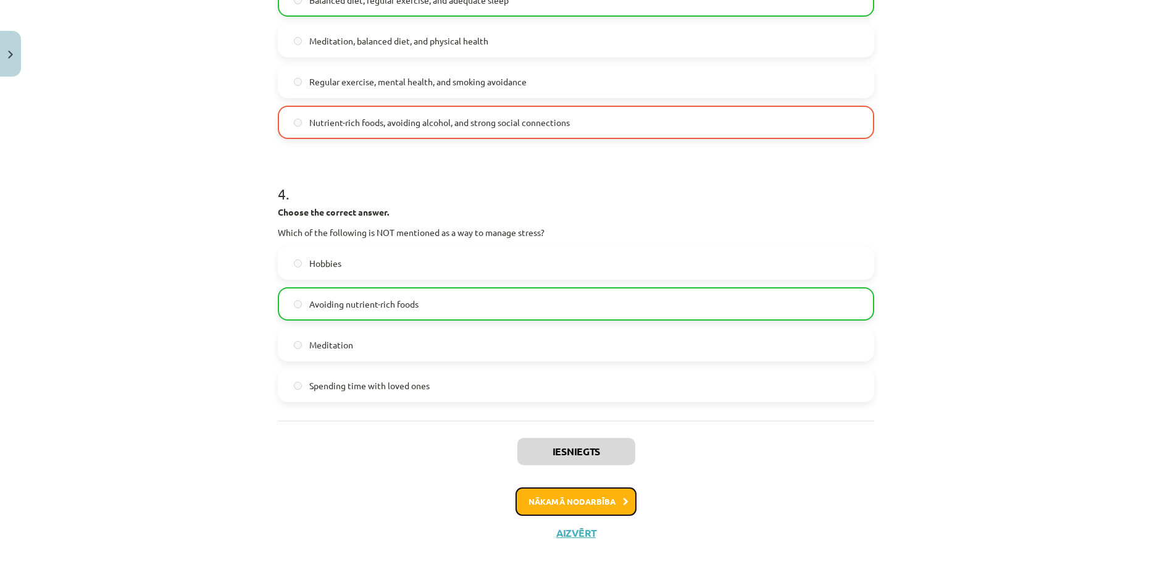
click at [574, 508] on button "Nākamā nodarbība" at bounding box center [575, 501] width 121 height 28
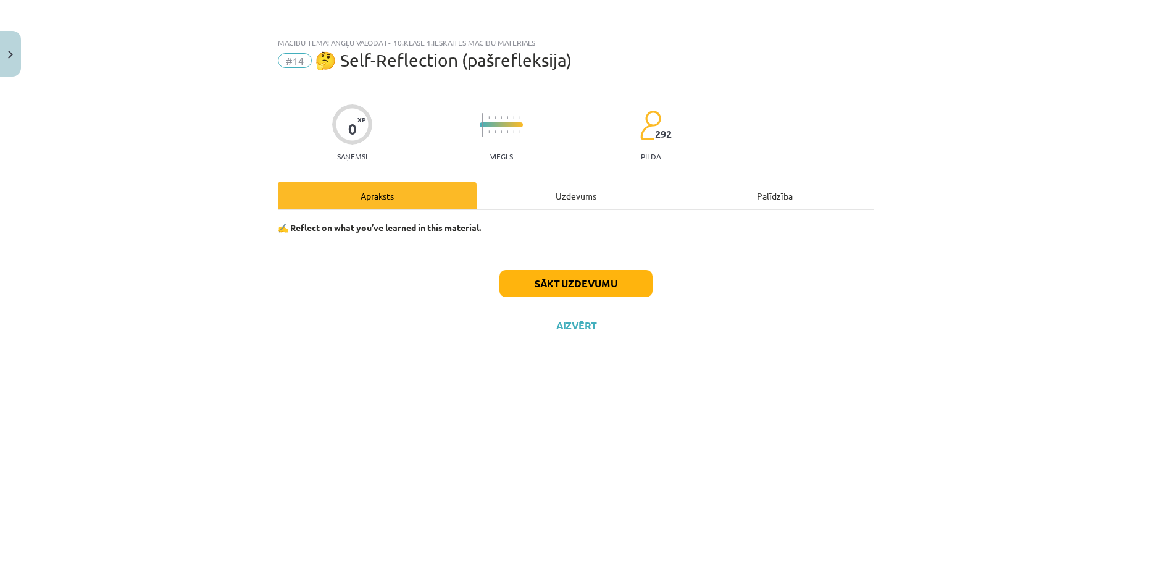
scroll to position [0, 0]
click at [581, 286] on button "Sākt uzdevumu" at bounding box center [575, 283] width 153 height 27
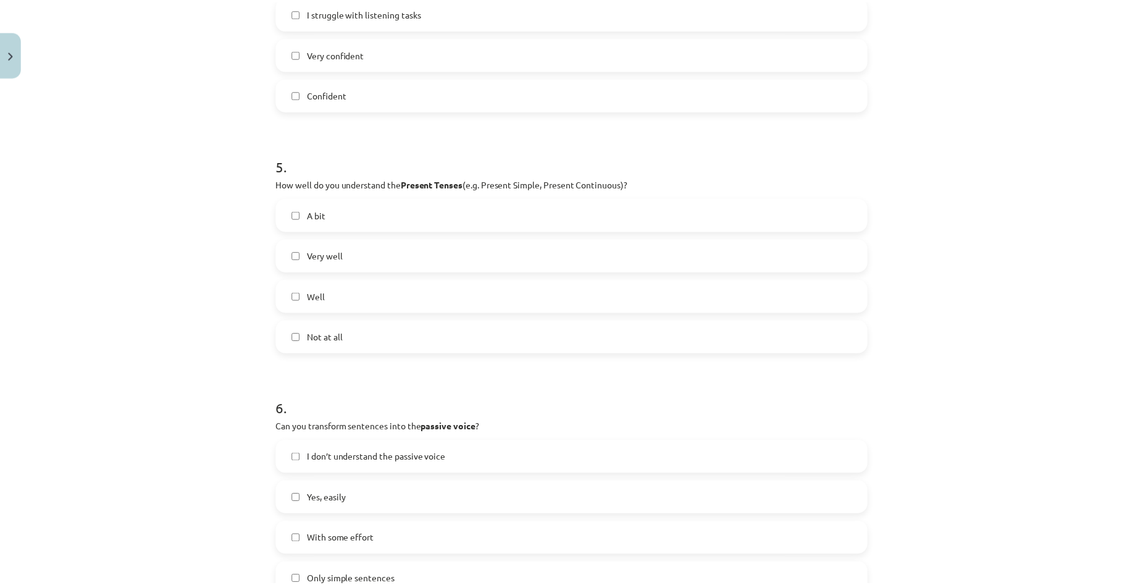
scroll to position [1195, 0]
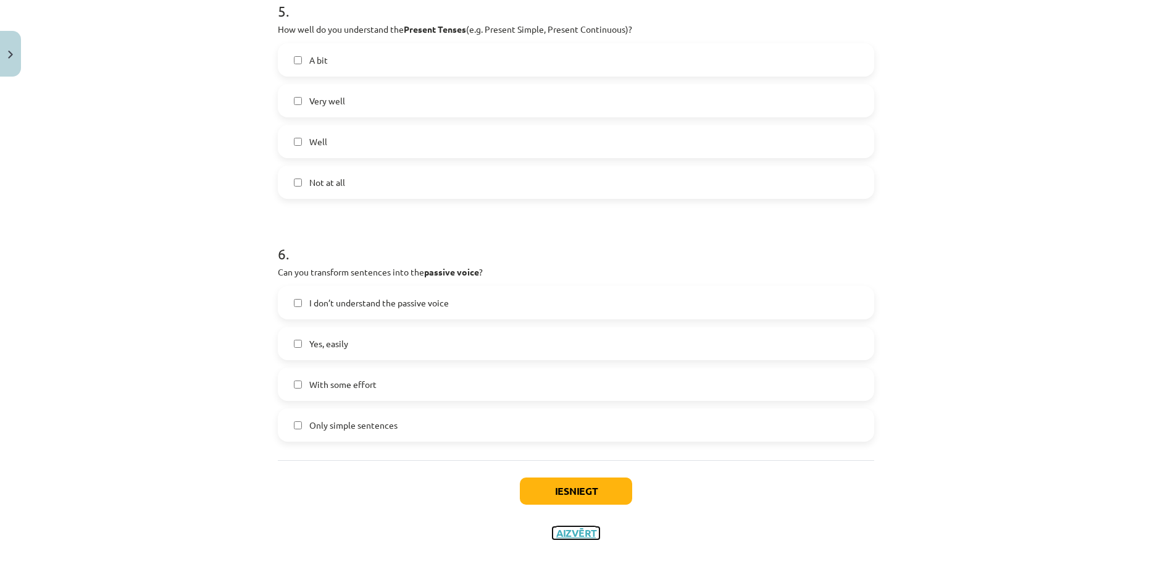
click at [580, 532] on button "Aizvērt" at bounding box center [576, 533] width 47 height 12
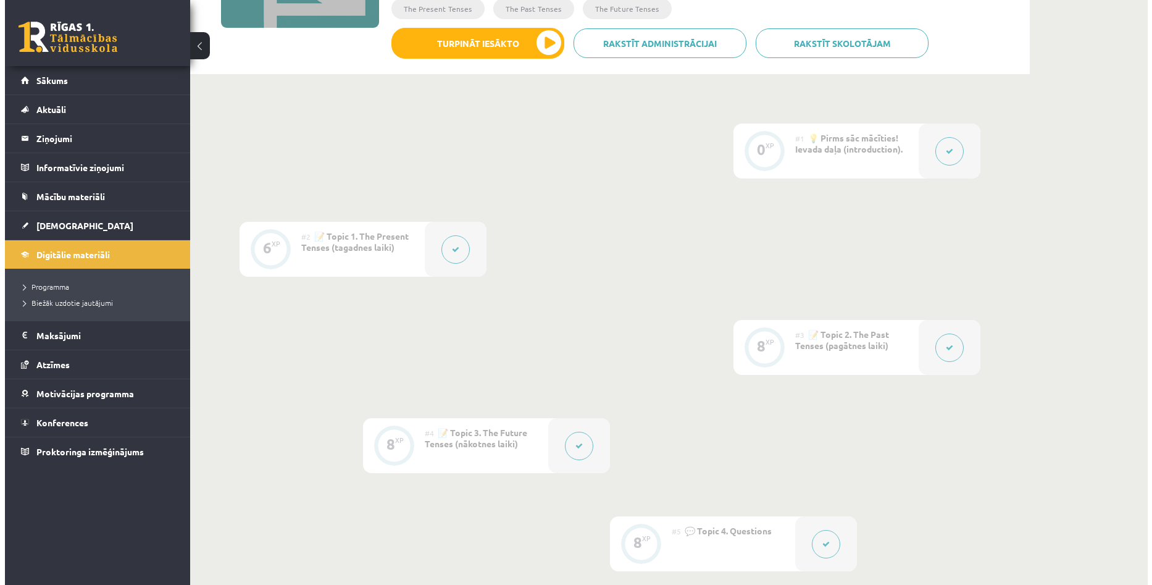
scroll to position [0, 0]
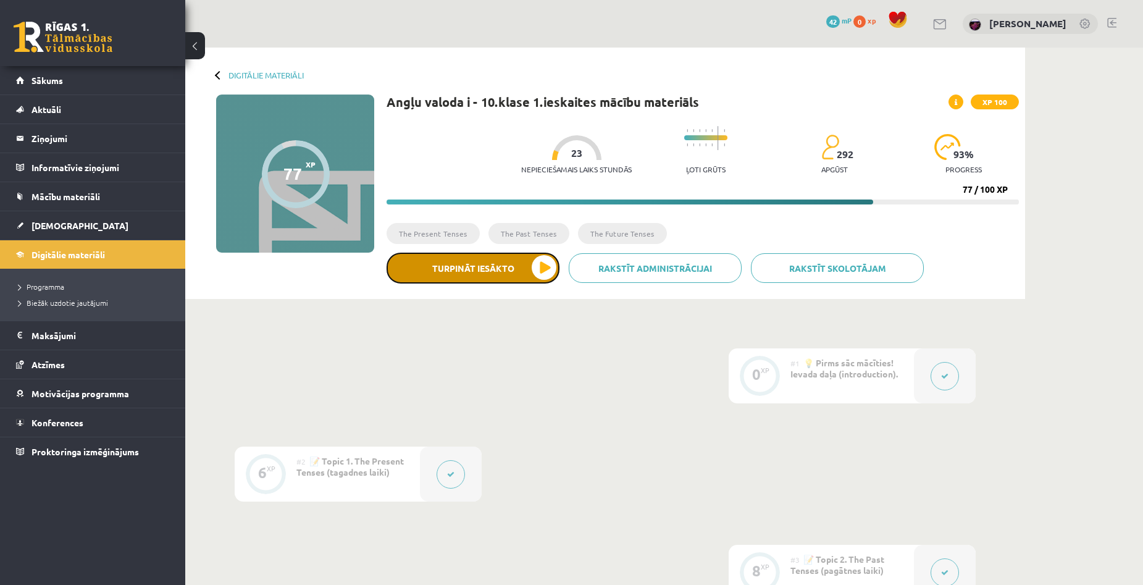
click at [520, 270] on button "Turpināt iesākto" at bounding box center [472, 267] width 173 height 31
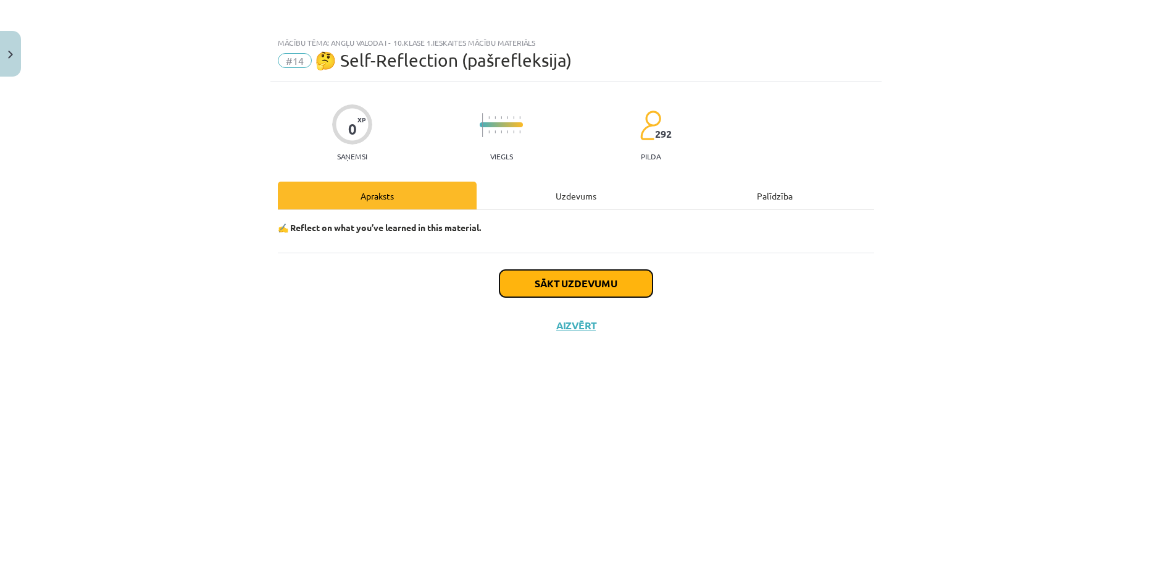
click at [534, 280] on button "Sākt uzdevumu" at bounding box center [575, 283] width 153 height 27
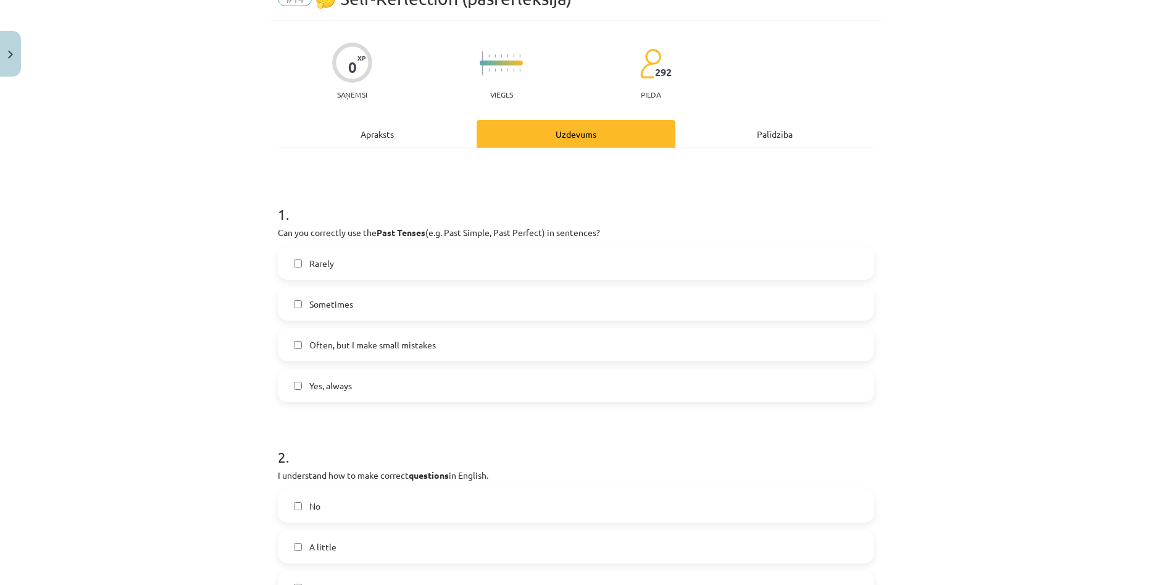
click at [440, 388] on label "Yes, always" at bounding box center [576, 385] width 594 height 31
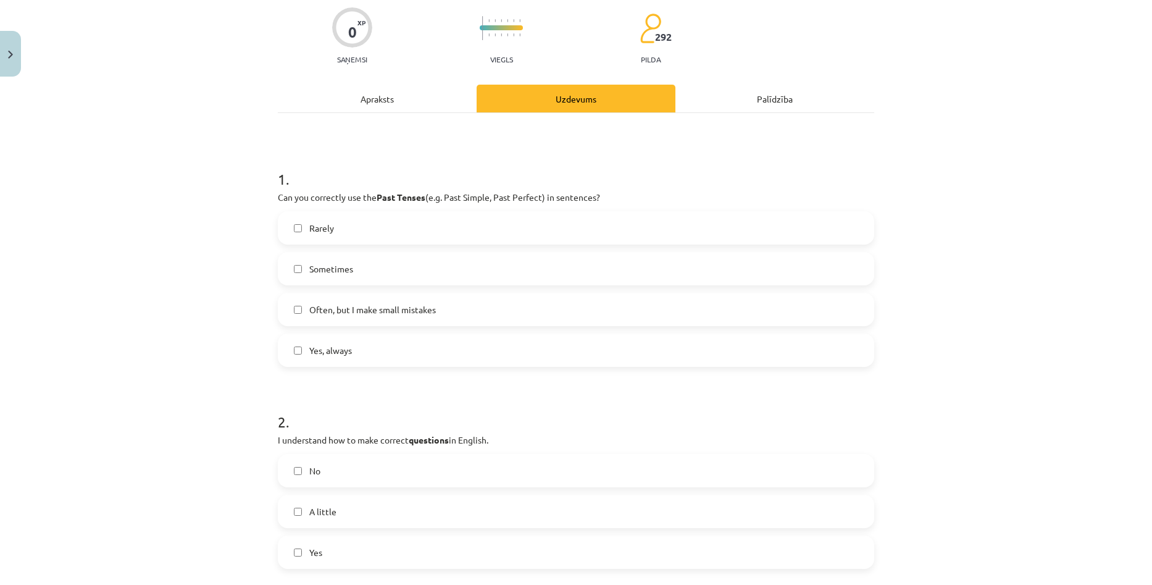
scroll to position [247, 0]
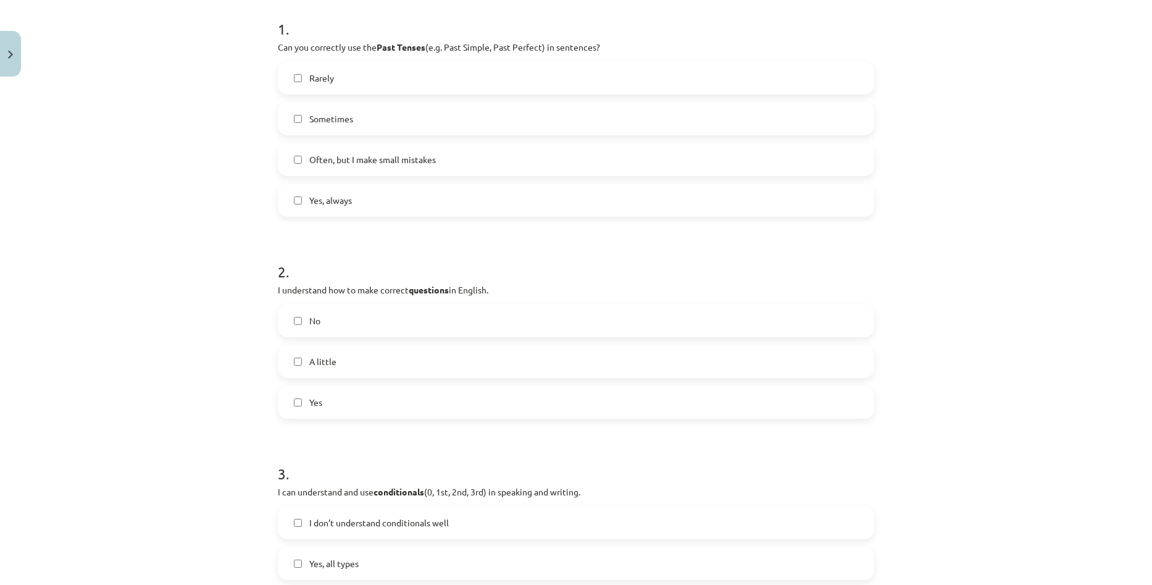
click at [393, 398] on label "Yes" at bounding box center [576, 401] width 594 height 31
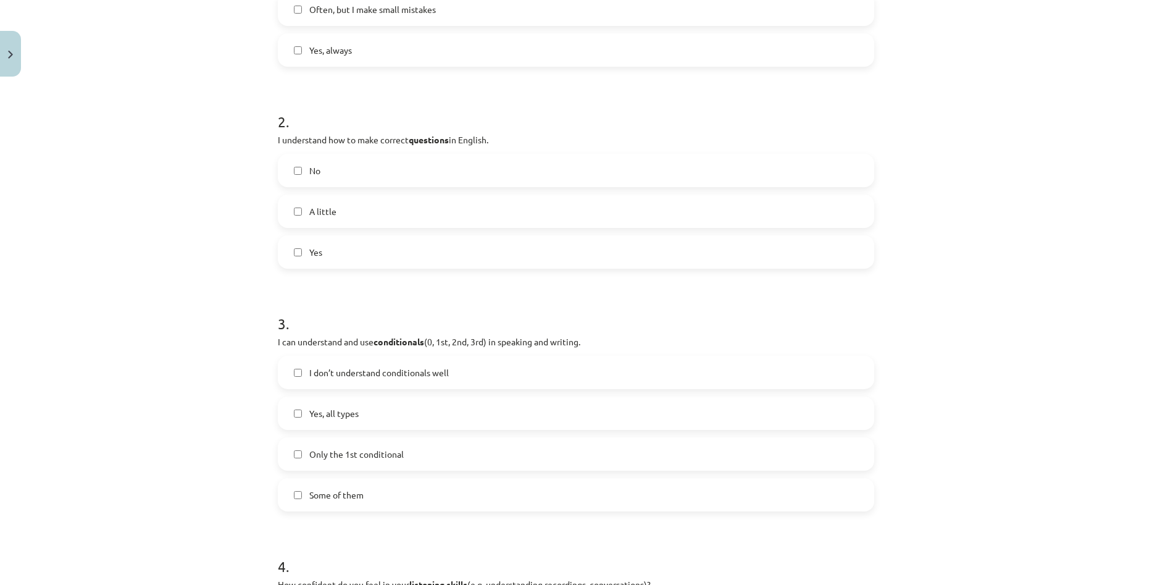
scroll to position [432, 0]
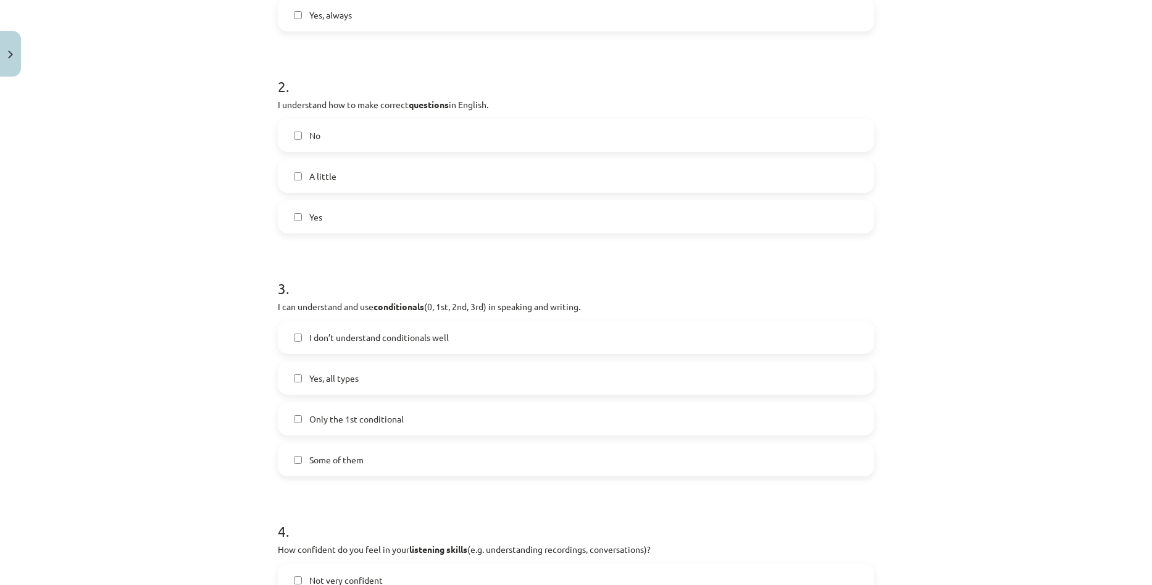
click at [390, 454] on label "Some of them" at bounding box center [576, 459] width 594 height 31
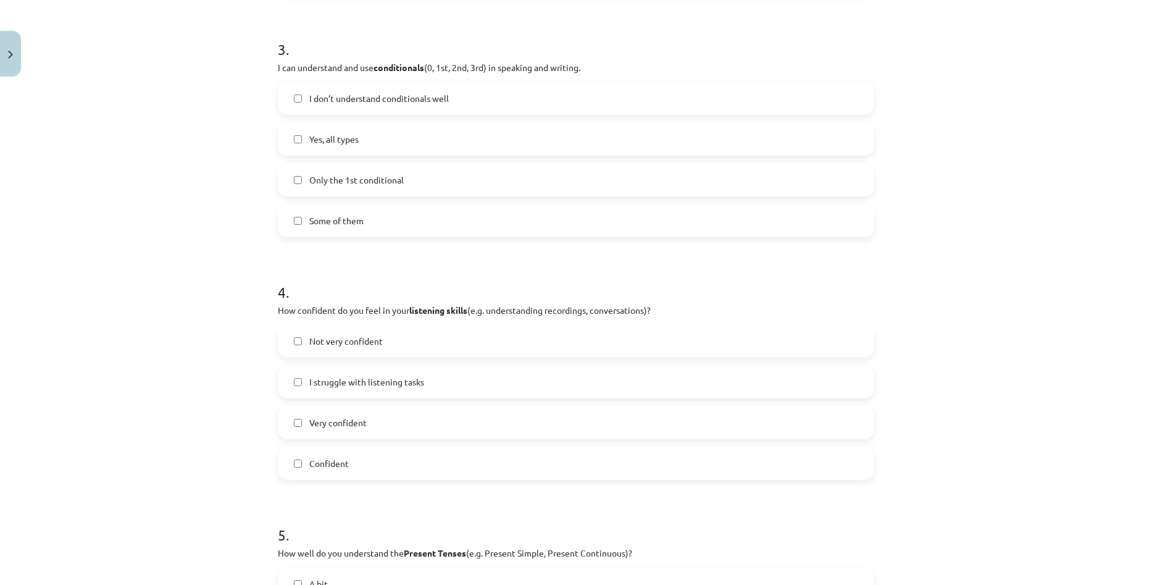
scroll to position [679, 0]
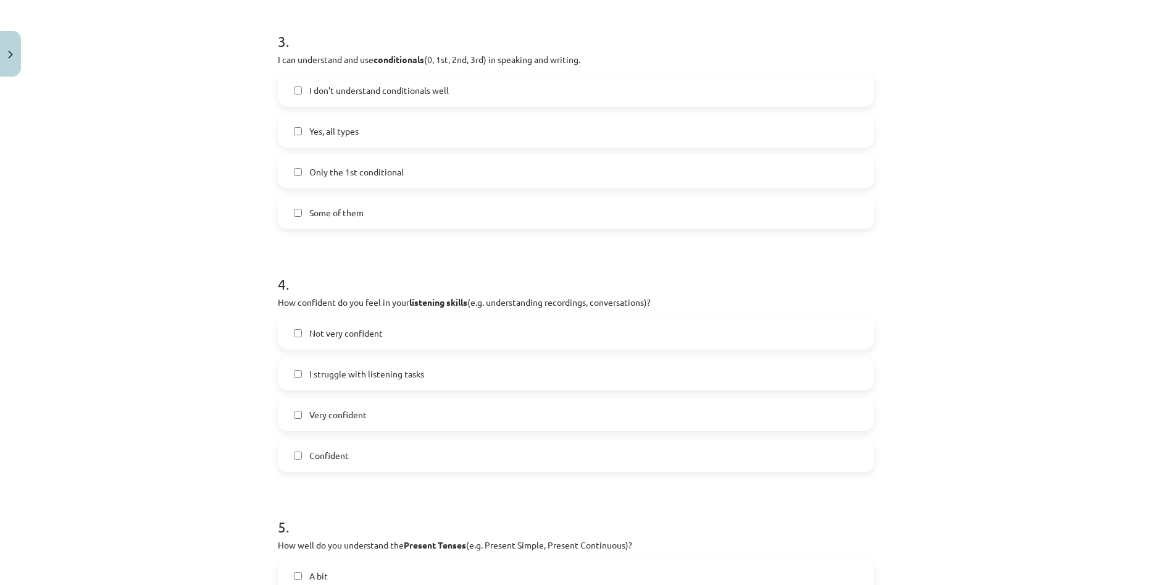
click at [390, 454] on label "Confident" at bounding box center [576, 455] width 594 height 31
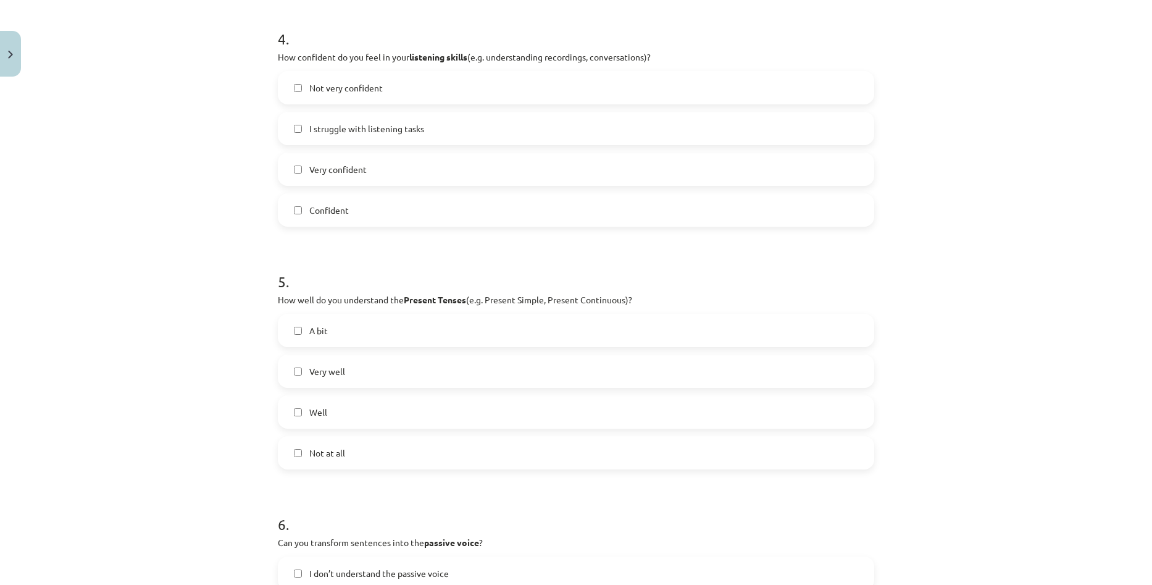
scroll to position [926, 0]
click at [378, 419] on label "Well" at bounding box center [576, 409] width 594 height 31
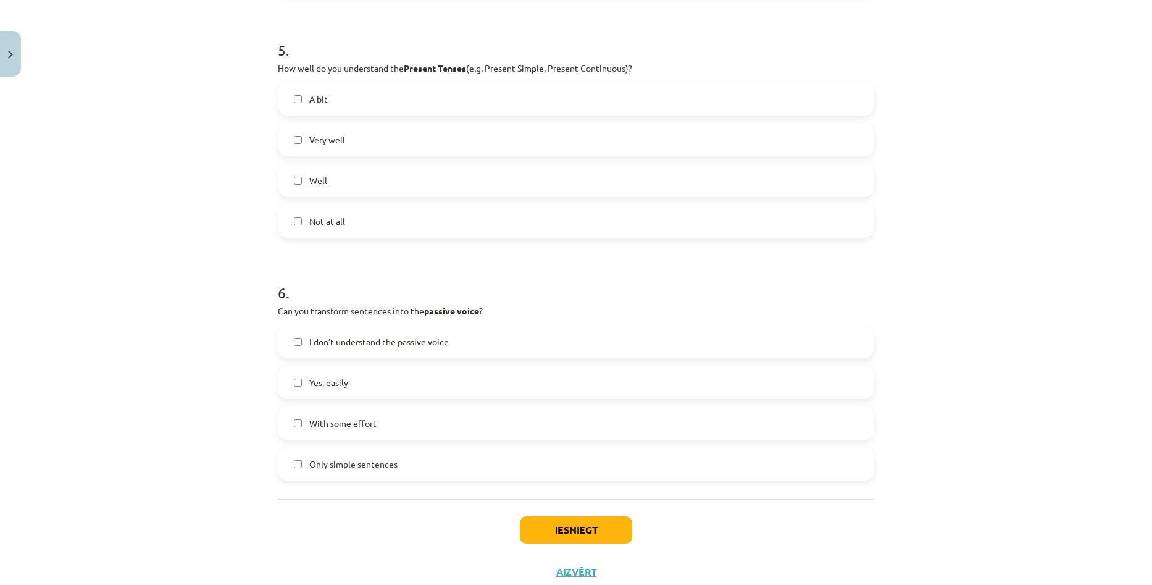
scroll to position [1173, 0]
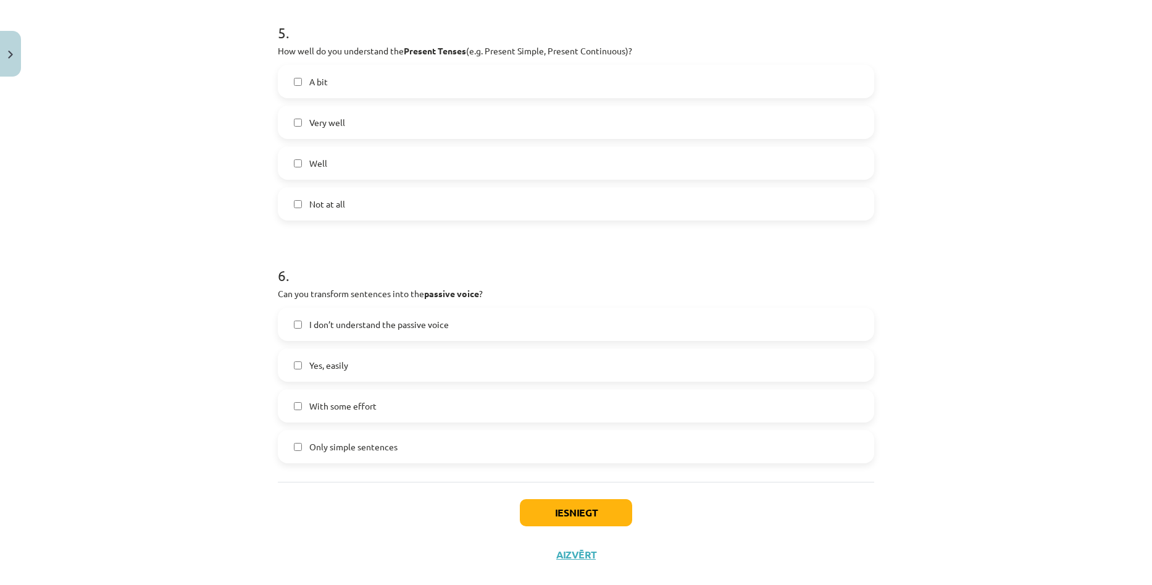
click at [382, 362] on label "Yes, easily" at bounding box center [576, 364] width 594 height 31
click at [545, 509] on button "Iesniegt" at bounding box center [576, 512] width 112 height 27
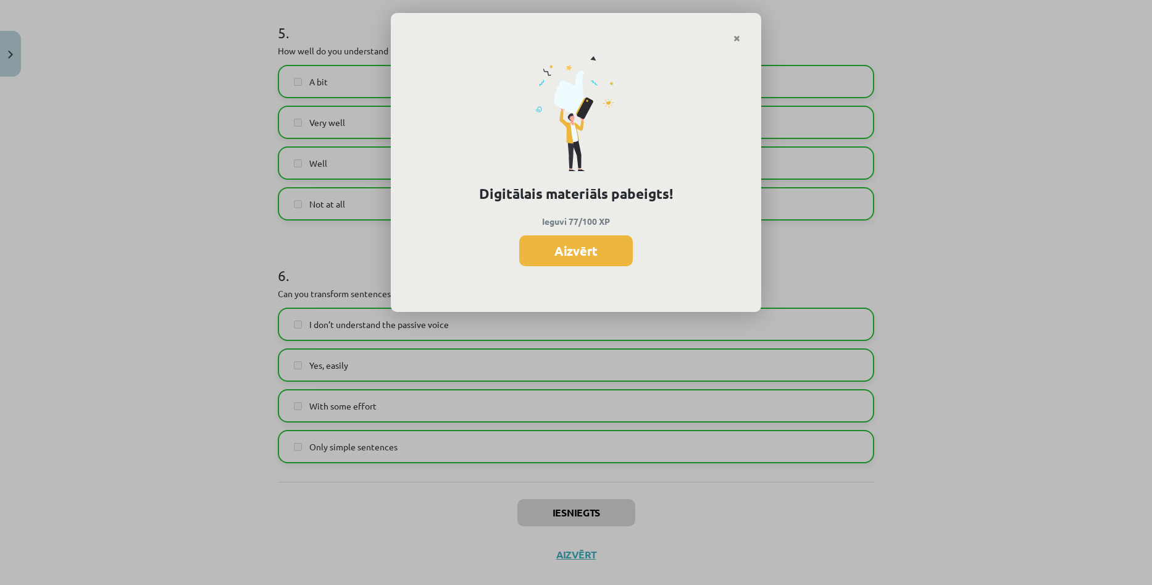
click at [991, 248] on div "Digitālais materiāls pabeigts! Ieguvi 77/100 XP Aizvērt" at bounding box center [576, 292] width 1152 height 585
click at [609, 250] on button "Aizvērt" at bounding box center [576, 250] width 114 height 31
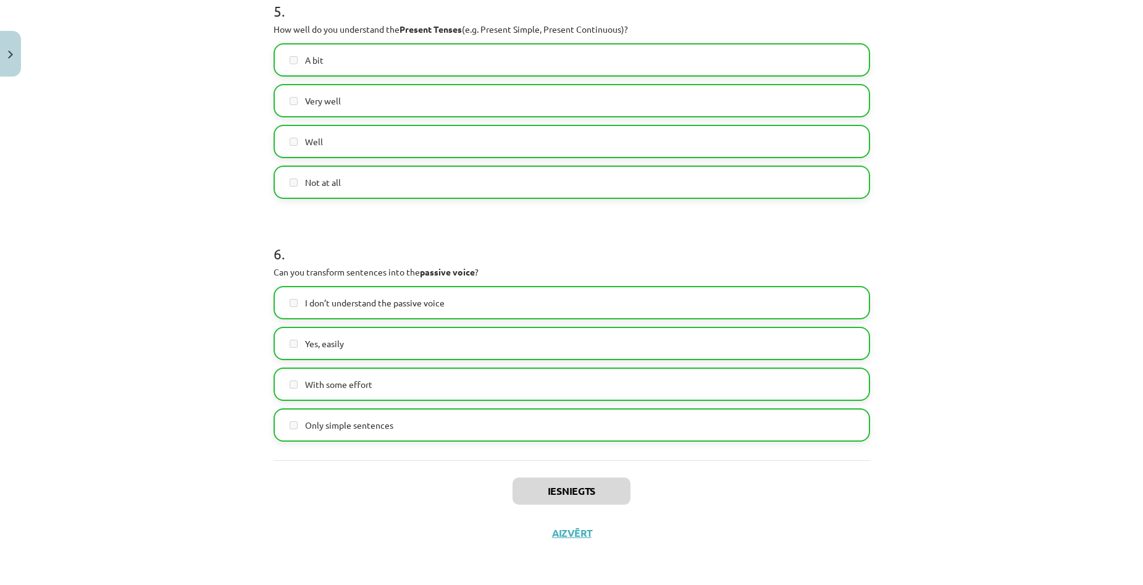
scroll to position [309, 0]
click at [569, 528] on button "Aizvērt" at bounding box center [571, 533] width 47 height 12
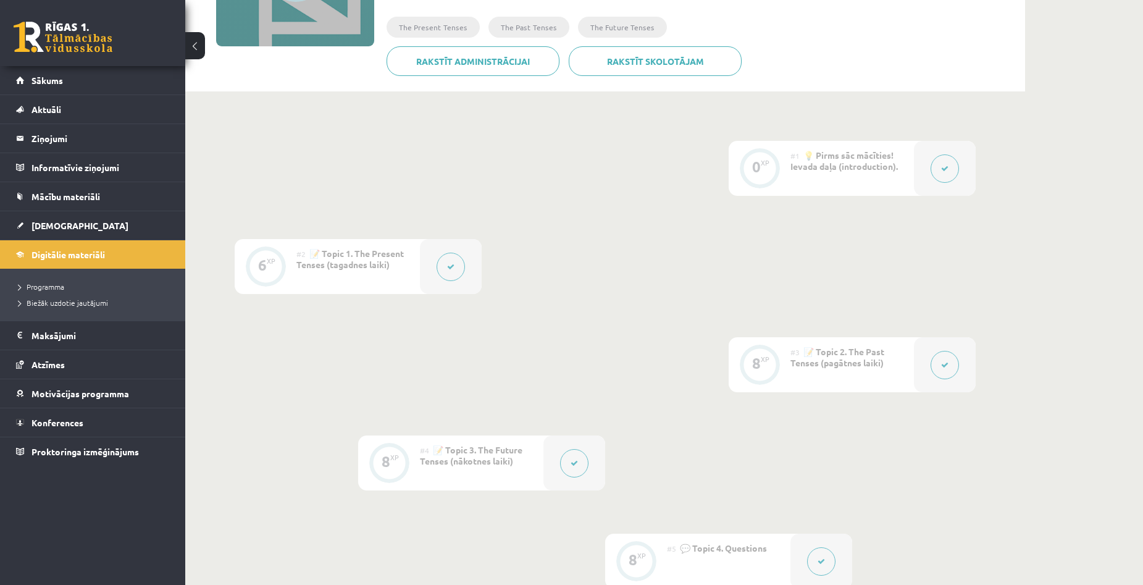
scroll to position [0, 0]
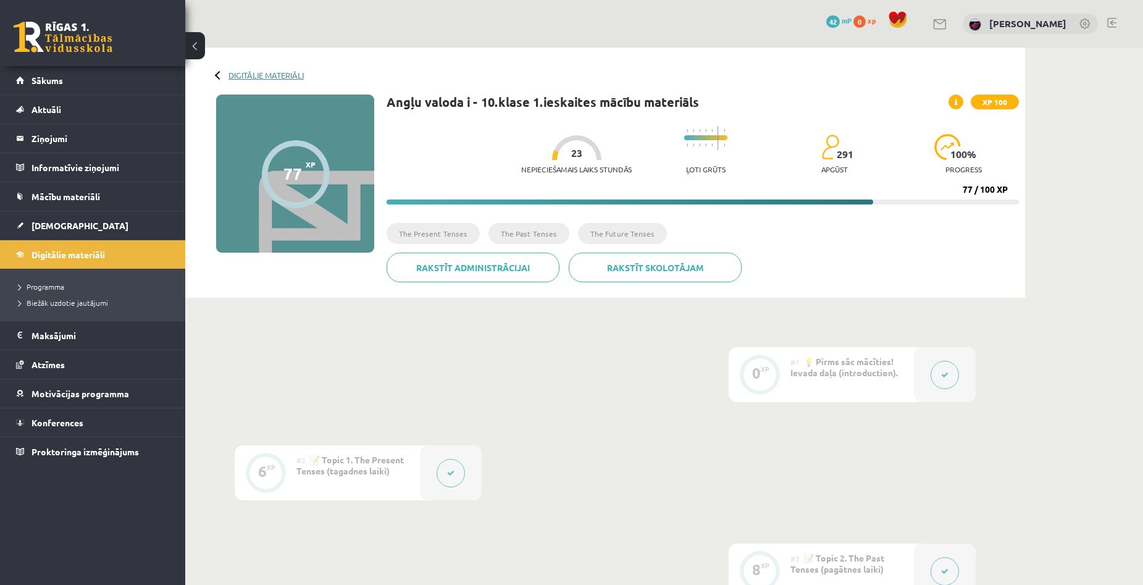
click at [238, 71] on link "Digitālie materiāli" at bounding box center [265, 74] width 75 height 9
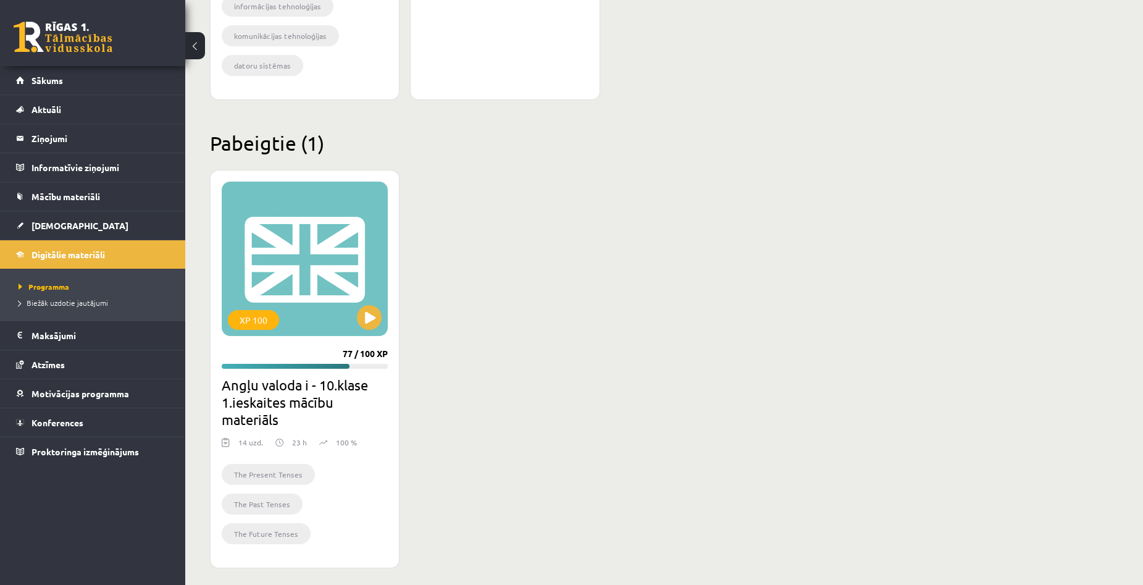
scroll to position [641, 0]
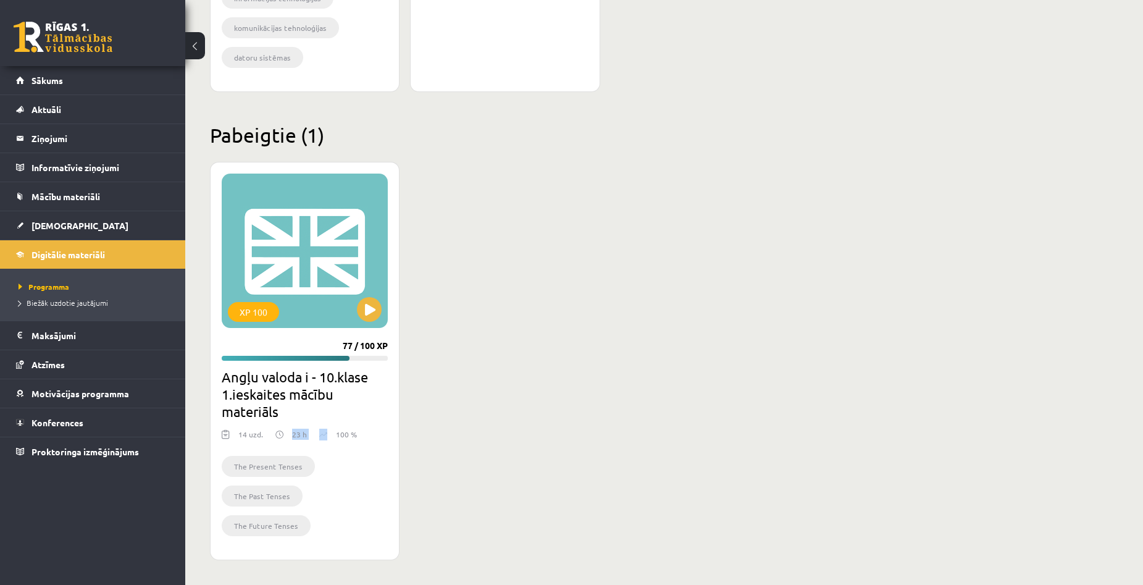
drag, startPoint x: 291, startPoint y: 432, endPoint x: 312, endPoint y: 433, distance: 21.0
click at [312, 433] on div "14 uzd. 23 h 100 %" at bounding box center [305, 437] width 166 height 19
click at [553, 410] on div "XP 100 77 / 100 XP Angļu valoda i - 10.klase 1.ieskaites mācību materiāls 14 uz…" at bounding box center [605, 361] width 790 height 398
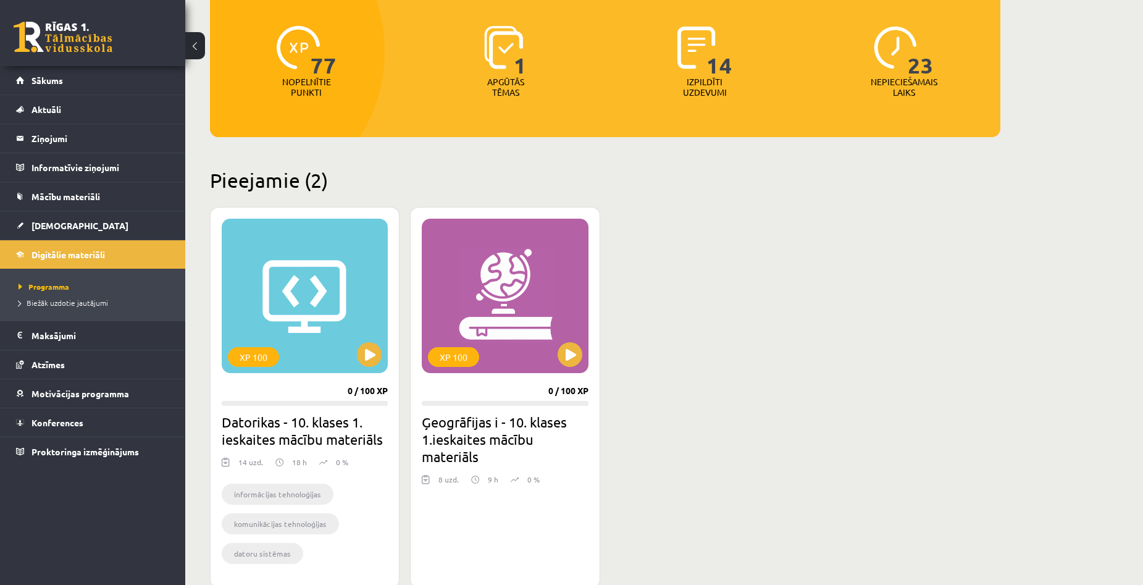
scroll to position [147, 0]
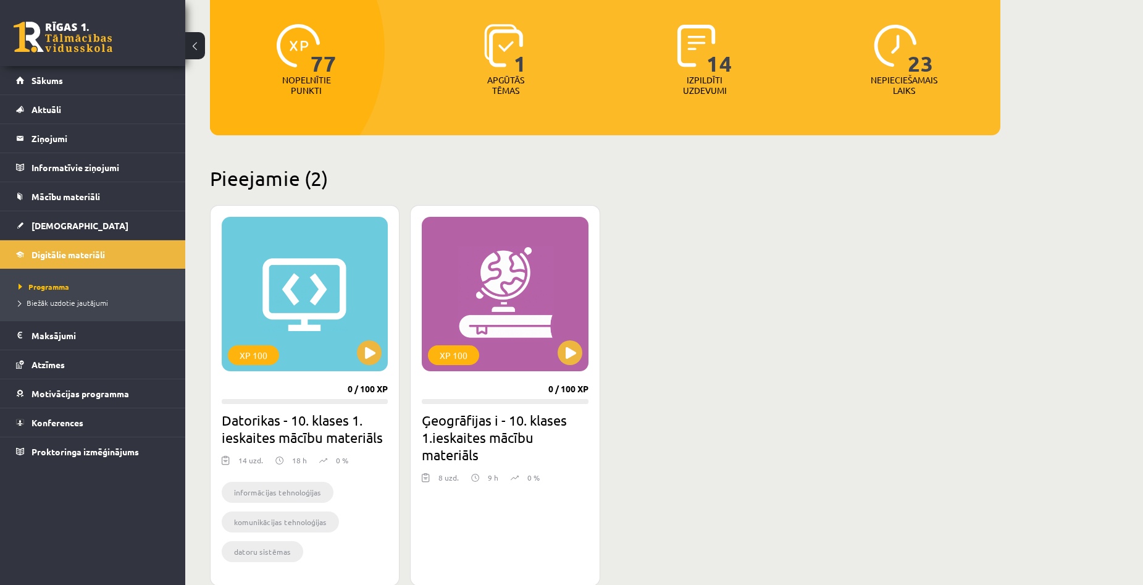
click at [1008, 248] on div "Mana statistika 77 Nopelnītie punkti 1 Apgūtās tēmas 14 Izpildīti uzdevumi 23 N…" at bounding box center [605, 490] width 840 height 1178
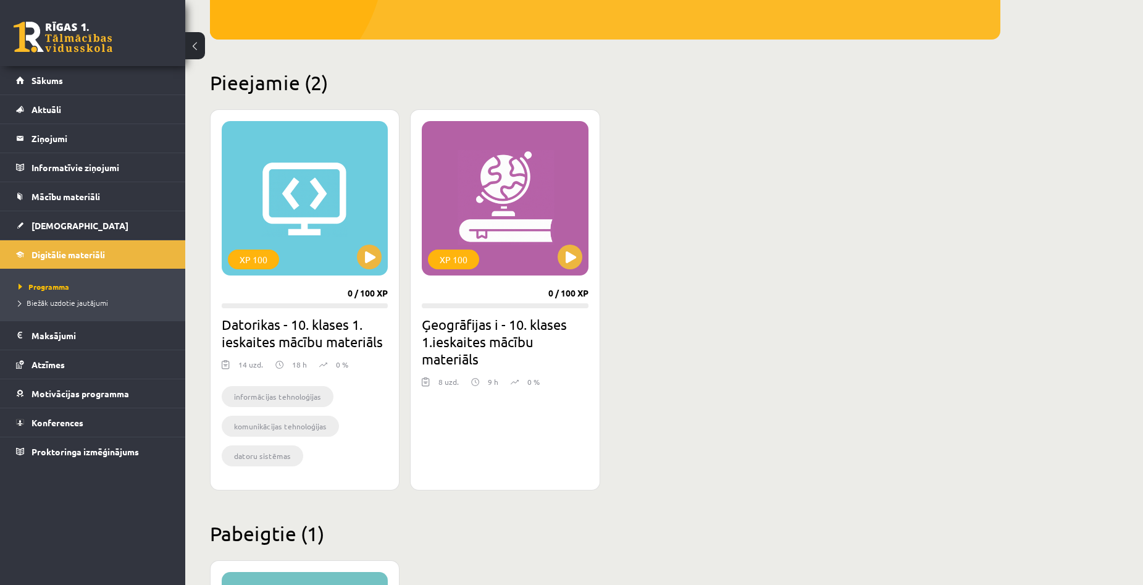
scroll to position [270, 0]
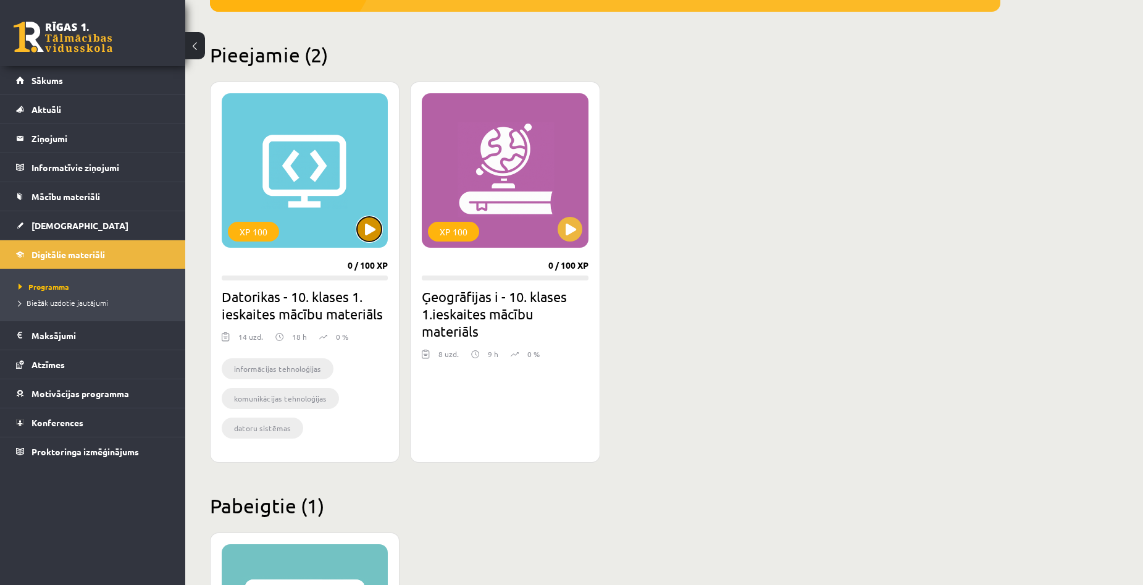
click at [363, 234] on button at bounding box center [369, 229] width 25 height 25
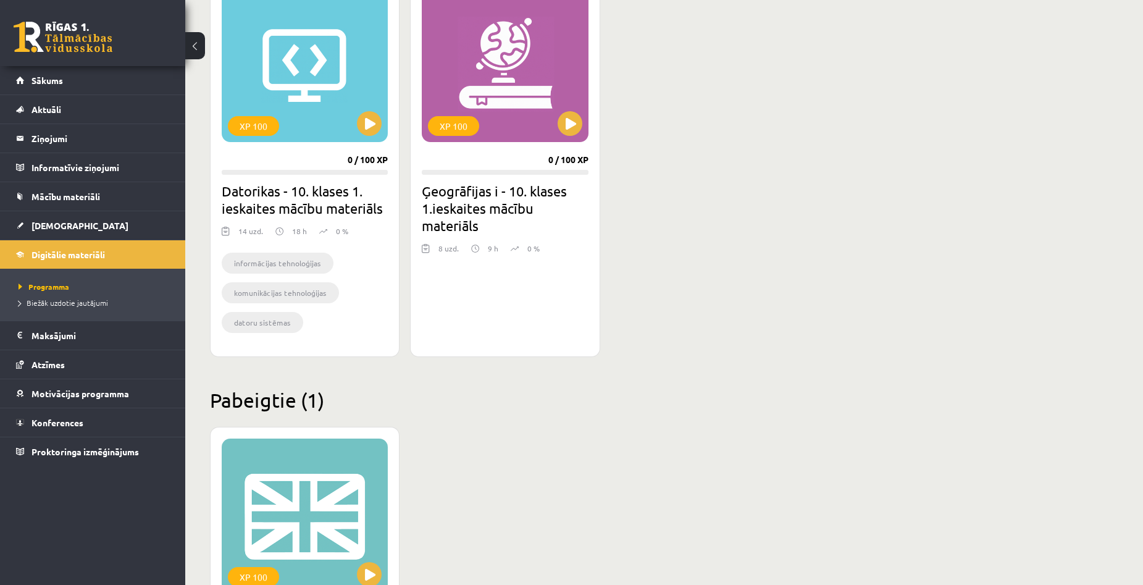
scroll to position [394, 0]
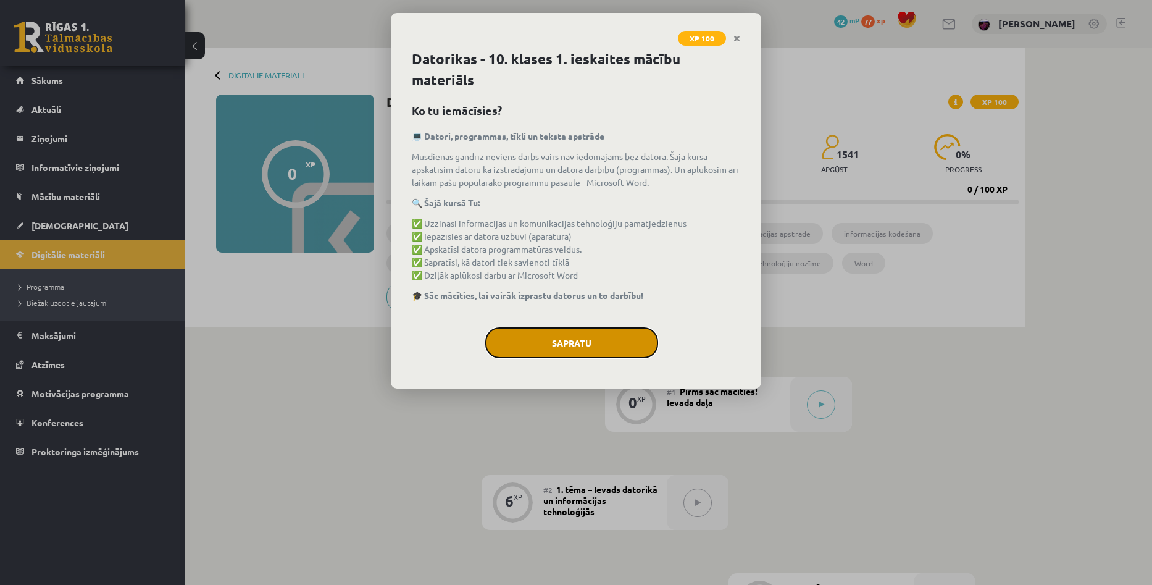
click at [585, 344] on button "Sapratu" at bounding box center [571, 342] width 173 height 31
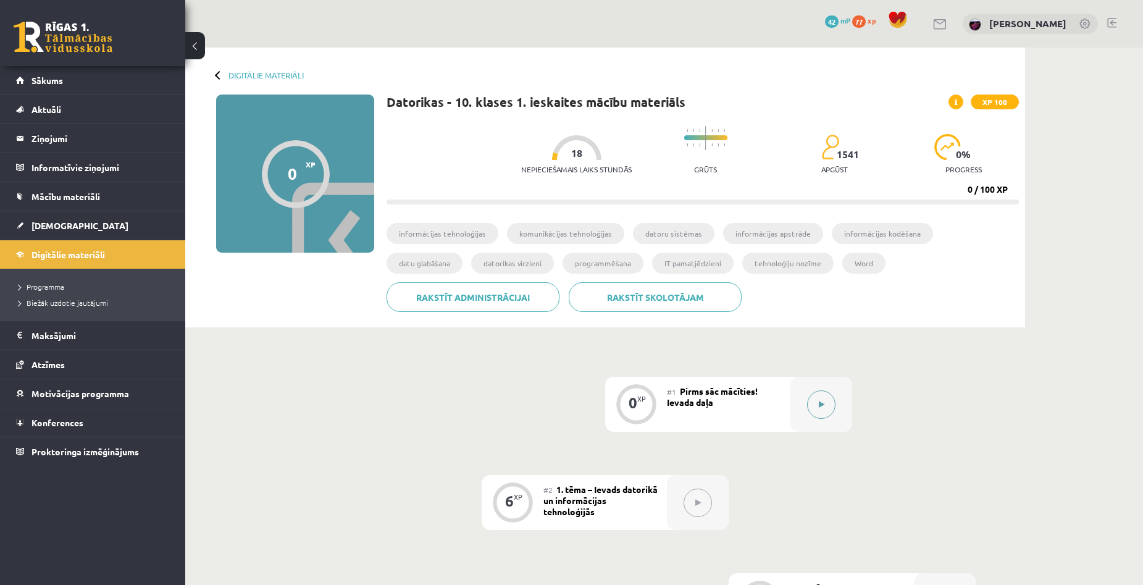
click at [830, 409] on button at bounding box center [821, 404] width 28 height 28
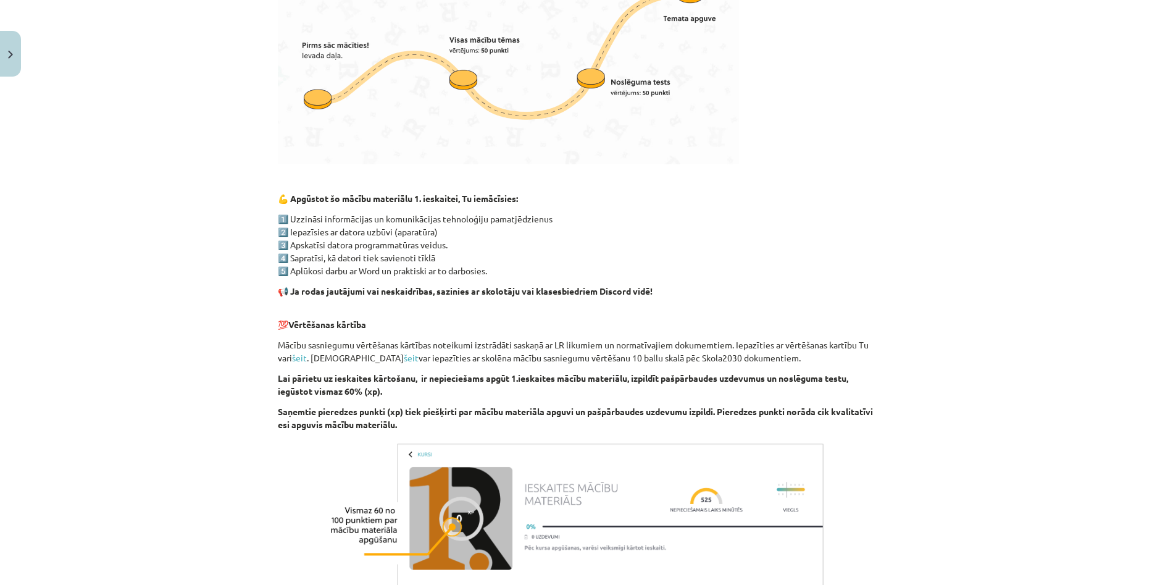
scroll to position [556, 0]
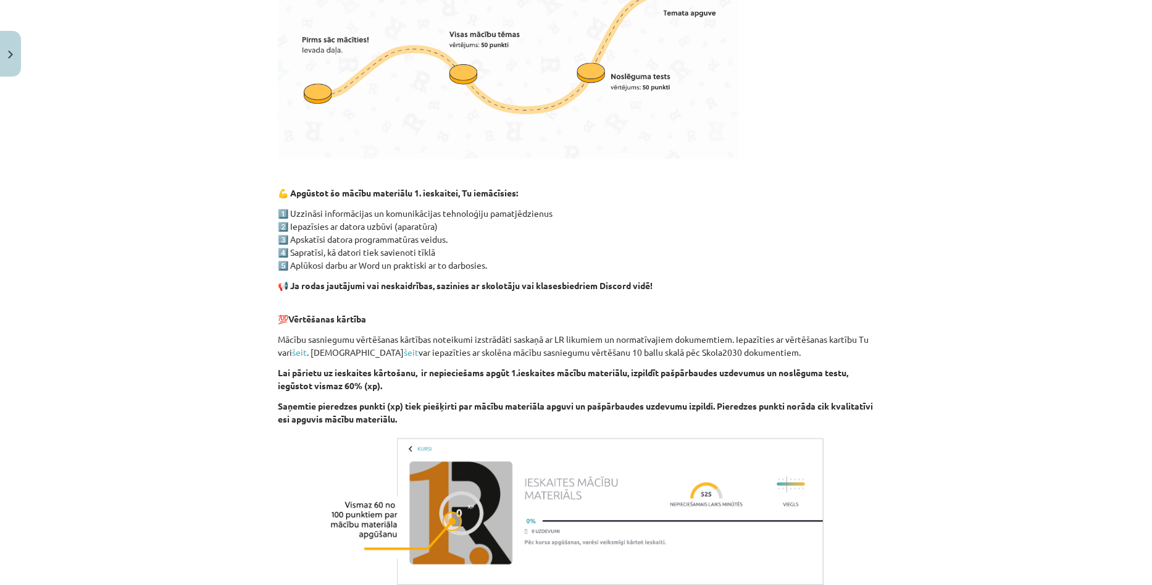
click at [993, 205] on div "Mācību tēma: Datorikas - 10. klases 1. ieskaites mācību materiāls #1 Pirms sāc …" at bounding box center [576, 292] width 1152 height 585
click at [1056, 254] on div "Mācību tēma: Datorikas - 10. klases 1. ieskaites mācību materiāls #1 Pirms sāc …" at bounding box center [576, 292] width 1152 height 585
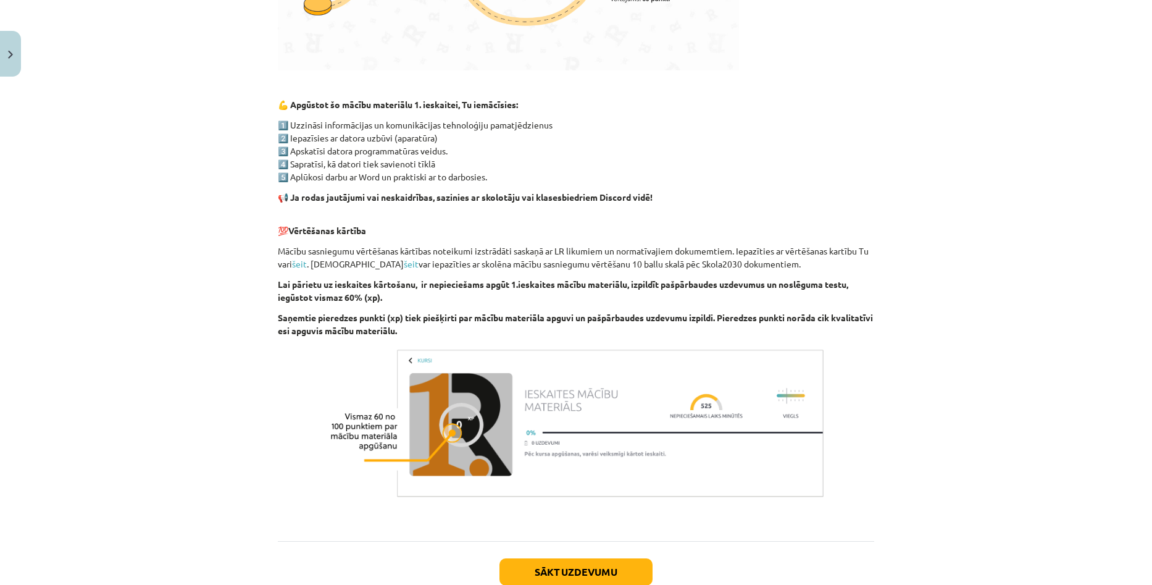
scroll to position [725, 0]
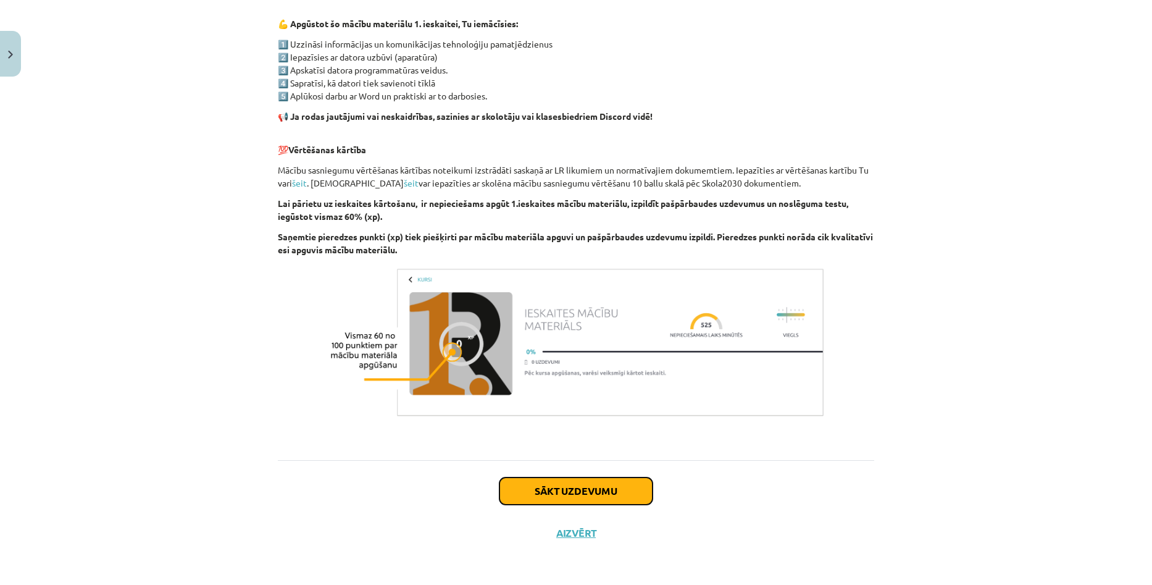
click at [598, 498] on button "Sākt uzdevumu" at bounding box center [575, 490] width 153 height 27
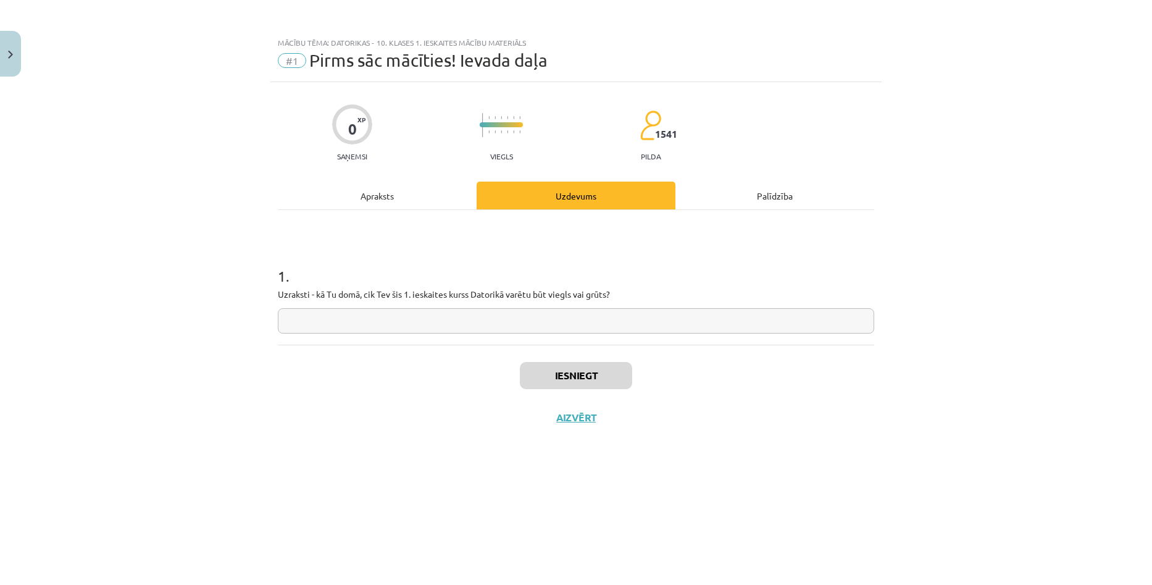
click at [611, 319] on input "text" at bounding box center [576, 320] width 596 height 25
drag, startPoint x: 928, startPoint y: 304, endPoint x: 891, endPoint y: 308, distance: 36.7
click at [928, 304] on div "Mācību tēma: Datorikas - 10. klases 1. ieskaites mācību materiāls #1 Pirms sāc …" at bounding box center [576, 292] width 1152 height 585
click at [602, 317] on input "text" at bounding box center [576, 320] width 596 height 25
click at [938, 267] on div "Mācību tēma: Datorikas - 10. klases 1. ieskaites mācību materiāls #1 Pirms sāc …" at bounding box center [576, 292] width 1152 height 585
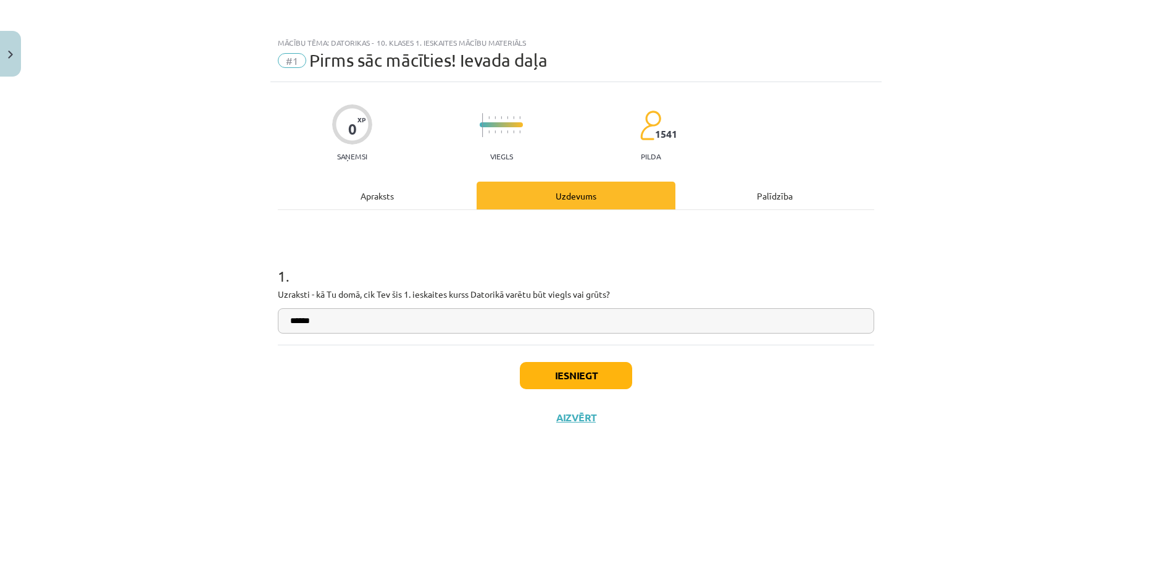
click at [680, 318] on input "******" at bounding box center [576, 320] width 596 height 25
drag, startPoint x: 1133, startPoint y: 225, endPoint x: 1050, endPoint y: 219, distance: 83.0
click at [1133, 225] on div "Mācību tēma: Datorikas - 10. klases 1. ieskaites mācību materiāls #1 Pirms sāc …" at bounding box center [576, 292] width 1152 height 585
click at [493, 317] on input "******" at bounding box center [576, 320] width 596 height 25
drag, startPoint x: 590, startPoint y: 325, endPoint x: 243, endPoint y: 312, distance: 347.2
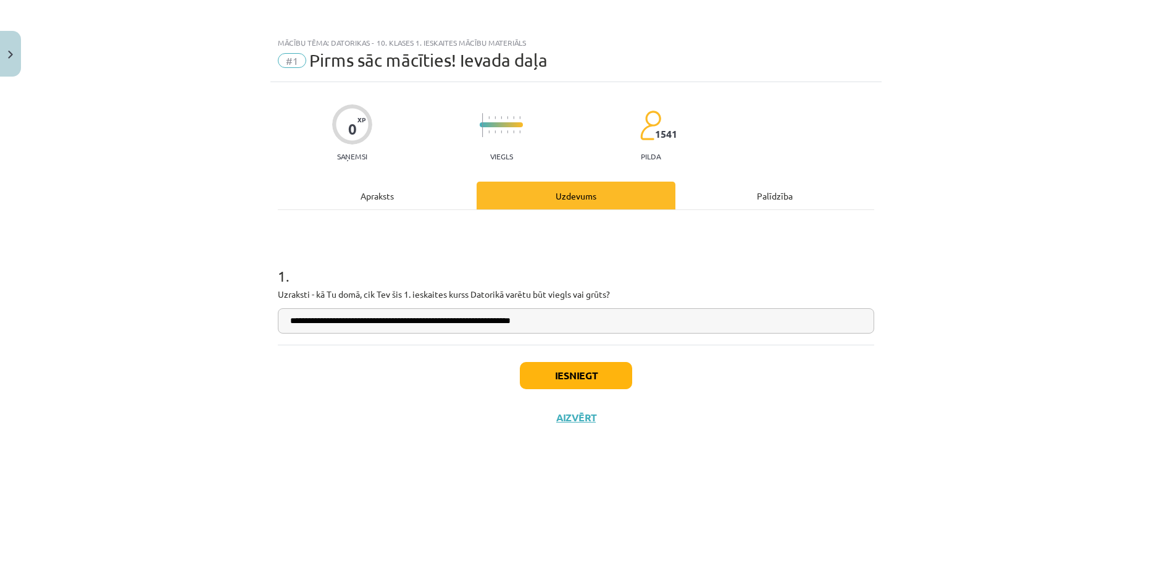
click at [243, 312] on div "**********" at bounding box center [576, 292] width 1152 height 585
type input "**********"
click at [570, 320] on input "**********" at bounding box center [576, 320] width 596 height 25
drag, startPoint x: 575, startPoint y: 325, endPoint x: 269, endPoint y: 304, distance: 306.9
click at [269, 304] on div "**********" at bounding box center [576, 292] width 1152 height 585
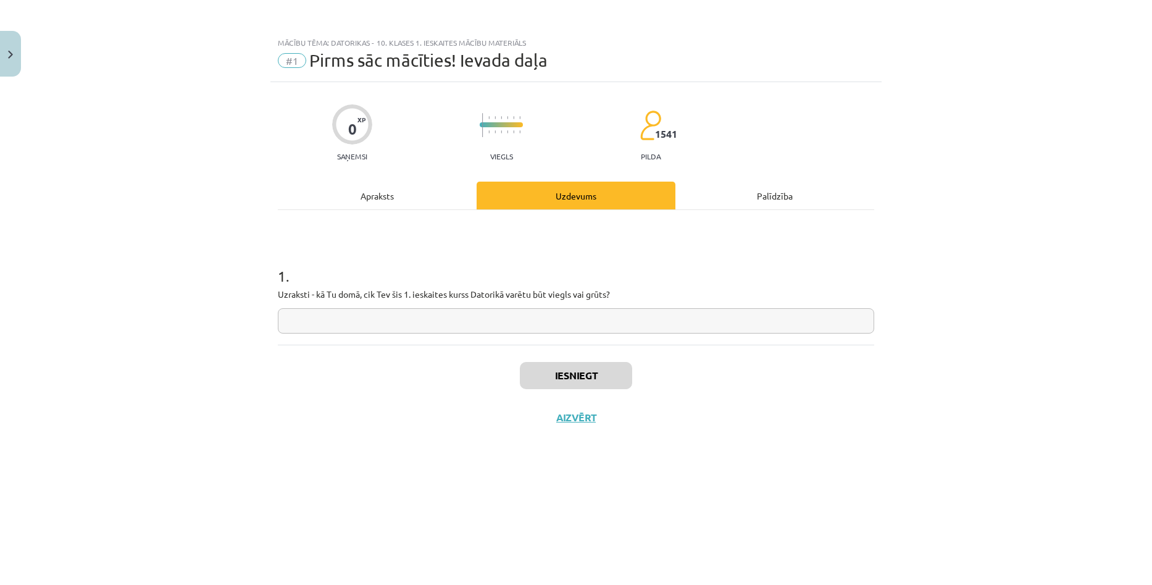
paste input "**********"
click at [290, 323] on input "**********" at bounding box center [576, 320] width 596 height 25
click at [580, 325] on input "**********" at bounding box center [576, 320] width 596 height 25
drag, startPoint x: 290, startPoint y: 323, endPoint x: 297, endPoint y: 320, distance: 7.2
click at [290, 322] on input "**********" at bounding box center [576, 320] width 596 height 25
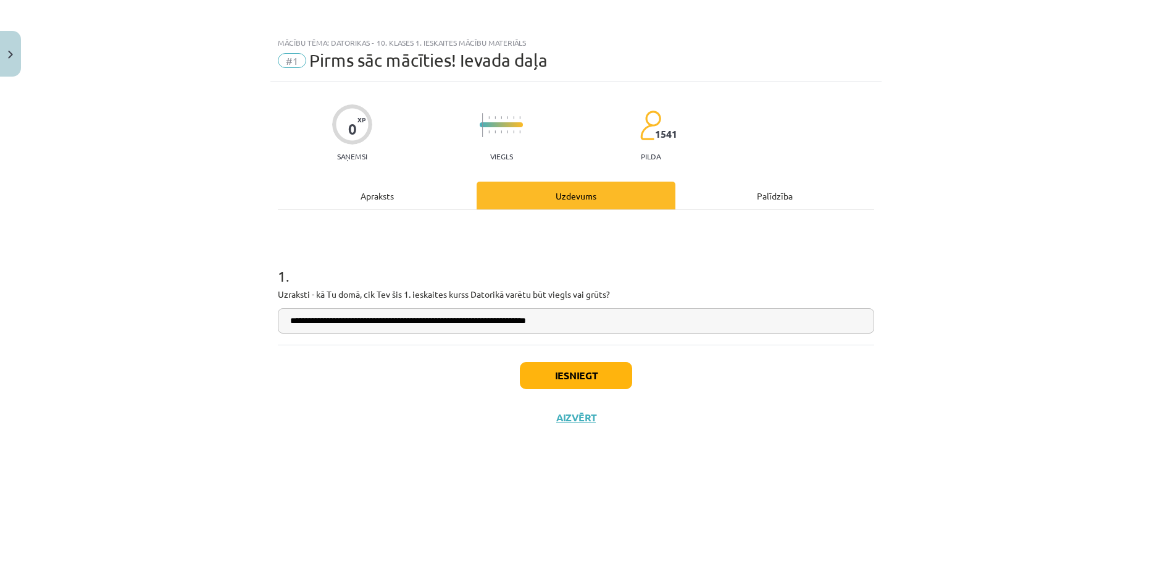
type input "**********"
click at [560, 363] on button "Iesniegt" at bounding box center [576, 375] width 112 height 27
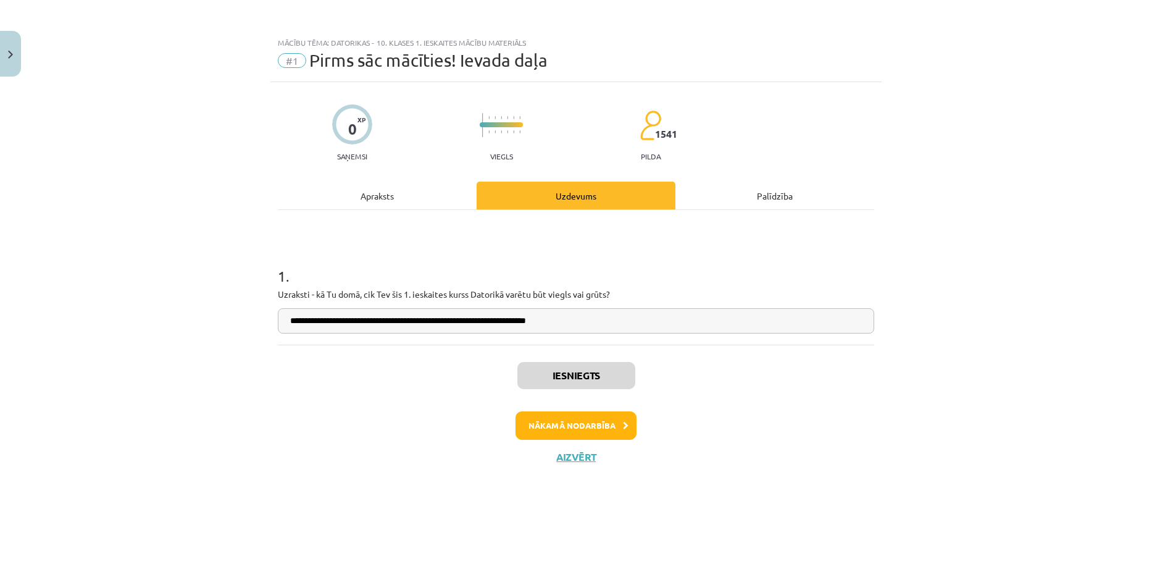
click at [1009, 304] on div "**********" at bounding box center [576, 292] width 1152 height 585
click at [1019, 279] on div "**********" at bounding box center [576, 292] width 1152 height 585
click at [588, 430] on button "Nākamā nodarbība" at bounding box center [575, 425] width 121 height 28
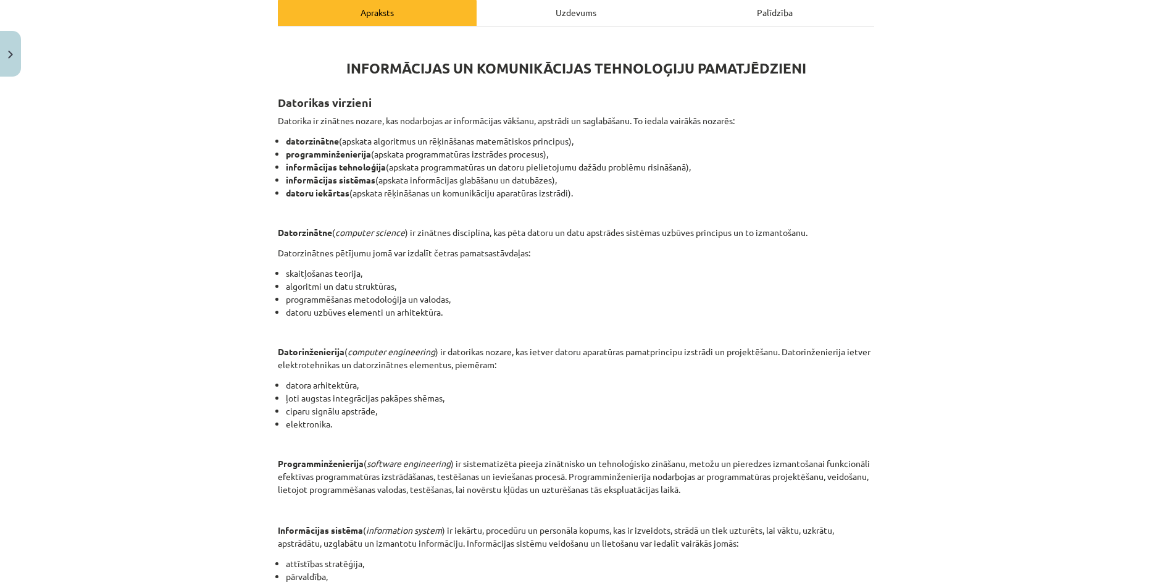
scroll to position [185, 0]
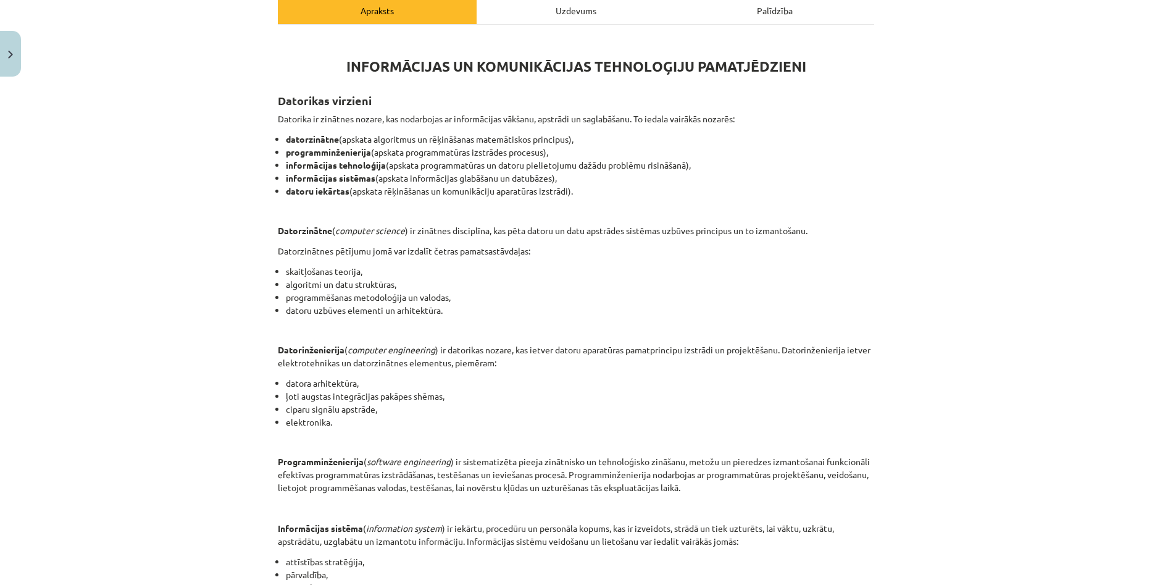
click at [1041, 302] on div "Mācību tēma: Datorikas - 10. klases 1. ieskaites mācību materiāls #2 1. tēma – …" at bounding box center [576, 292] width 1152 height 585
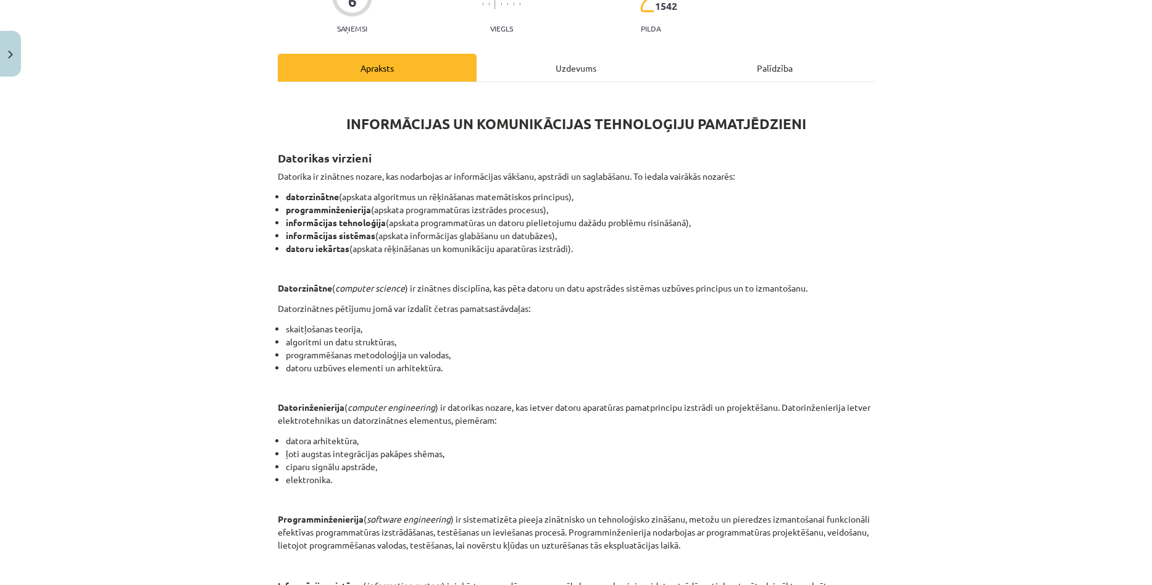
scroll to position [163, 0]
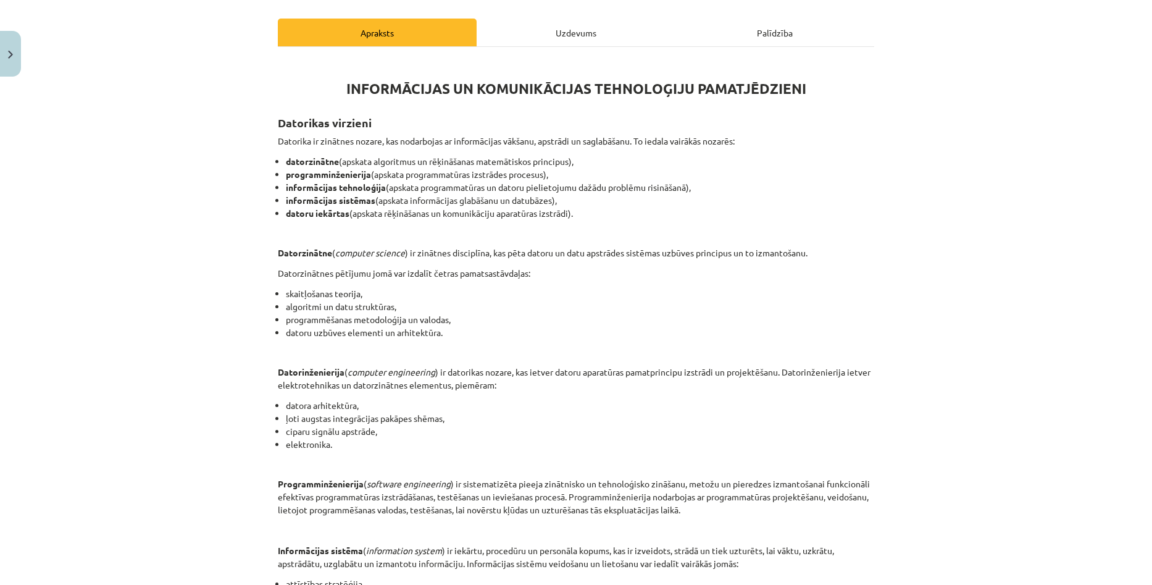
click at [1050, 327] on div "Mācību tēma: Datorikas - 10. klases 1. ieskaites mācību materiāls #2 1. tēma – …" at bounding box center [576, 292] width 1152 height 585
click at [1070, 294] on div "Mācību tēma: Datorikas - 10. klases 1. ieskaites mācību materiāls #2 1. tēma – …" at bounding box center [576, 292] width 1152 height 585
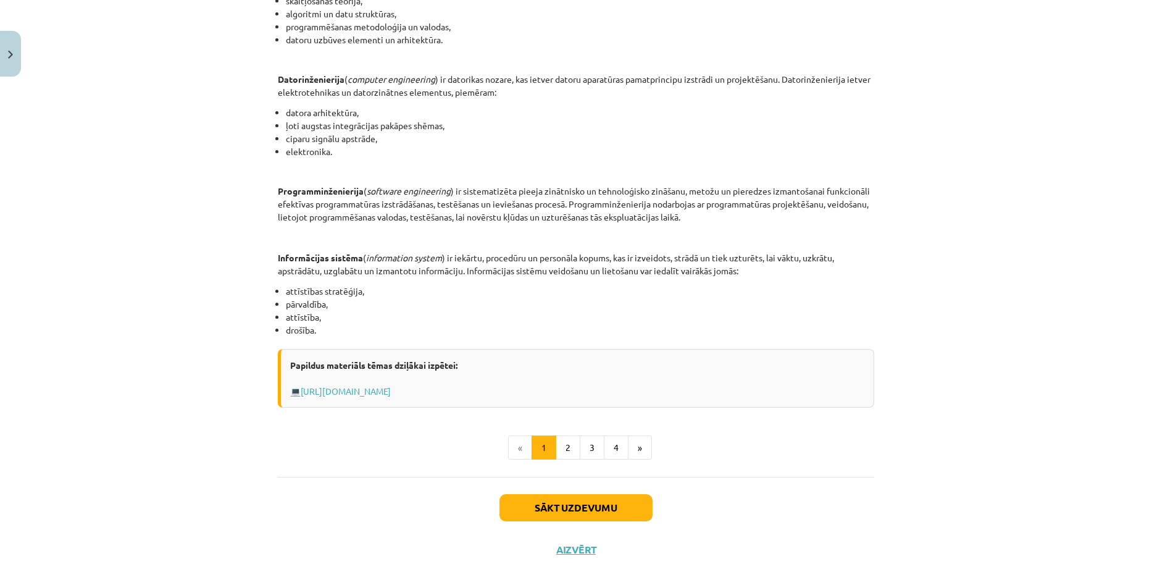
scroll to position [472, 0]
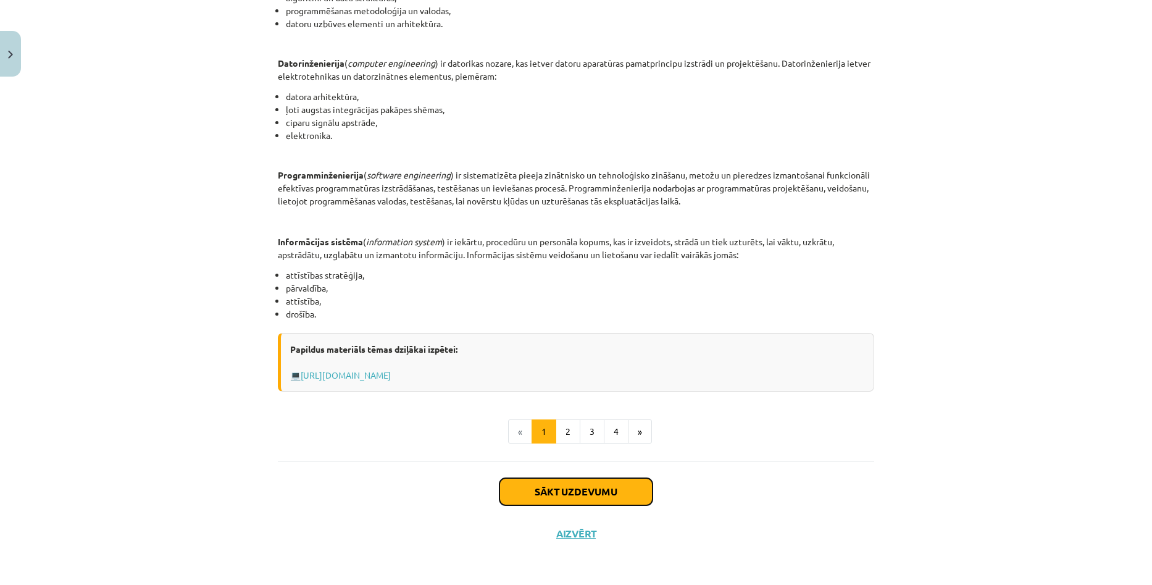
click at [586, 492] on button "Sākt uzdevumu" at bounding box center [575, 491] width 153 height 27
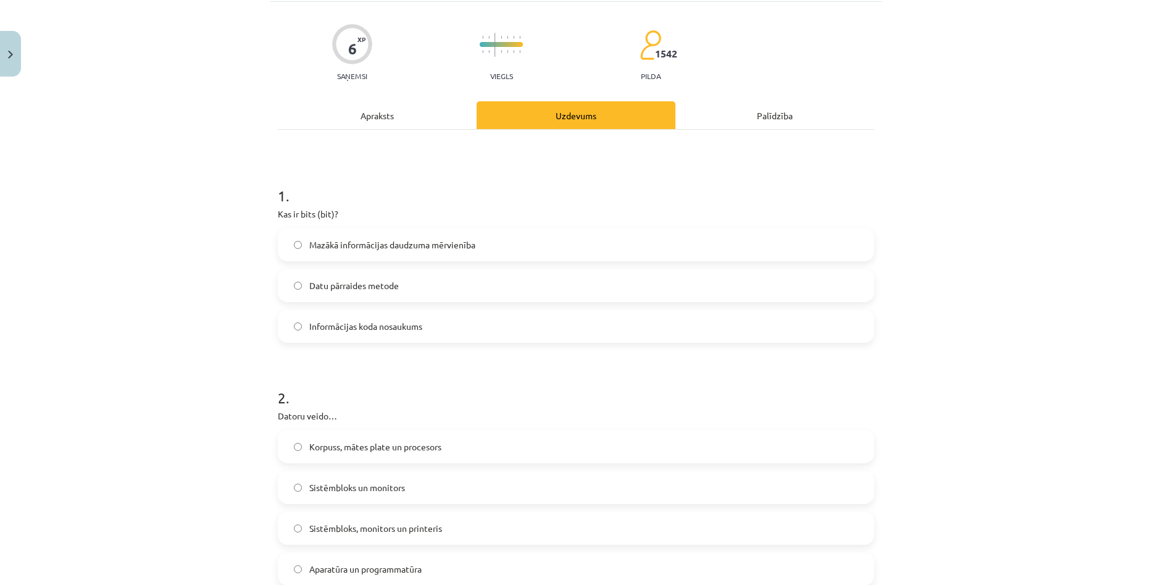
scroll to position [31, 0]
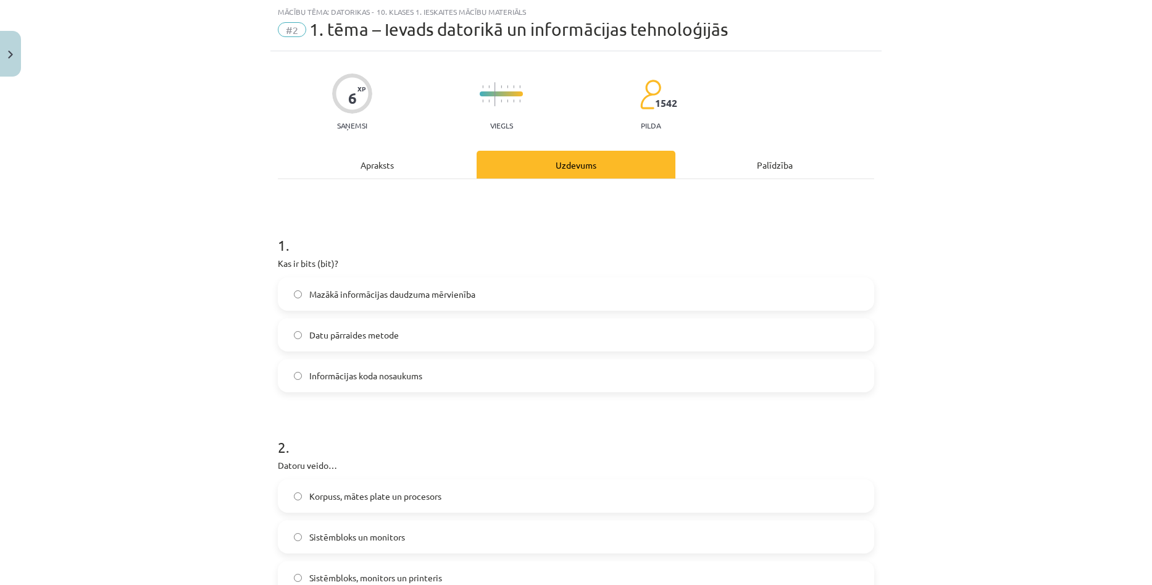
click at [1000, 249] on div "Mācību tēma: Datorikas - 10. klases 1. ieskaites mācību materiāls #2 1. tēma – …" at bounding box center [576, 292] width 1152 height 585
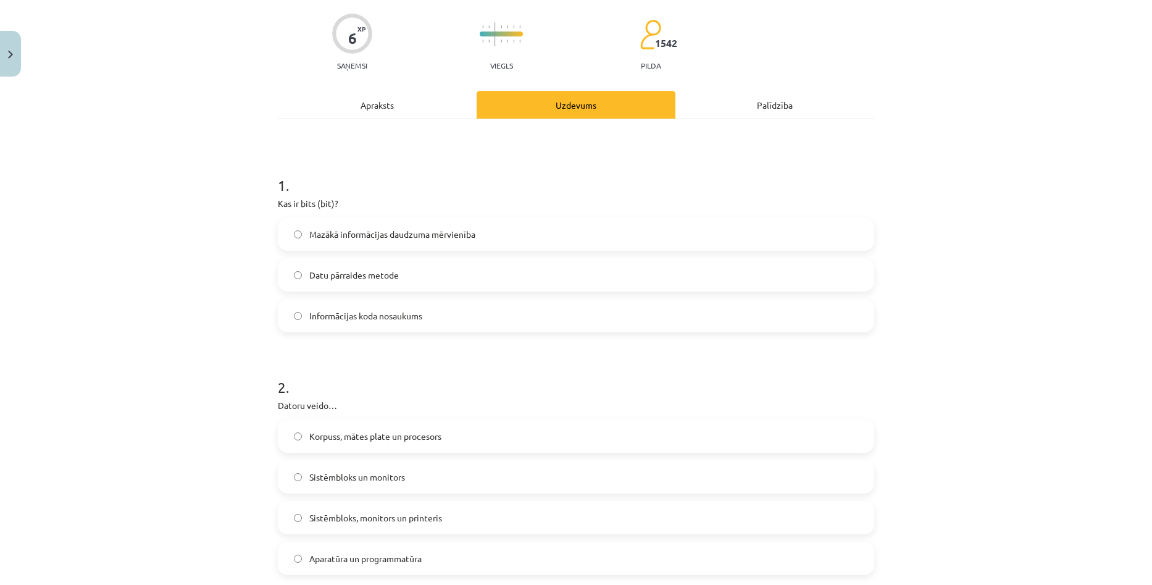
scroll to position [93, 0]
click at [1061, 347] on div "Mācību tēma: Datorikas - 10. klases 1. ieskaites mācību materiāls #2 1. tēma – …" at bounding box center [576, 292] width 1152 height 585
click at [1093, 167] on div "Mācību tēma: Datorikas - 10. klases 1. ieskaites mācību materiāls #2 1. tēma – …" at bounding box center [576, 292] width 1152 height 585
click at [309, 232] on span "Mazākā informācijas daudzuma mērvienība" at bounding box center [392, 232] width 166 height 13
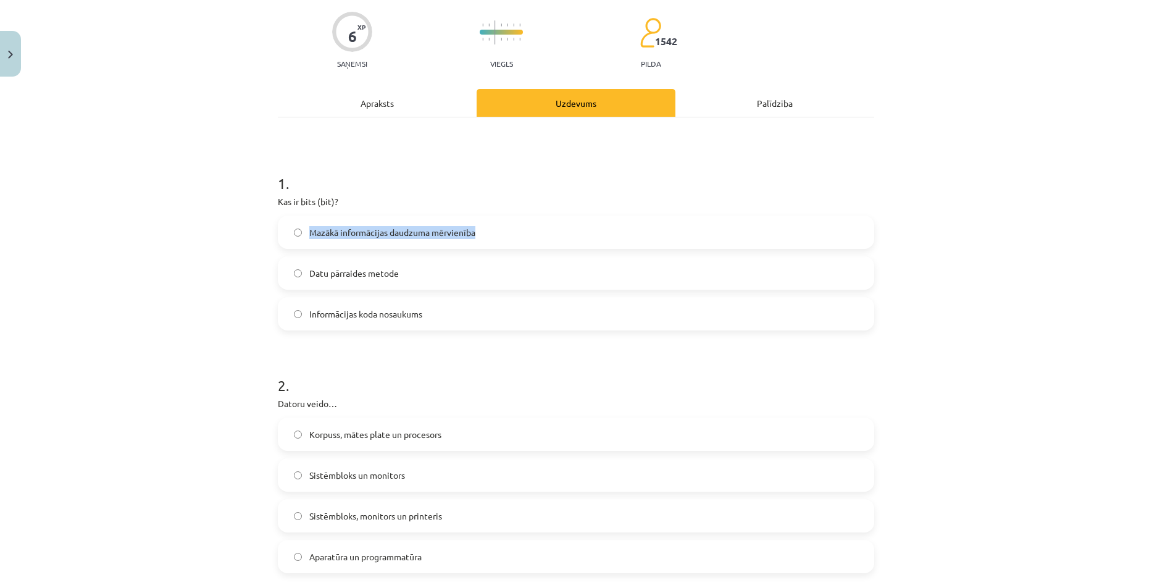
drag, startPoint x: 303, startPoint y: 232, endPoint x: 473, endPoint y: 246, distance: 170.4
click at [473, 246] on label "Mazākā informācijas daudzuma mērvienība" at bounding box center [576, 232] width 594 height 31
copy span "Mazākā informācijas daudzuma mērvienība"
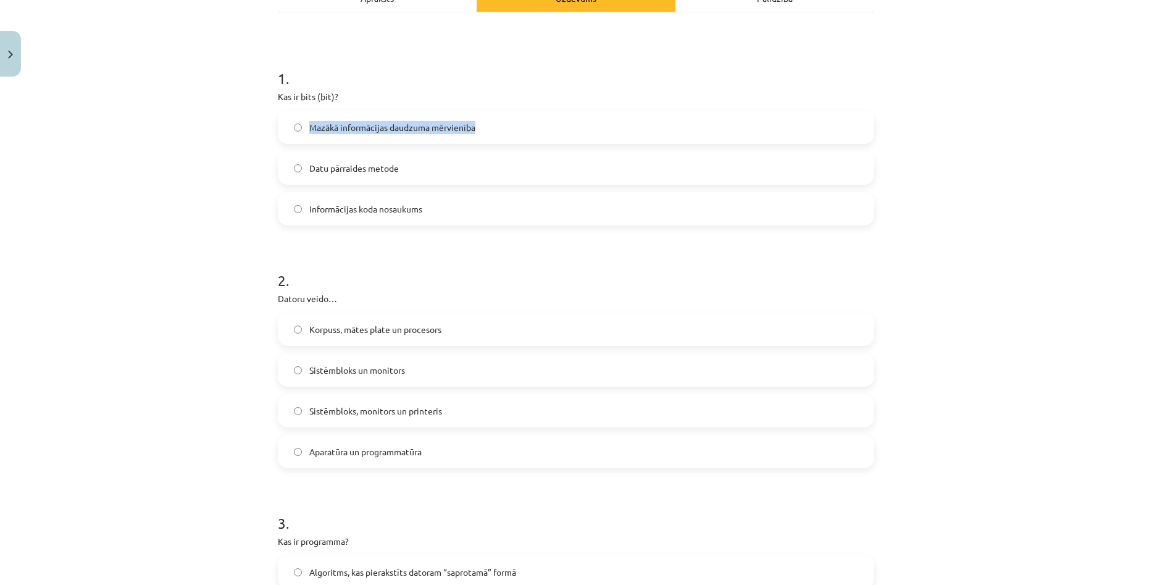
scroll to position [216, 0]
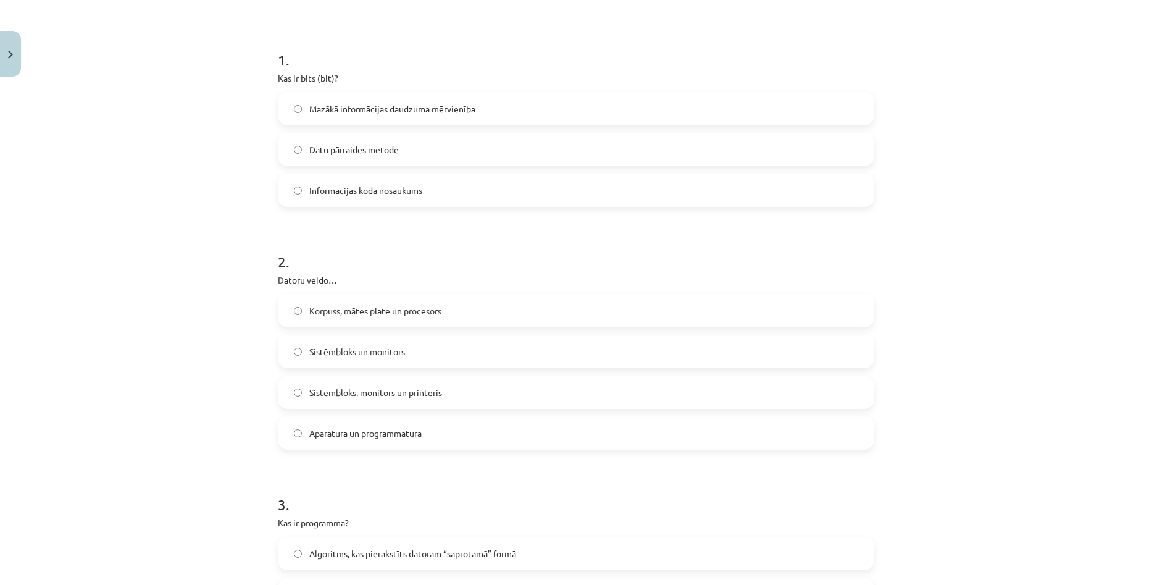
click at [1104, 253] on div "Mācību tēma: Datorikas - 10. klases 1. ieskaites mācību materiāls #2 1. tēma – …" at bounding box center [576, 292] width 1152 height 585
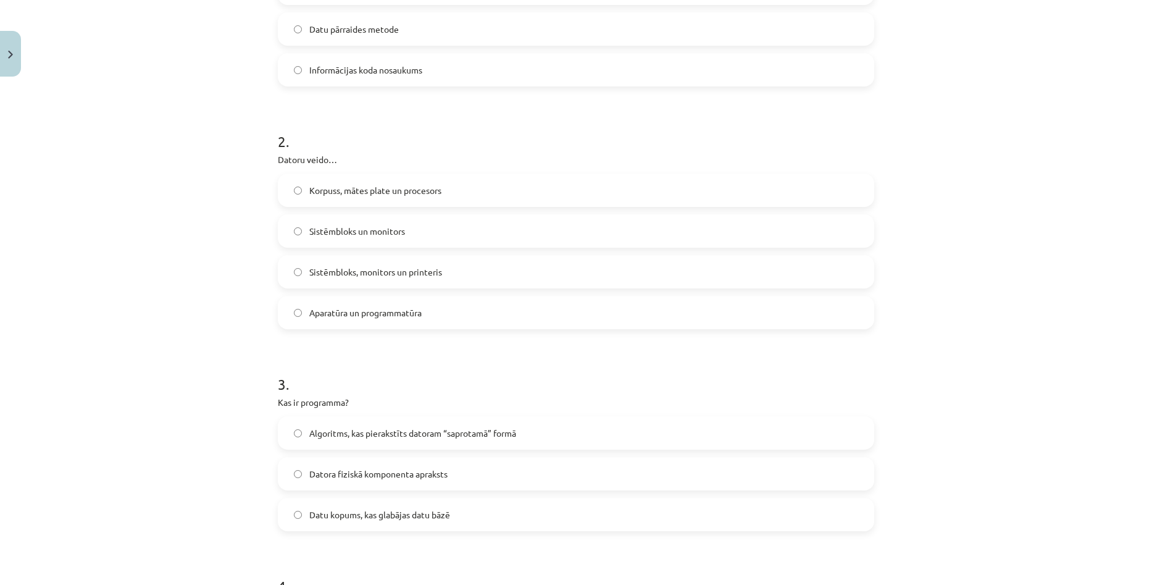
scroll to position [340, 0]
click at [1046, 205] on div "Mācību tēma: Datorikas - 10. klases 1. ieskaites mācību materiāls #2 1. tēma – …" at bounding box center [576, 292] width 1152 height 585
click at [488, 432] on span "Algoritms, kas pierakstīts datoram “saprotamā” formā" at bounding box center [412, 430] width 207 height 13
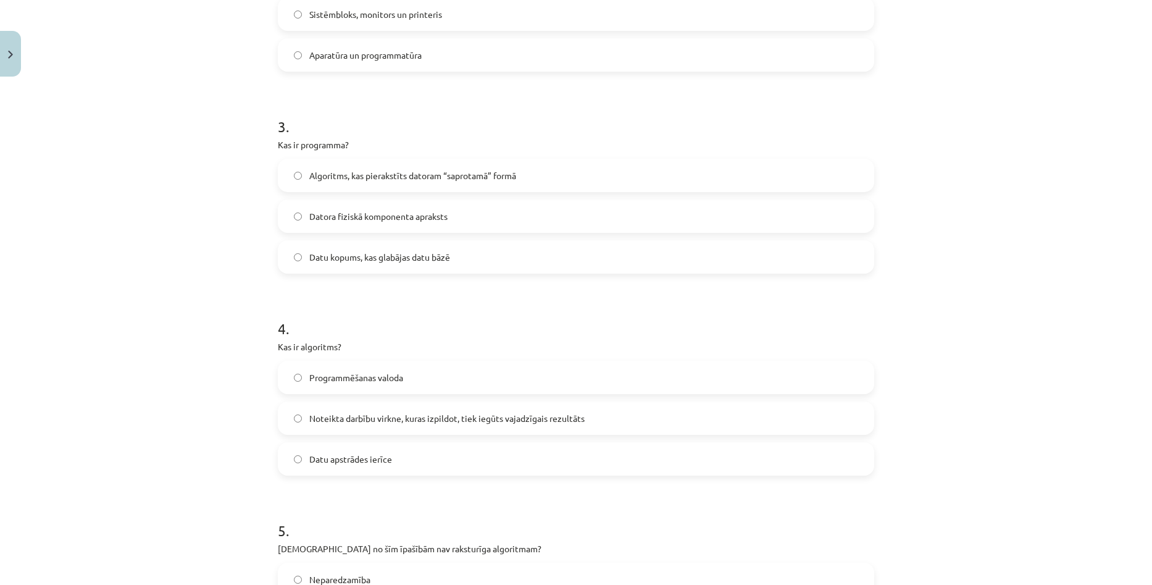
scroll to position [648, 0]
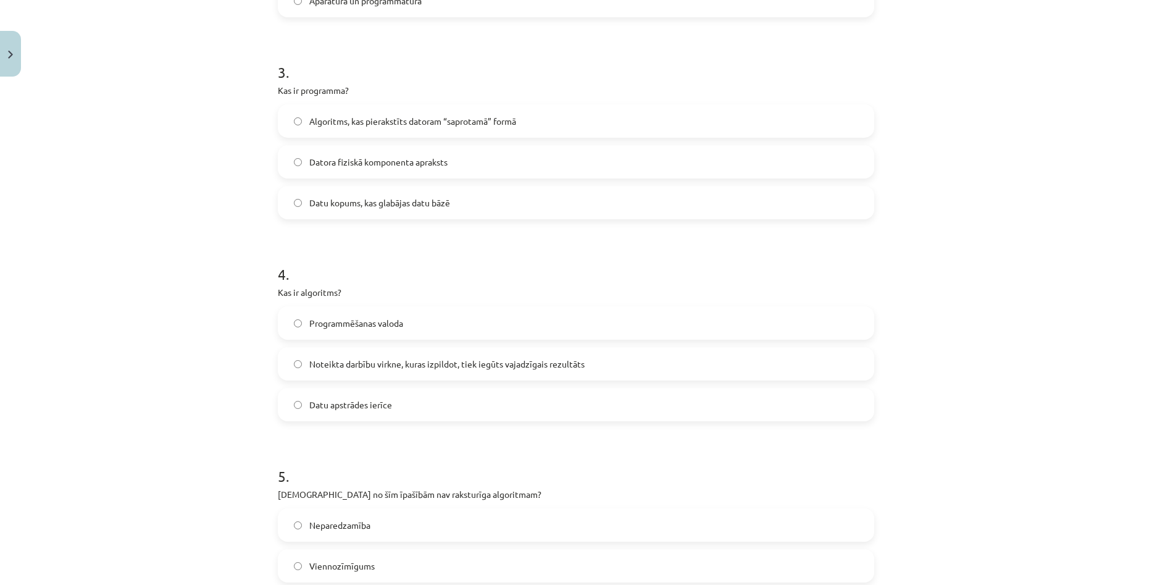
click at [967, 346] on div "Mācību tēma: Datorikas - 10. klases 1. ieskaites mācību materiāls #2 1. tēma – …" at bounding box center [576, 292] width 1152 height 585
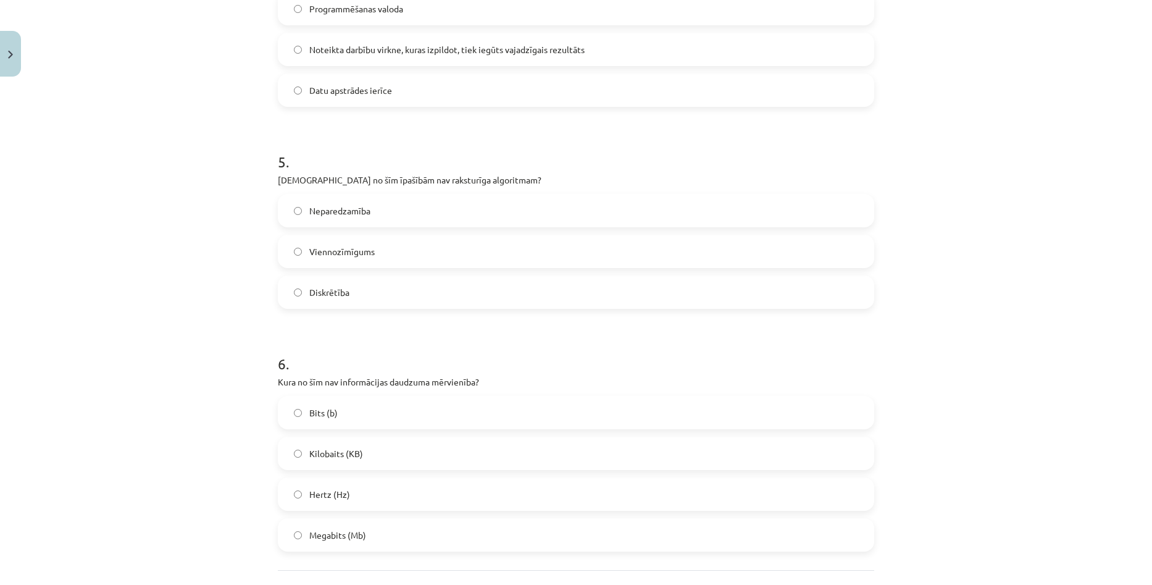
scroll to position [949, 0]
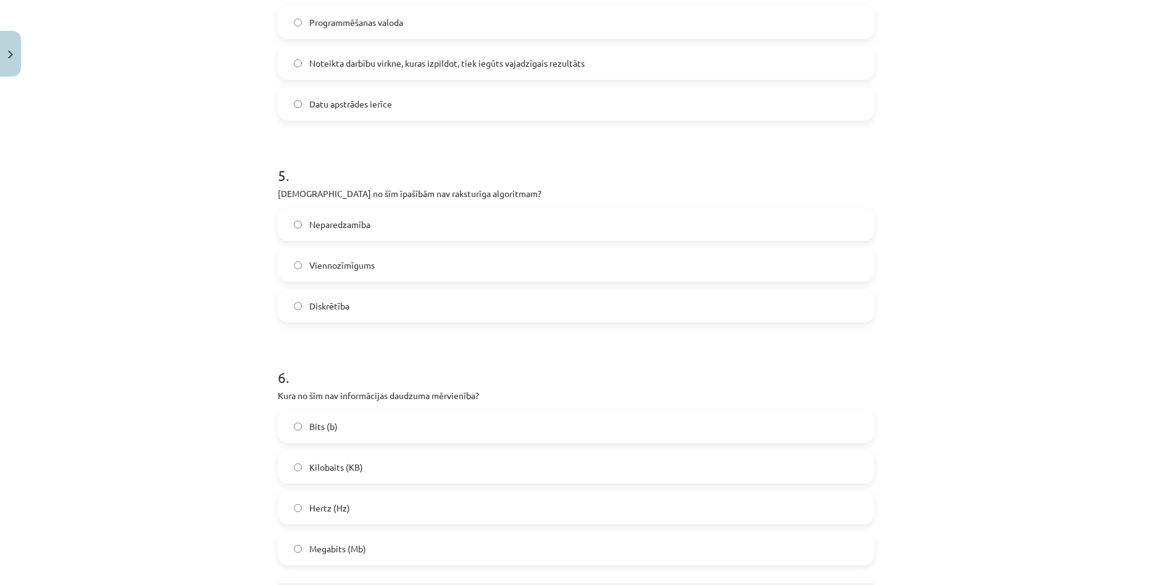
click at [507, 425] on label "Bits (b)" at bounding box center [576, 426] width 594 height 31
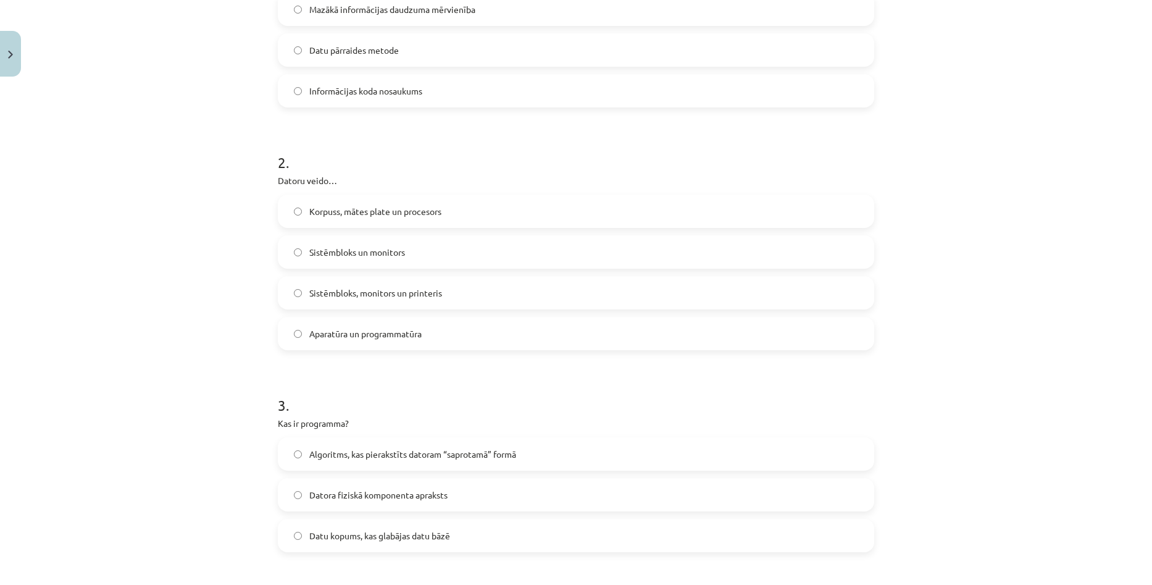
scroll to position [85, 0]
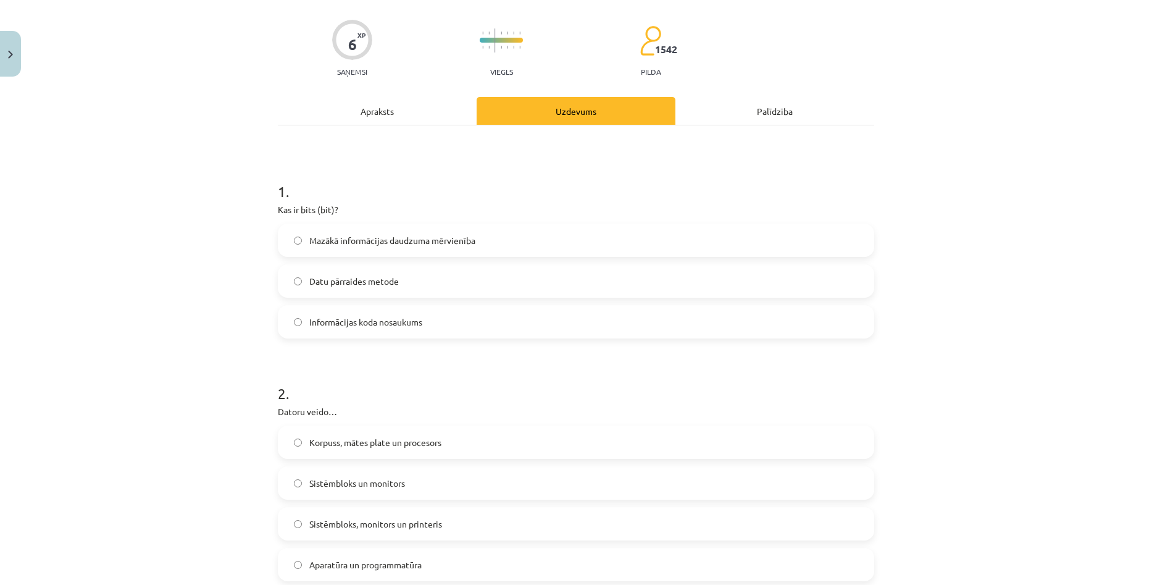
click at [966, 330] on div "Mācību tēma: Datorikas - 10. klases 1. ieskaites mācību materiāls #2 1. tēma – …" at bounding box center [576, 292] width 1152 height 585
click at [1043, 270] on div "Mācību tēma: Datorikas - 10. klases 1. ieskaites mācību materiāls #2 1. tēma – …" at bounding box center [576, 292] width 1152 height 585
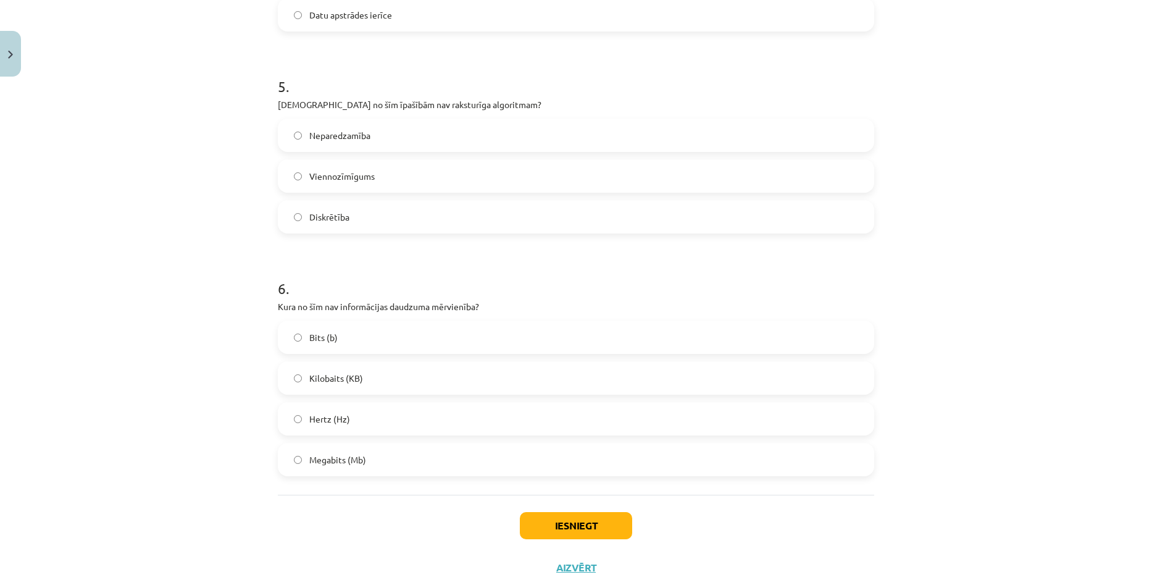
scroll to position [1072, 0]
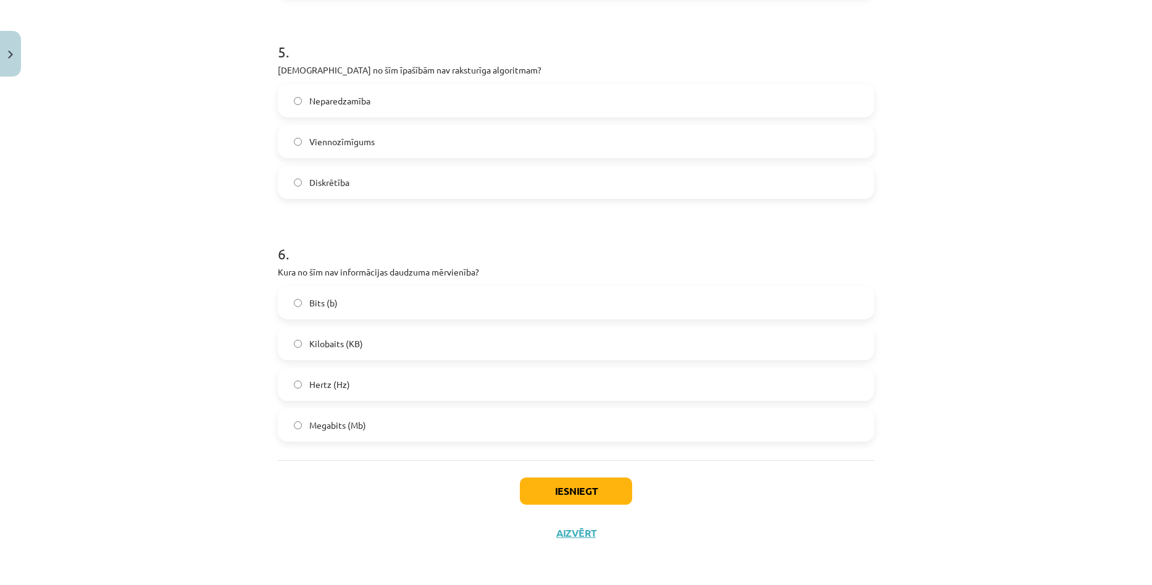
click at [1036, 310] on div "Mācību tēma: Datorikas - 10. klases 1. ieskaites mācību materiāls #2 1. tēma – …" at bounding box center [576, 292] width 1152 height 585
click at [1017, 244] on div "Mācību tēma: Datorikas - 10. klases 1. ieskaites mācību materiāls #2 1. tēma – …" at bounding box center [576, 292] width 1152 height 585
click at [446, 379] on label "Hertz (Hz)" at bounding box center [576, 384] width 594 height 31
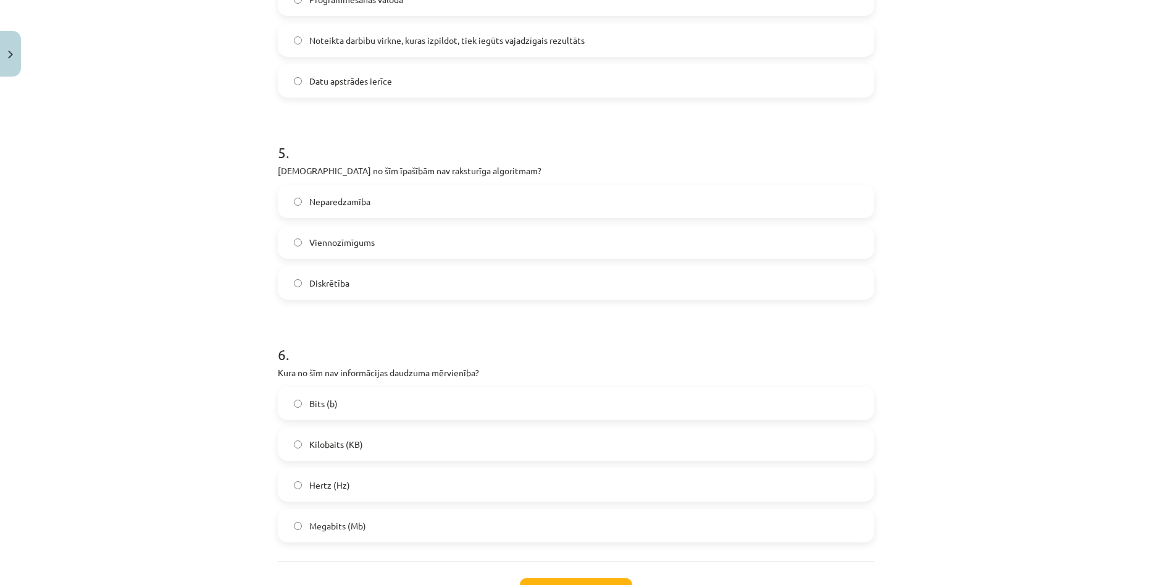
scroll to position [949, 0]
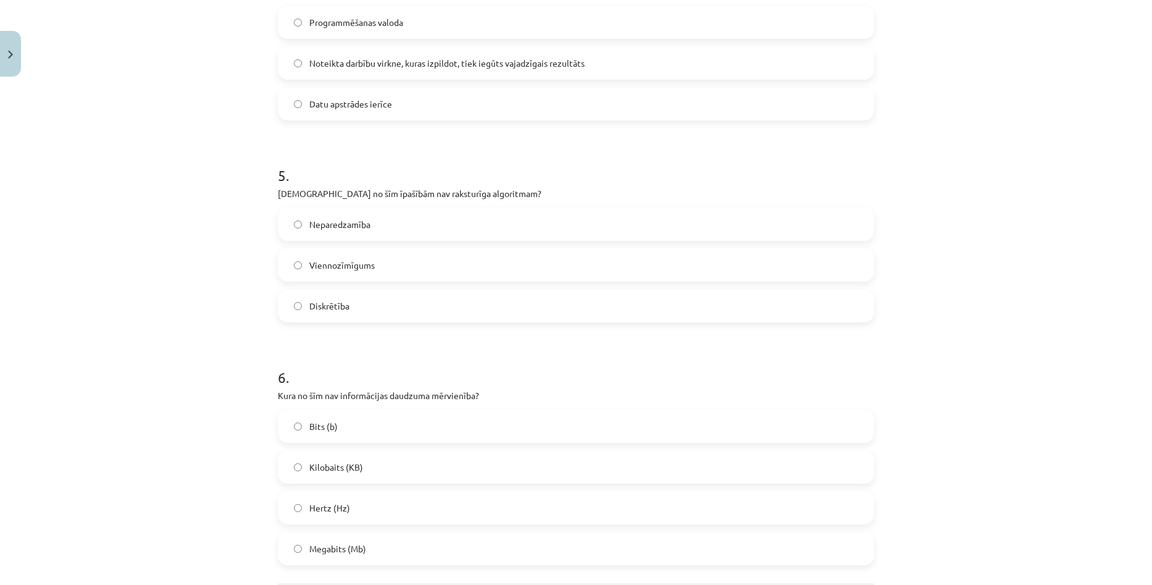
click at [1093, 272] on div "Mācību tēma: Datorikas - 10. klases 1. ieskaites mācību materiāls #2 1. tēma – …" at bounding box center [576, 292] width 1152 height 585
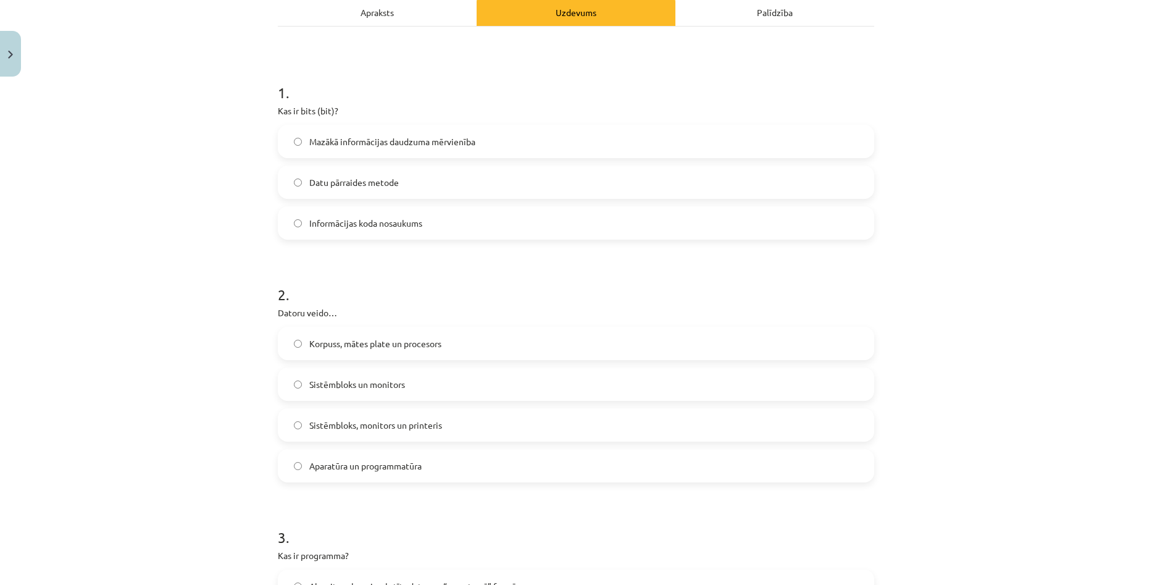
scroll to position [185, 0]
click at [1012, 255] on div "Mācību tēma: Datorikas - 10. klases 1. ieskaites mācību materiāls #2 1. tēma – …" at bounding box center [576, 292] width 1152 height 585
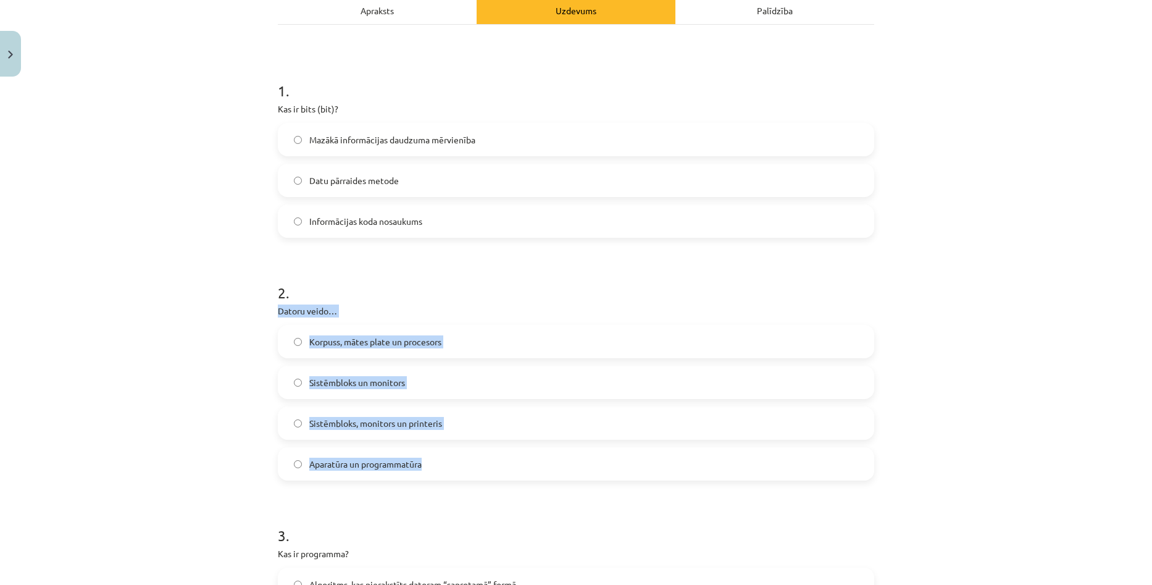
copy div "Datoru veido… Korpuss, mātes plate un procesors Sistēmbloks un monitors Sistēmb…"
drag, startPoint x: 272, startPoint y: 308, endPoint x: 429, endPoint y: 465, distance: 222.2
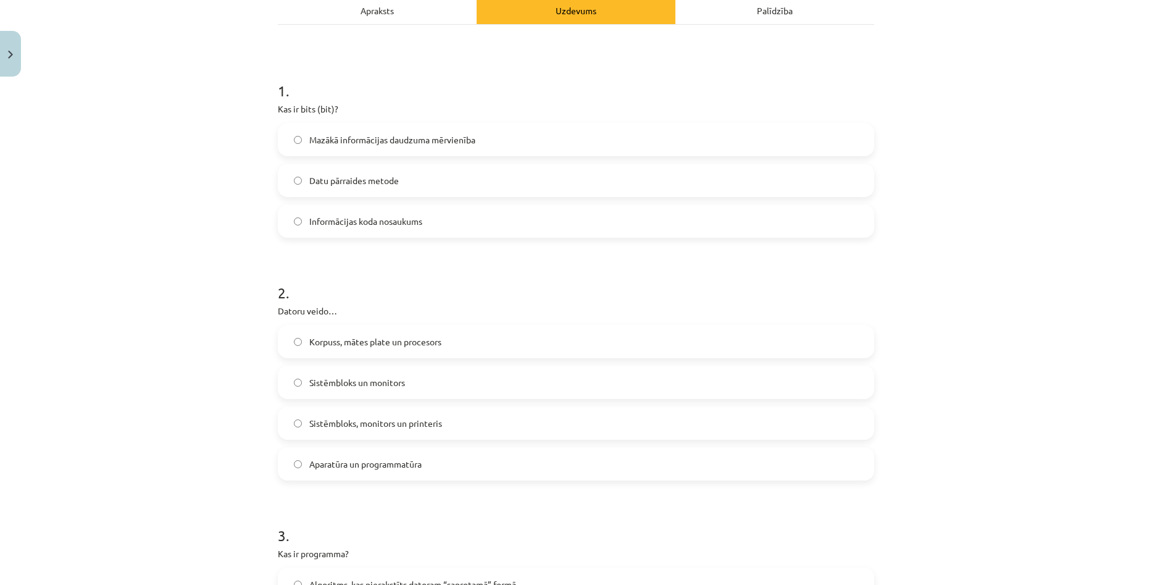
click at [461, 464] on label "Aparatūra un programmatūra" at bounding box center [576, 463] width 594 height 31
click at [1022, 241] on div "Mācību tēma: Datorikas - 10. klases 1. ieskaites mācību materiāls #2 1. tēma – …" at bounding box center [576, 292] width 1152 height 585
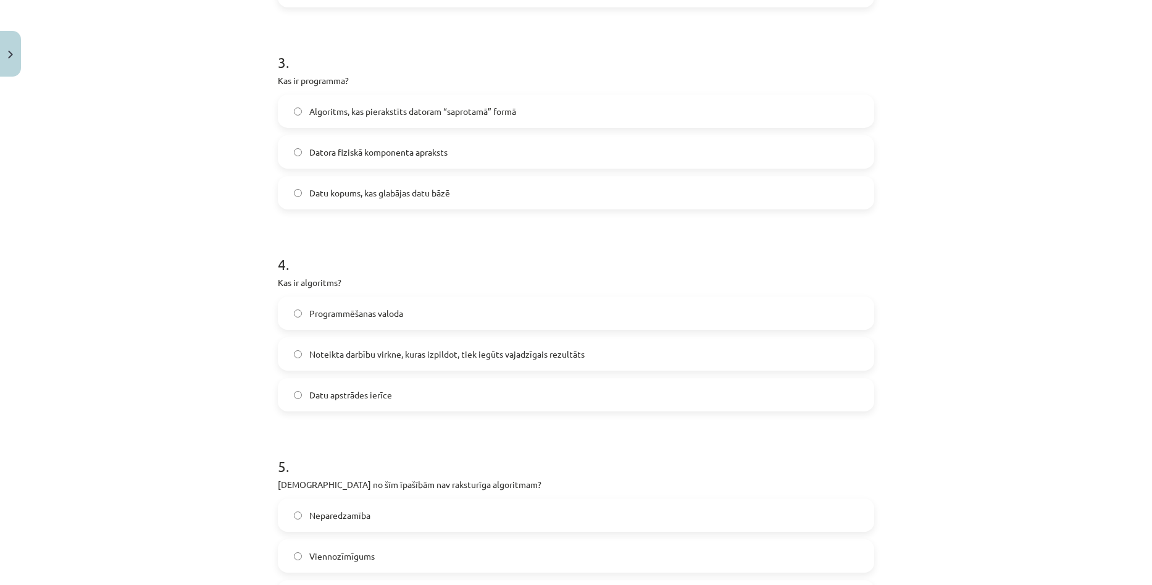
scroll to position [679, 0]
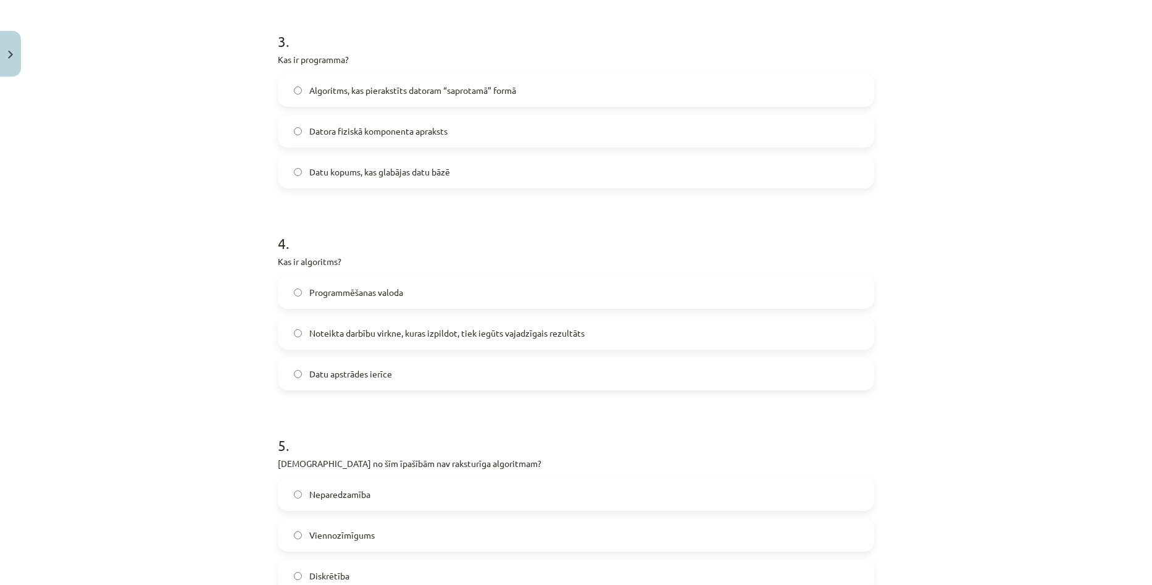
click at [344, 333] on span "Noteikta darbību virkne, kuras izpildot, tiek iegūts vajadzīgais rezultāts" at bounding box center [446, 333] width 275 height 13
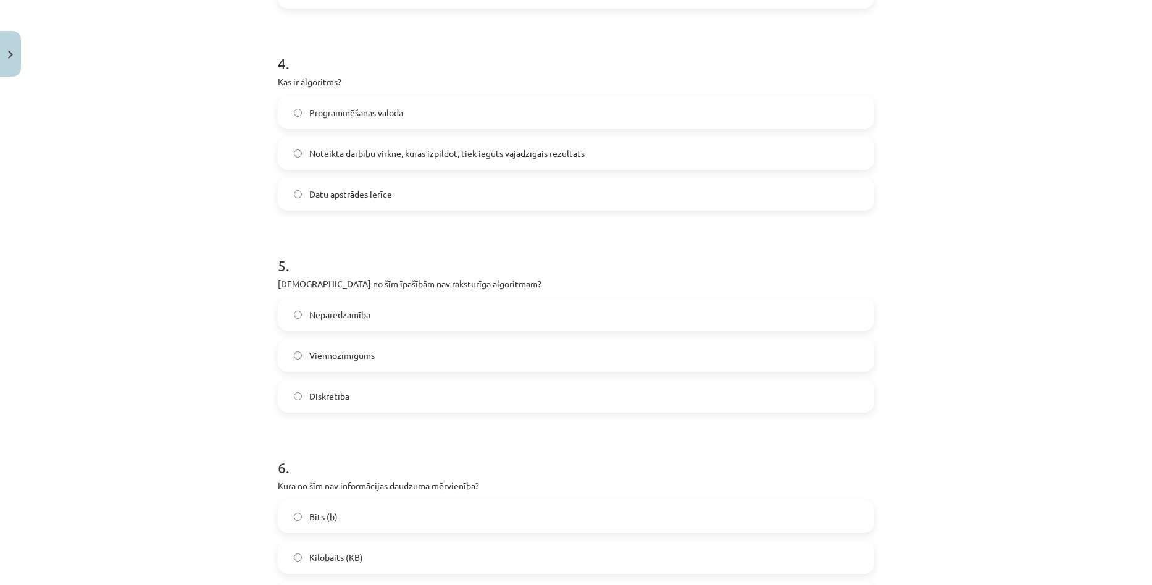
scroll to position [864, 0]
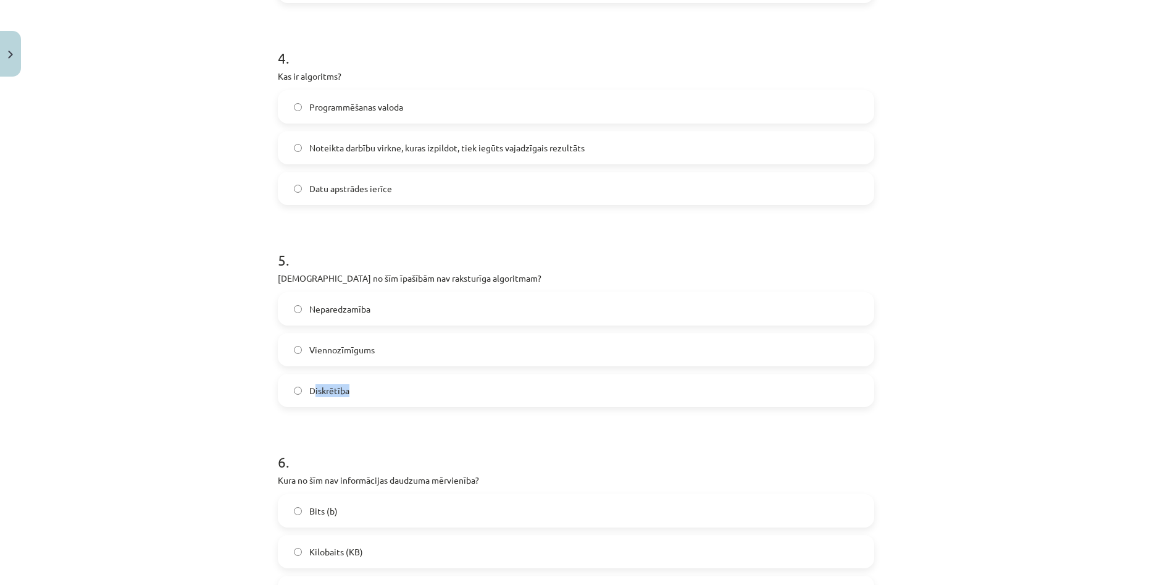
drag, startPoint x: 309, startPoint y: 391, endPoint x: 343, endPoint y: 385, distance: 34.5
click at [343, 385] on span "Diskrētība" at bounding box center [329, 390] width 40 height 13
click at [309, 391] on span "Diskrētība" at bounding box center [329, 390] width 40 height 13
drag, startPoint x: 306, startPoint y: 388, endPoint x: 347, endPoint y: 388, distance: 40.8
click at [347, 388] on label "Diskrētība" at bounding box center [576, 390] width 594 height 31
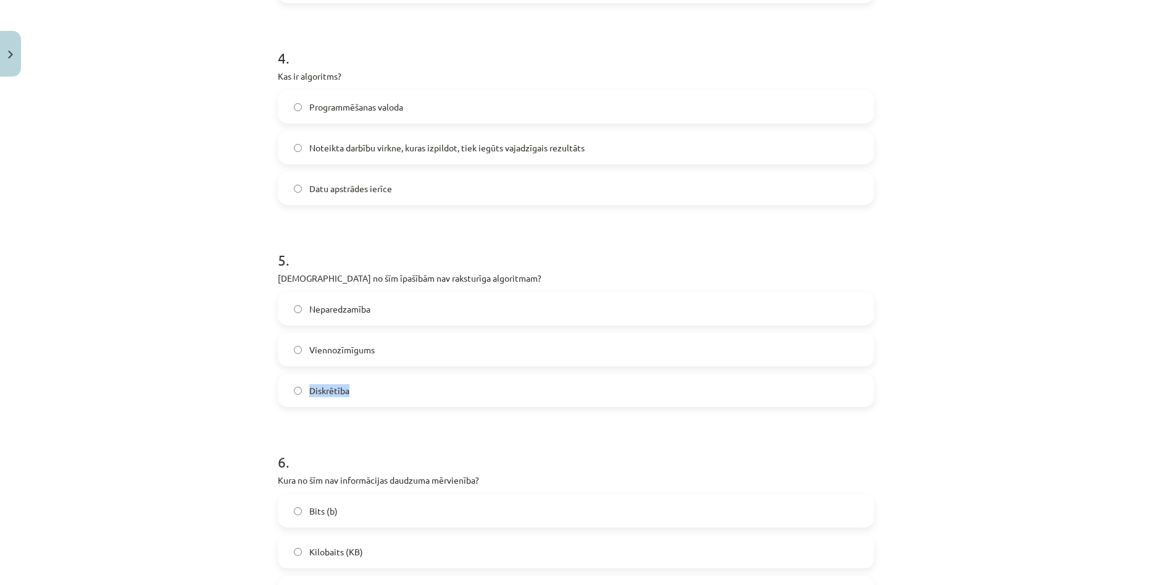
copy span "Diskrētība"
click at [518, 244] on h1 "5 ." at bounding box center [576, 249] width 596 height 38
click at [411, 312] on label "Neparedzamība" at bounding box center [576, 308] width 594 height 31
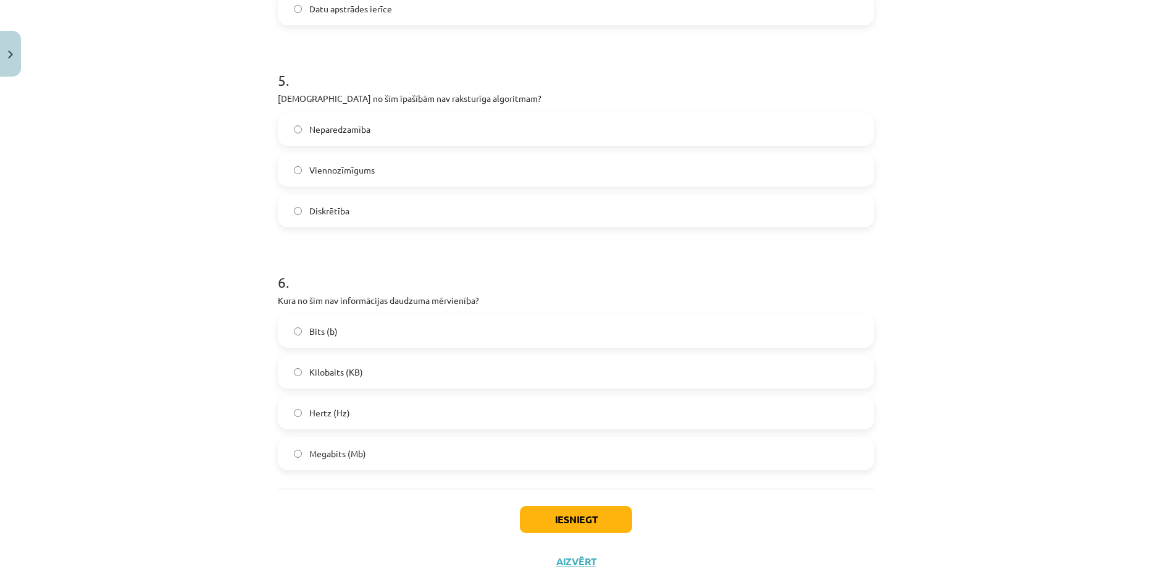
scroll to position [1072, 0]
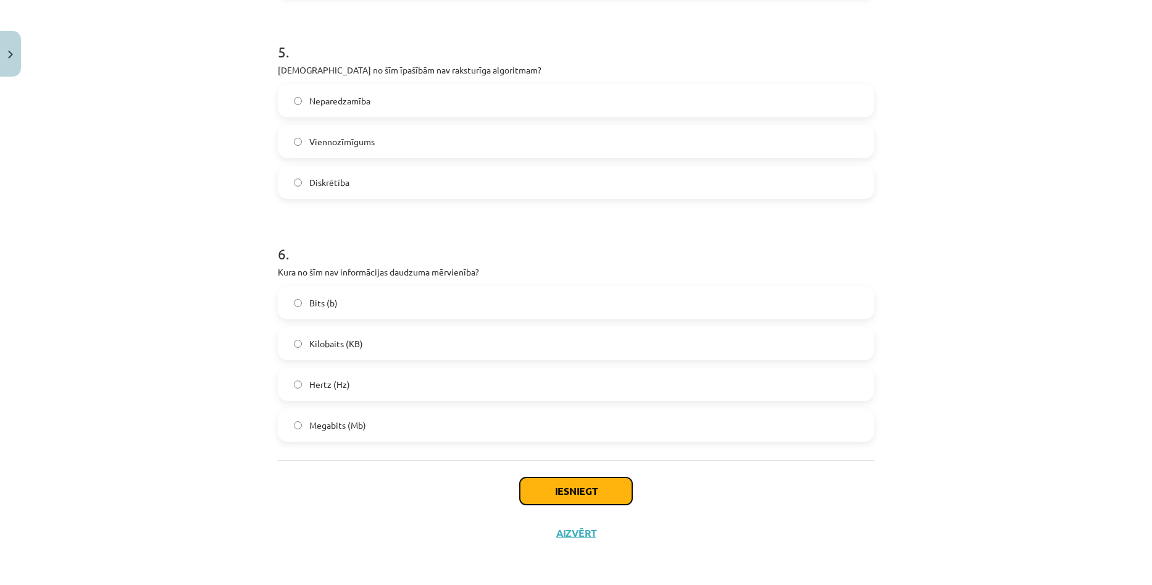
click at [590, 484] on button "Iesniegt" at bounding box center [576, 490] width 112 height 27
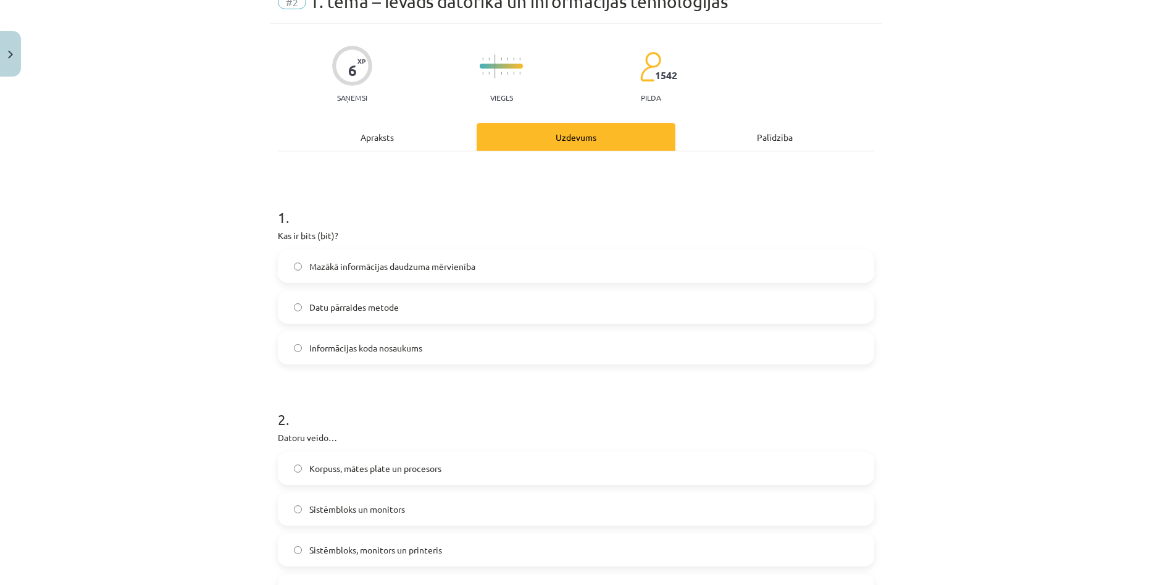
scroll to position [0, 0]
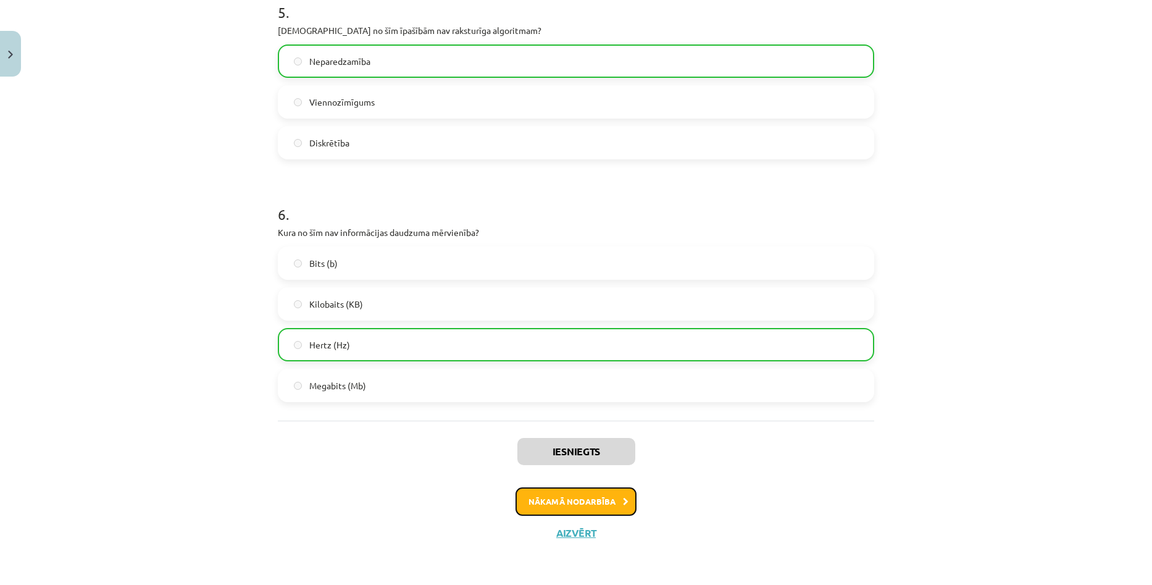
click at [626, 499] on button "Nākamā nodarbība" at bounding box center [575, 501] width 121 height 28
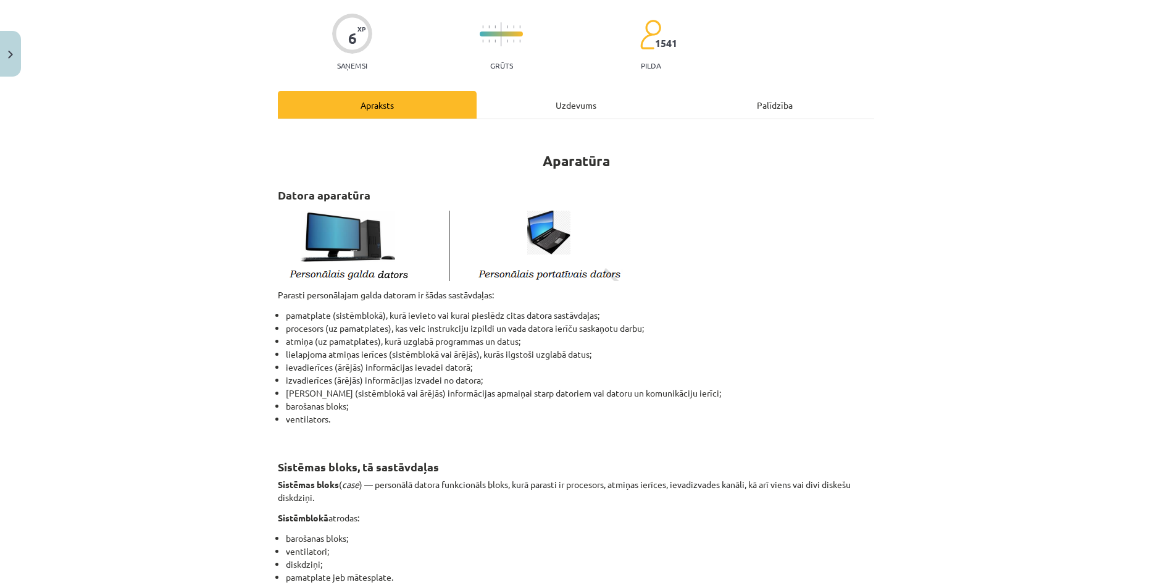
scroll to position [93, 0]
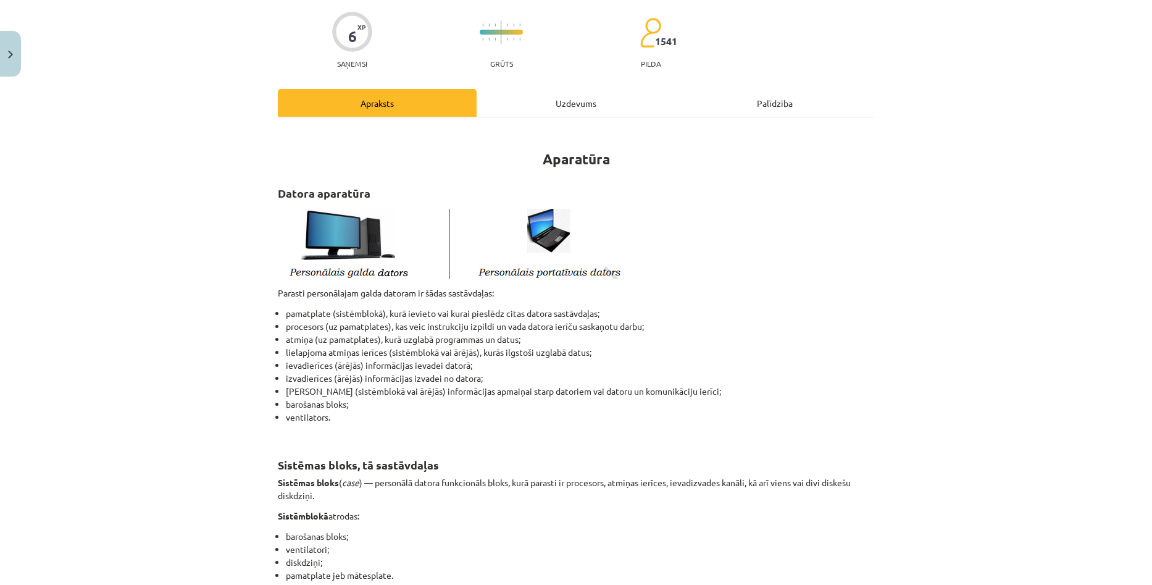
click at [1071, 270] on div "Mācību tēma: Datorikas - 10. klases 1. ieskaites mācību materiāls #3 2. tēma – …" at bounding box center [576, 292] width 1152 height 585
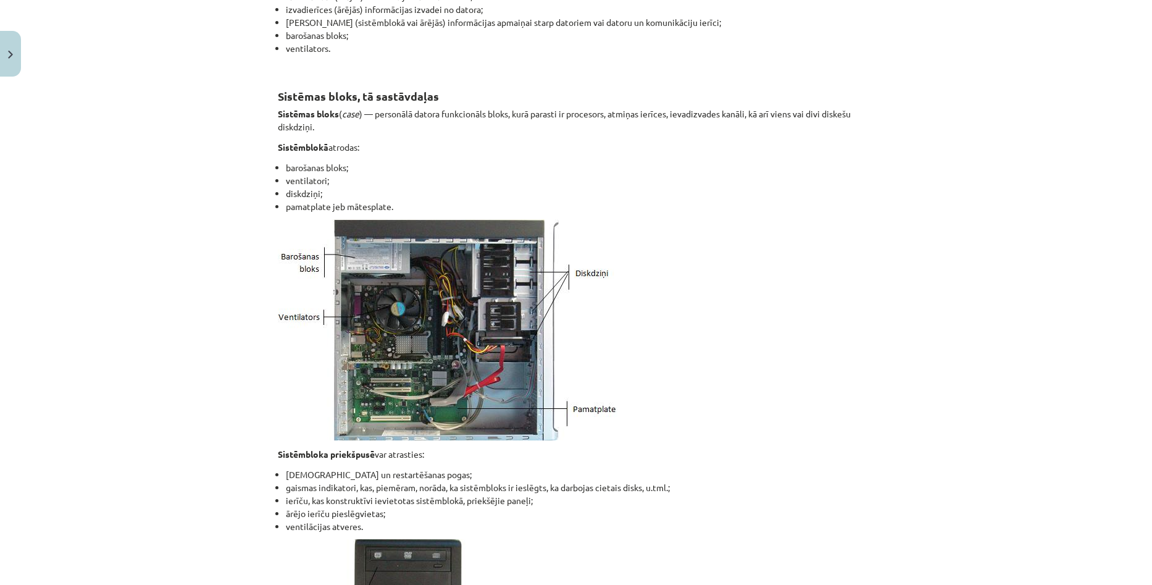
scroll to position [463, 0]
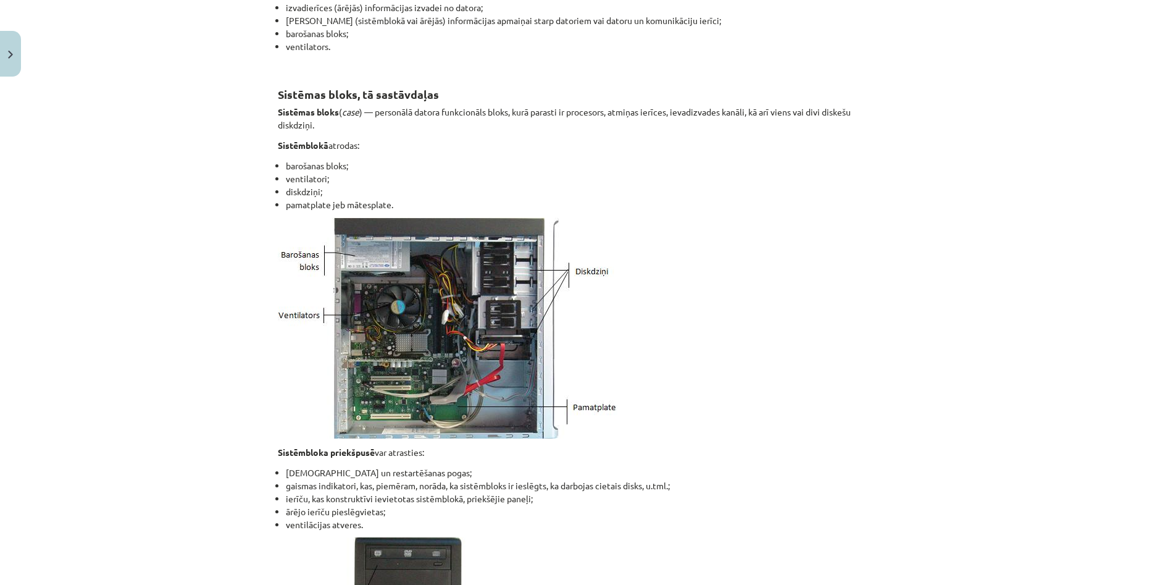
click at [1041, 280] on div "Mācību tēma: Datorikas - 10. klases 1. ieskaites mācību materiāls #3 2. tēma – …" at bounding box center [576, 292] width 1152 height 585
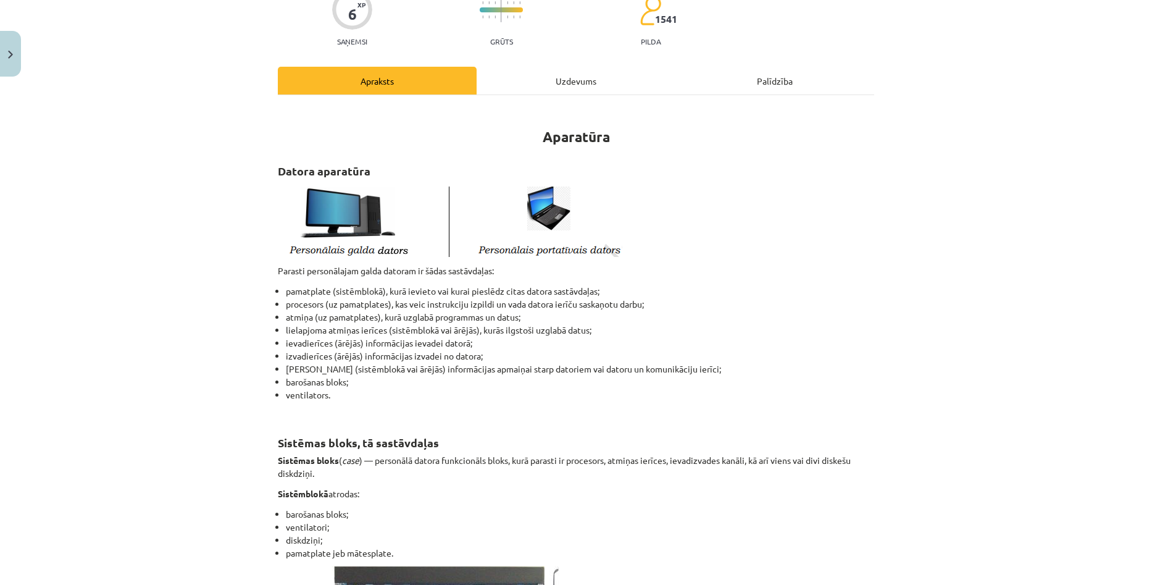
scroll to position [93, 0]
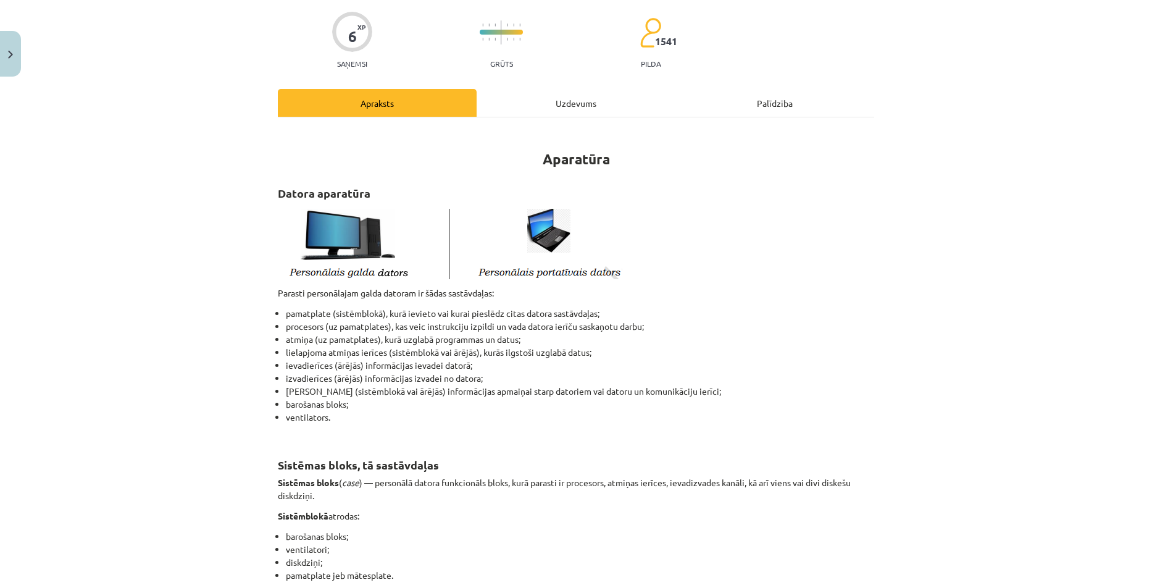
click at [1125, 292] on div "Mācību tēma: Datorikas - 10. klases 1. ieskaites mācību materiāls #3 2. tēma – …" at bounding box center [576, 292] width 1152 height 585
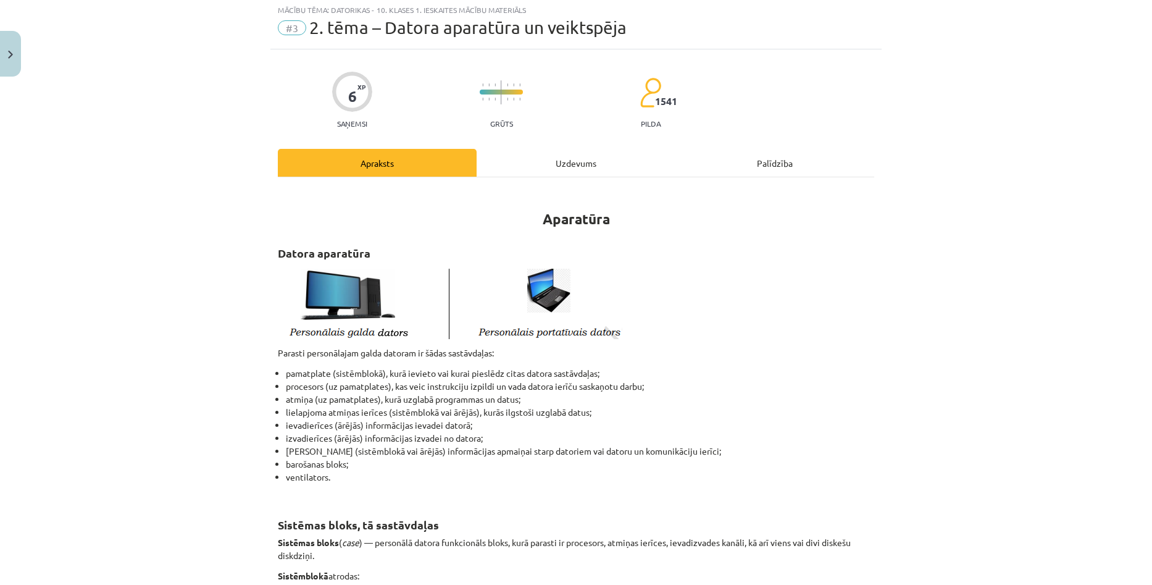
scroll to position [31, 0]
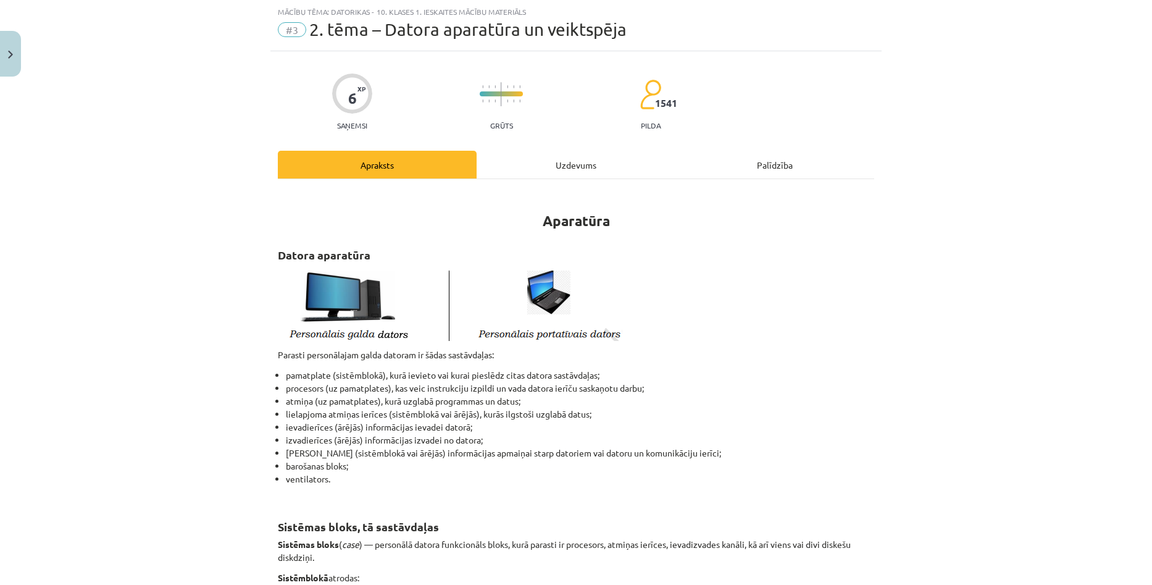
click at [559, 167] on div "Uzdevums" at bounding box center [576, 165] width 199 height 28
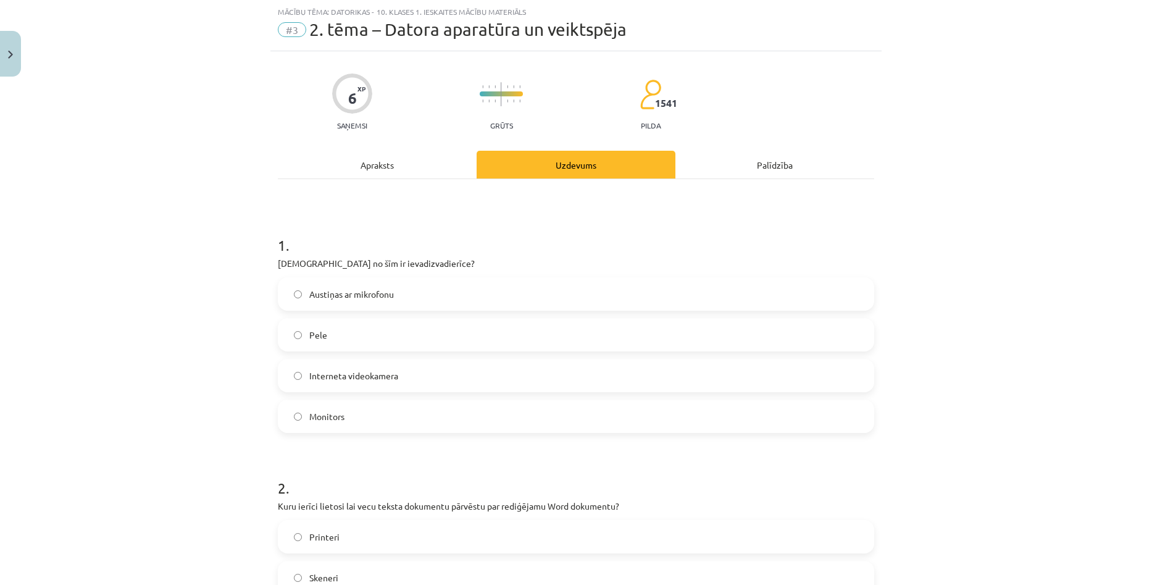
click at [361, 301] on label "Austiņas ar mikrofonu" at bounding box center [576, 293] width 594 height 31
click at [382, 387] on label "Interneta videokamera" at bounding box center [576, 375] width 594 height 31
click at [382, 294] on span "Austiņas ar mikrofonu" at bounding box center [351, 294] width 85 height 13
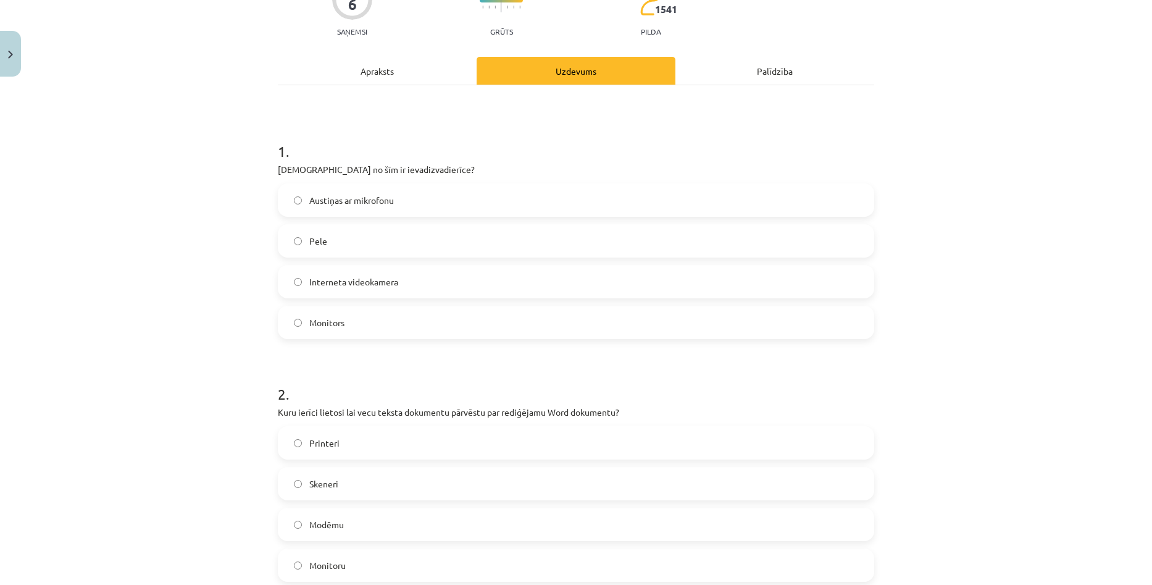
scroll to position [340, 0]
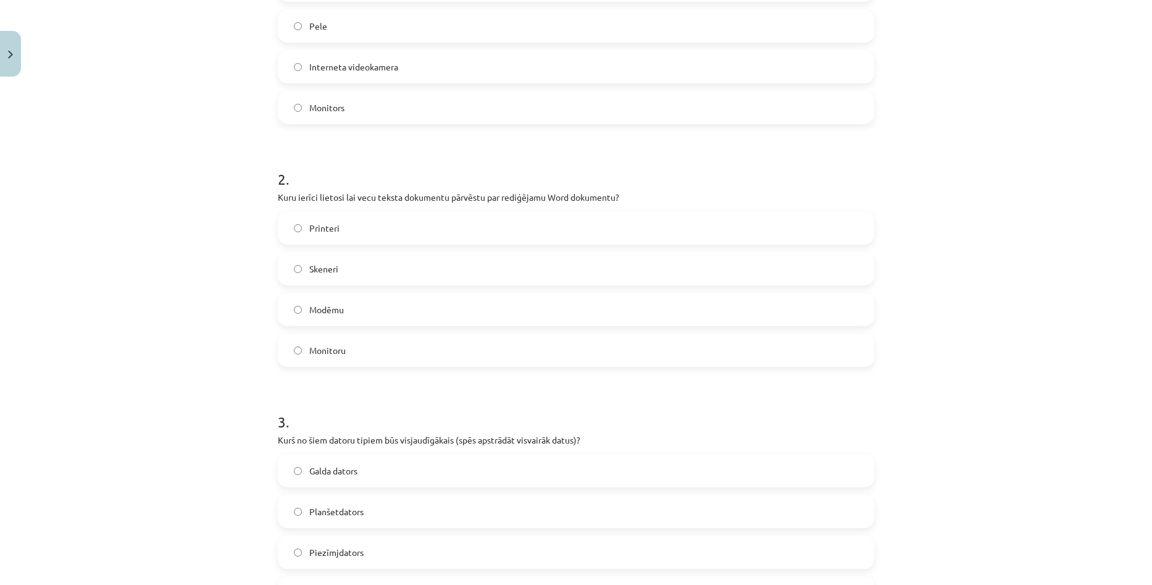
click at [1011, 263] on div "Mācību tēma: Datorikas - 10. klases 1. ieskaites mācību materiāls #3 2. tēma – …" at bounding box center [576, 292] width 1152 height 585
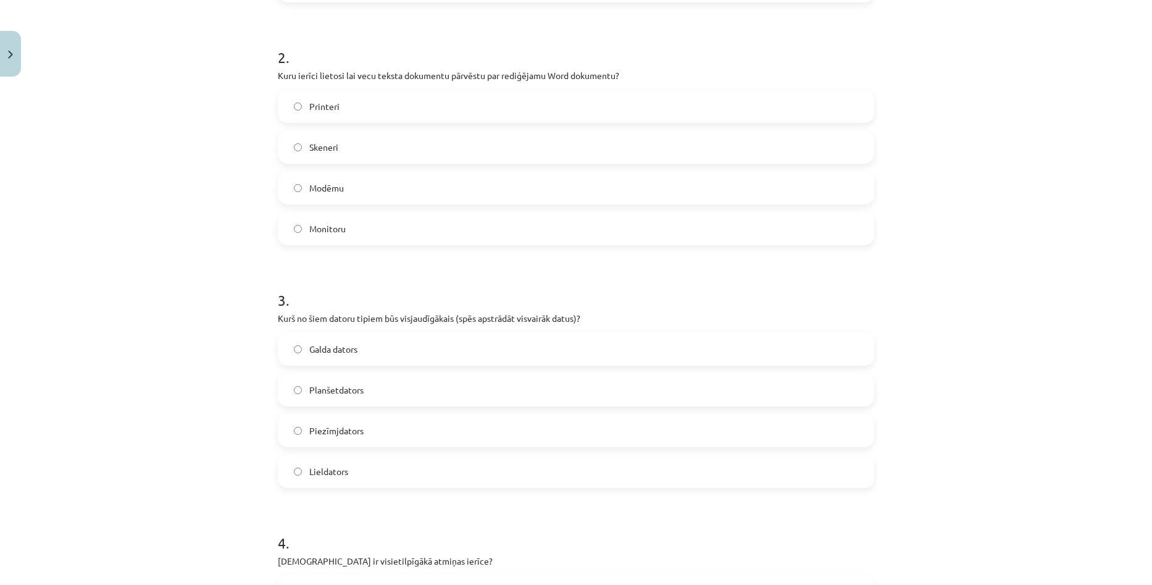
scroll to position [463, 0]
click at [392, 355] on label "Galda dators" at bounding box center [576, 347] width 594 height 31
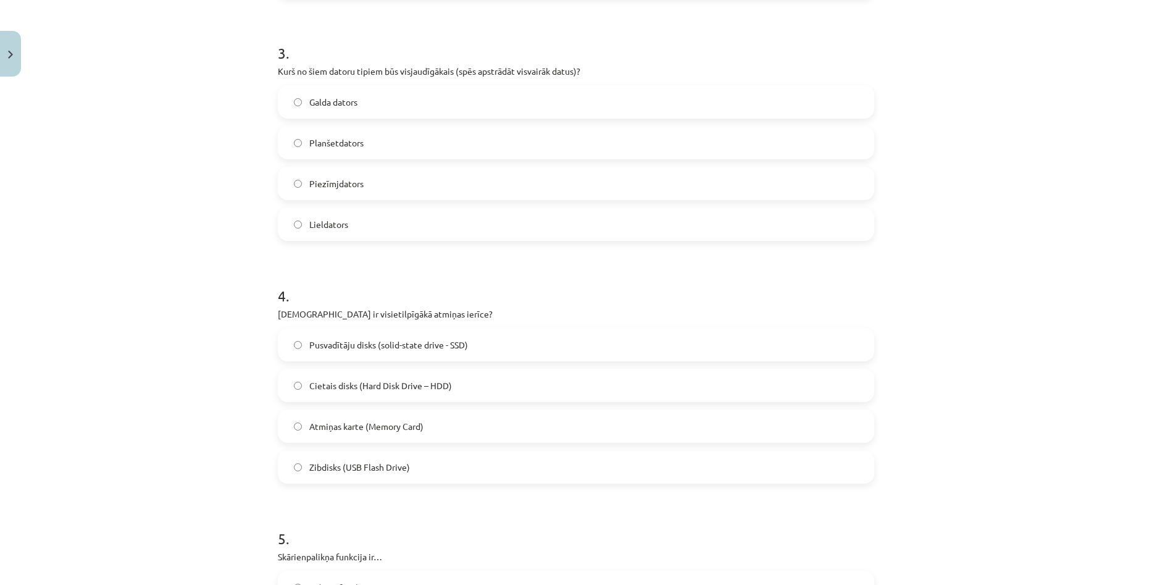
scroll to position [710, 0]
click at [433, 350] on label "Pusvadītāju disks (solid-state drive - SSD)" at bounding box center [576, 342] width 594 height 31
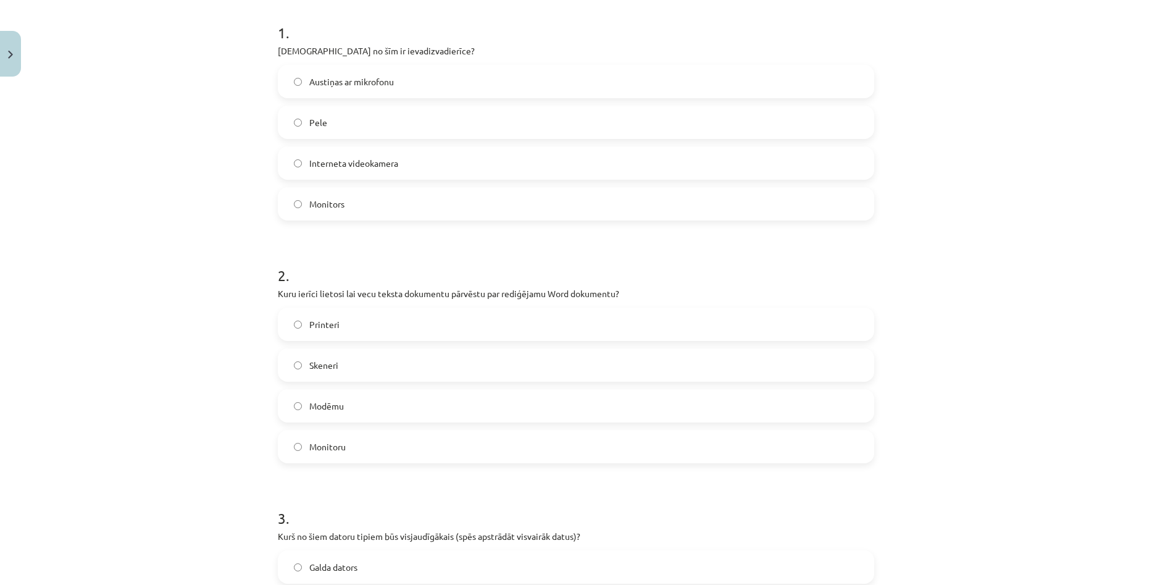
scroll to position [247, 0]
click at [495, 315] on label "Printeri" at bounding box center [576, 320] width 594 height 31
click at [980, 300] on div "Mācību tēma: Datorikas - 10. klases 1. ieskaites mācību materiāls #3 2. tēma – …" at bounding box center [576, 292] width 1152 height 585
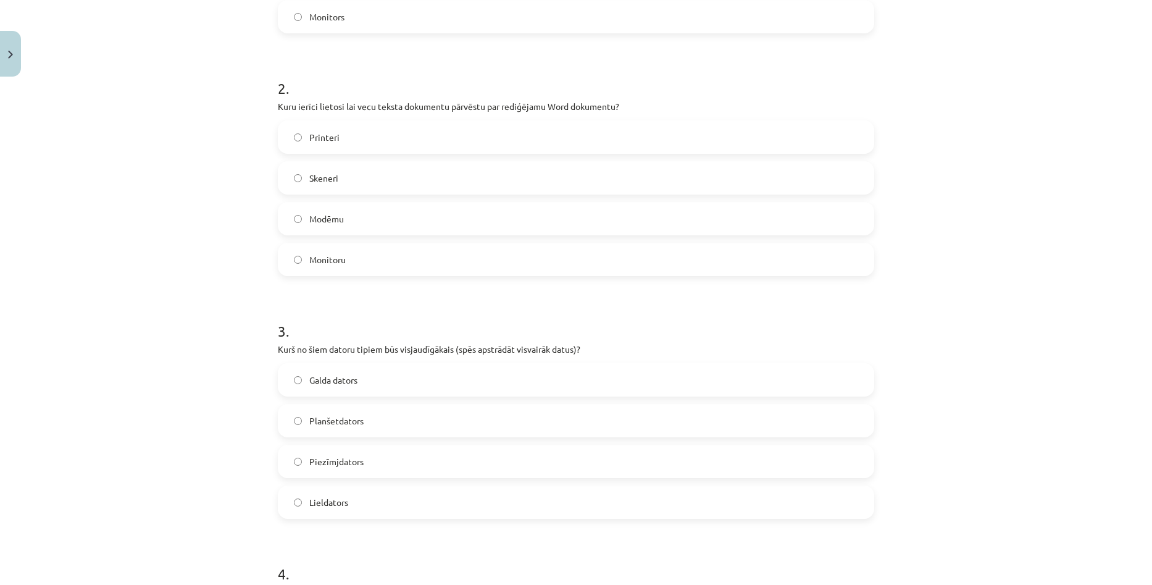
scroll to position [432, 0]
click at [466, 180] on label "Skeneri" at bounding box center [576, 176] width 594 height 31
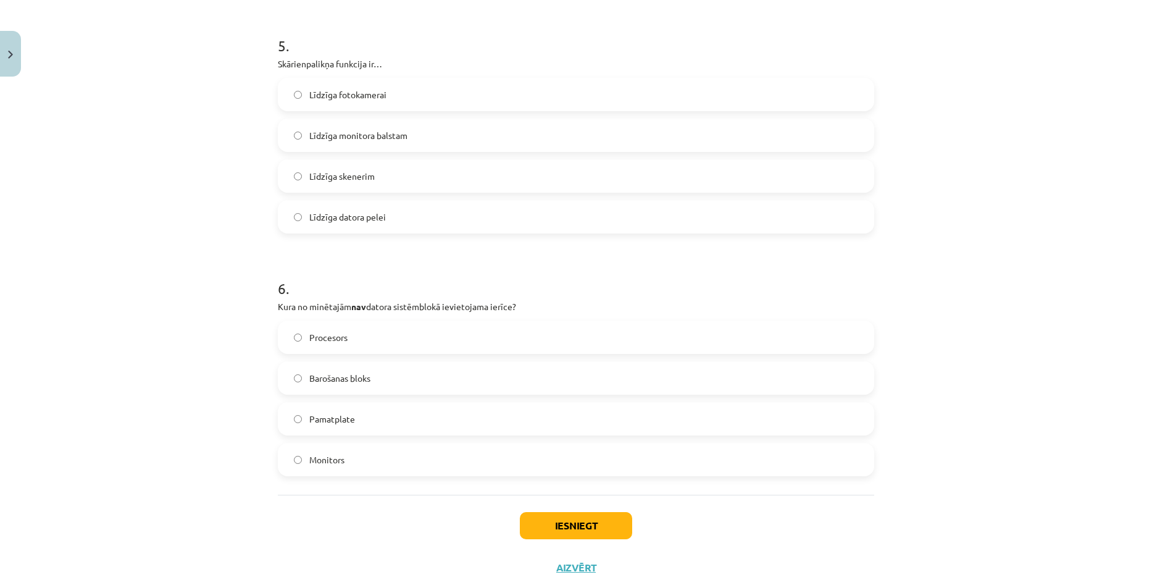
scroll to position [1235, 0]
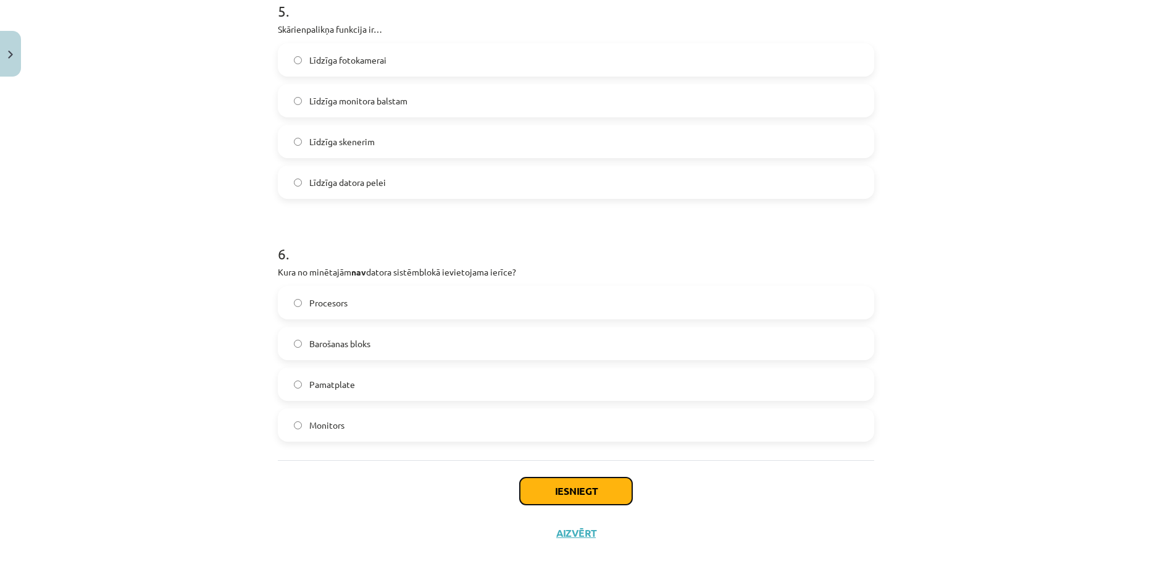
click at [587, 497] on button "Iesniegt" at bounding box center [576, 490] width 112 height 27
click at [443, 293] on label "Procesors" at bounding box center [576, 302] width 594 height 31
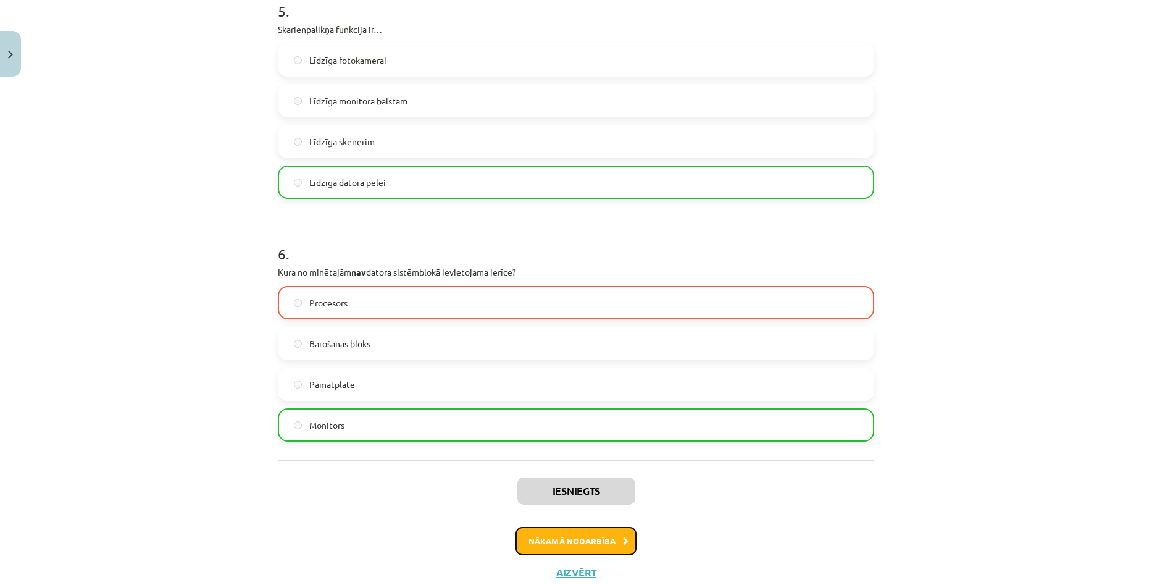
click at [577, 536] on button "Nākamā nodarbība" at bounding box center [575, 541] width 121 height 28
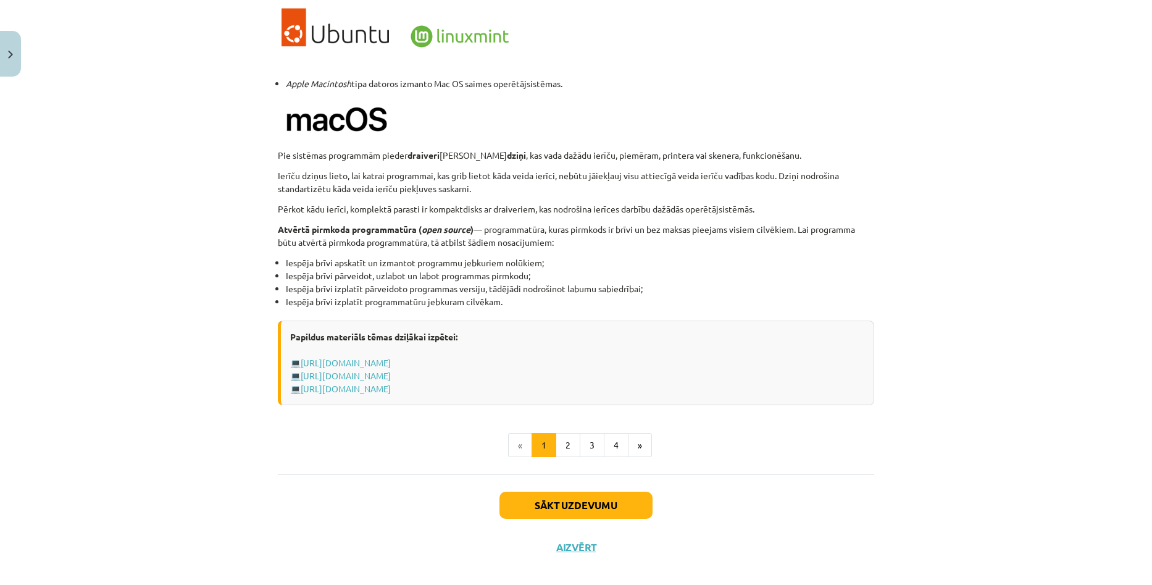
scroll to position [1164, 0]
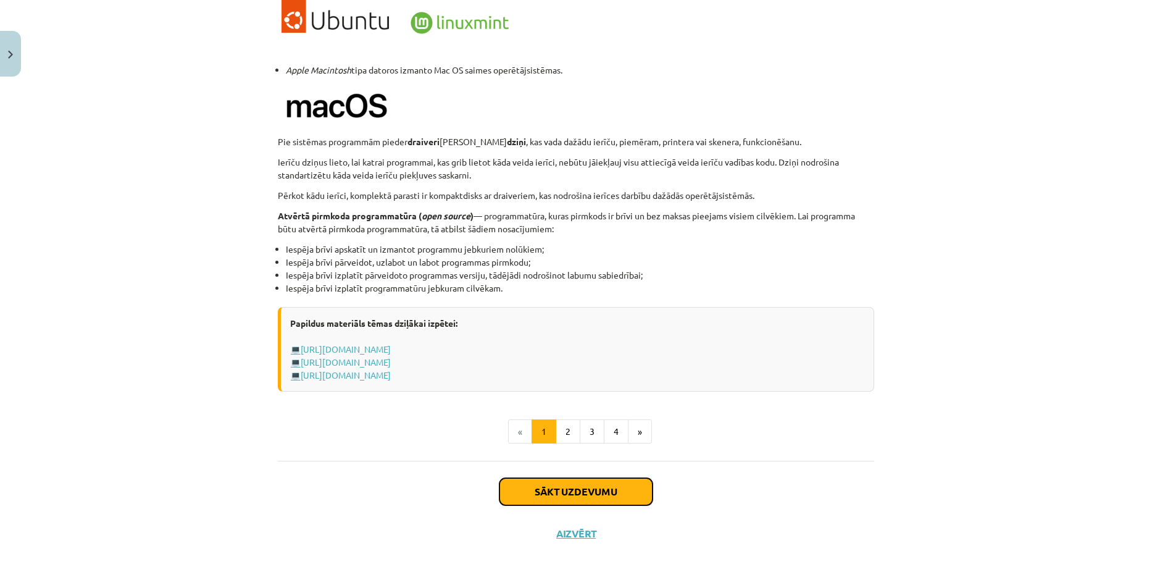
click at [596, 491] on button "Sākt uzdevumu" at bounding box center [575, 491] width 153 height 27
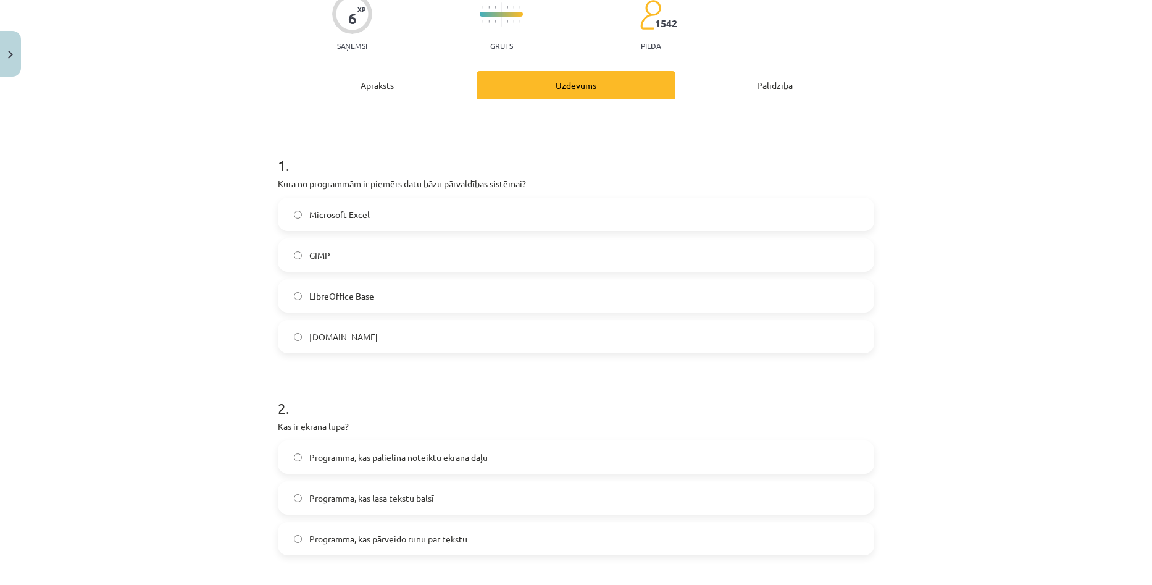
scroll to position [18, 0]
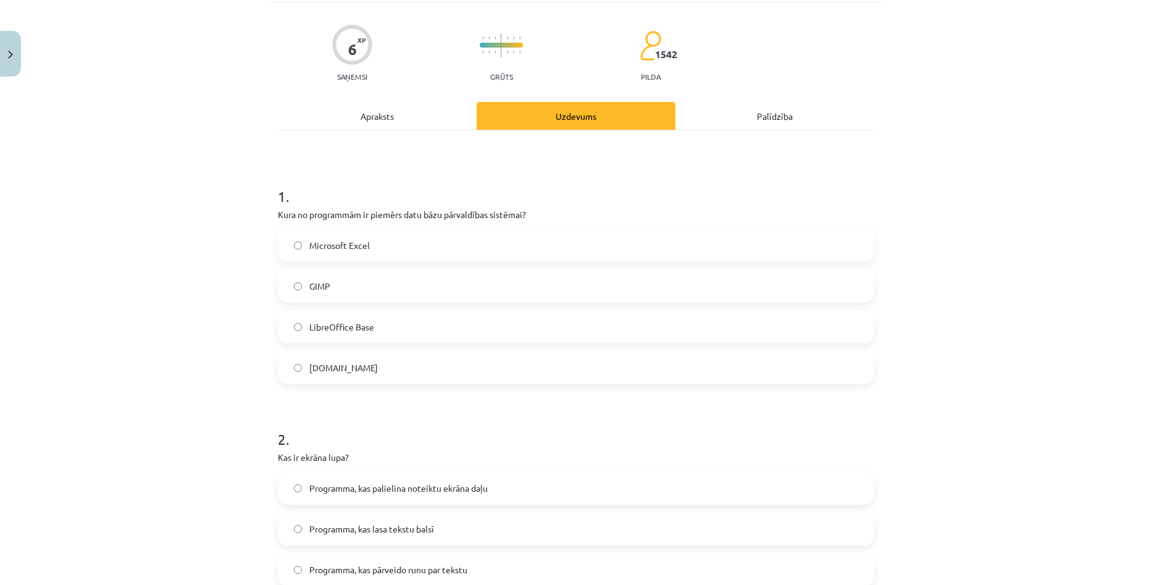
click at [365, 107] on div "Apraksts" at bounding box center [377, 116] width 199 height 28
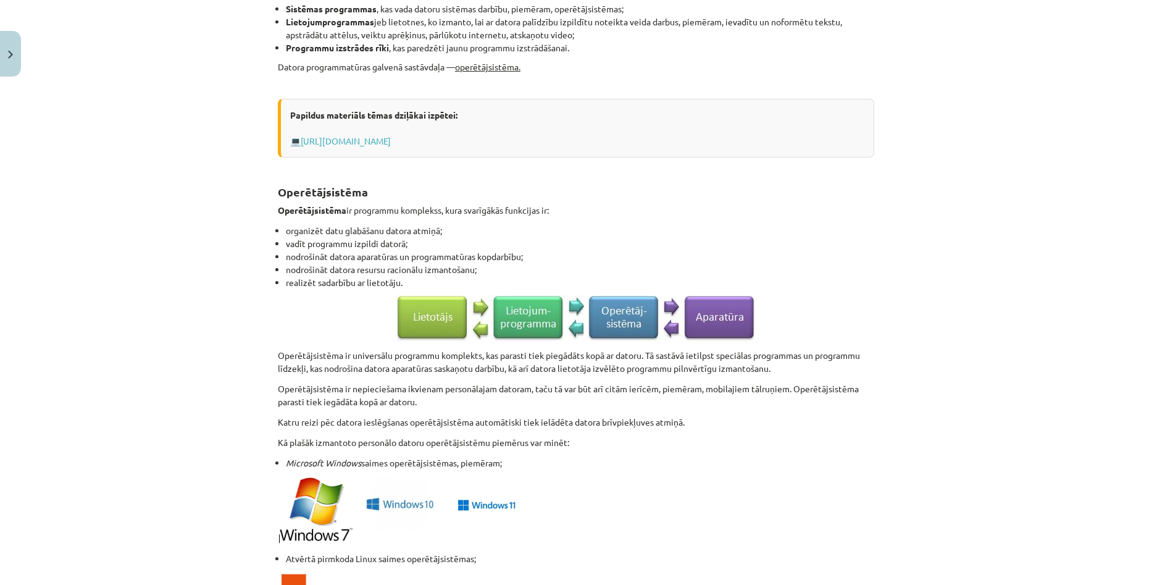
scroll to position [586, 0]
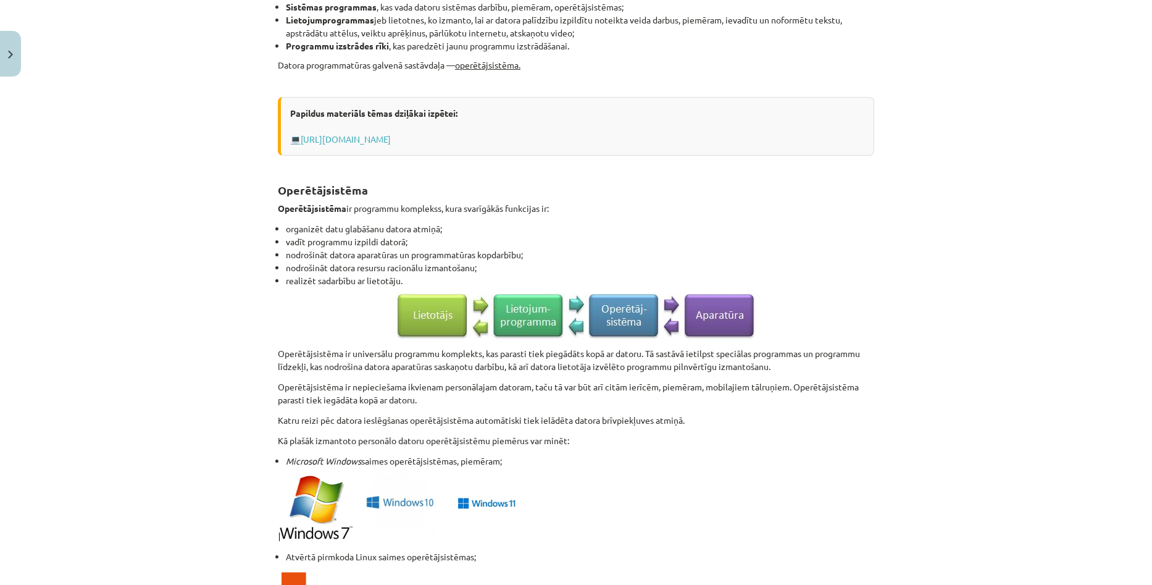
click at [999, 278] on div "Mācību tēma: Datorikas - 10. klases 1. ieskaites mācību materiāls #4 3. tēma – …" at bounding box center [576, 292] width 1152 height 585
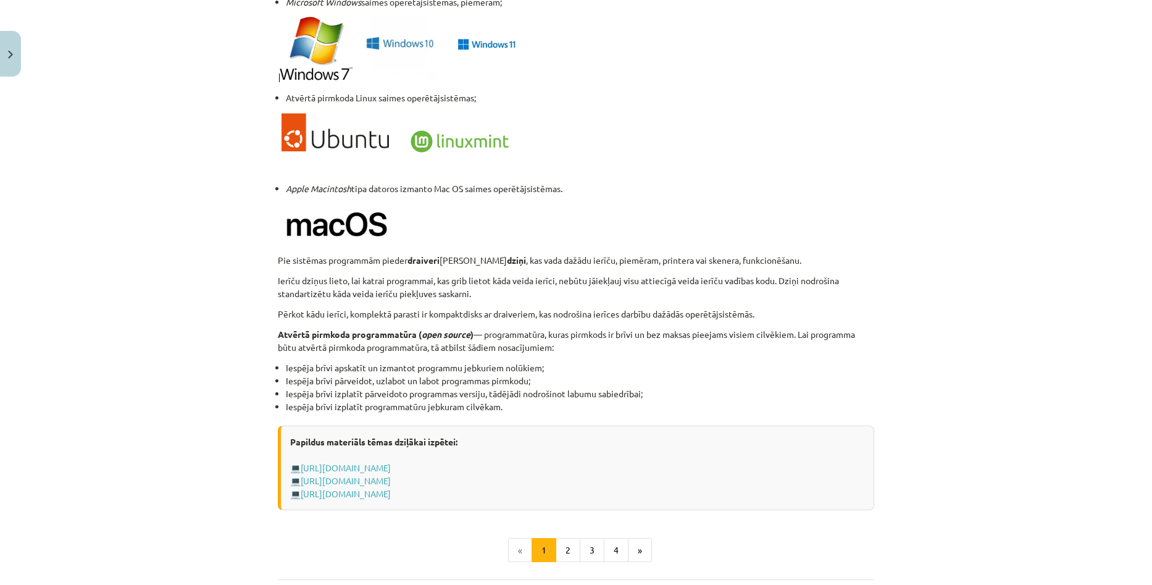
scroll to position [1080, 0]
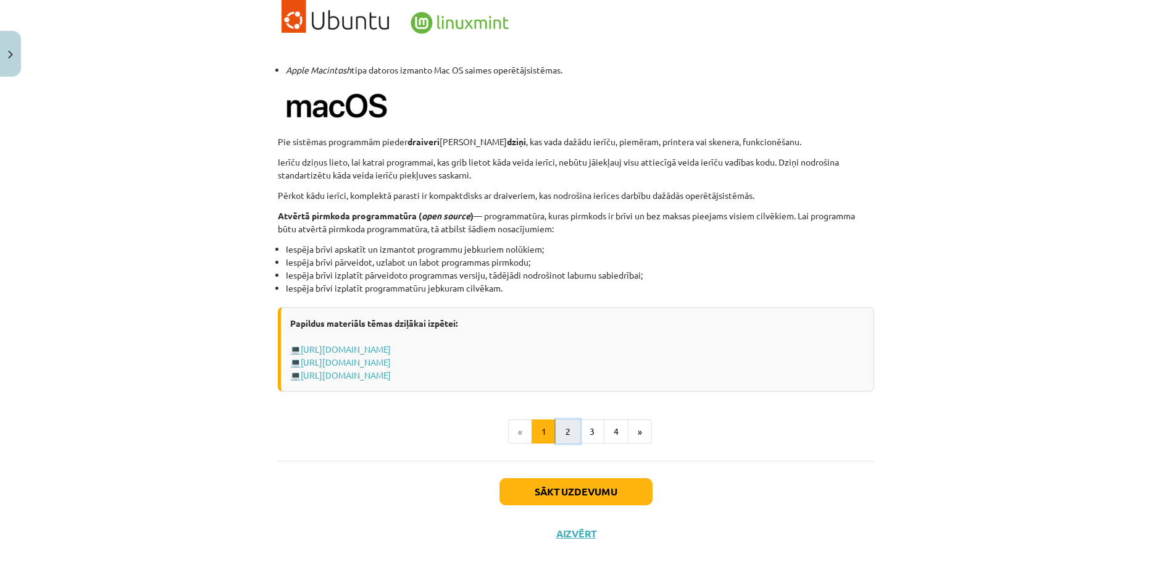
click at [564, 428] on button "2" at bounding box center [568, 431] width 25 height 25
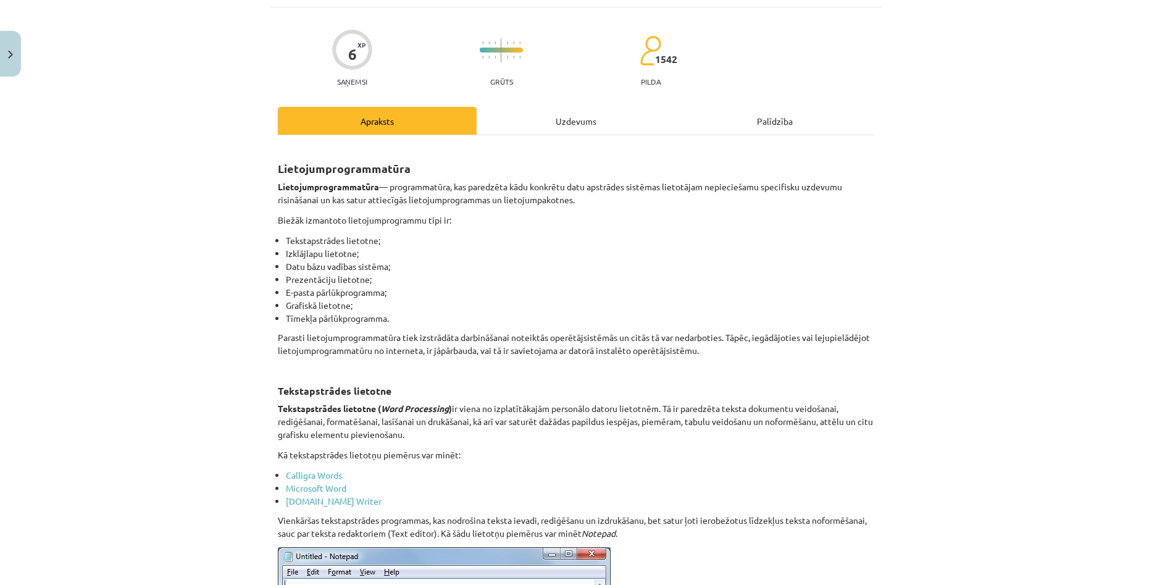
scroll to position [36, 0]
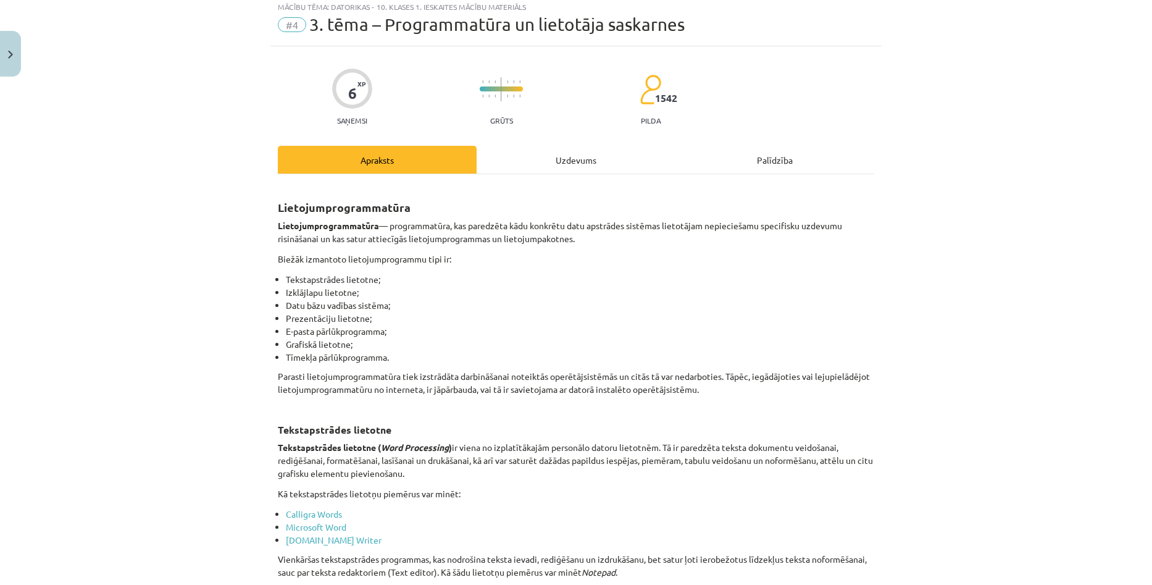
click at [1018, 333] on div "Mācību tēma: Datorikas - 10. klases 1. ieskaites mācību materiāls #4 3. tēma – …" at bounding box center [576, 292] width 1152 height 585
click at [570, 152] on div "Uzdevums" at bounding box center [576, 160] width 199 height 28
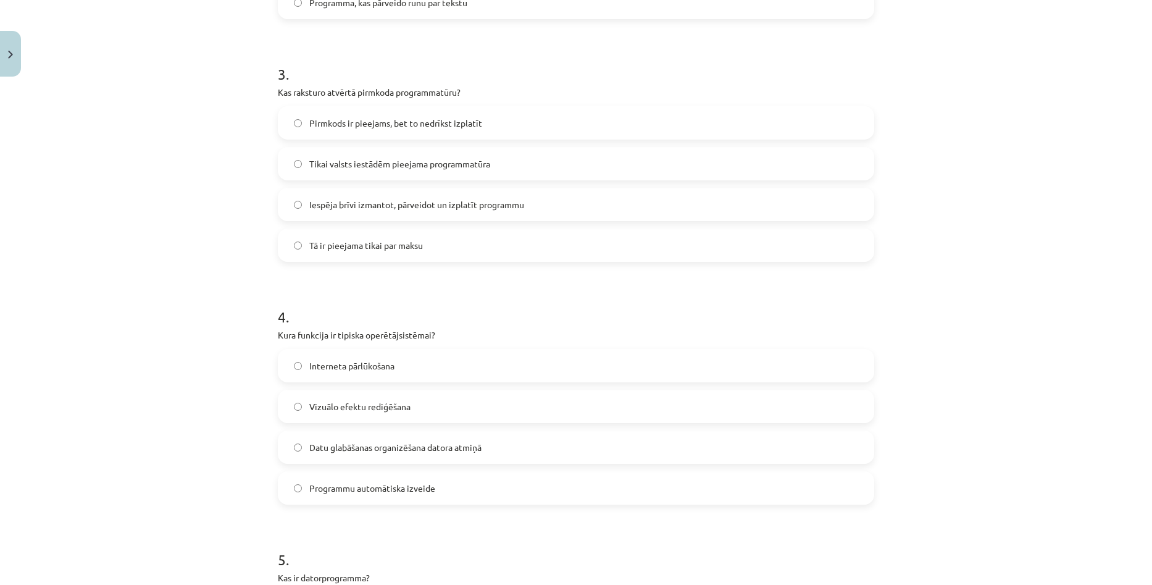
scroll to position [648, 0]
click at [422, 453] on label "Datu glabāšanas organizēšana datora atmiņā" at bounding box center [576, 445] width 594 height 31
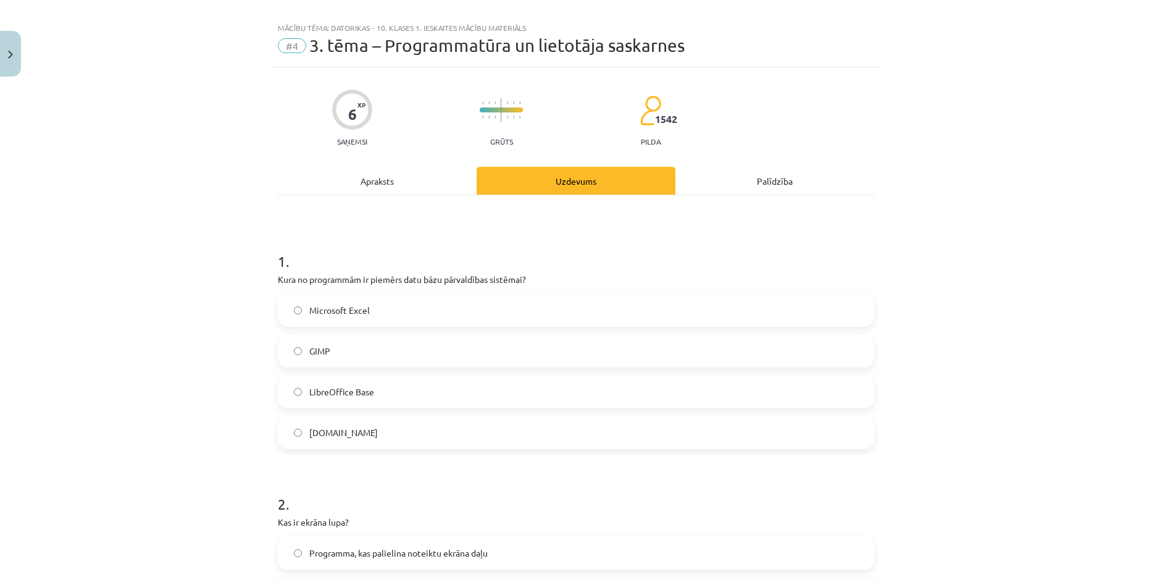
scroll to position [0, 0]
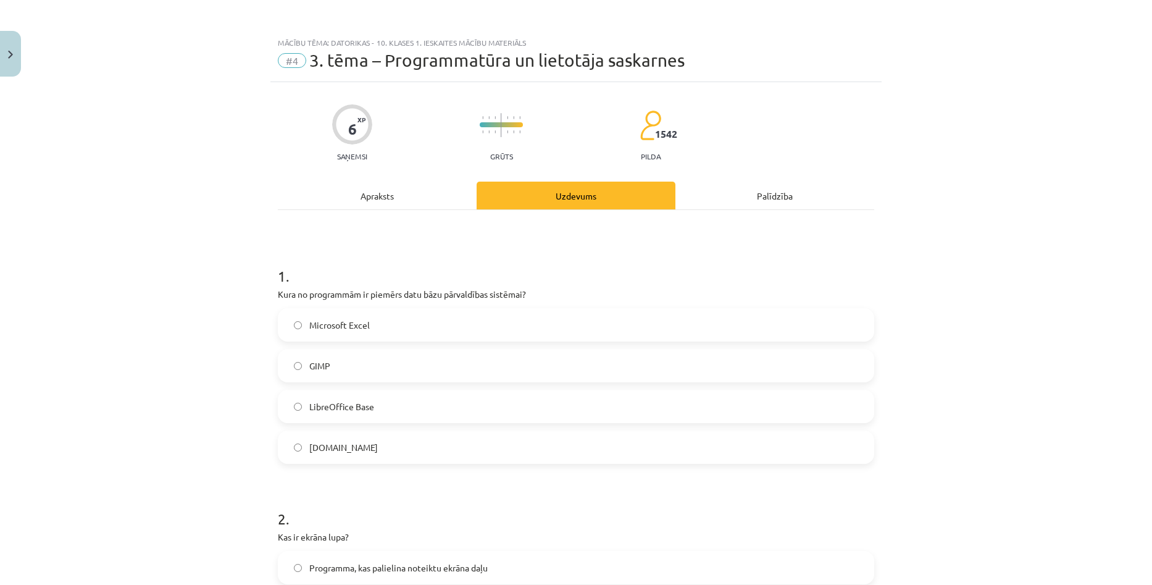
click at [384, 195] on div "Apraksts" at bounding box center [377, 196] width 199 height 28
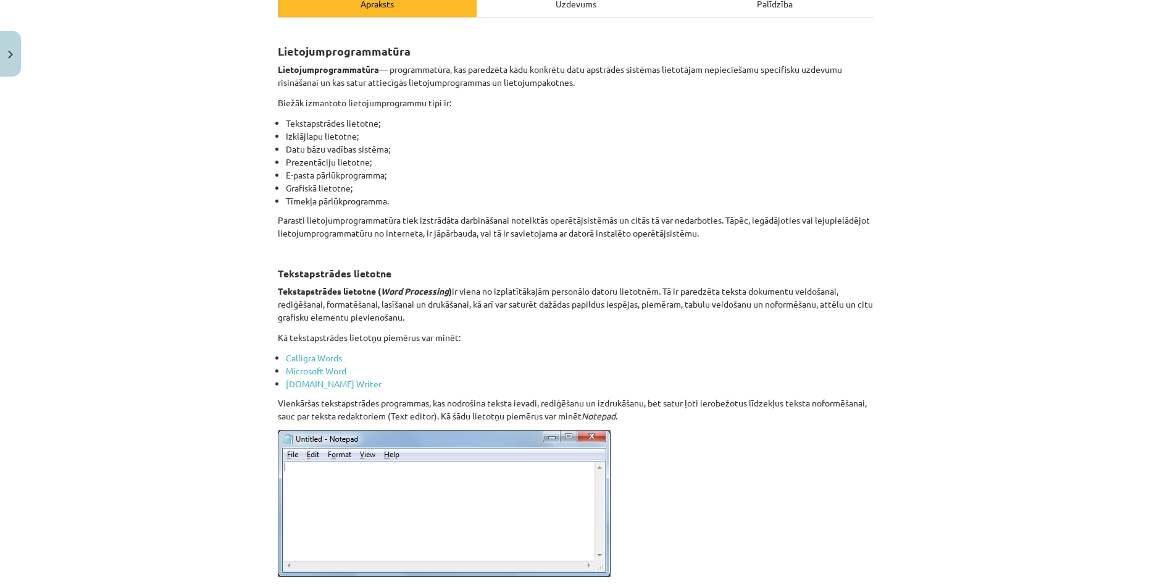
scroll to position [278, 0]
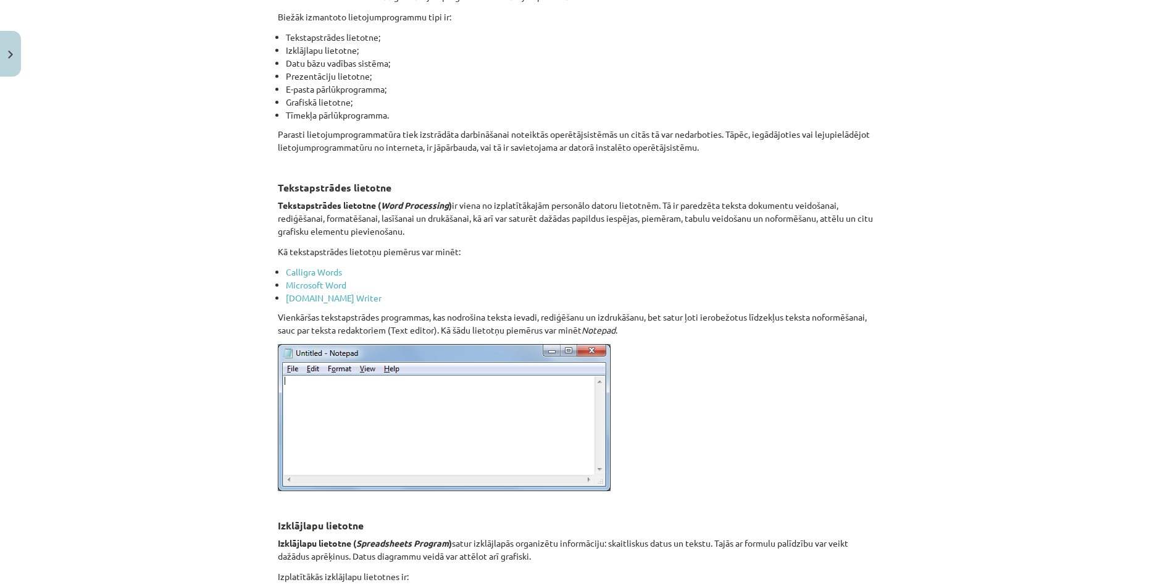
click at [991, 306] on div "Mācību tēma: Datorikas - 10. klases 1. ieskaites mācību materiāls #4 3. tēma – …" at bounding box center [576, 292] width 1152 height 585
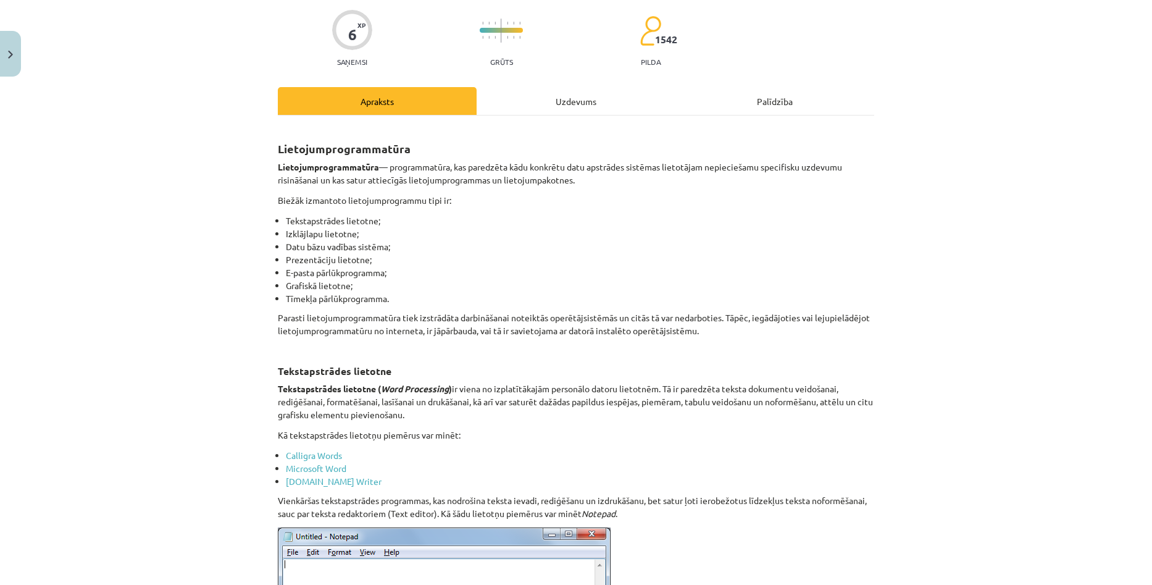
scroll to position [93, 0]
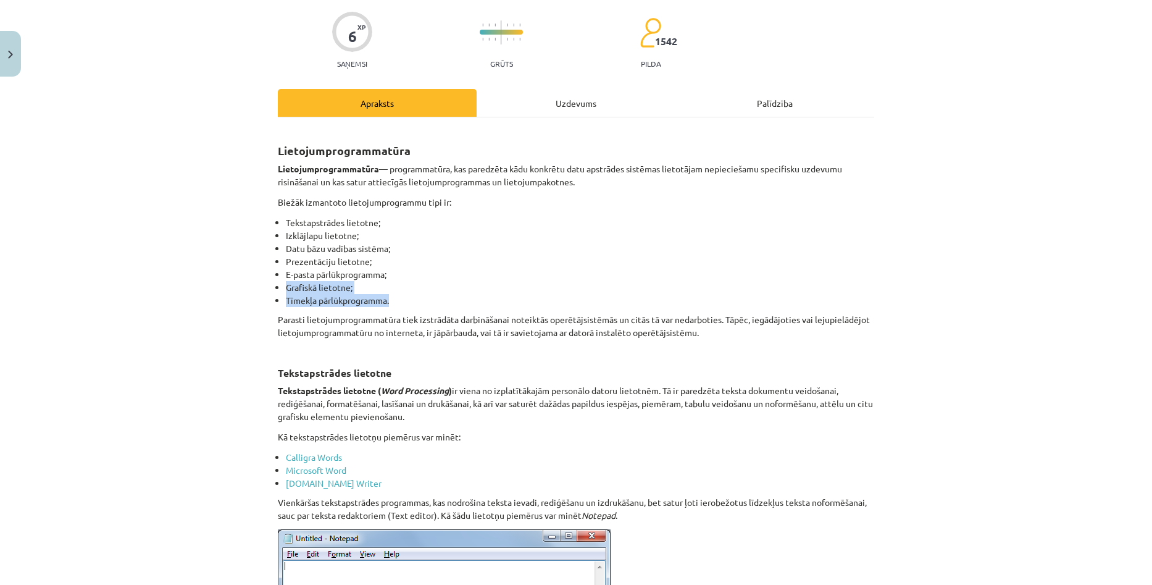
drag, startPoint x: 269, startPoint y: 286, endPoint x: 490, endPoint y: 296, distance: 221.2
click at [507, 293] on li "Grafiskā lietotne;" at bounding box center [580, 287] width 588 height 13
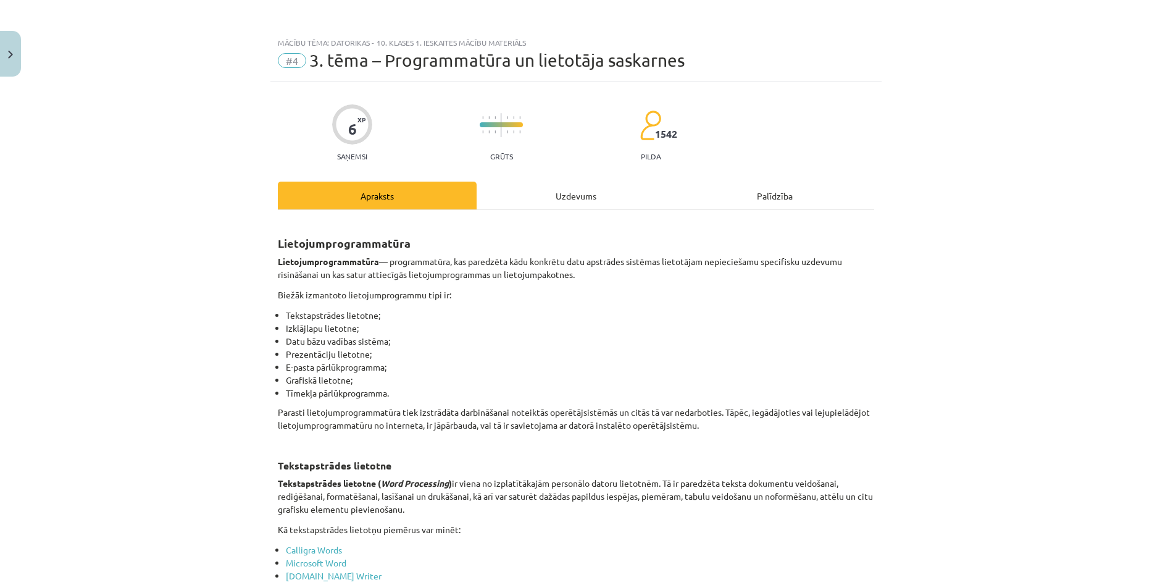
click at [553, 195] on div "Uzdevums" at bounding box center [576, 196] width 199 height 28
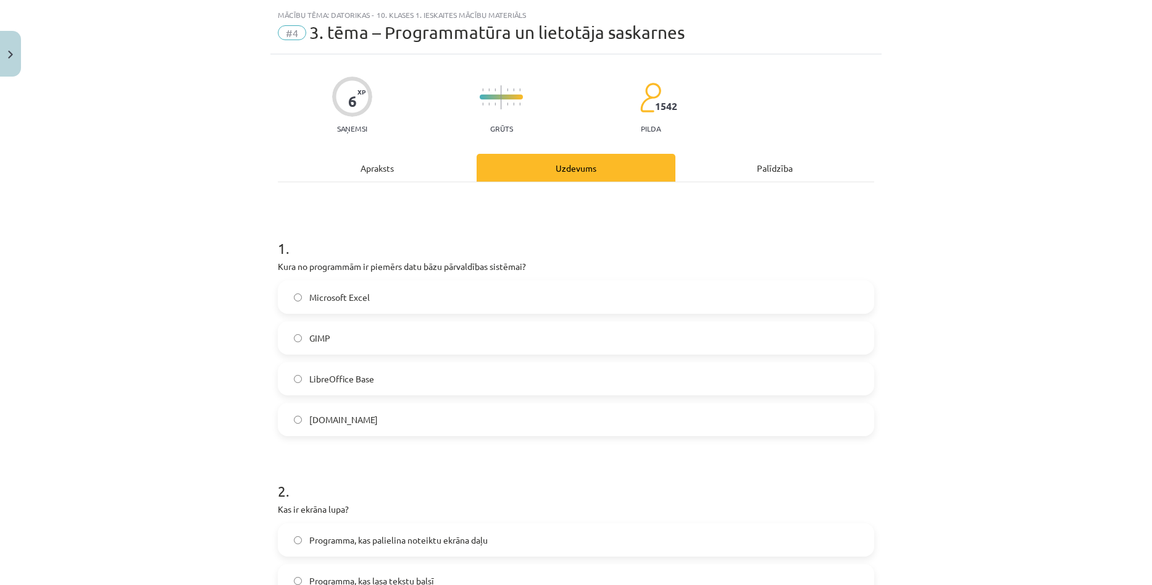
scroll to position [31, 0]
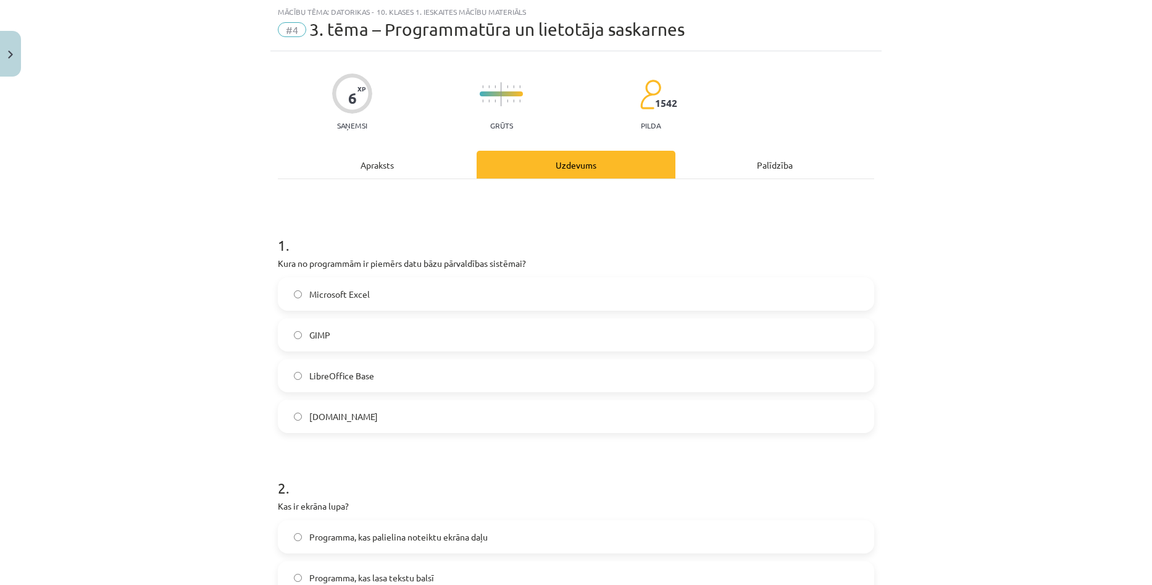
click at [373, 167] on div "Apraksts" at bounding box center [377, 165] width 199 height 28
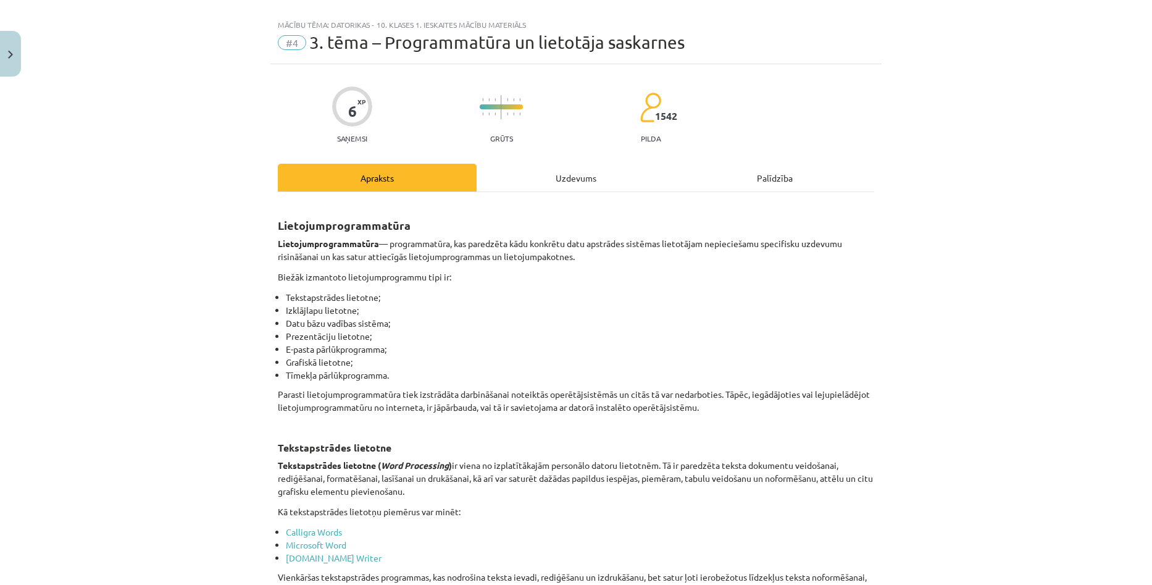
scroll to position [0, 0]
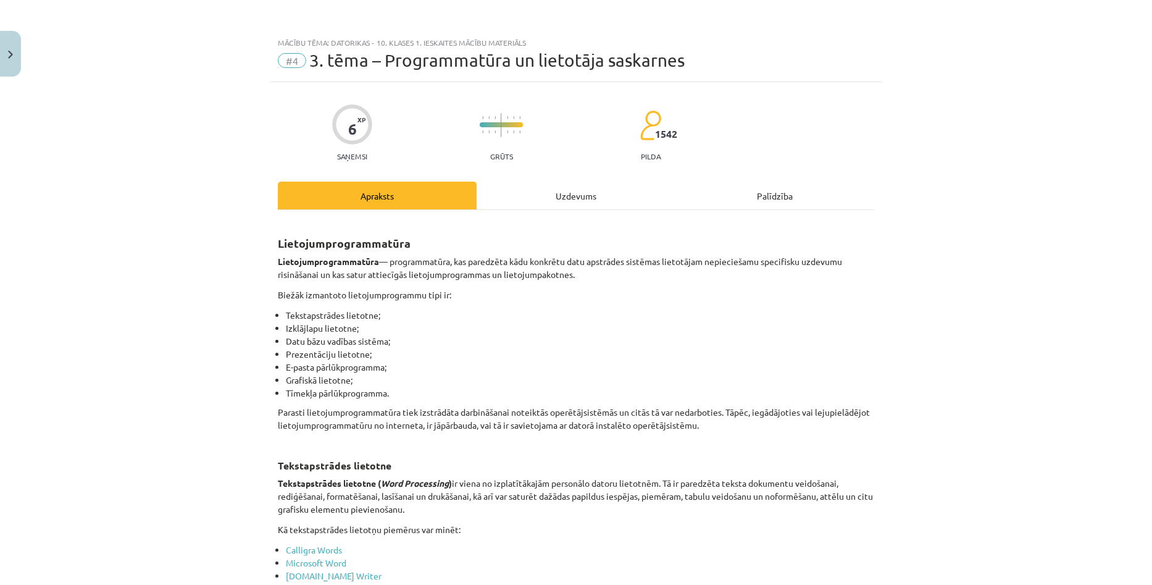
click at [583, 201] on div "Uzdevums" at bounding box center [576, 196] width 199 height 28
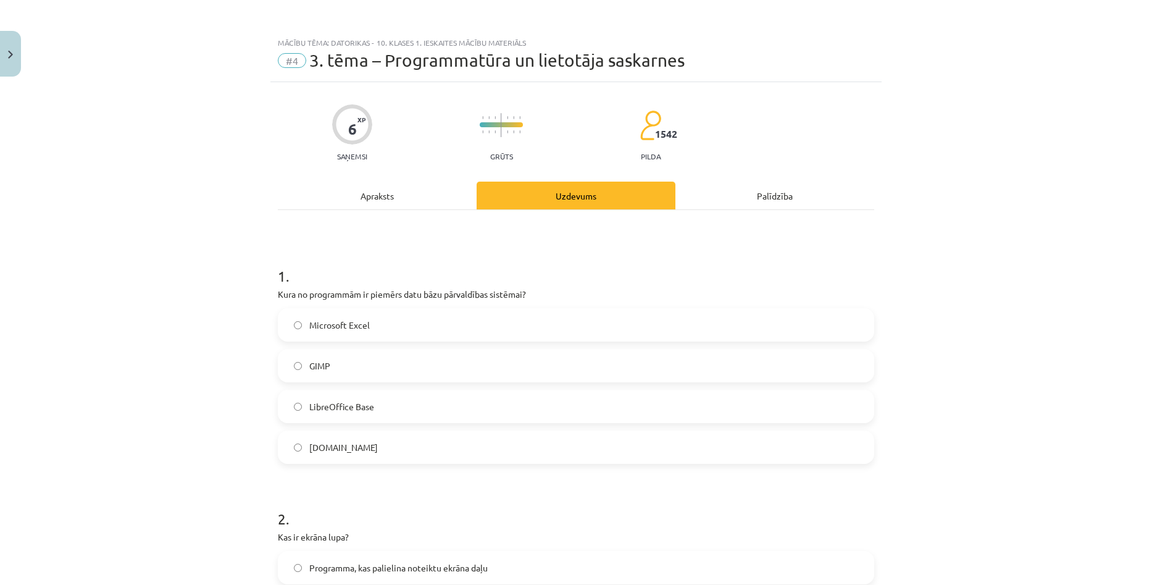
scroll to position [31, 0]
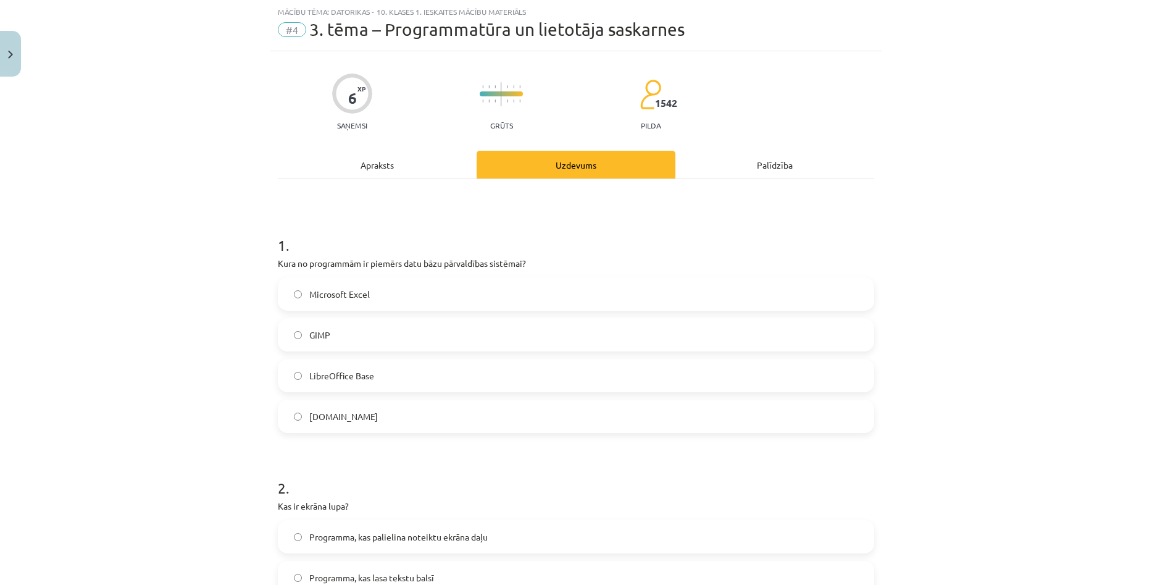
click at [374, 330] on label "GIMP" at bounding box center [576, 334] width 594 height 31
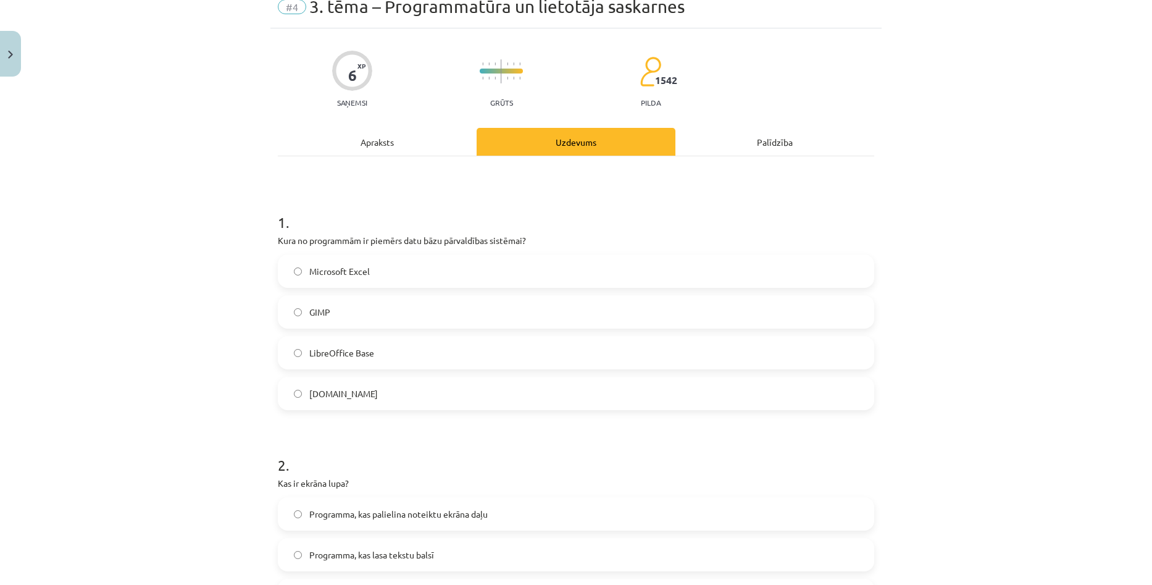
scroll to position [0, 0]
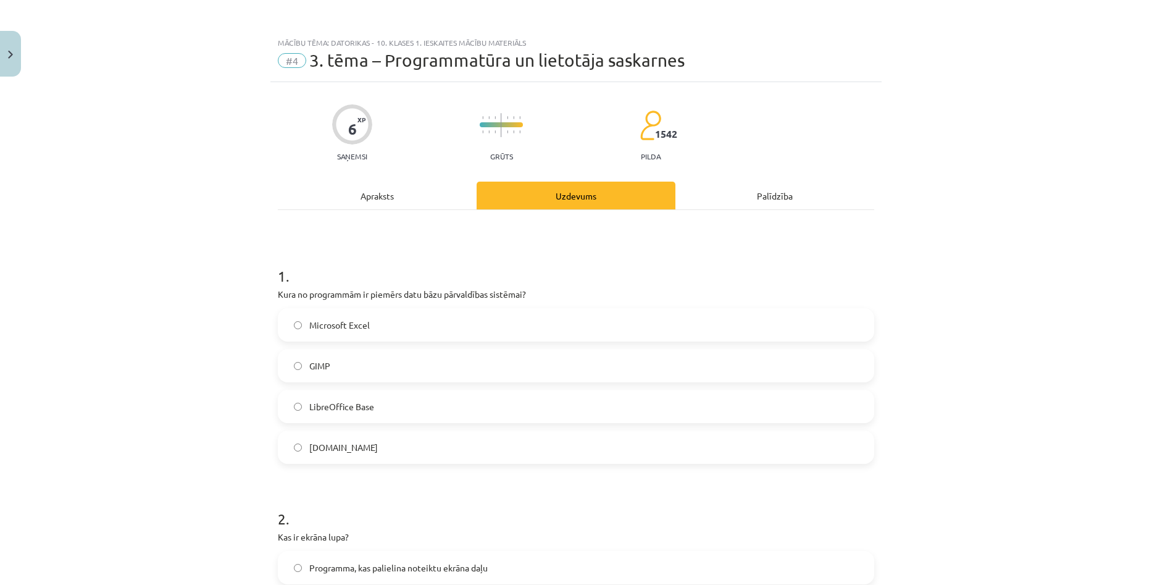
click at [354, 202] on div "Apraksts" at bounding box center [377, 196] width 199 height 28
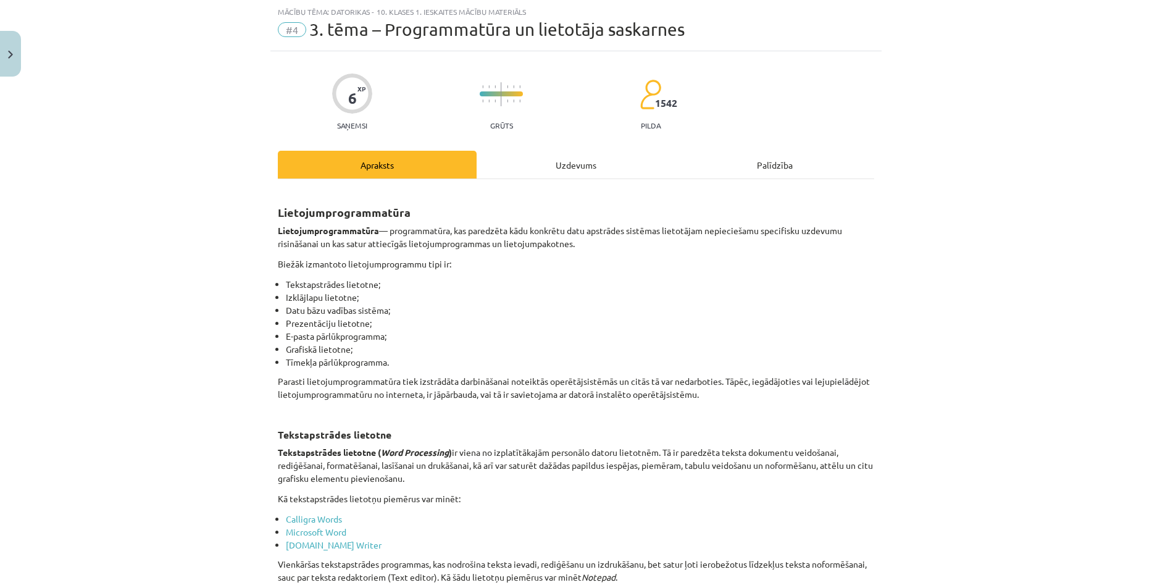
click at [1008, 228] on div "Mācību tēma: Datorikas - 10. klases 1. ieskaites mācību materiāls #4 3. tēma – …" at bounding box center [576, 292] width 1152 height 585
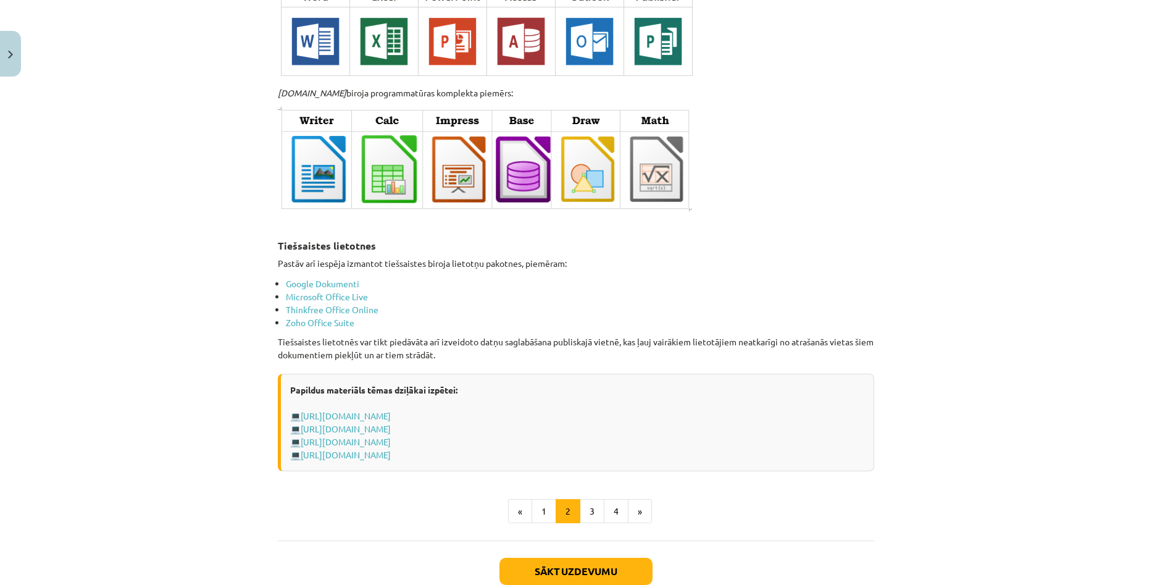
scroll to position [1945, 0]
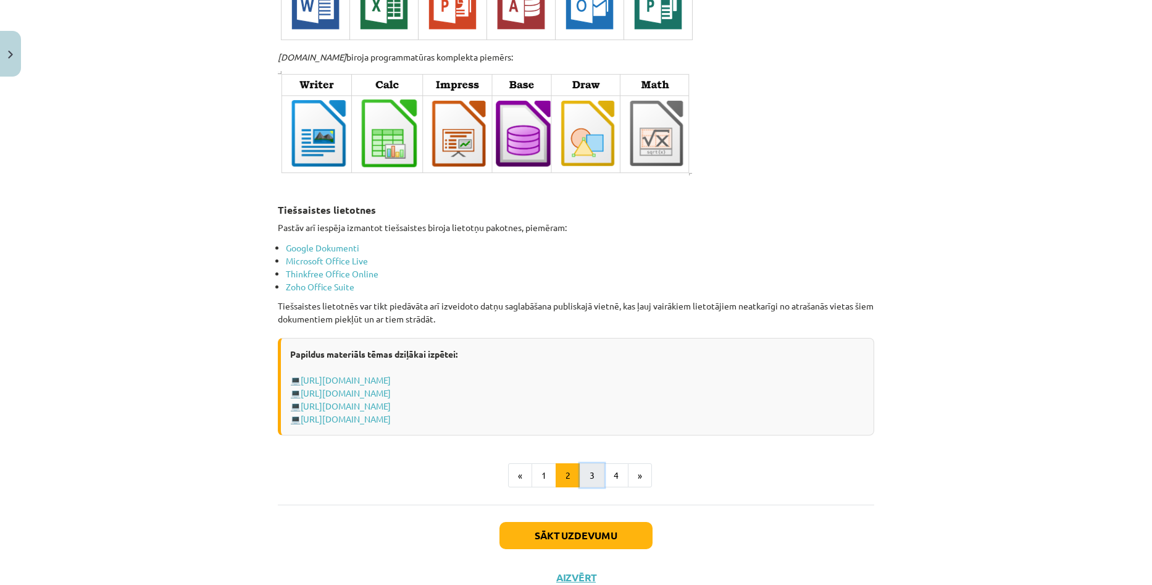
click at [590, 464] on button "3" at bounding box center [592, 475] width 25 height 25
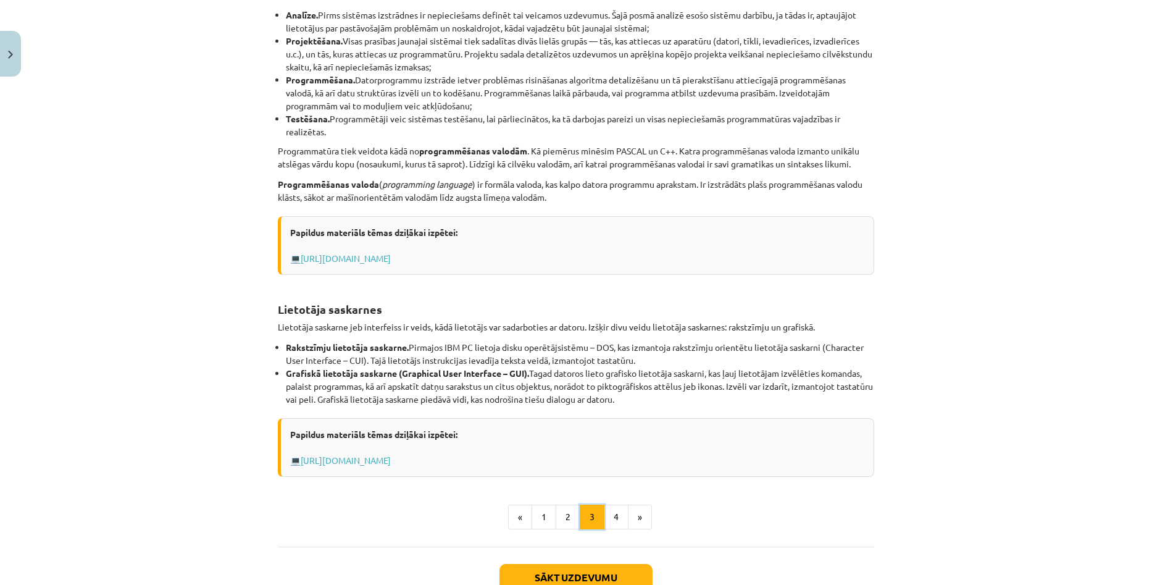
scroll to position [309, 0]
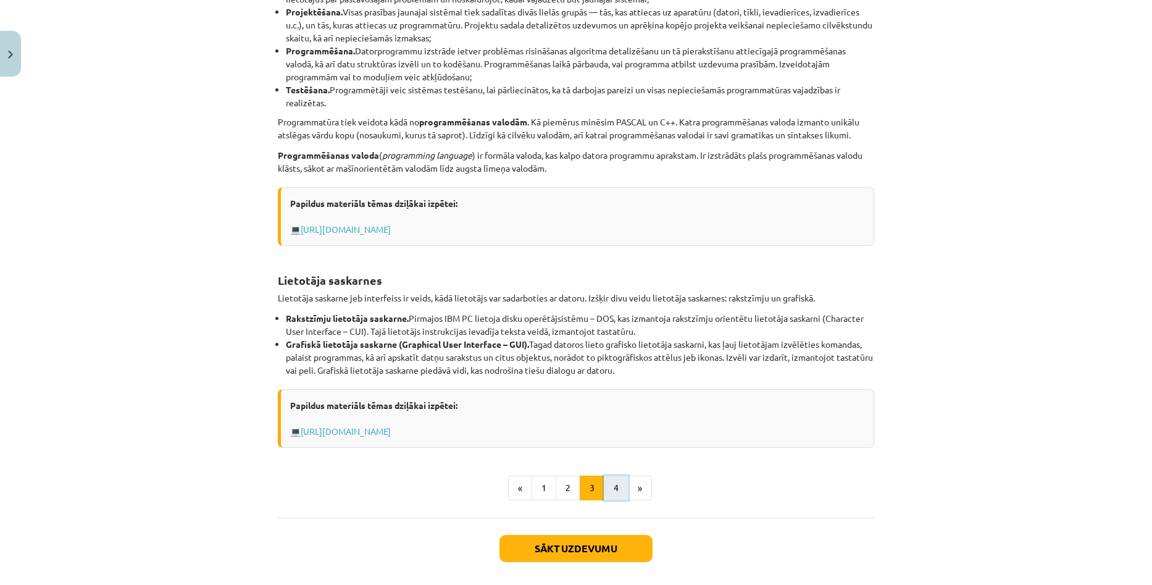
click at [606, 484] on button "4" at bounding box center [616, 487] width 25 height 25
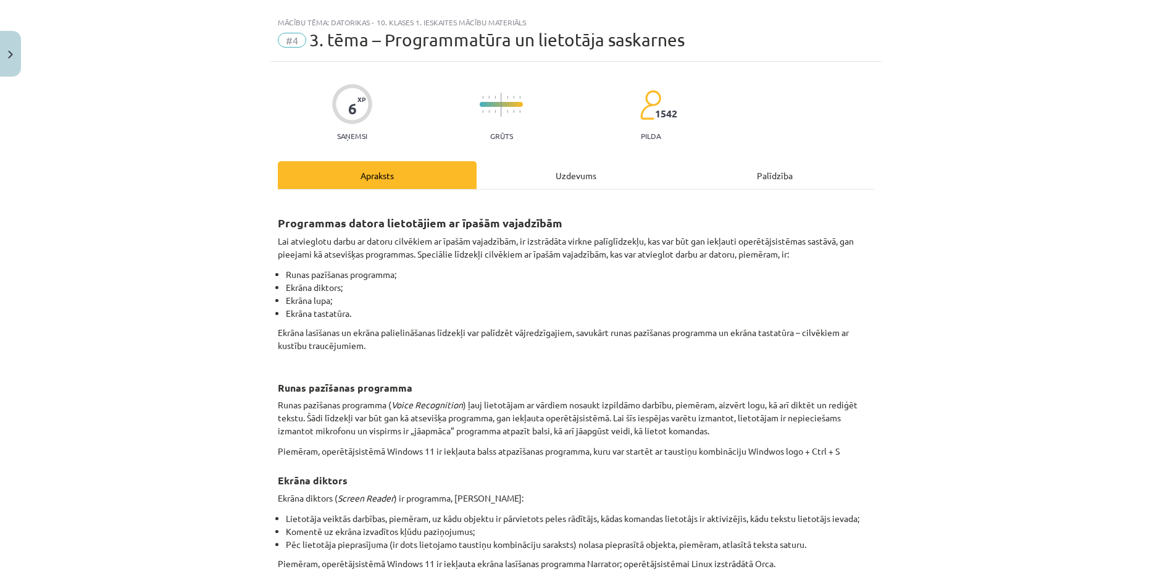
scroll to position [0, 0]
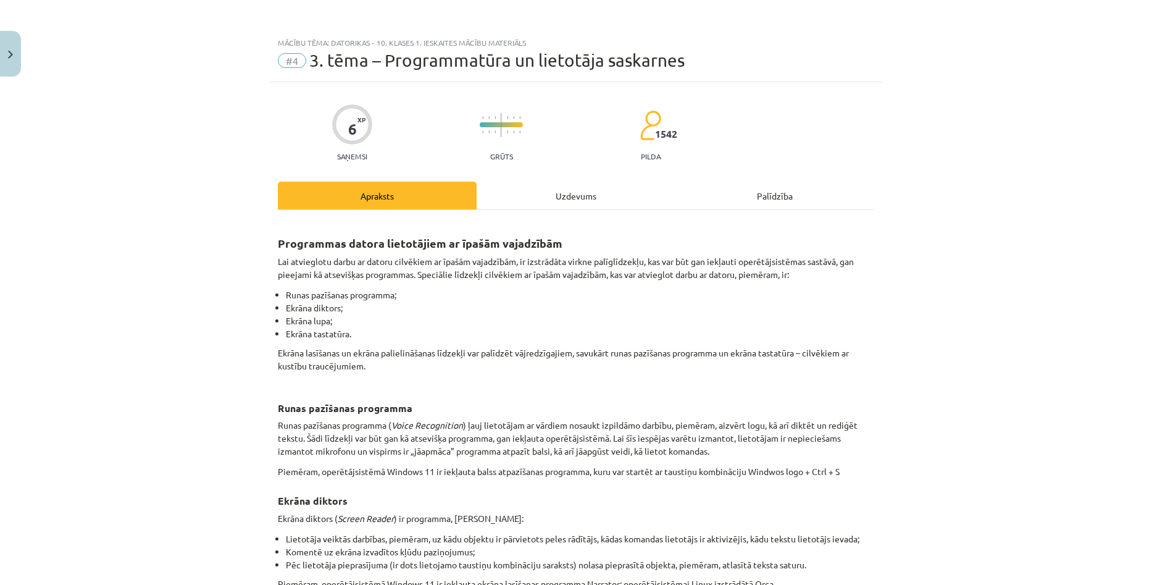
click at [561, 194] on div "Uzdevums" at bounding box center [576, 196] width 199 height 28
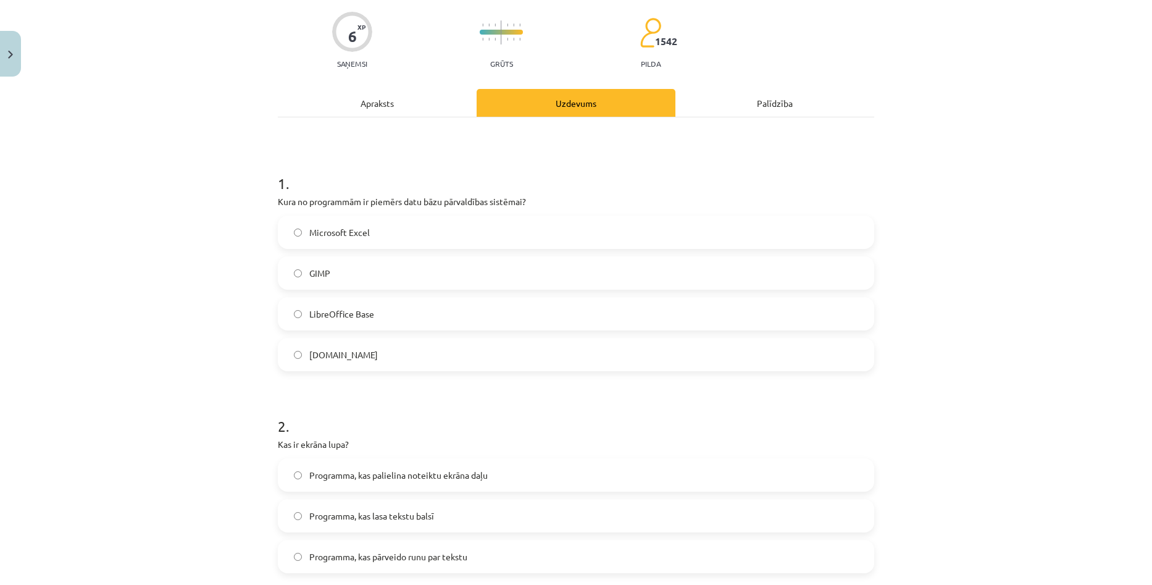
scroll to position [278, 0]
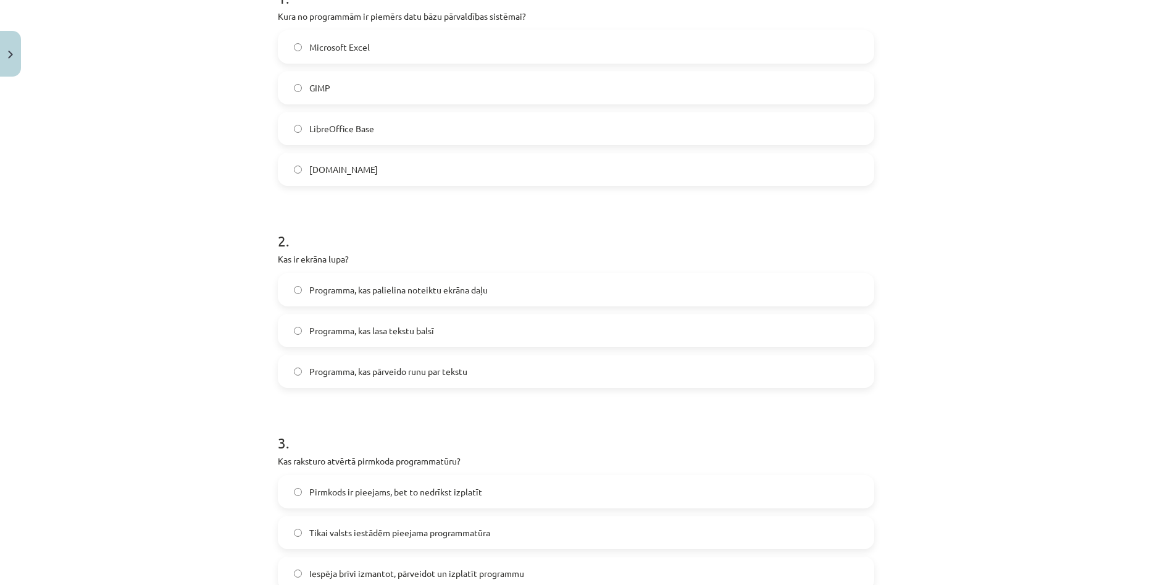
click at [461, 294] on span "Programma, kas palielina noteiktu ekrāna daļu" at bounding box center [398, 289] width 178 height 13
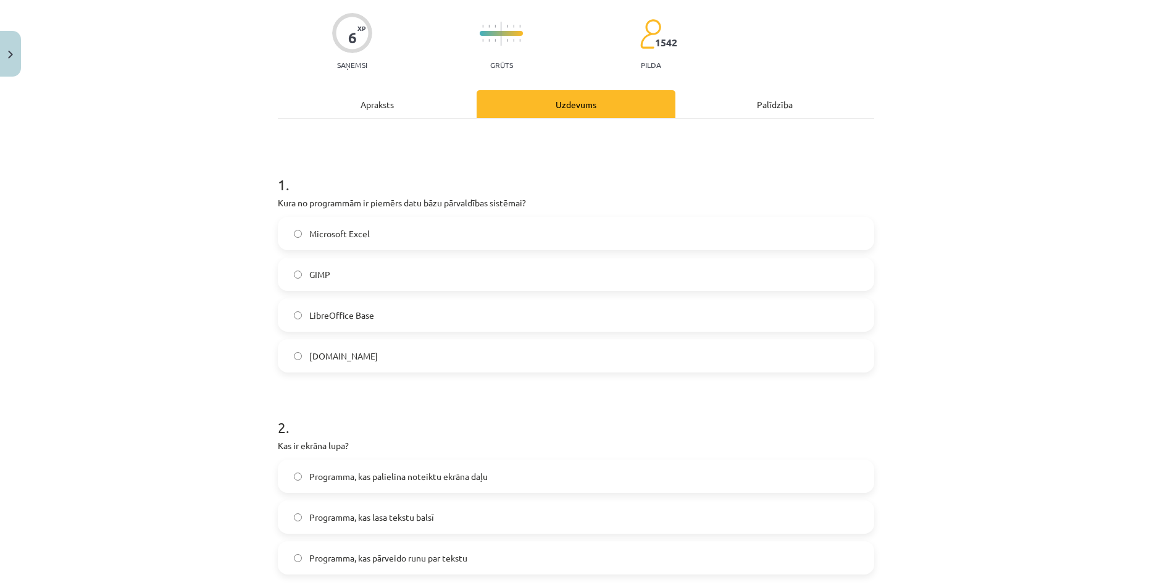
scroll to position [31, 0]
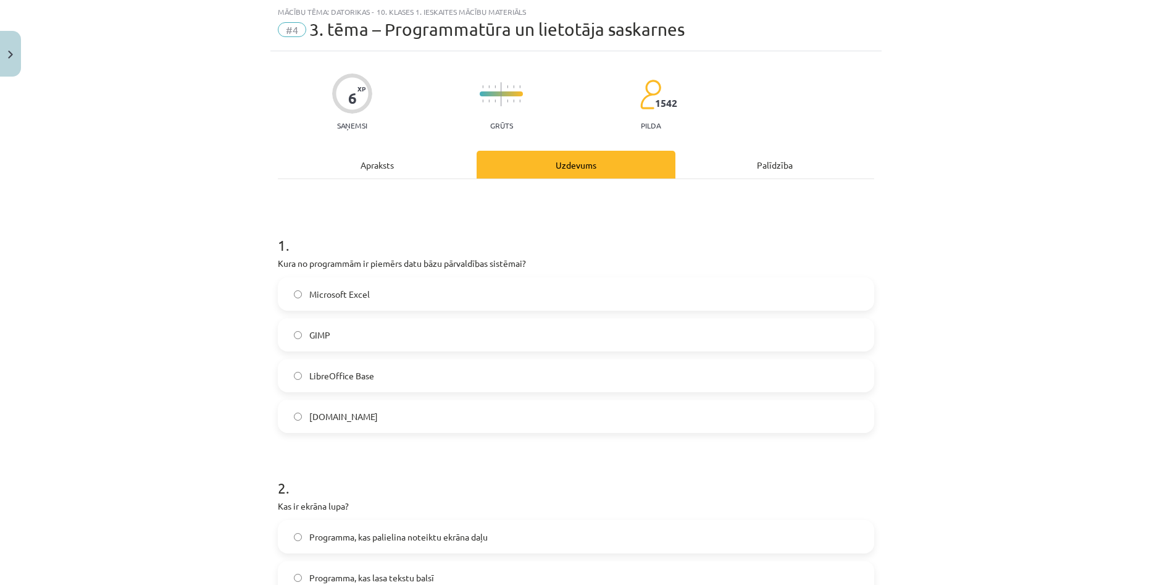
click at [366, 174] on div "Apraksts" at bounding box center [377, 165] width 199 height 28
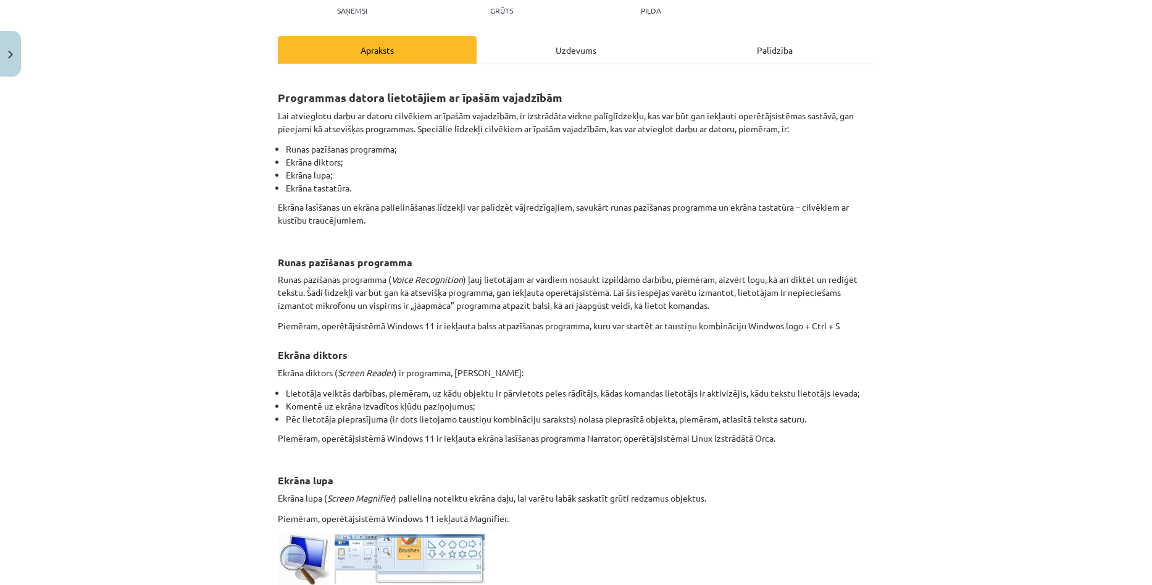
scroll to position [525, 0]
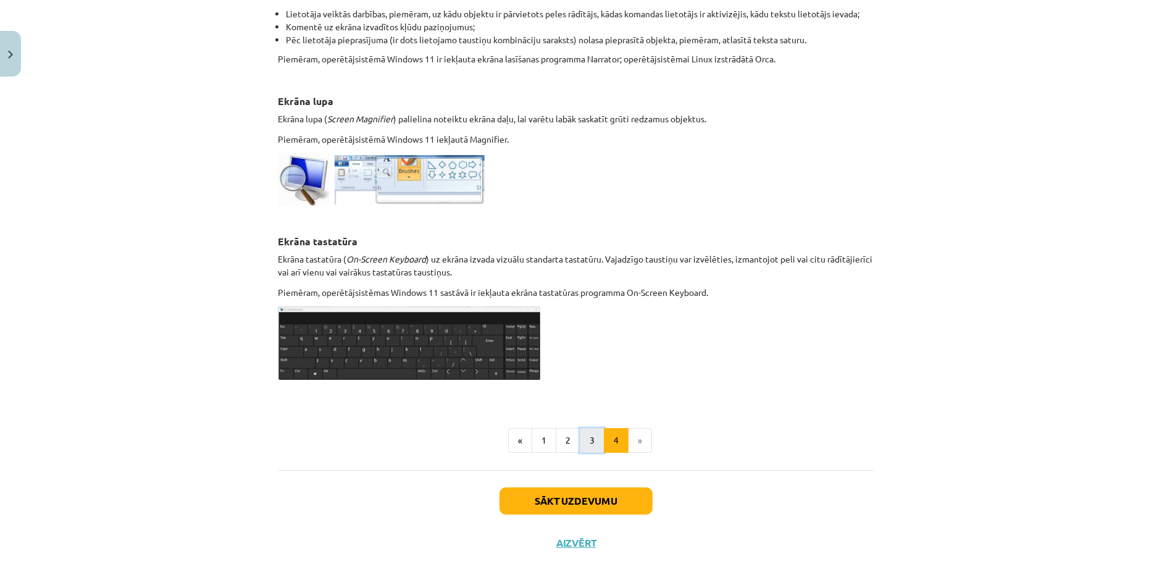
click at [585, 441] on button "3" at bounding box center [592, 440] width 25 height 25
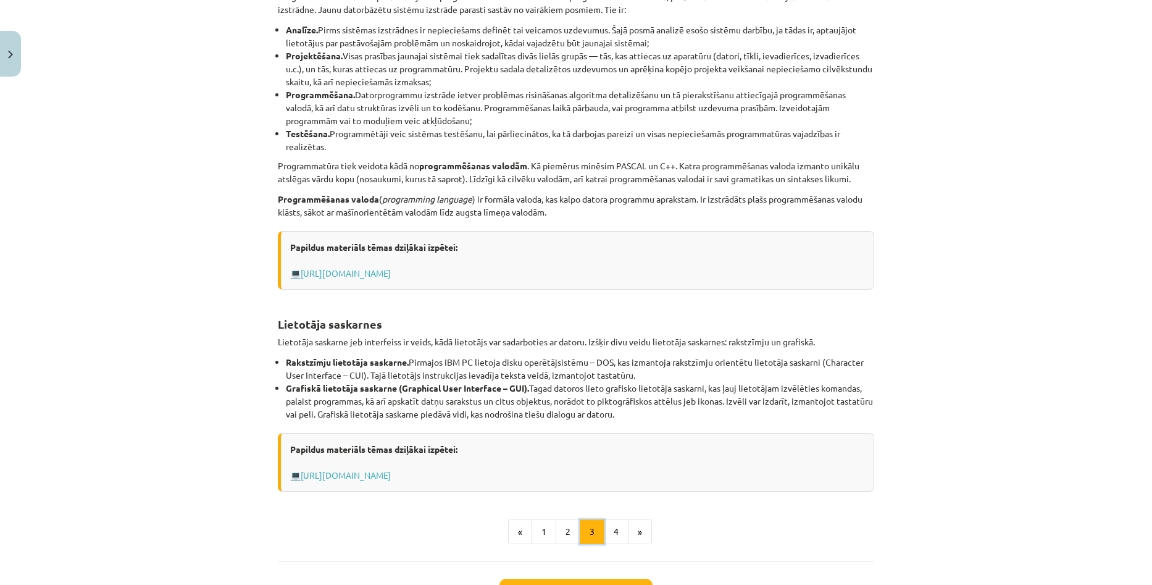
scroll to position [221, 0]
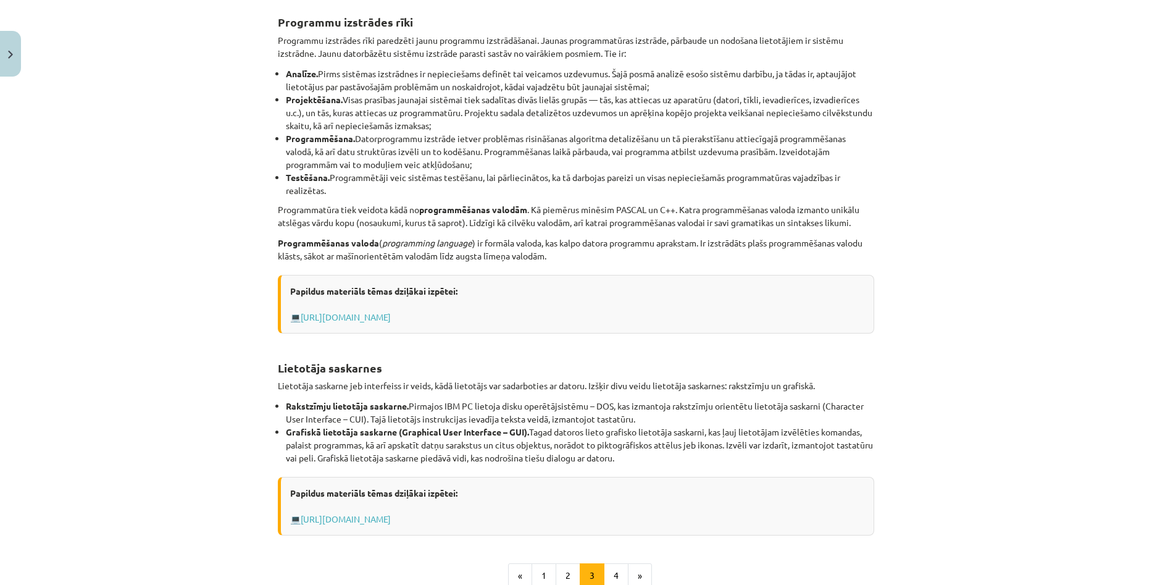
click at [996, 304] on div "Mācību tēma: Datorikas - 10. klases 1. ieskaites mācību materiāls #4 3. tēma – …" at bounding box center [576, 292] width 1152 height 585
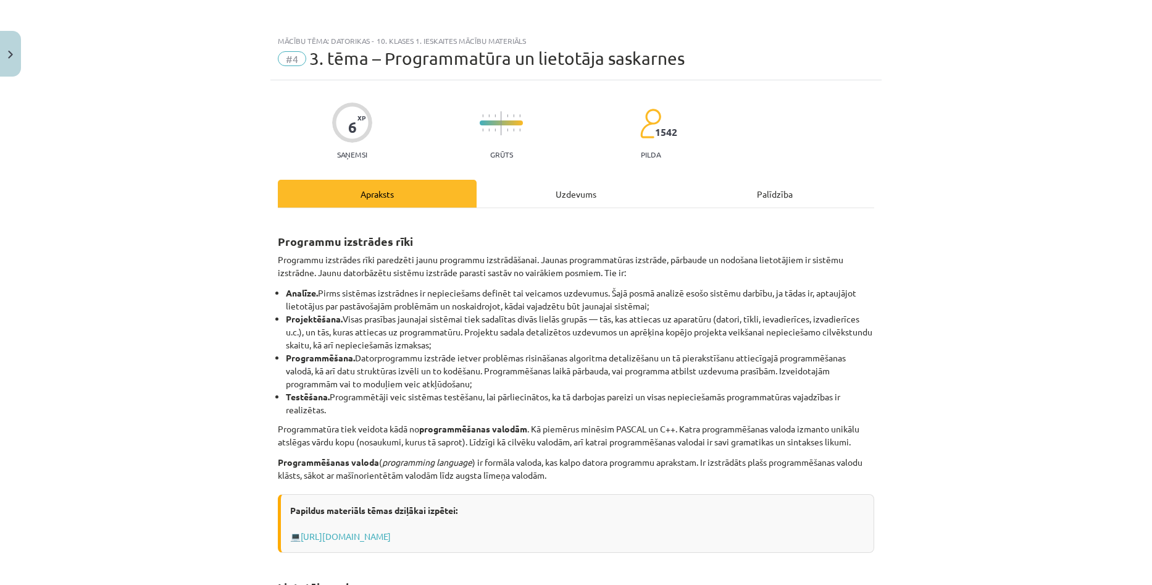
scroll to position [0, 0]
click at [570, 197] on div "Uzdevums" at bounding box center [576, 196] width 199 height 28
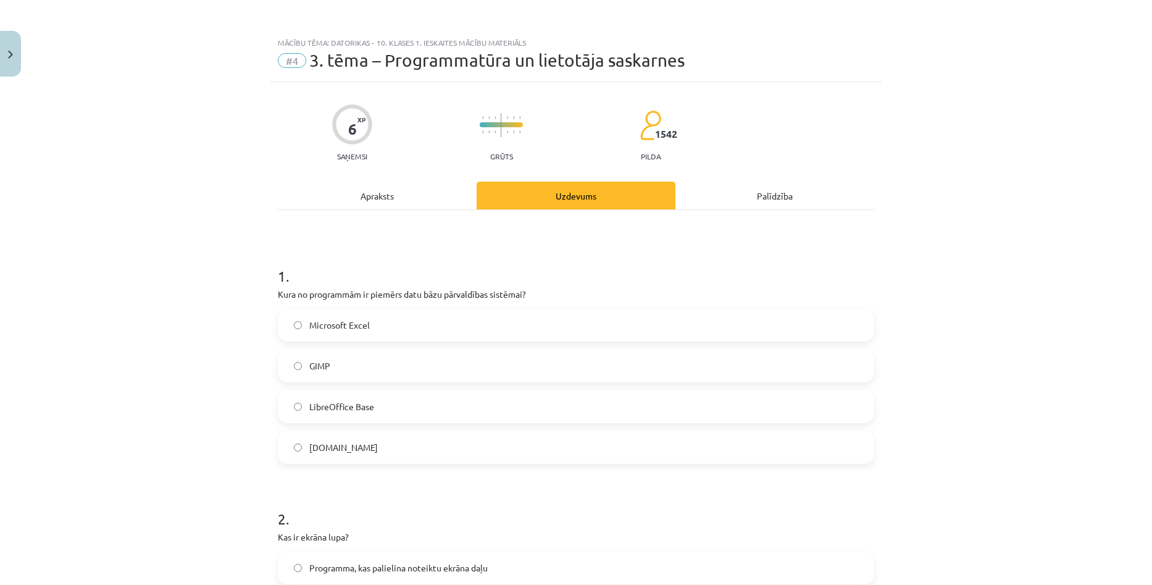
click at [404, 193] on div "Apraksts" at bounding box center [377, 196] width 199 height 28
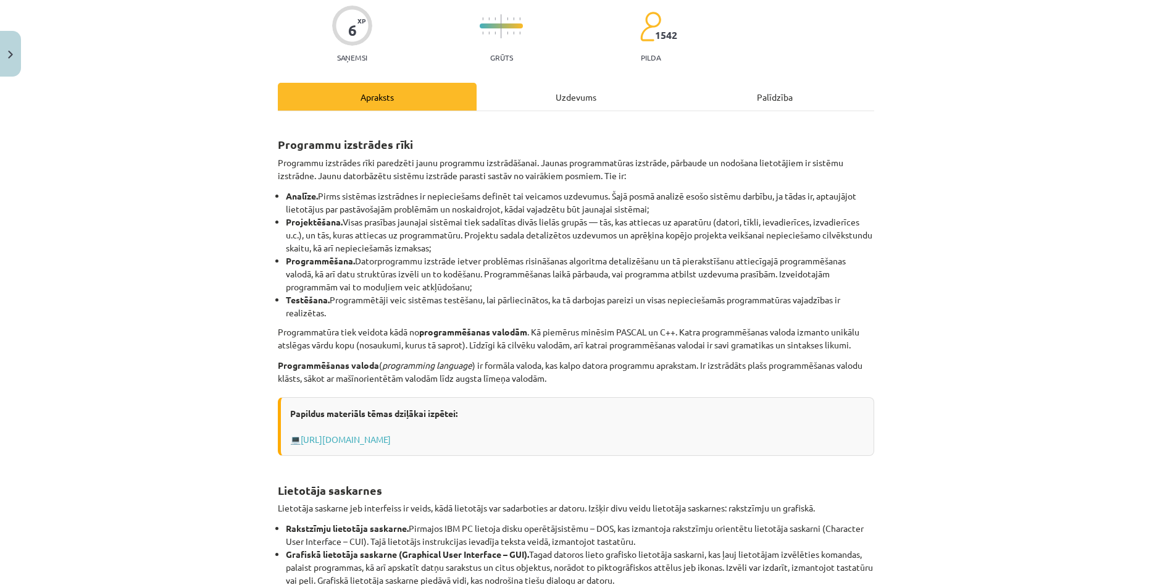
scroll to position [309, 0]
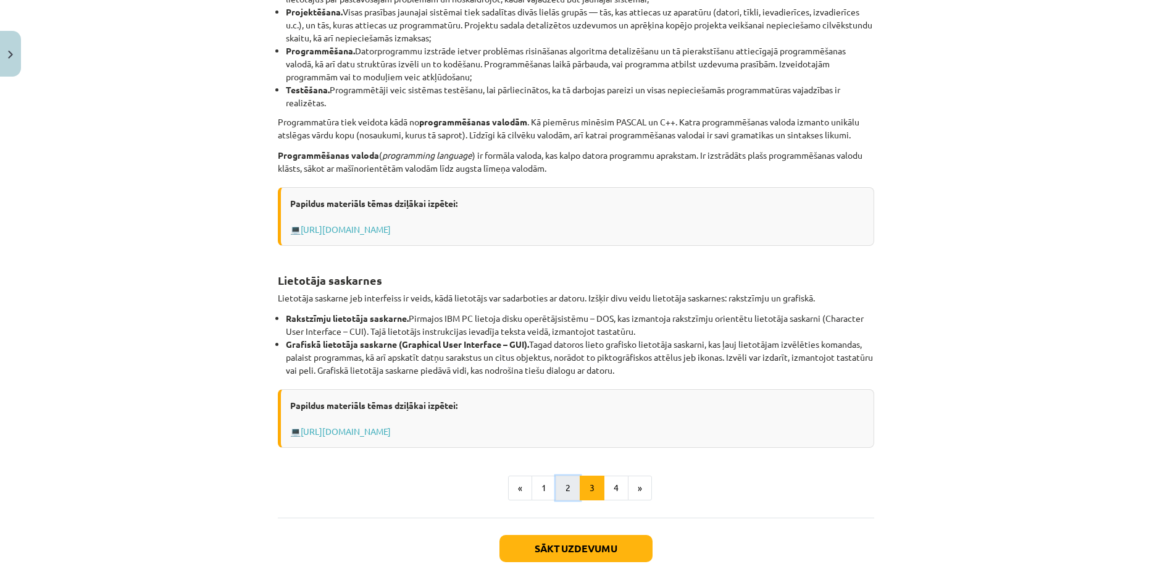
click at [561, 485] on button "2" at bounding box center [568, 487] width 25 height 25
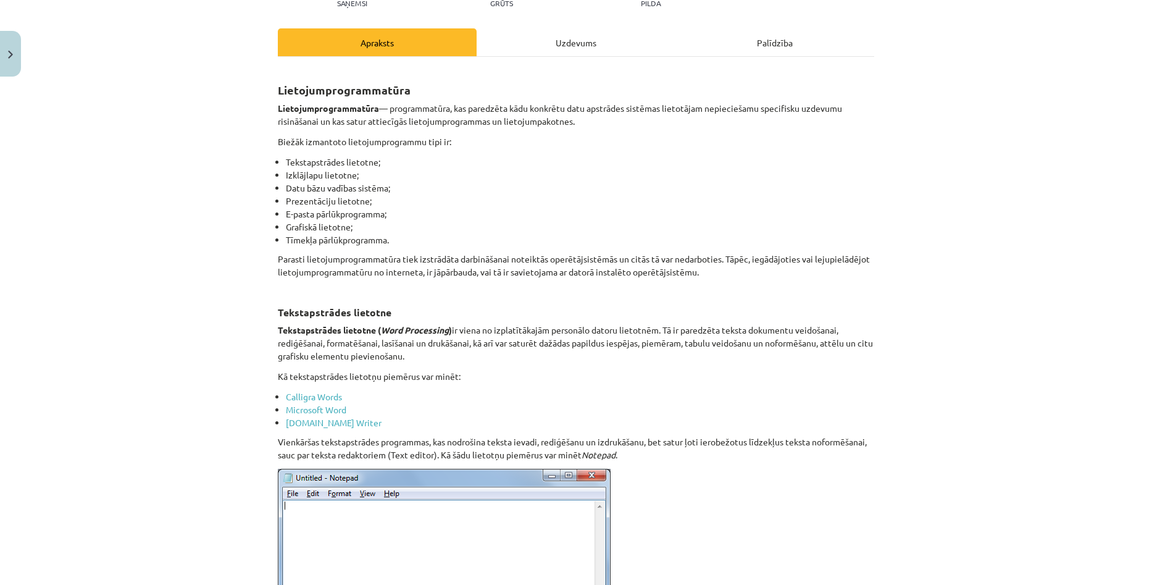
scroll to position [98, 0]
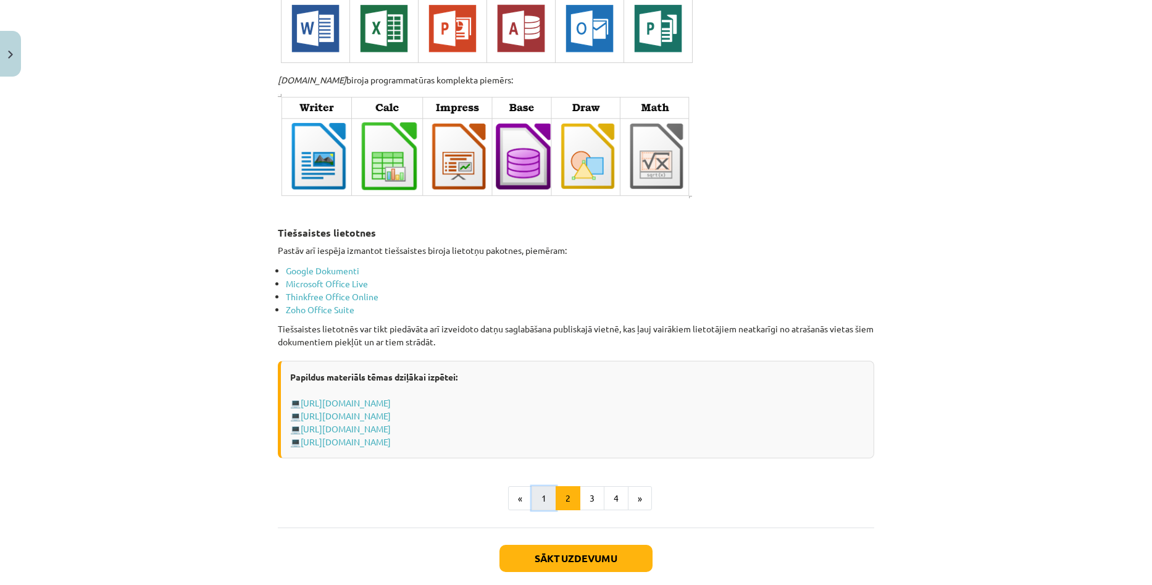
click at [540, 488] on button "1" at bounding box center [544, 498] width 25 height 25
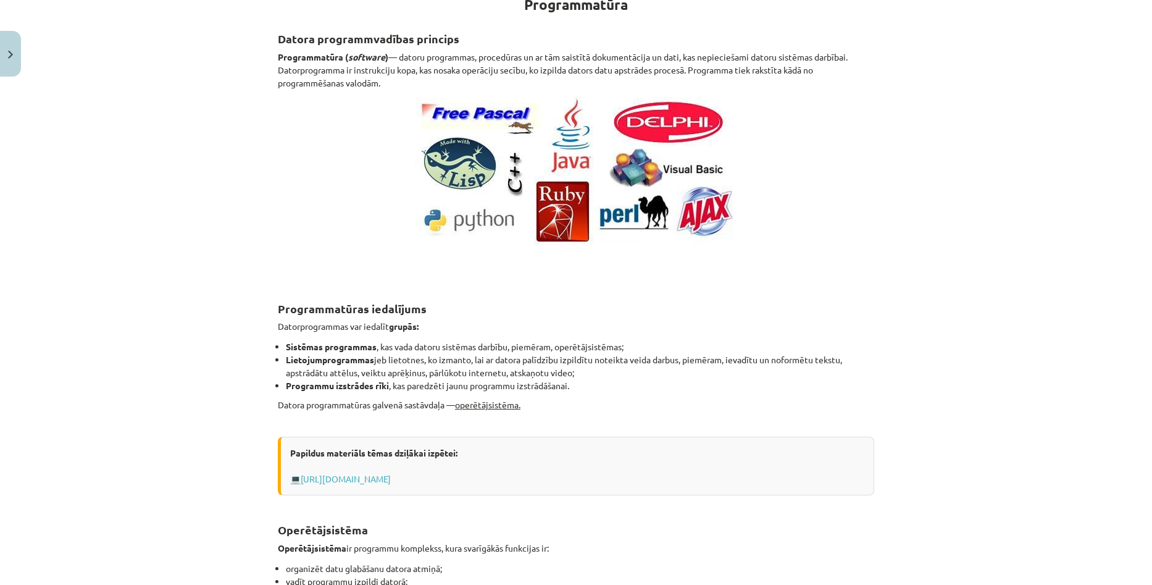
scroll to position [221, 0]
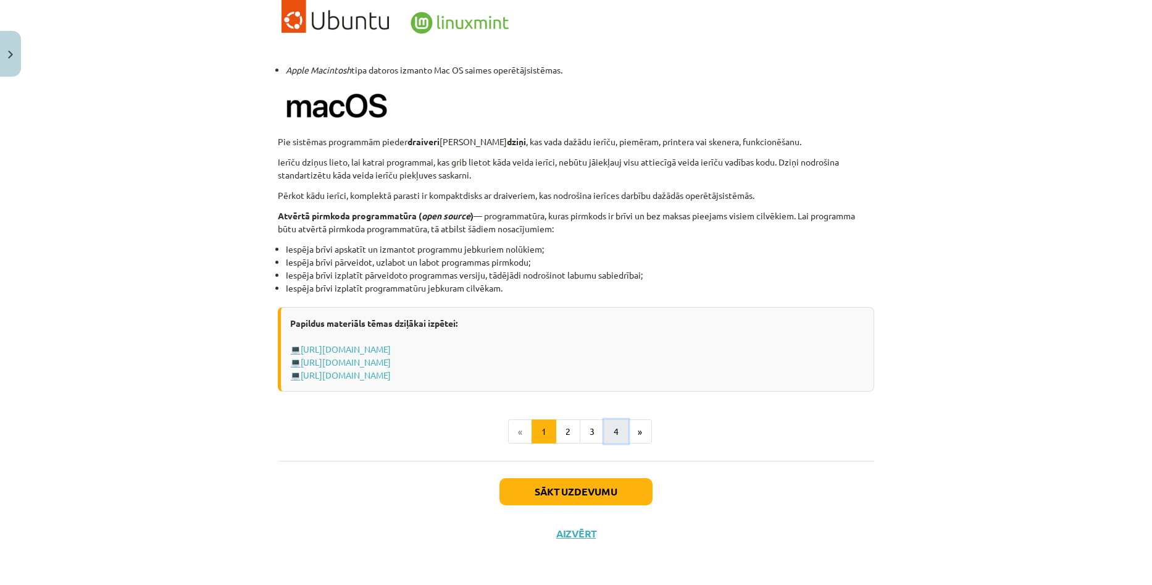
click at [609, 435] on button "4" at bounding box center [616, 431] width 25 height 25
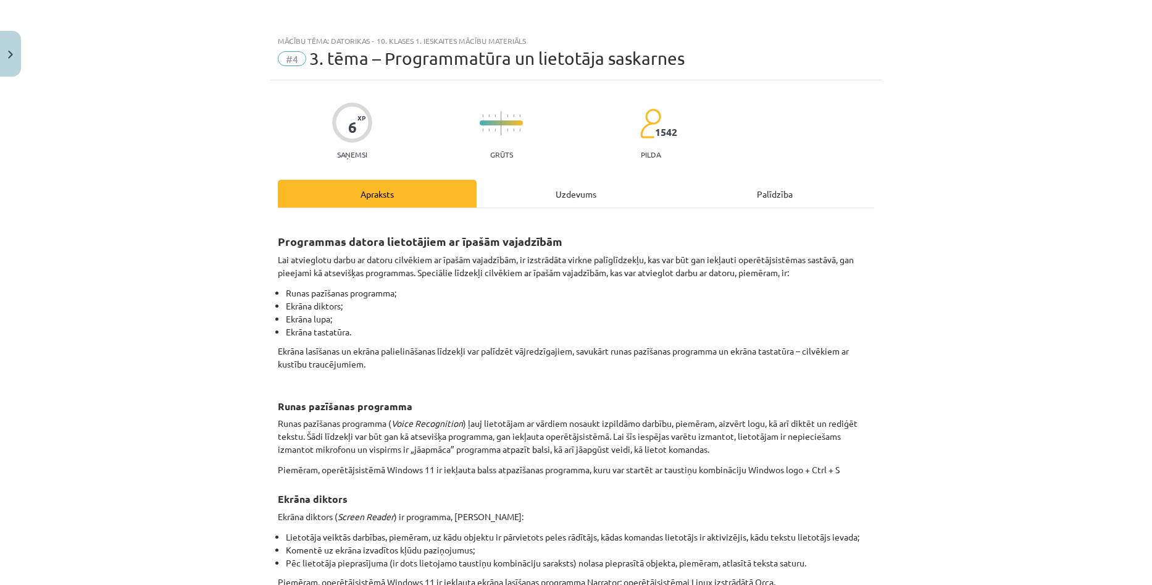
scroll to position [0, 0]
click at [782, 190] on div "Palīdzība" at bounding box center [774, 196] width 199 height 28
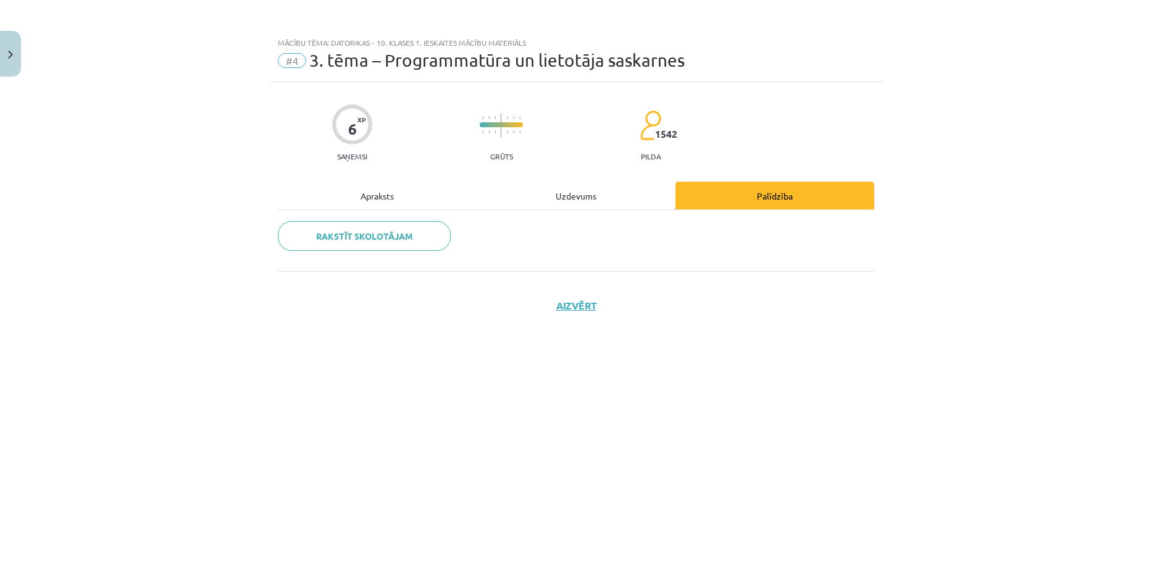
click at [393, 197] on div "Apraksts" at bounding box center [377, 196] width 199 height 28
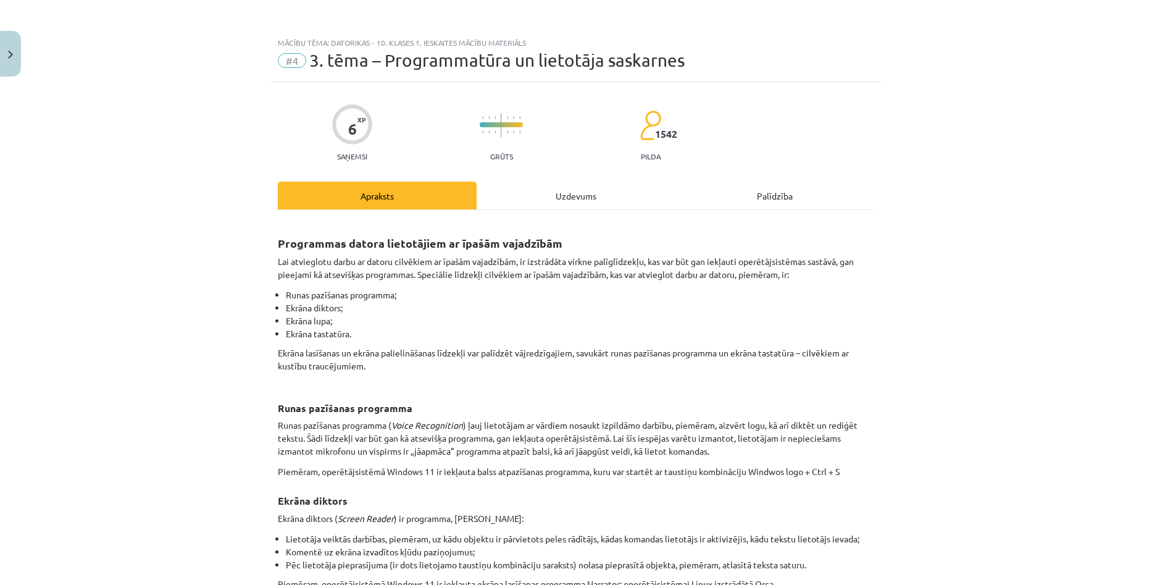
click at [533, 202] on div "Uzdevums" at bounding box center [576, 196] width 199 height 28
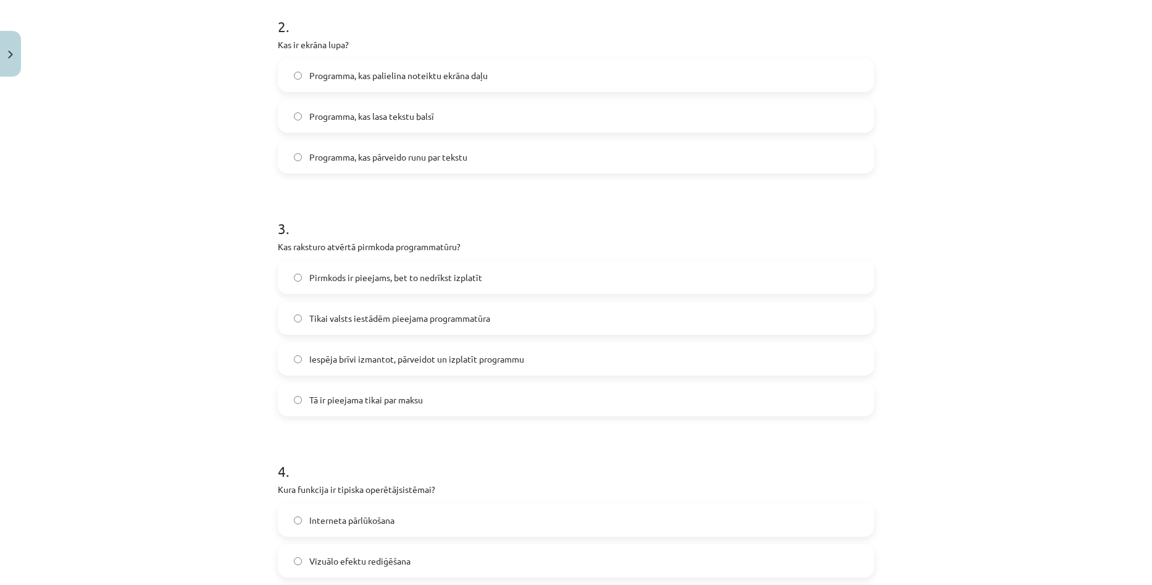
scroll to position [525, 0]
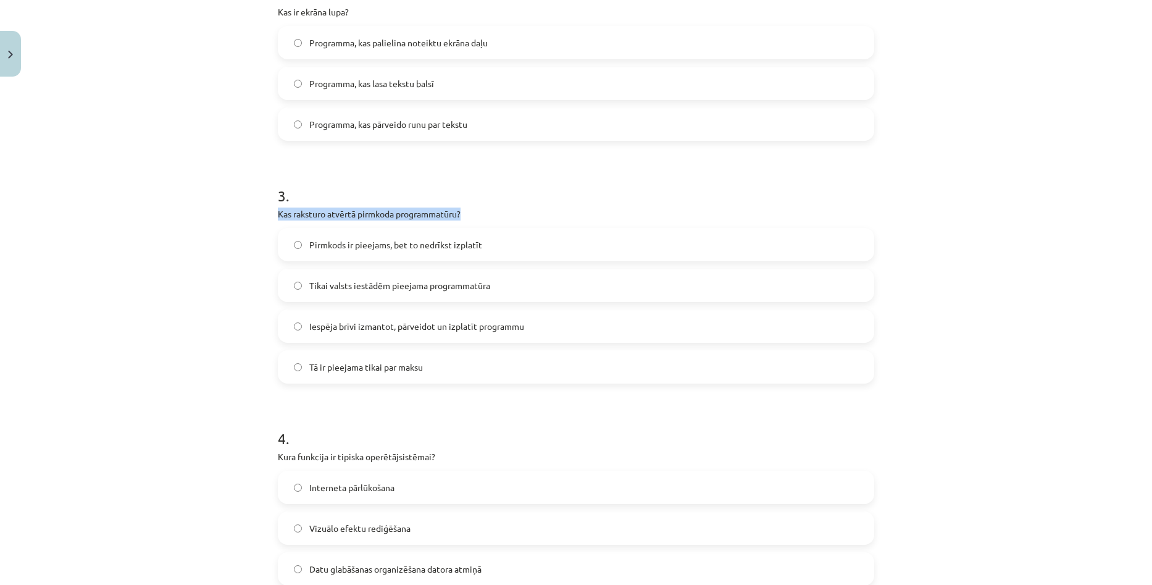
copy p "Kas raksturo atvērtā pirmkoda programmatūru?"
drag, startPoint x: 274, startPoint y: 211, endPoint x: 468, endPoint y: 208, distance: 193.9
click at [468, 208] on p "Kas raksturo atvērtā pirmkoda programmatūru?" at bounding box center [576, 213] width 596 height 13
click at [582, 178] on h1 "3 ." at bounding box center [576, 184] width 596 height 38
click at [1038, 304] on div "Mācību tēma: Datorikas - 10. klases 1. ieskaites mācību materiāls #4 3. tēma – …" at bounding box center [576, 292] width 1152 height 585
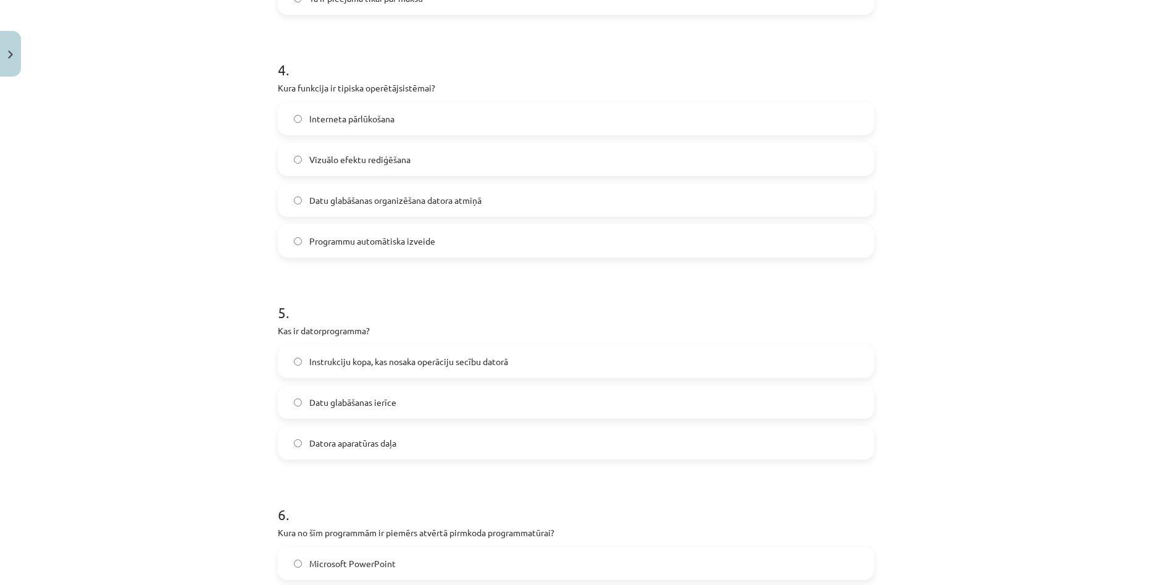
scroll to position [895, 0]
click at [396, 367] on label "Instrukciju kopa, kas nosaka operāciju secību datorā" at bounding box center [576, 359] width 594 height 31
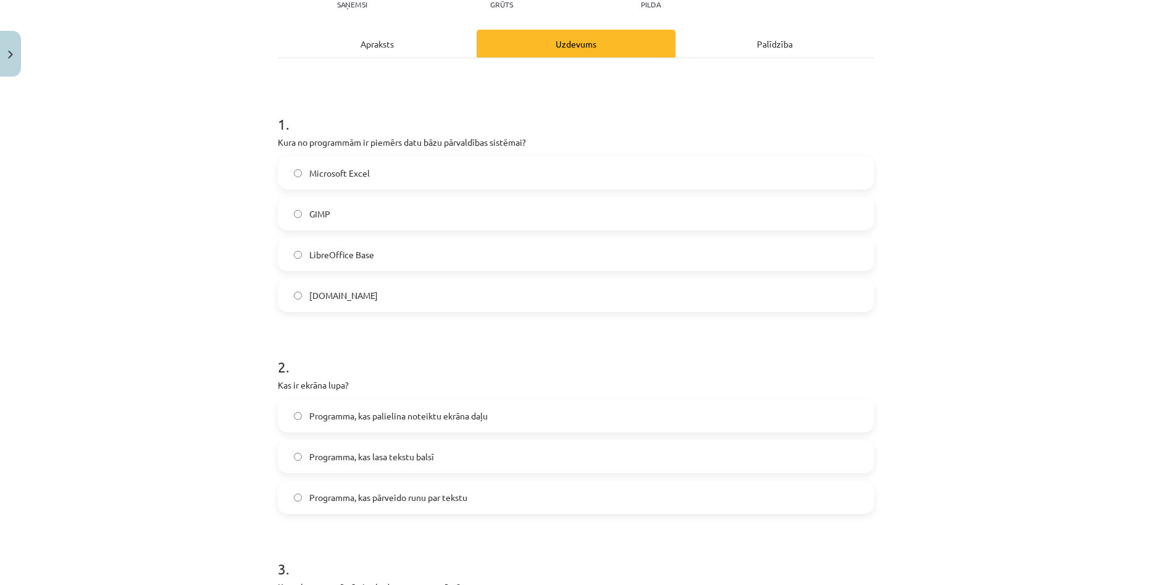
scroll to position [0, 0]
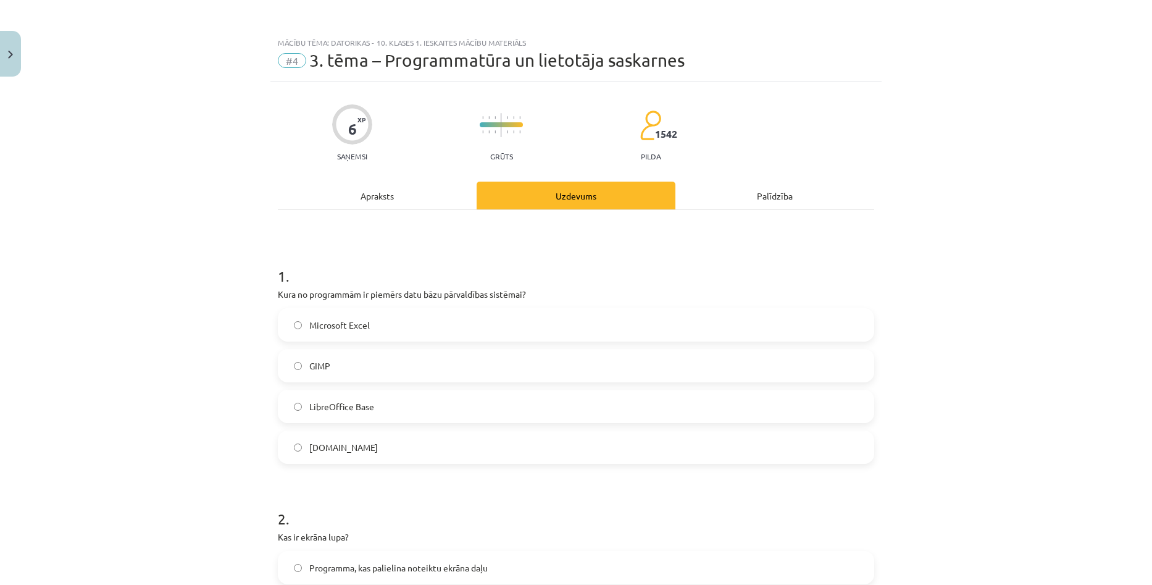
click at [375, 202] on div "Apraksts" at bounding box center [377, 196] width 199 height 28
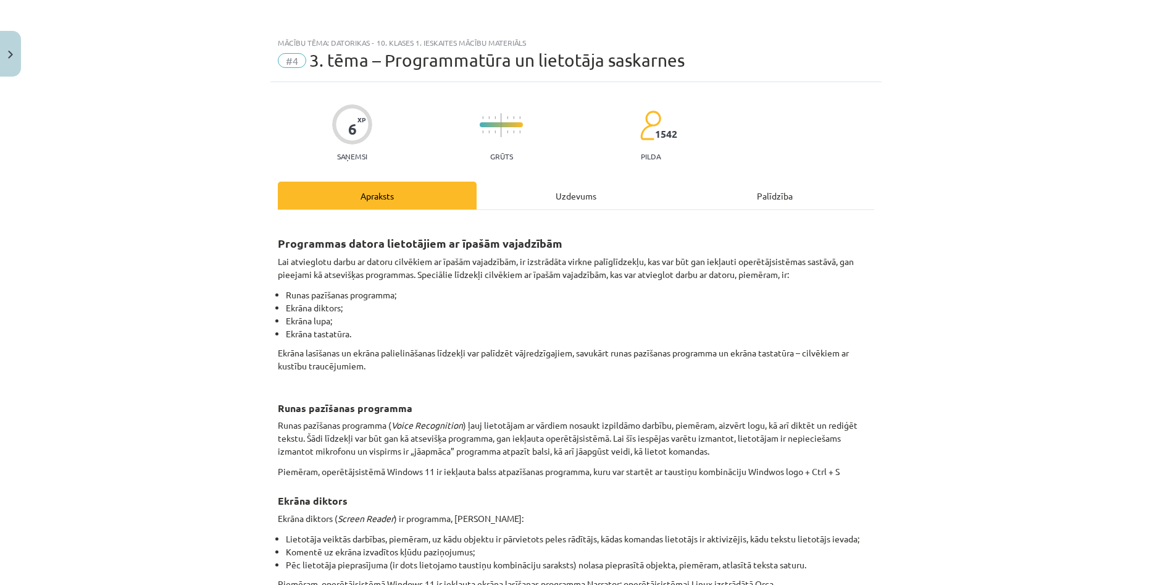
scroll to position [31, 0]
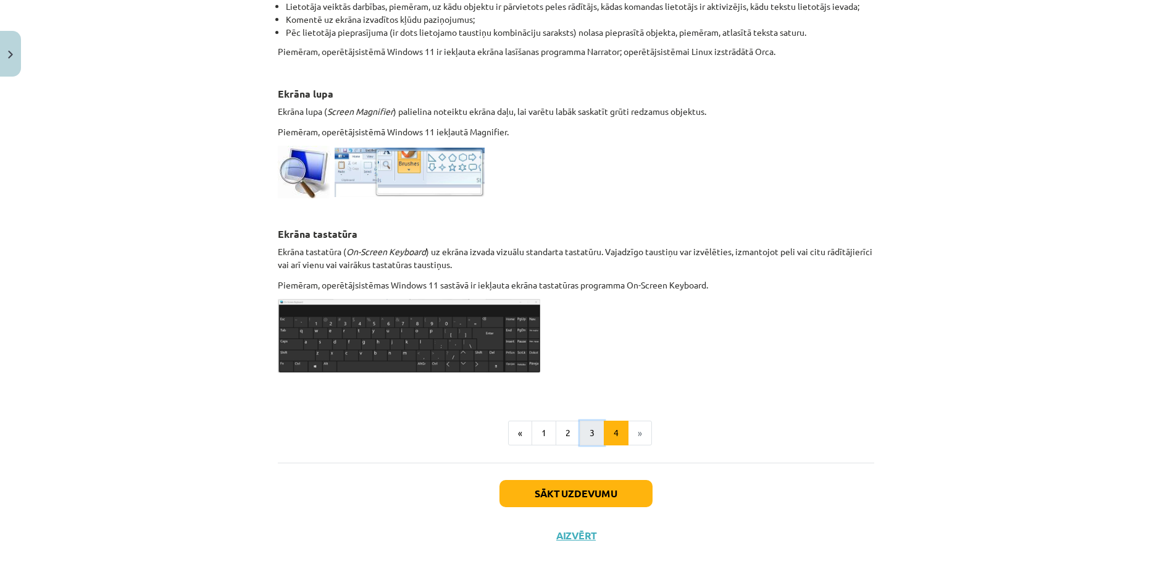
click at [585, 440] on button "3" at bounding box center [592, 432] width 25 height 25
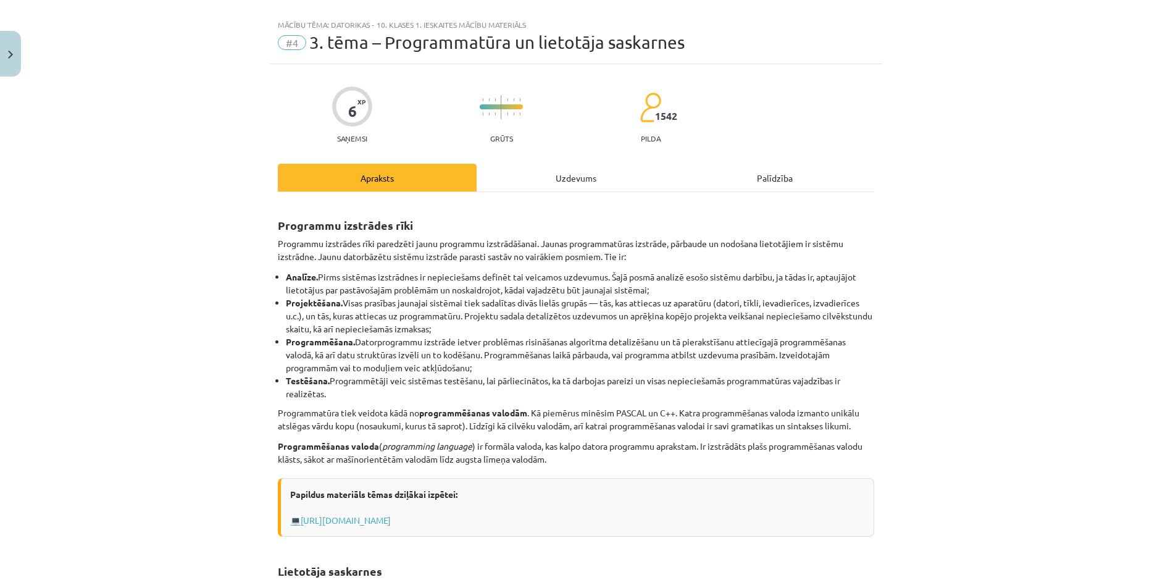
scroll to position [0, 0]
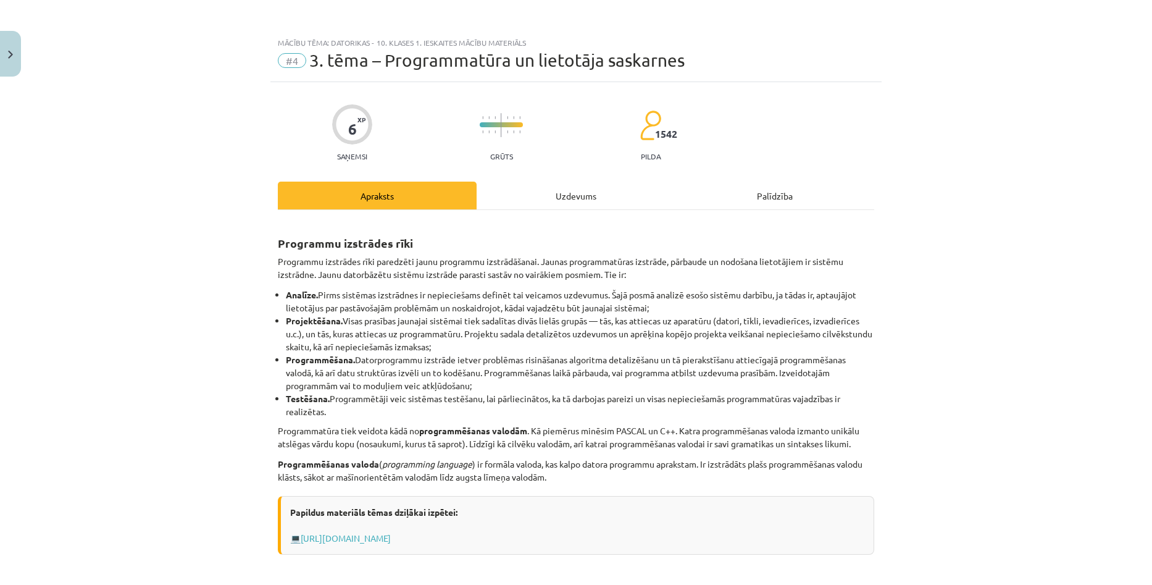
click at [585, 186] on div "Uzdevums" at bounding box center [576, 196] width 199 height 28
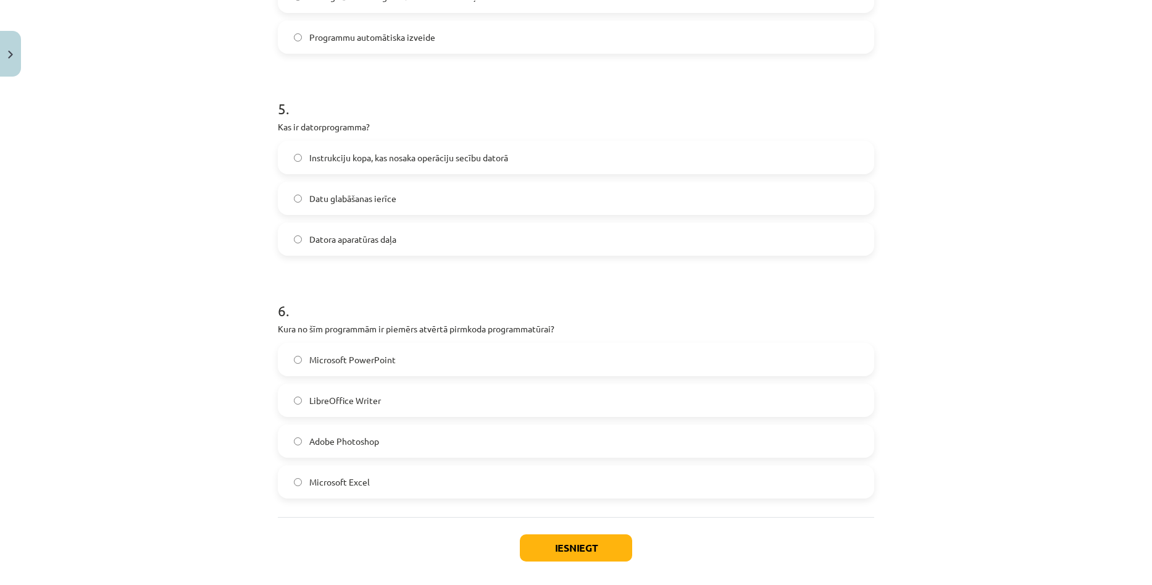
scroll to position [1142, 0]
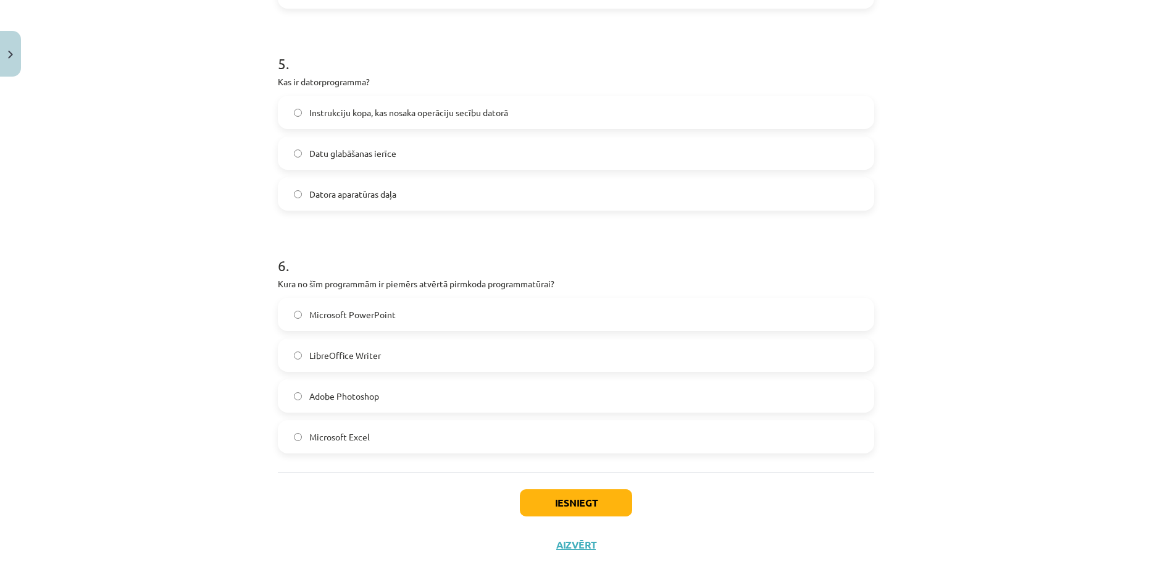
click at [428, 382] on label "Adobe Photoshop" at bounding box center [576, 395] width 594 height 31
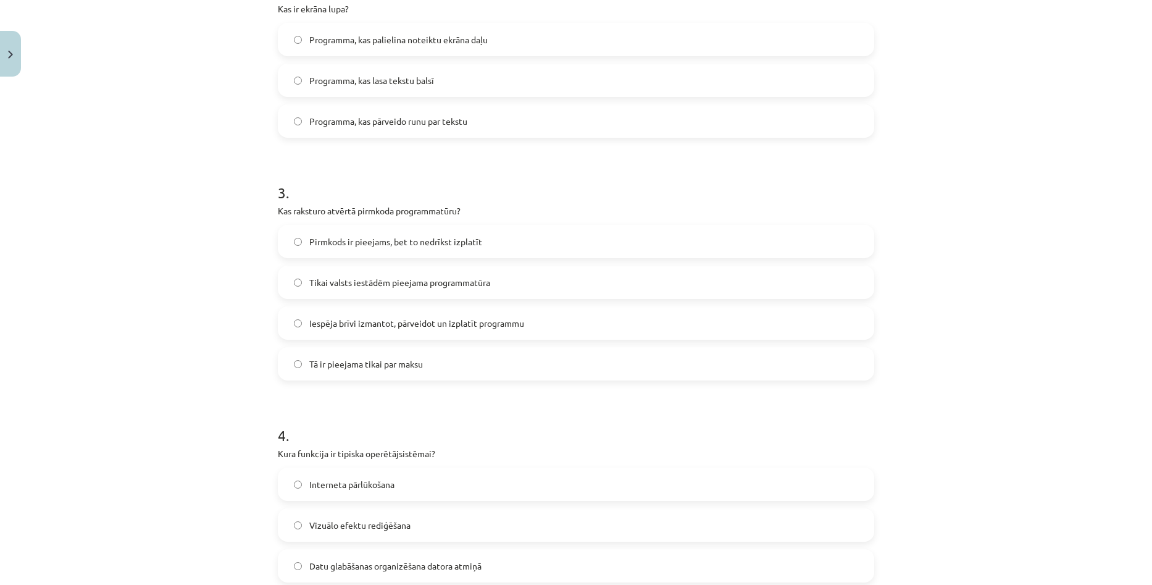
scroll to position [525, 0]
copy div "as raksturo atvērtā pirmkoda programmatūru? Pirmkods ir pieejams, bet to nedrīk…"
drag, startPoint x: 276, startPoint y: 212, endPoint x: 471, endPoint y: 346, distance: 236.7
click at [471, 346] on div "3 . Kas raksturo atvērtā pirmkoda programmatūru? Pirmkods ir pieejams, bet to n…" at bounding box center [576, 274] width 596 height 218
click at [510, 327] on span "Iespēja brīvi izmantot, pārveidot un izplatīt programmu" at bounding box center [416, 326] width 215 height 13
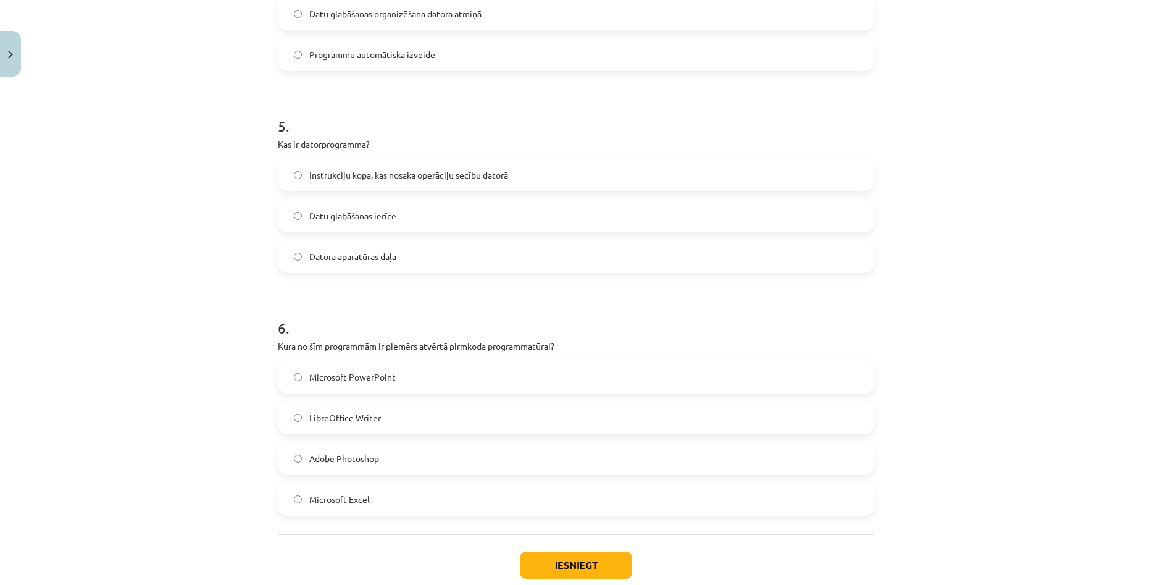
scroll to position [1080, 0]
click at [392, 373] on label "Microsoft PowerPoint" at bounding box center [576, 376] width 594 height 31
copy div "Kura no šīm programmām ir piemērs atvērtā pirmkoda programmatūrai? Microsoft Po…"
drag, startPoint x: 273, startPoint y: 346, endPoint x: 409, endPoint y: 495, distance: 201.0
click at [409, 495] on div "6 . Kura no šīm programmām ir piemērs atvērtā pirmkoda programmatūrai? Microsof…" at bounding box center [576, 406] width 596 height 218
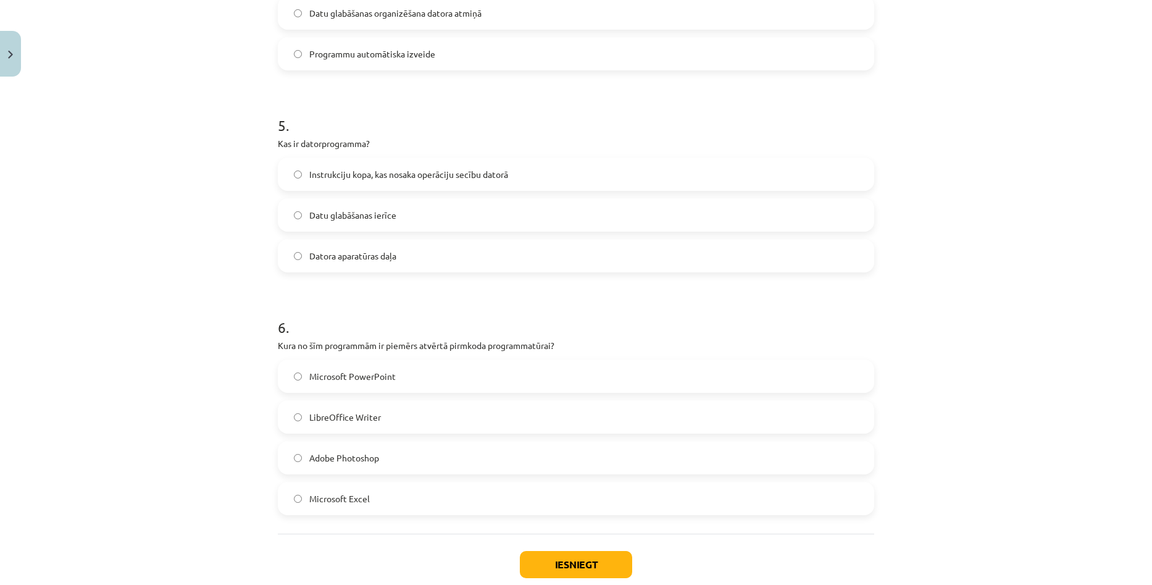
click at [415, 449] on label "Adobe Photoshop" at bounding box center [576, 457] width 594 height 31
click at [401, 418] on label "LibreOffice Writer" at bounding box center [576, 416] width 594 height 31
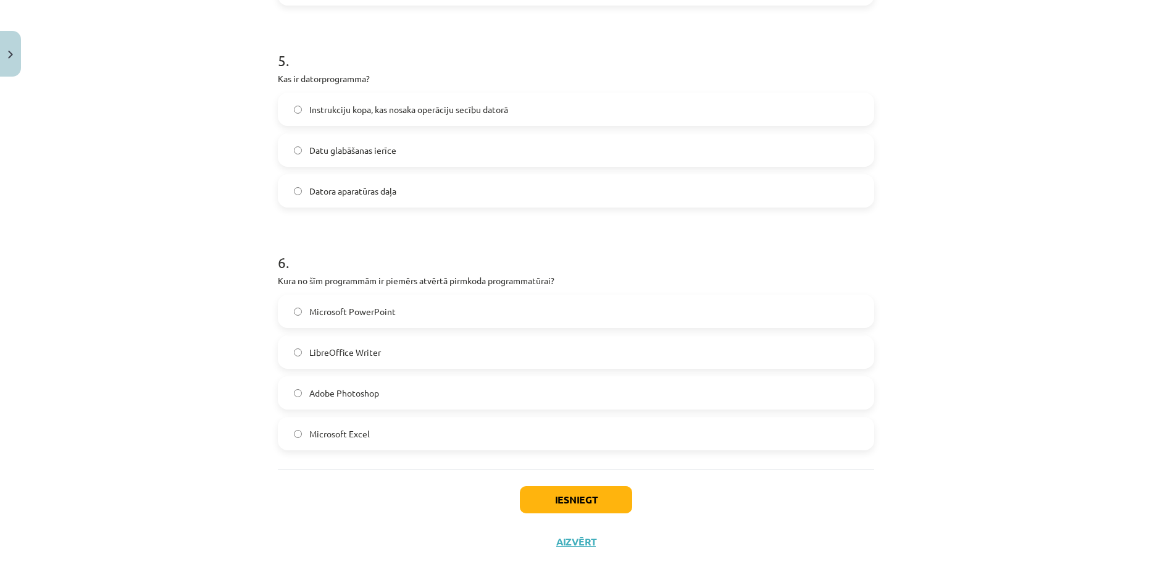
scroll to position [1154, 0]
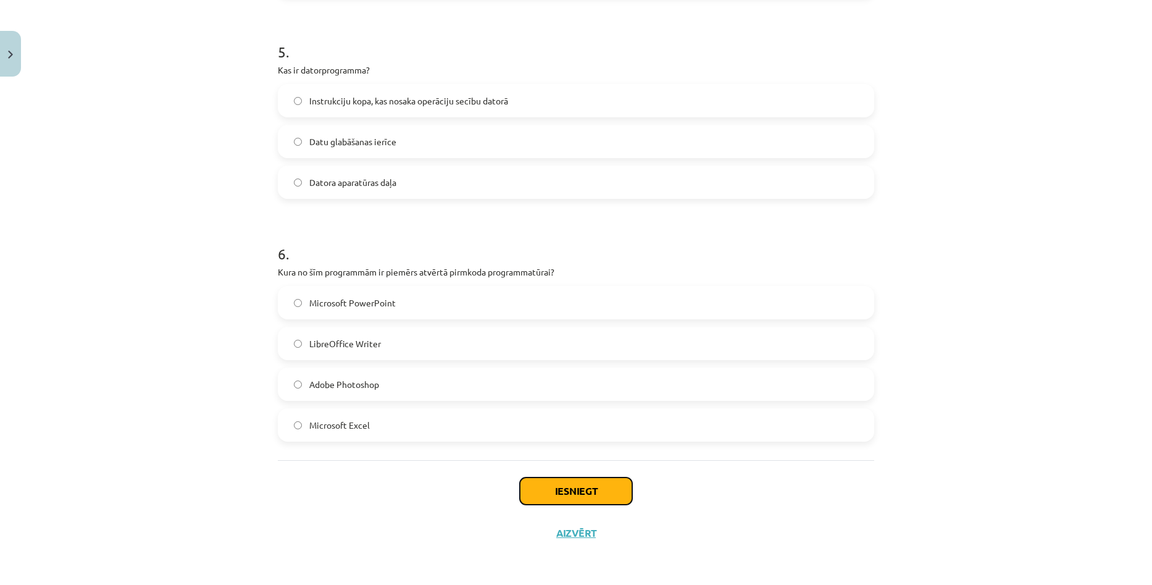
click at [546, 491] on button "Iesniegt" at bounding box center [576, 490] width 112 height 27
click at [1011, 310] on div "Mācību tēma: Datorikas - 10. klases 1. ieskaites mācību materiāls #4 3. tēma – …" at bounding box center [576, 292] width 1152 height 585
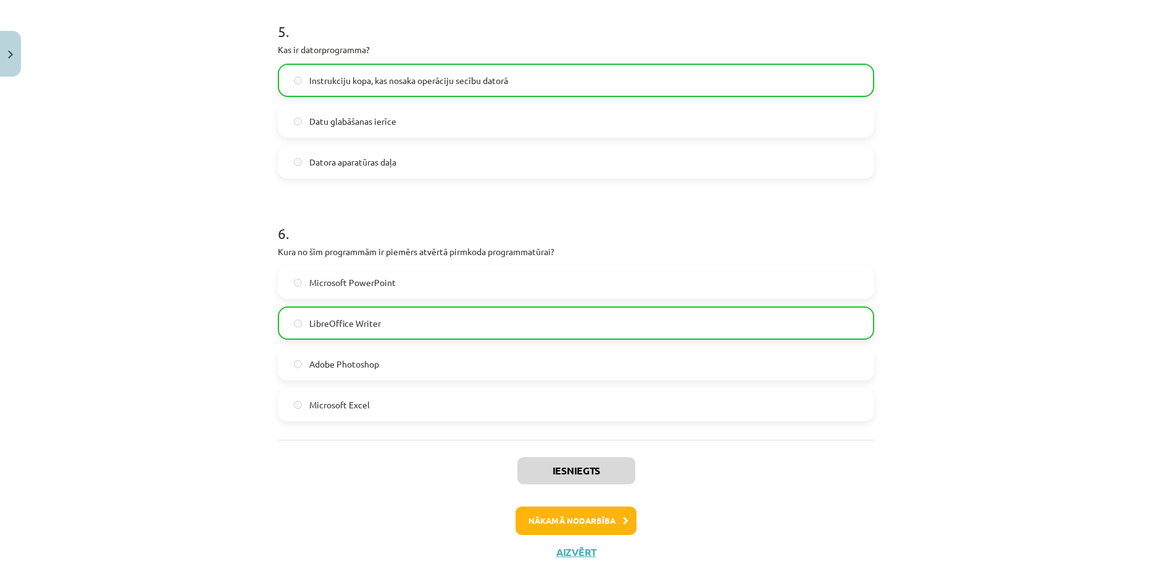
scroll to position [1193, 0]
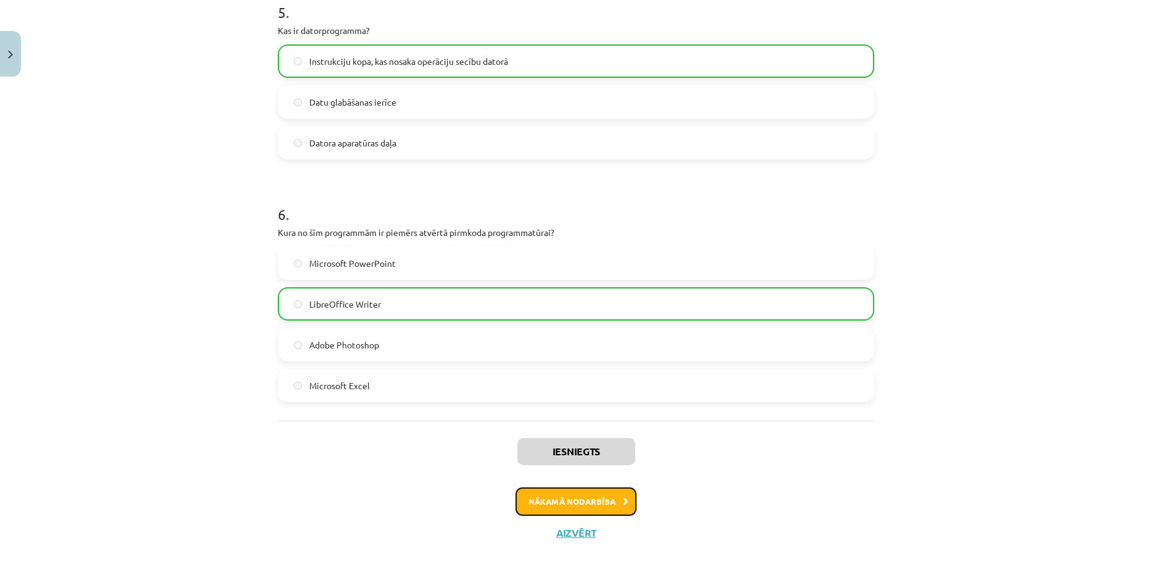
click at [578, 497] on button "Nākamā nodarbība" at bounding box center [575, 501] width 121 height 28
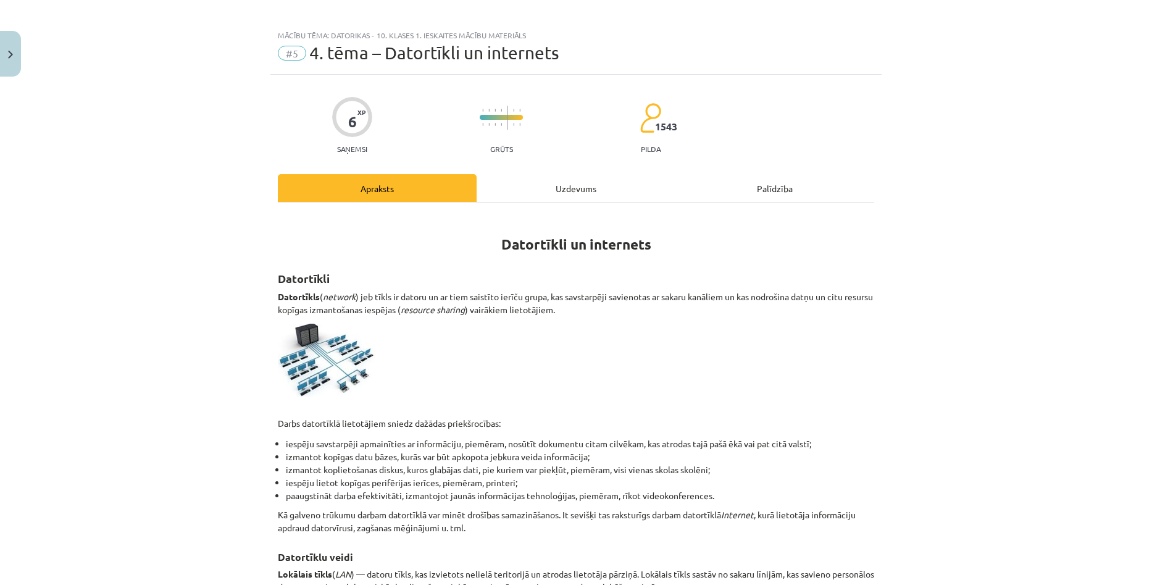
scroll to position [0, 0]
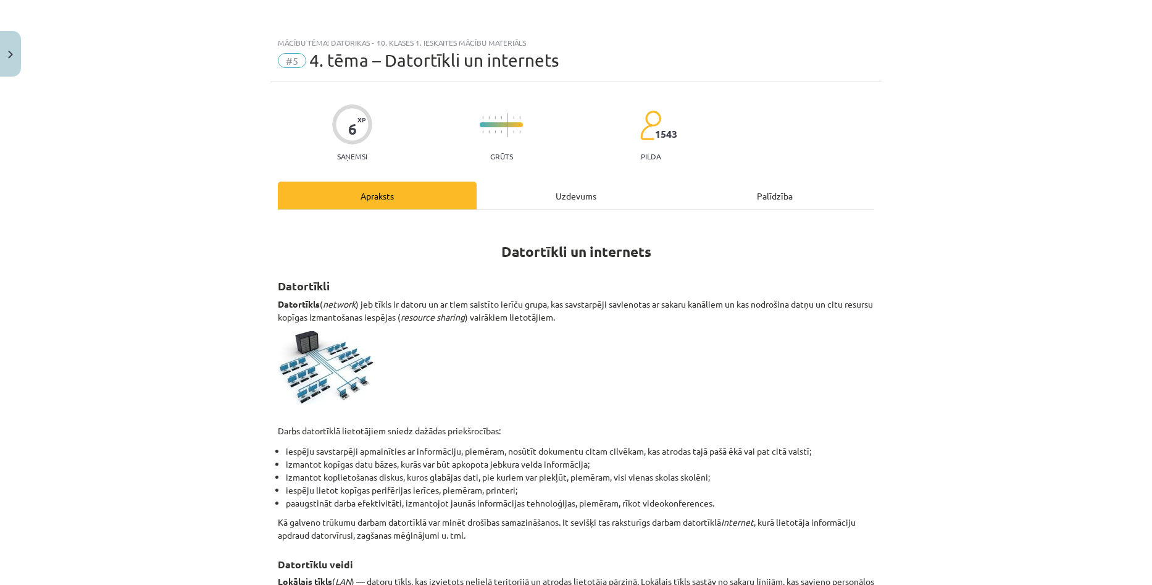
click at [562, 198] on div "Uzdevums" at bounding box center [576, 196] width 199 height 28
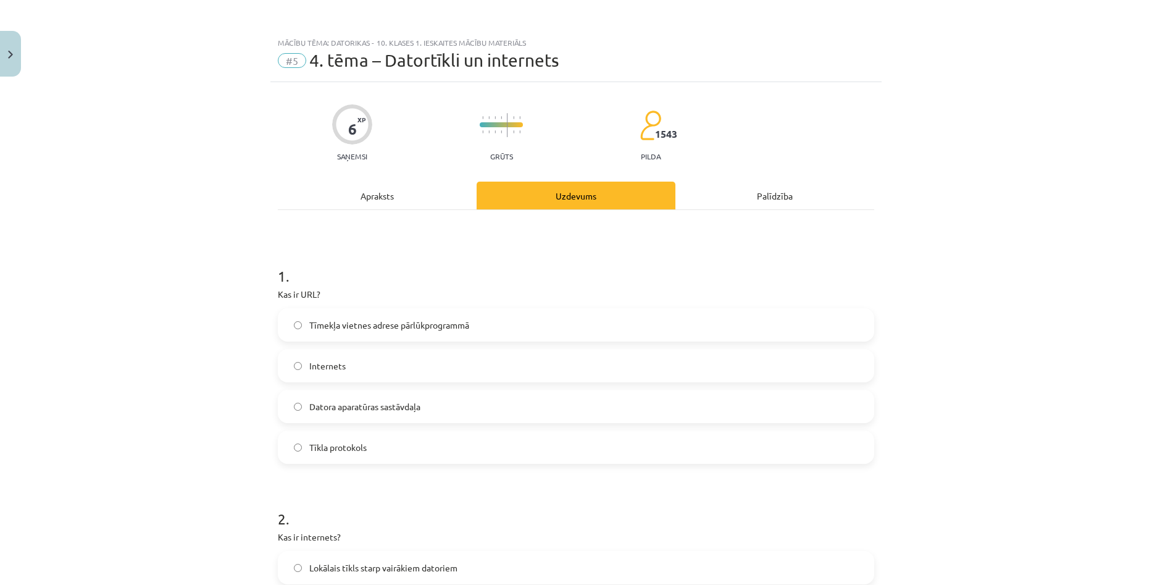
scroll to position [31, 0]
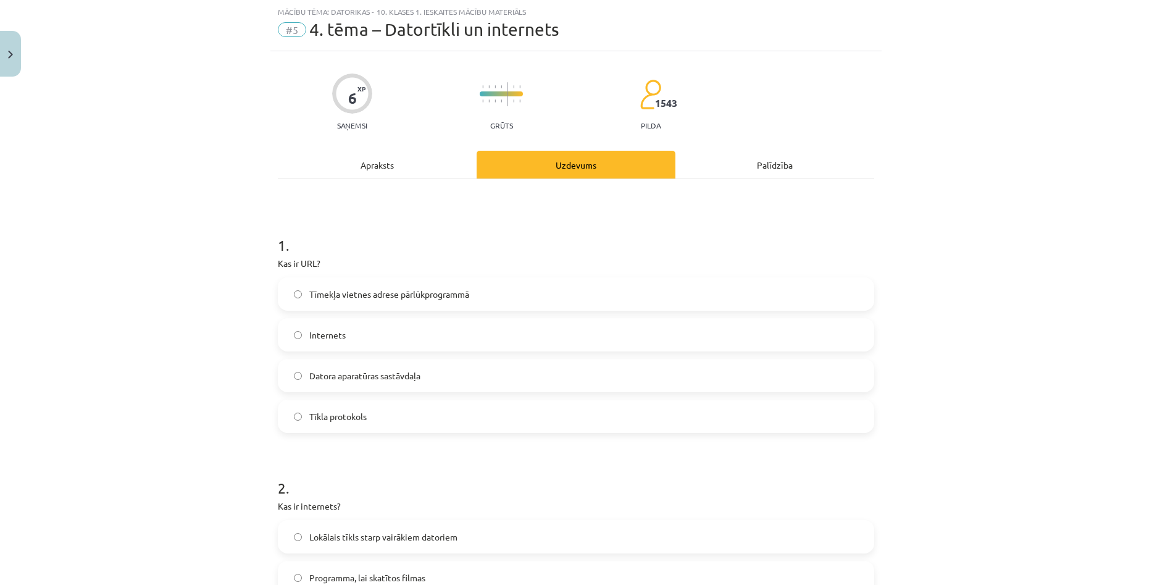
click at [370, 164] on div "Apraksts" at bounding box center [377, 165] width 199 height 28
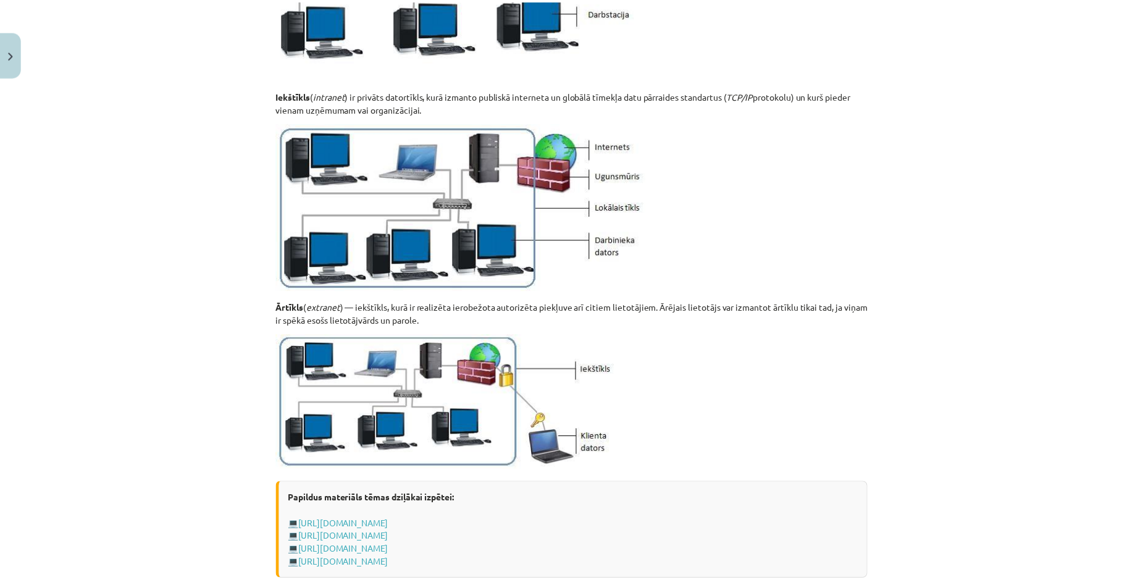
scroll to position [1377, 0]
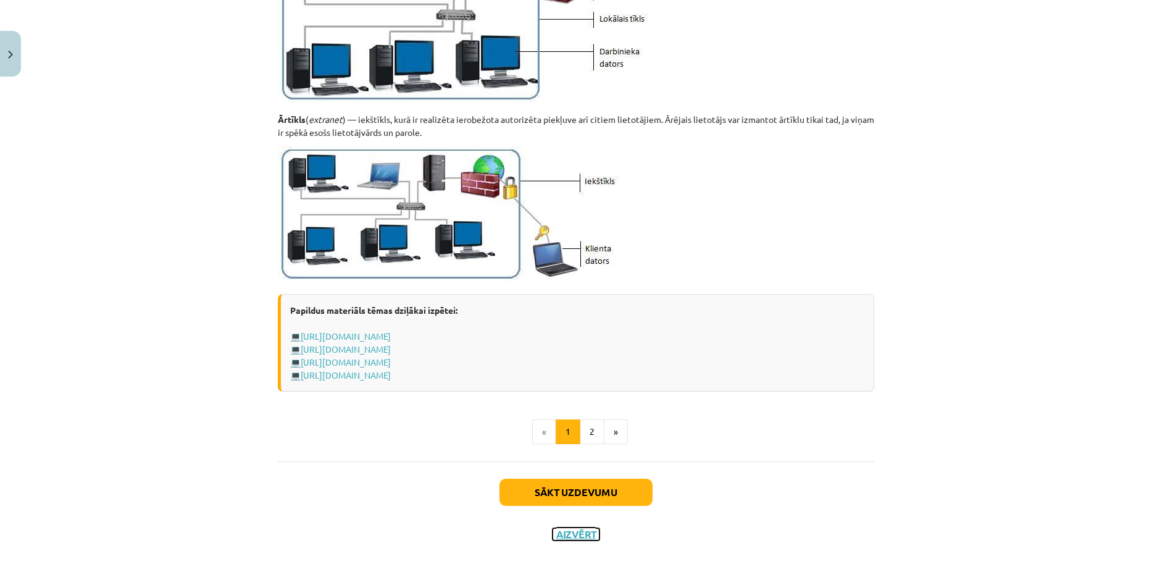
click at [556, 532] on button "Aizvērt" at bounding box center [576, 534] width 47 height 12
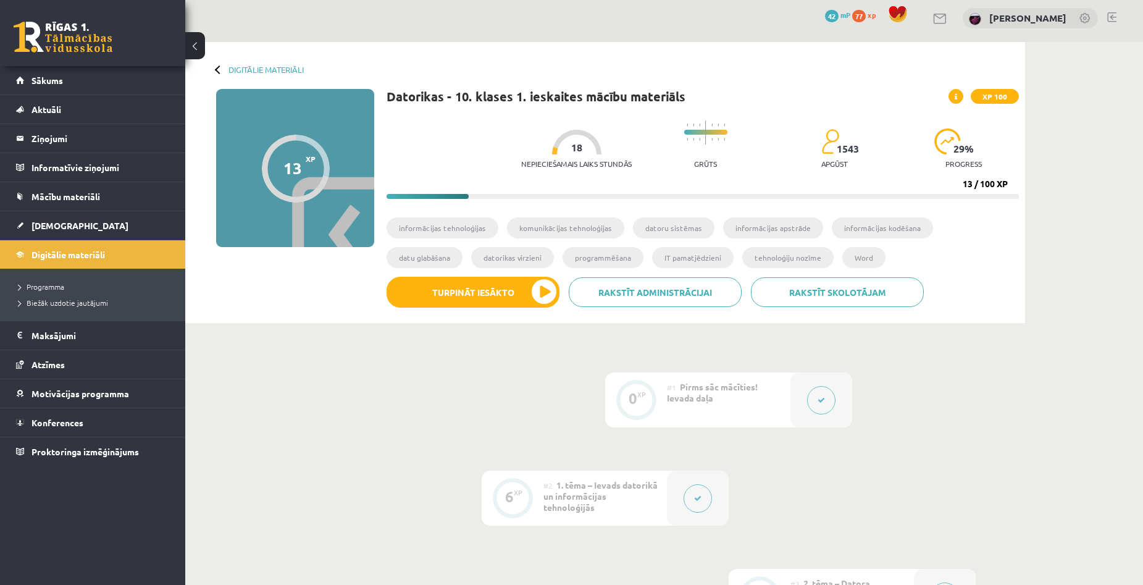
scroll to position [0, 0]
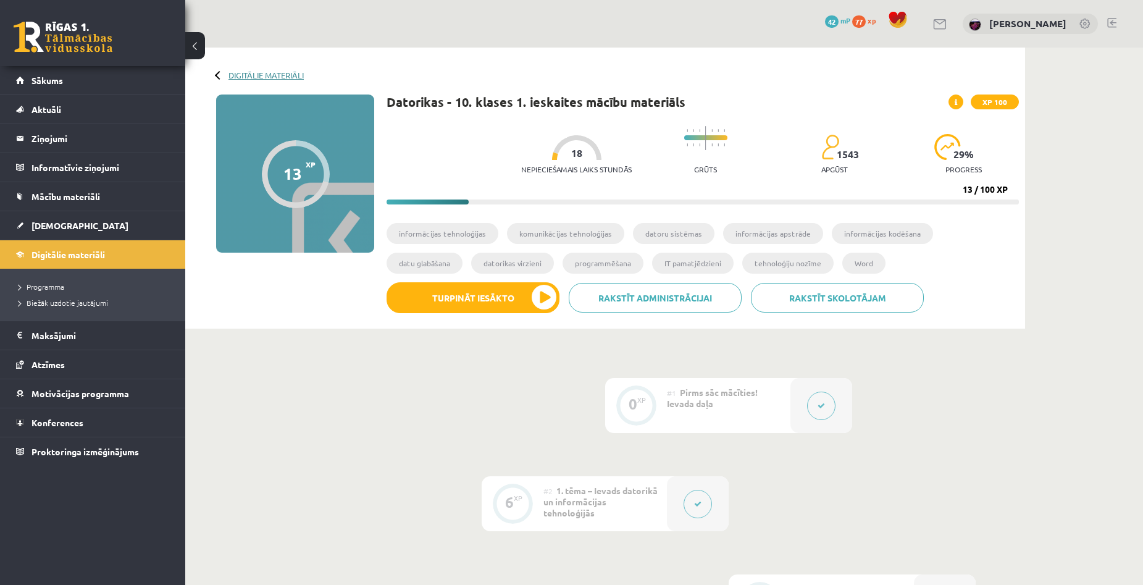
click at [273, 77] on link "Digitālie materiāli" at bounding box center [265, 74] width 75 height 9
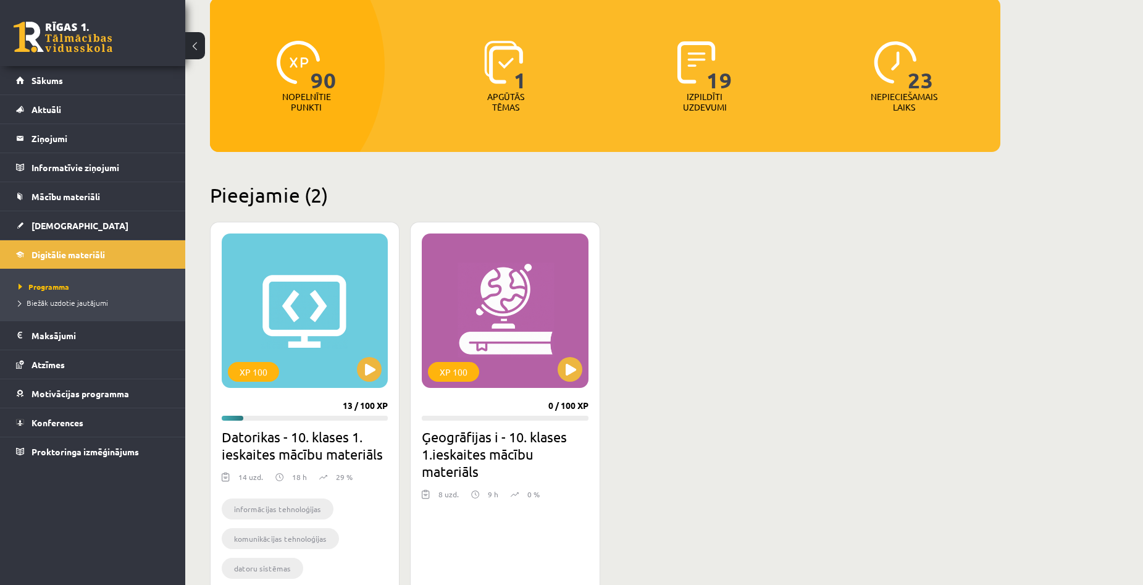
scroll to position [85, 0]
